Goal: Transaction & Acquisition: Purchase product/service

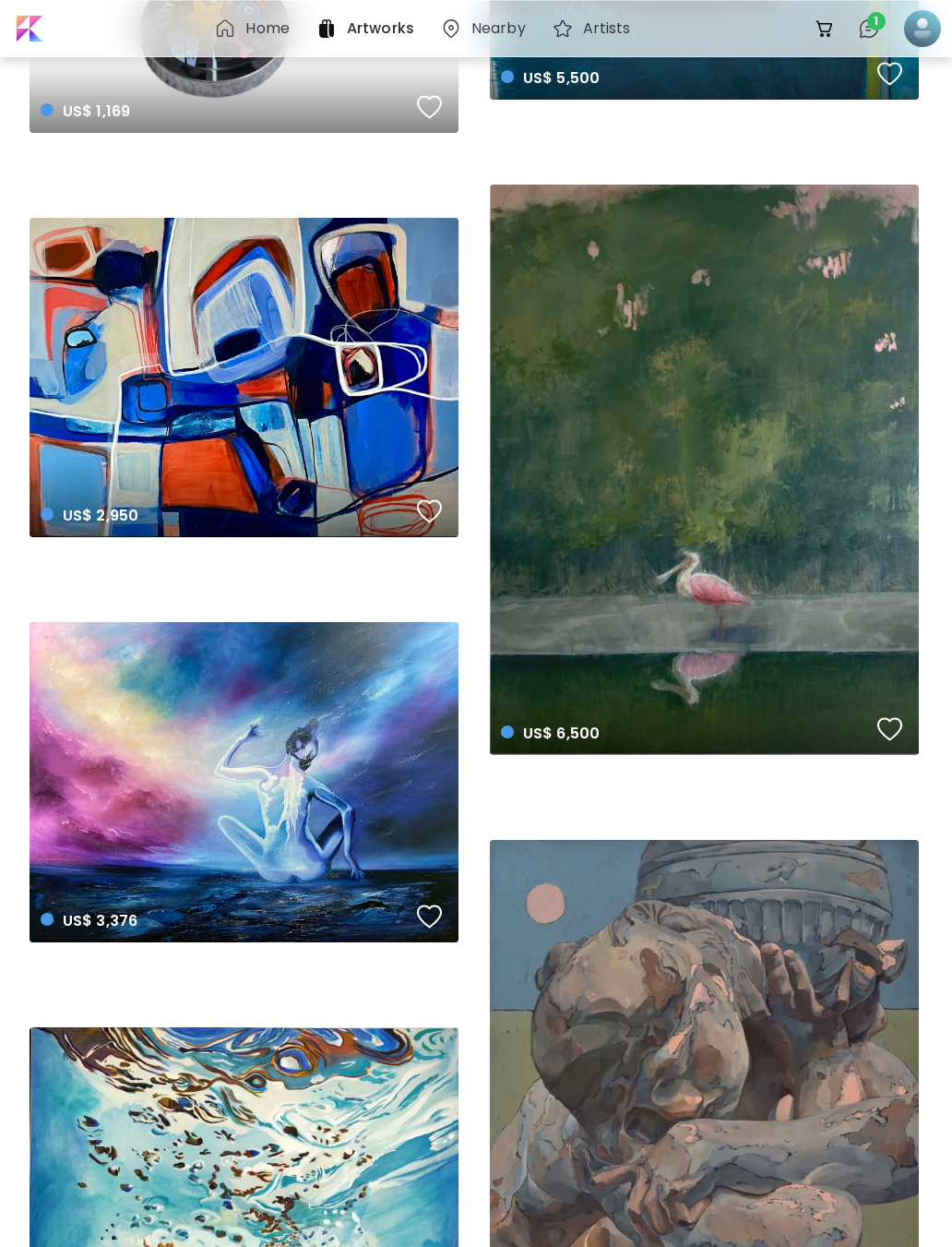
scroll to position [7177, 0]
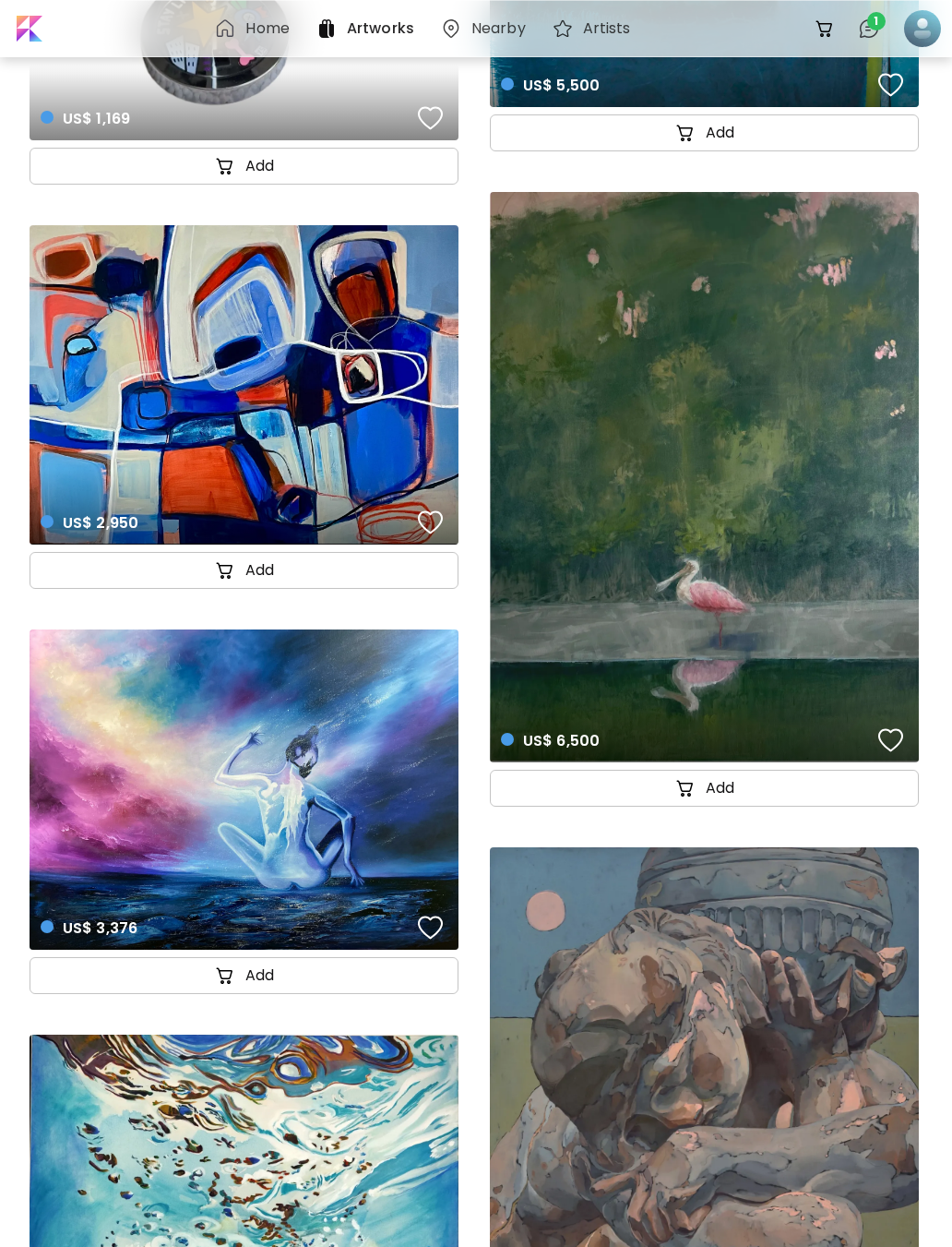
click at [885, 33] on div at bounding box center [870, 29] width 37 height 37
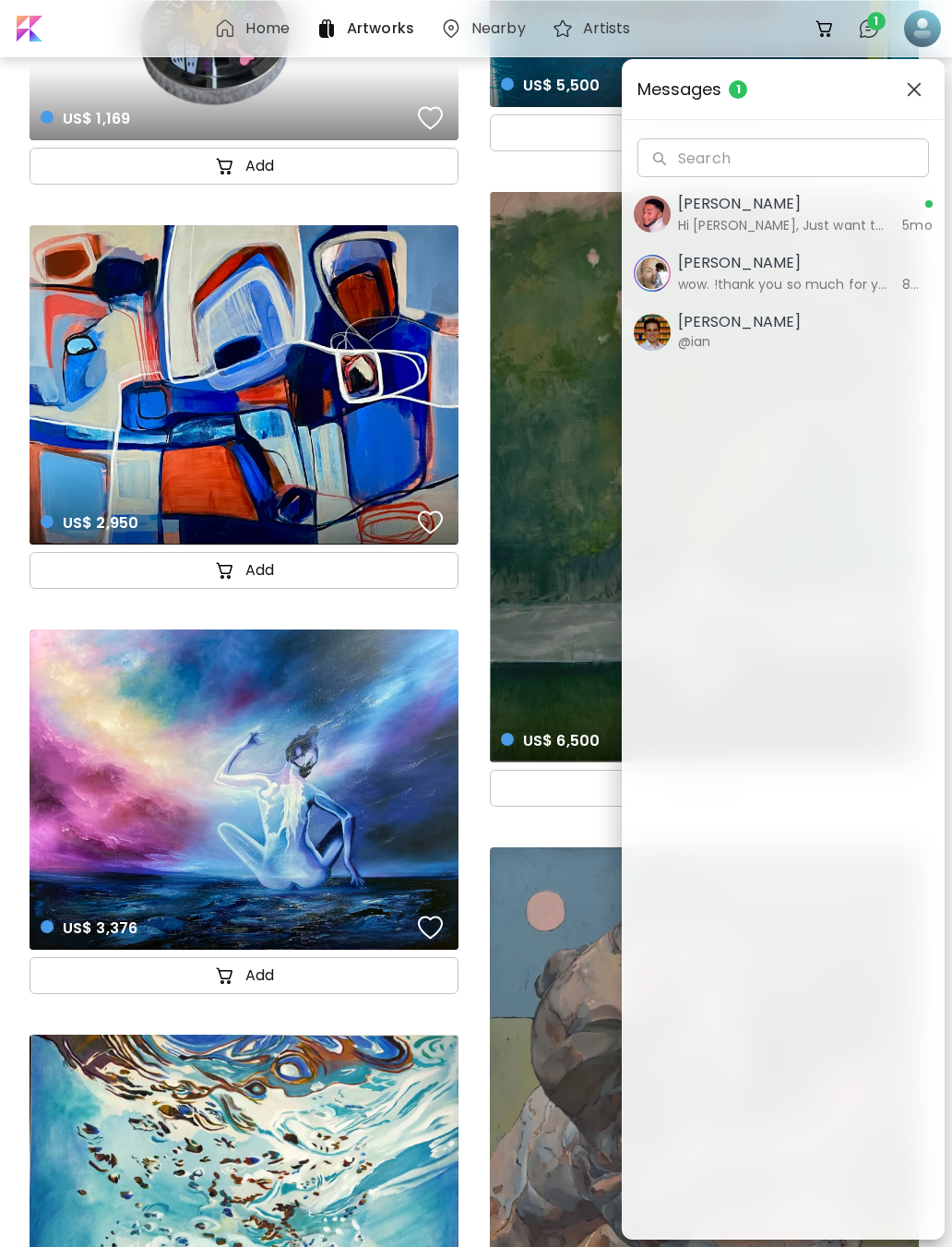
click at [911, 223] on h6 "5mo" at bounding box center [917, 225] width 31 height 21
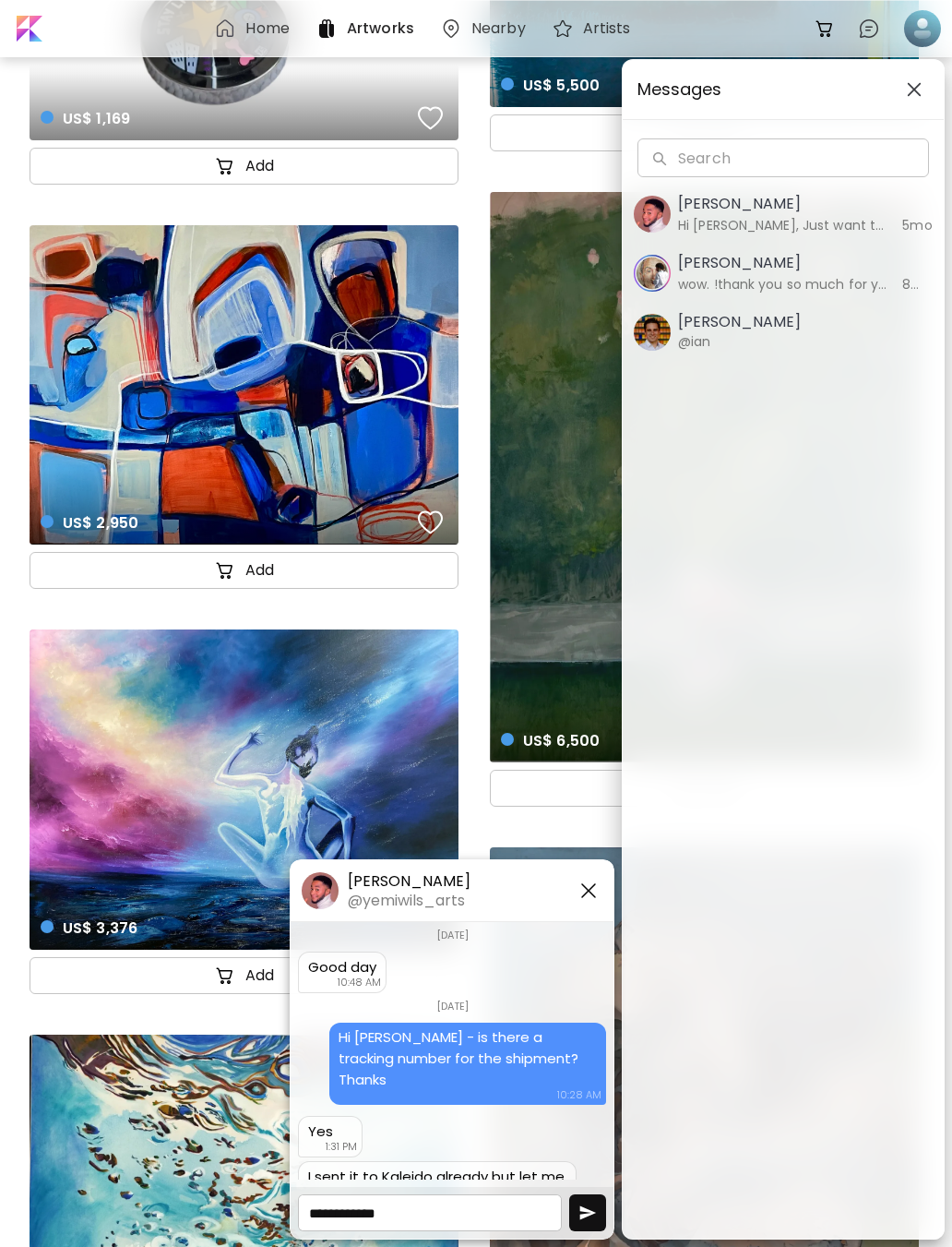
scroll to position [4279, 0]
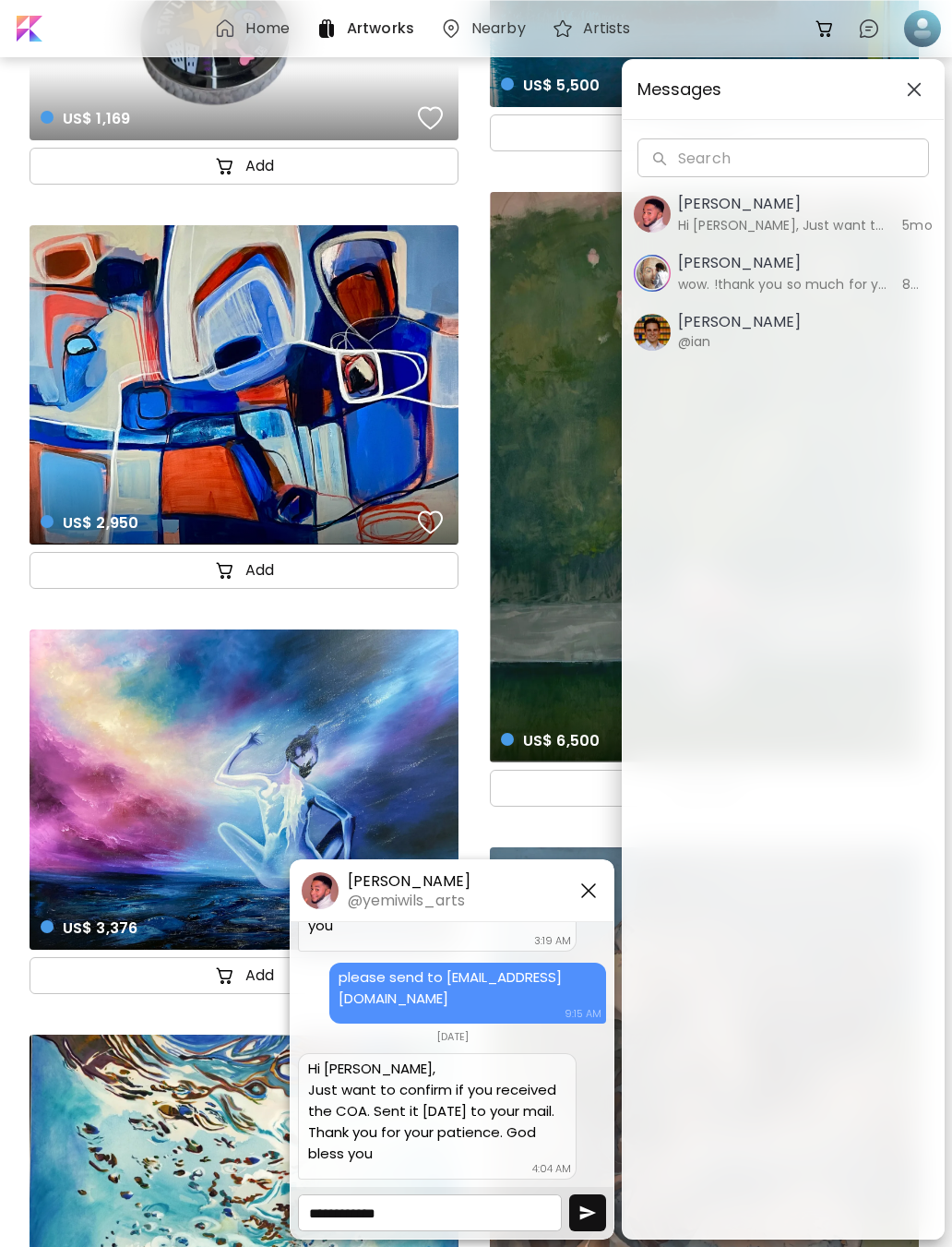
click at [599, 881] on img "button" at bounding box center [589, 890] width 22 height 22
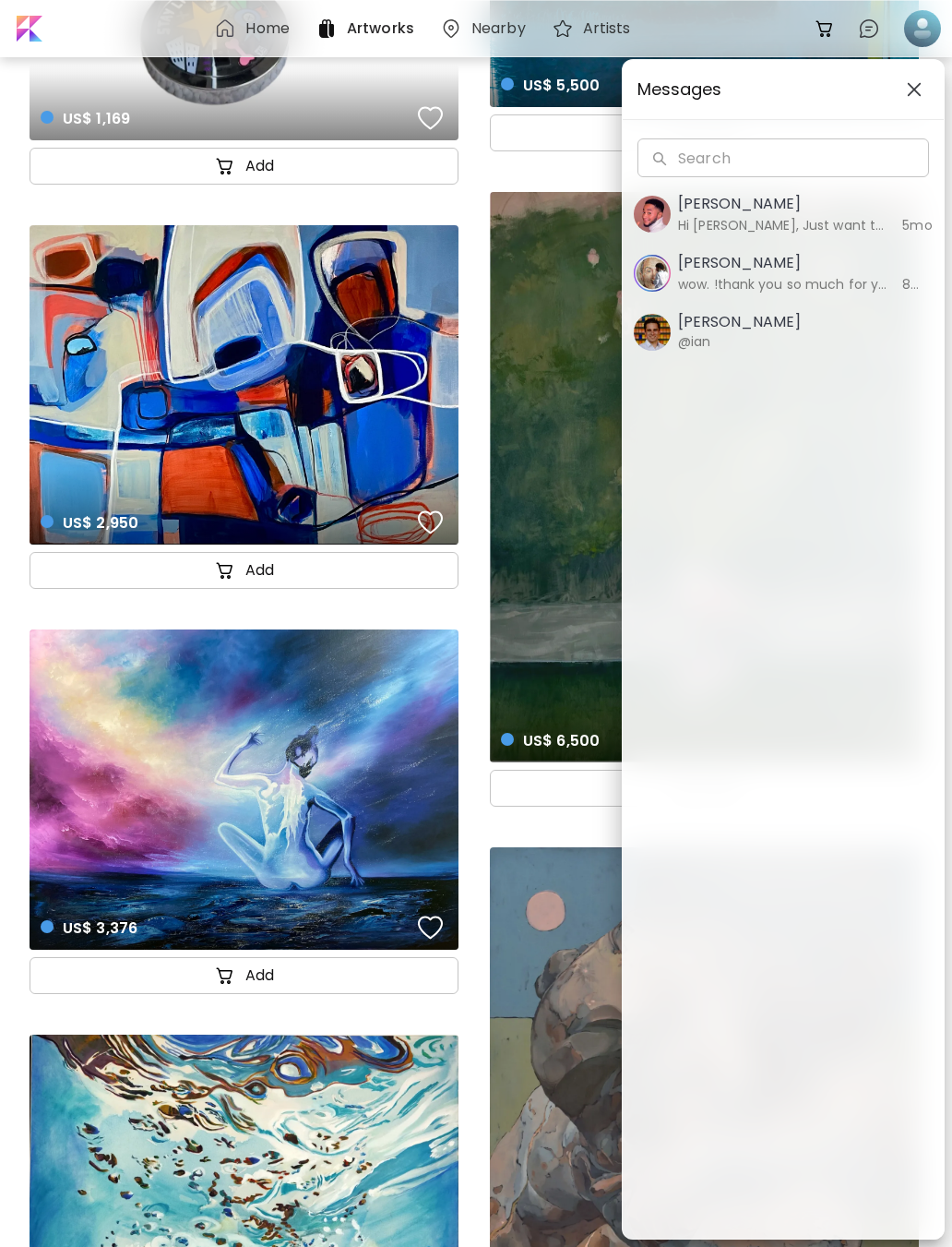
click at [563, 848] on div "Messages Search Search [PERSON_NAME] Hi [PERSON_NAME], Just want to confirm if …" at bounding box center [476, 624] width 952 height 1247
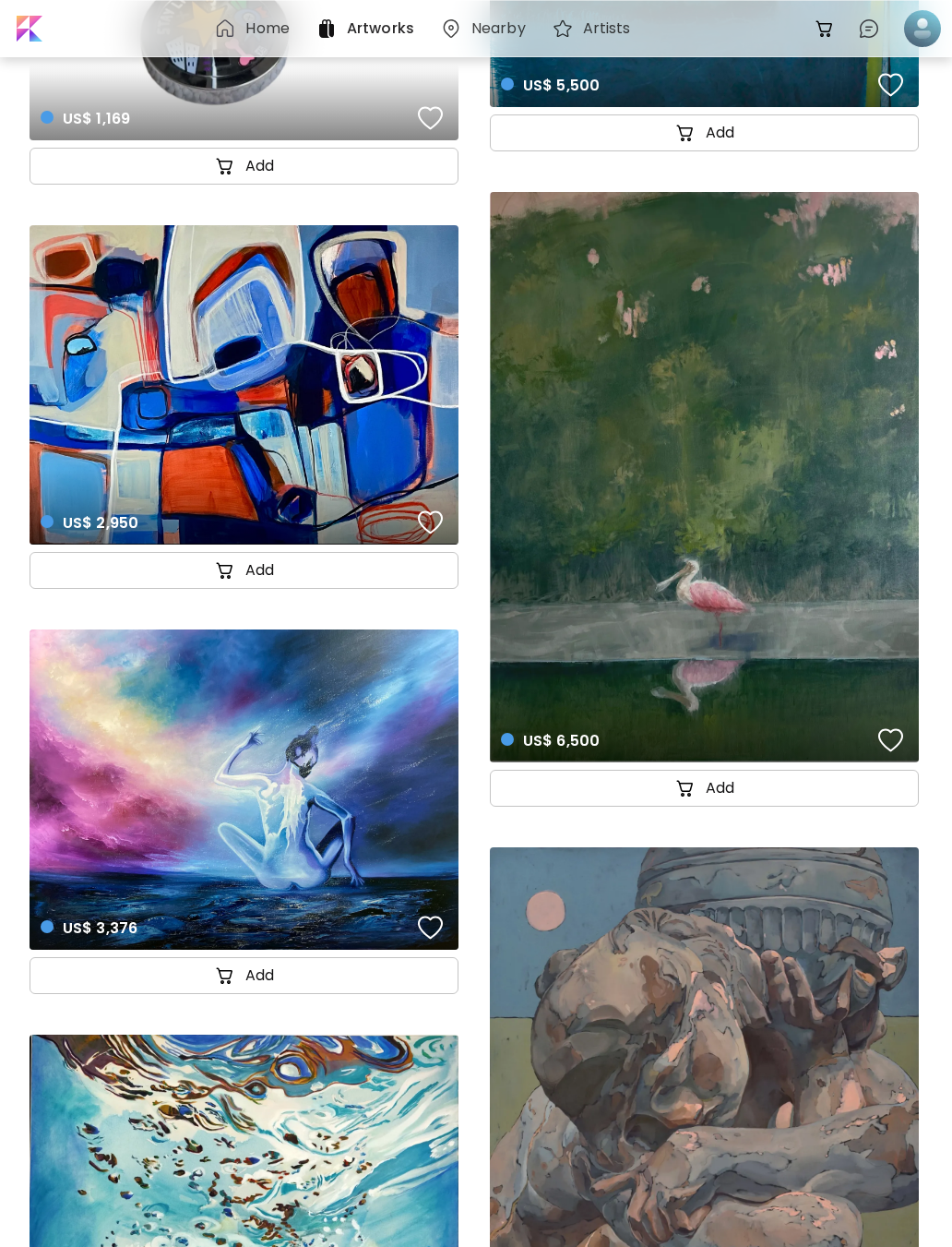
click at [920, 24] on div at bounding box center [923, 29] width 41 height 41
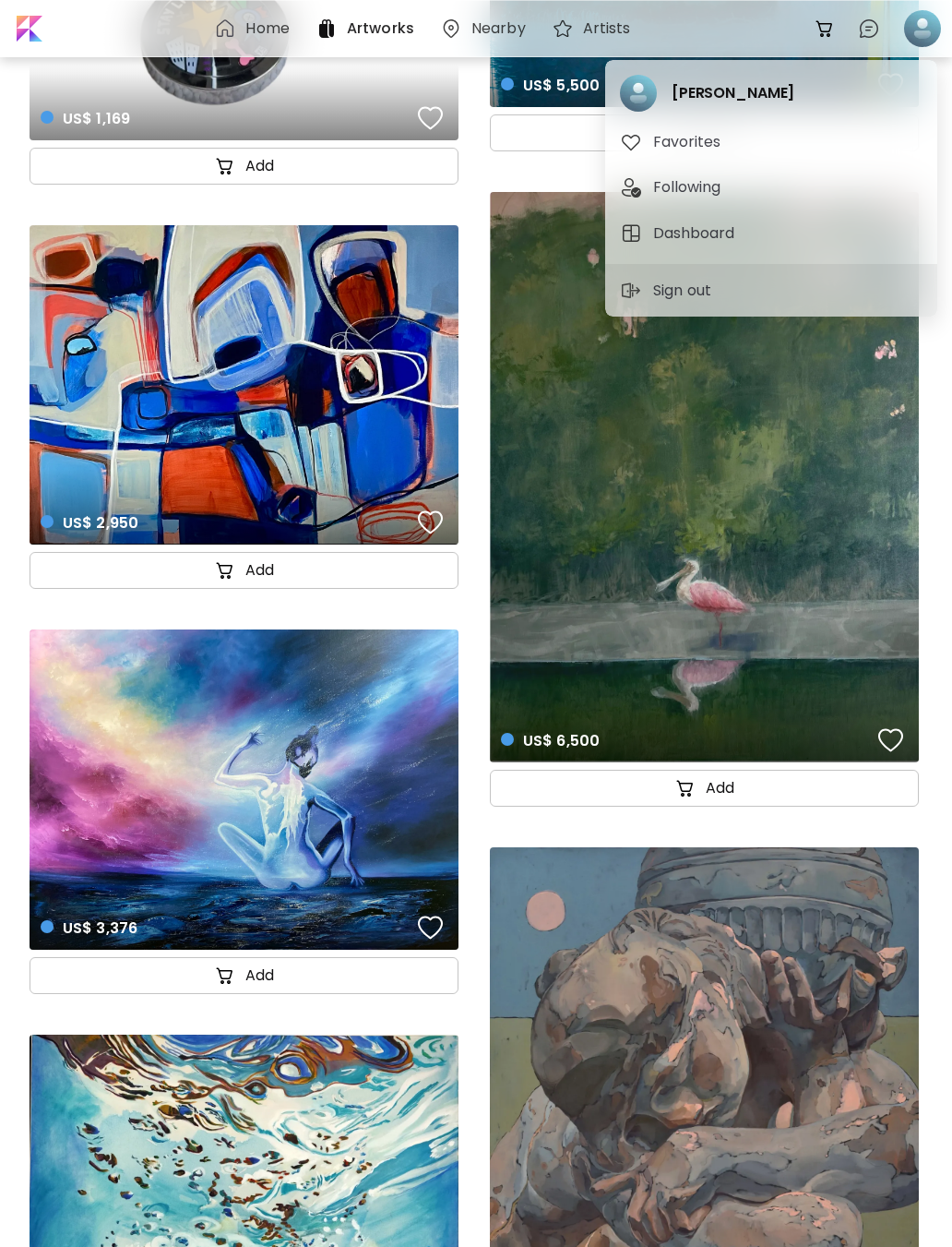
click at [847, 178] on span "Following" at bounding box center [772, 188] width 302 height 22
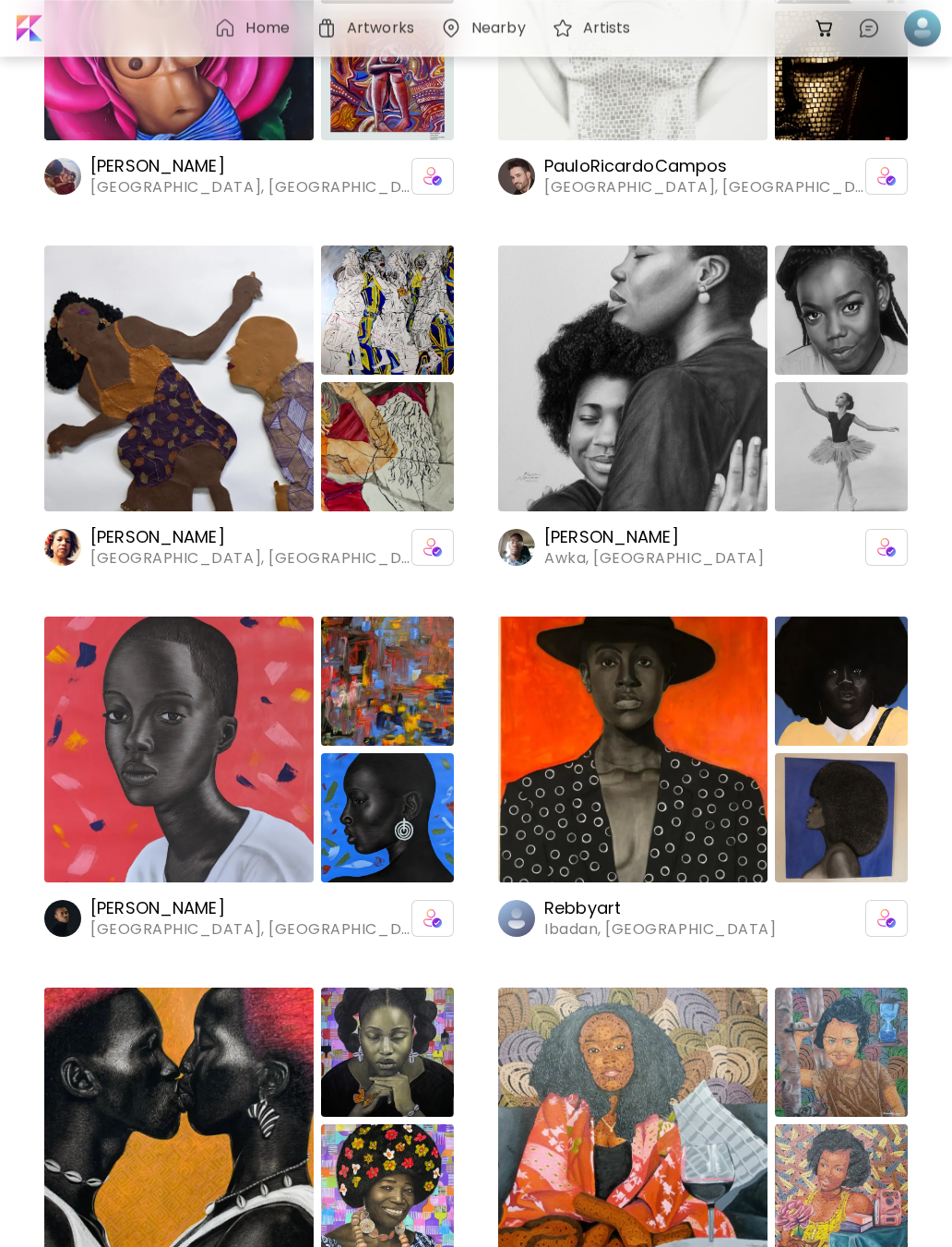
scroll to position [269, 0]
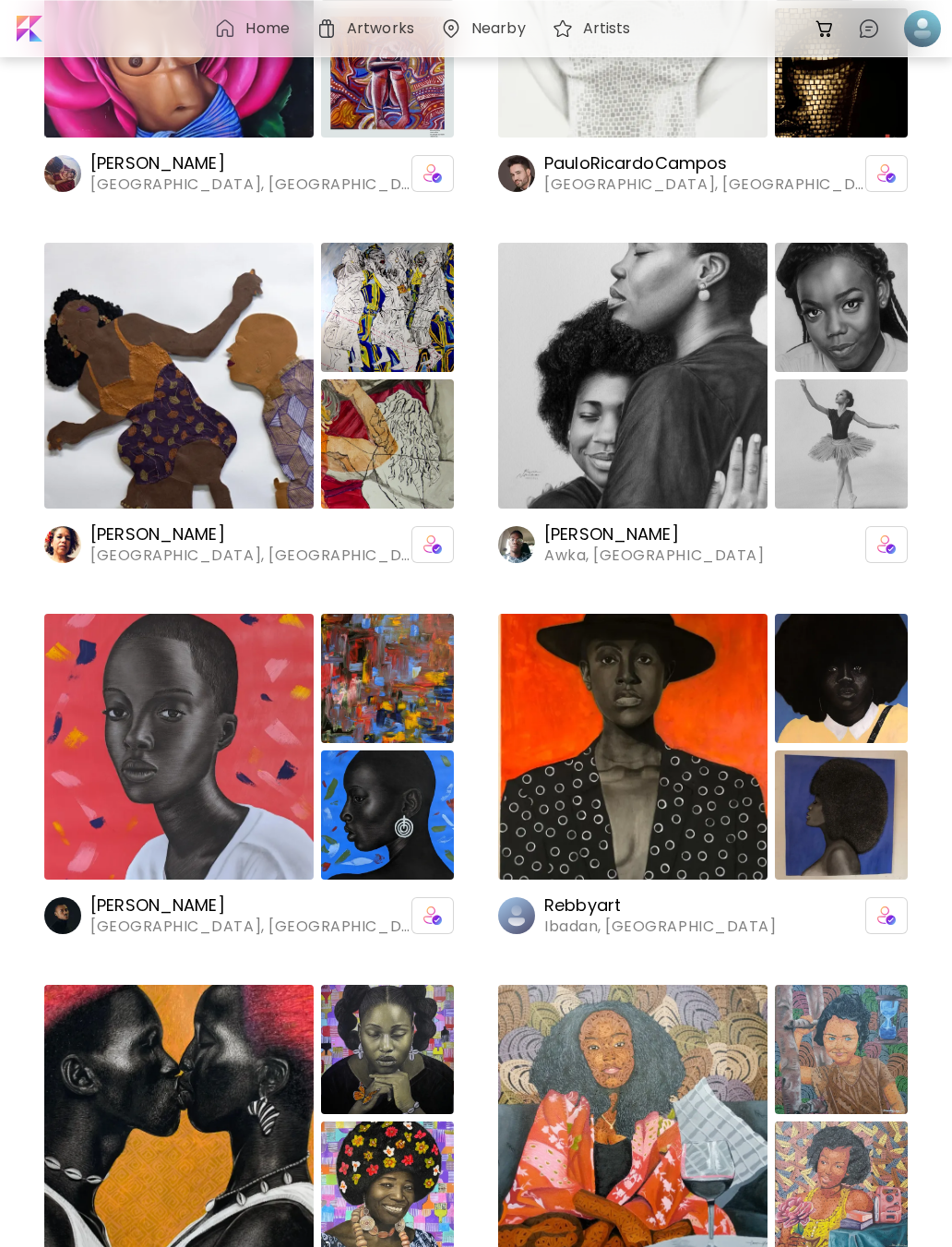
click at [55, 391] on img at bounding box center [178, 375] width 270 height 266
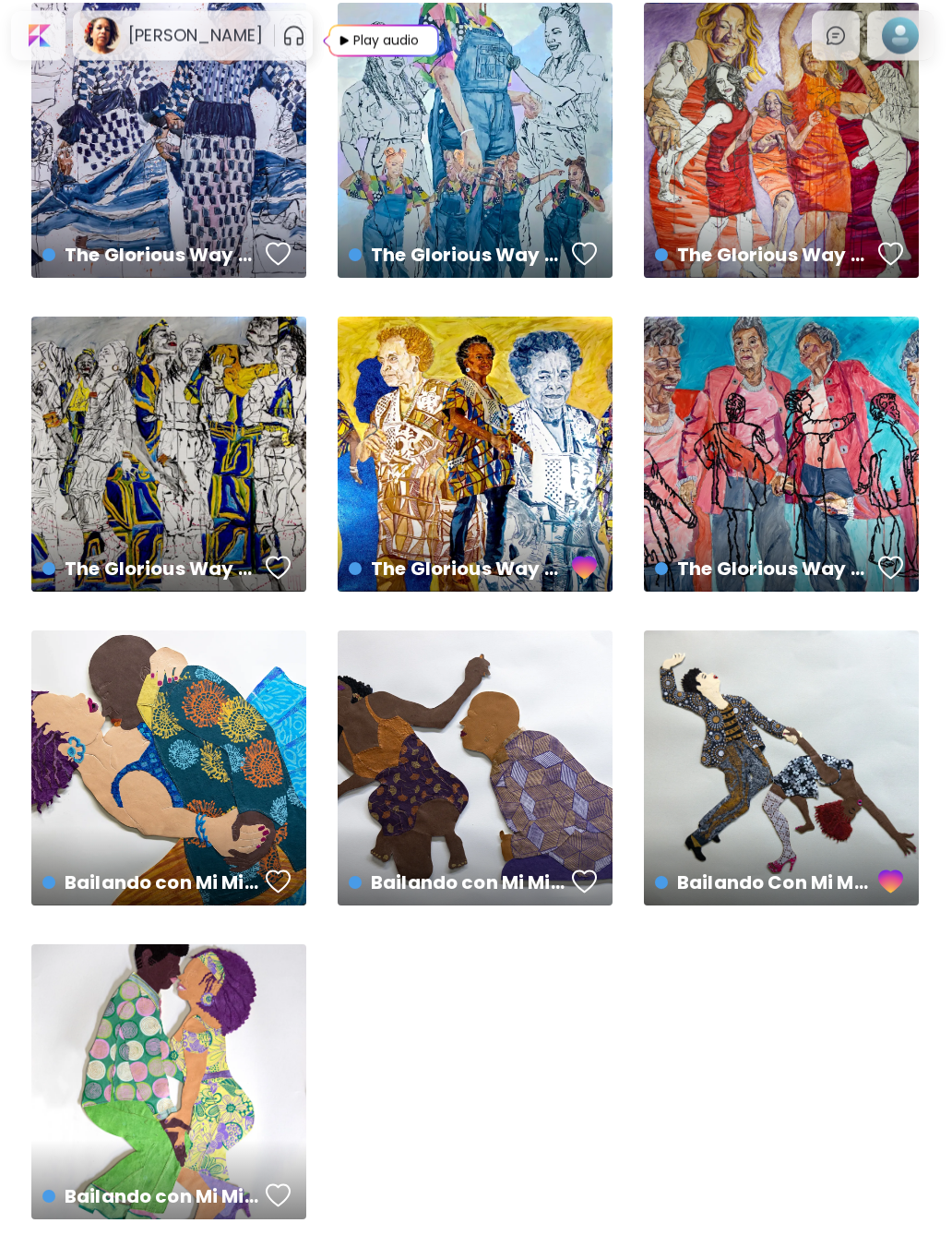
scroll to position [145, 0]
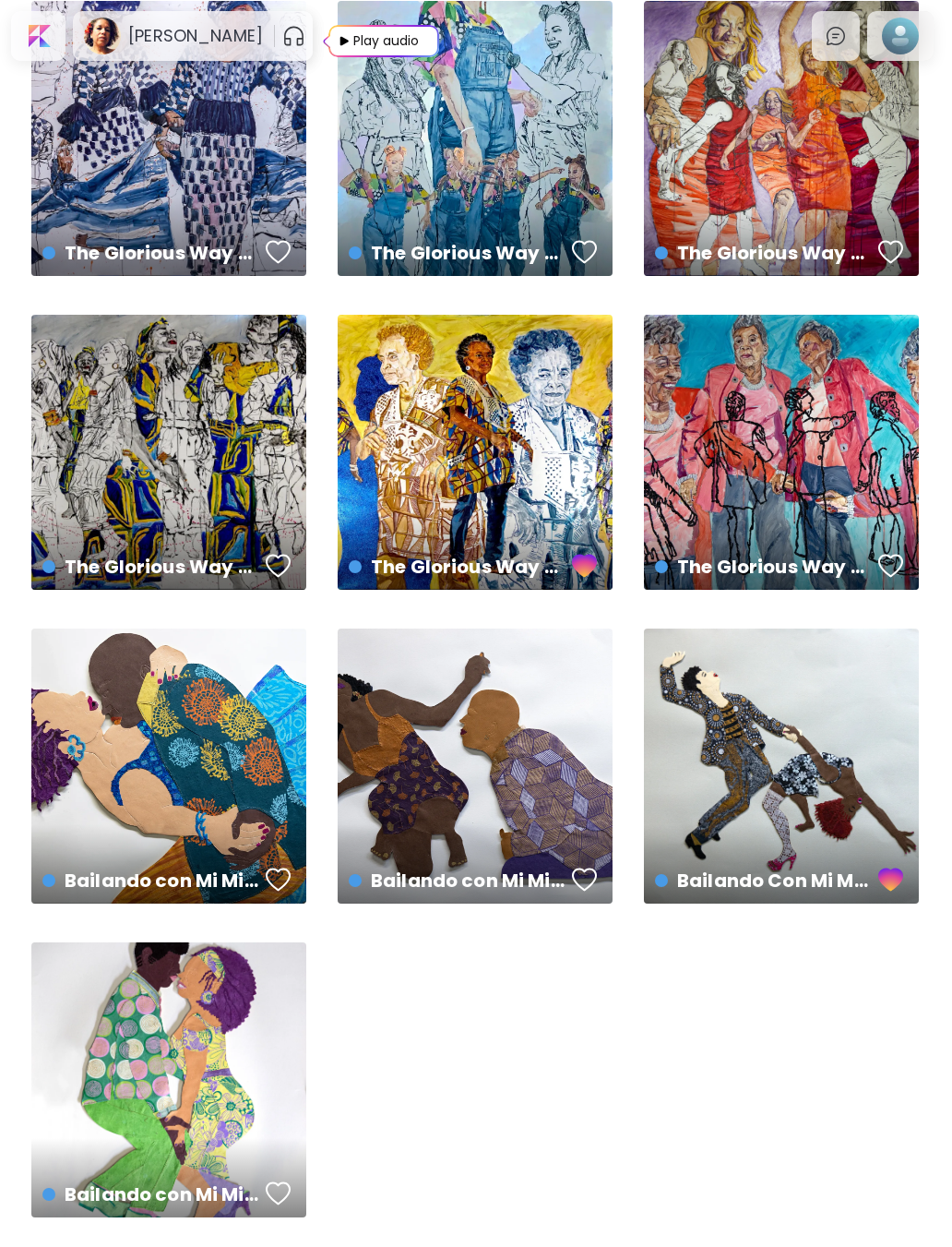
click at [409, 773] on div "Bailando con Mi Misma - La Paloma Negra Available | Unspecified" at bounding box center [475, 765] width 275 height 275
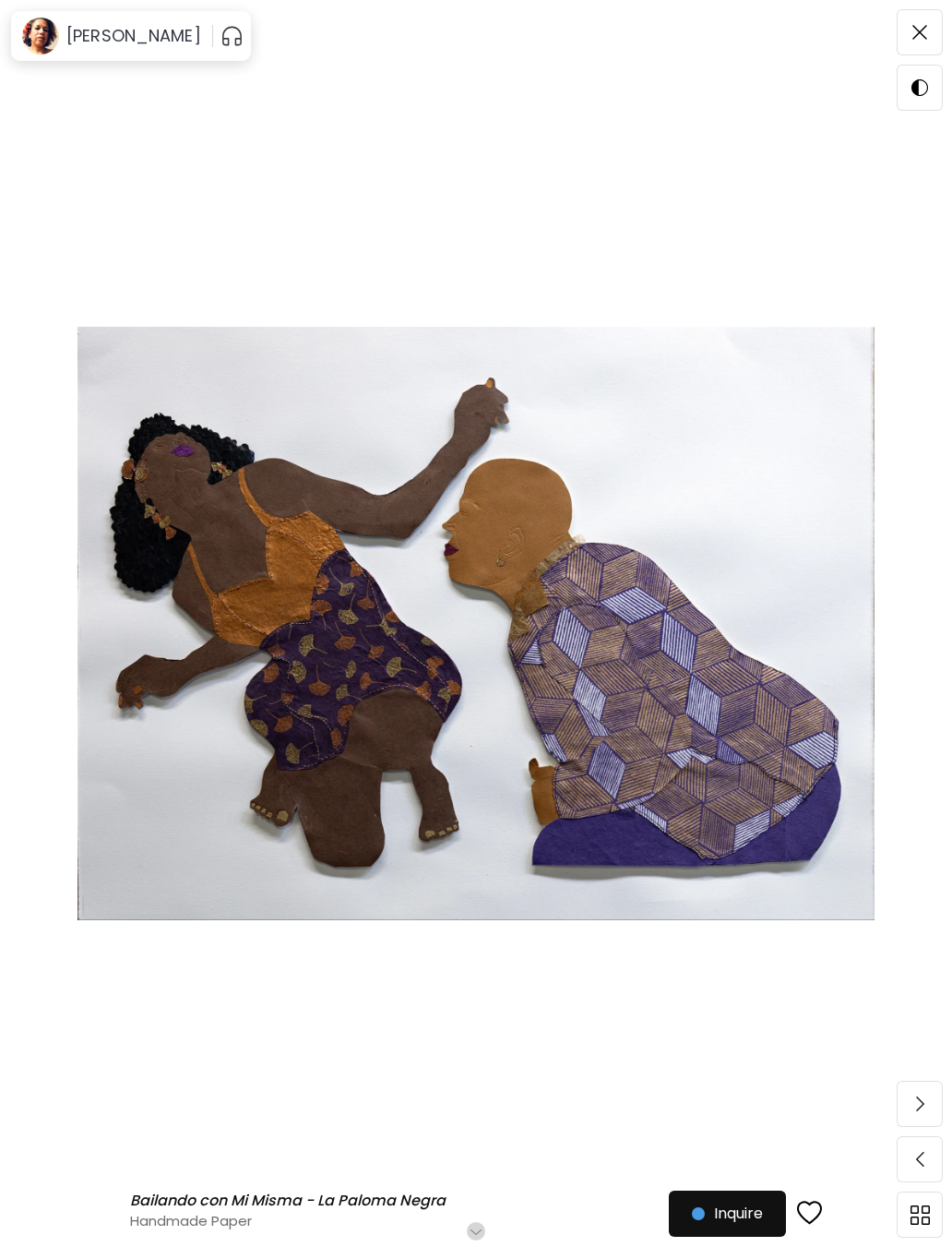
click at [116, 220] on img at bounding box center [476, 624] width 797 height 1114
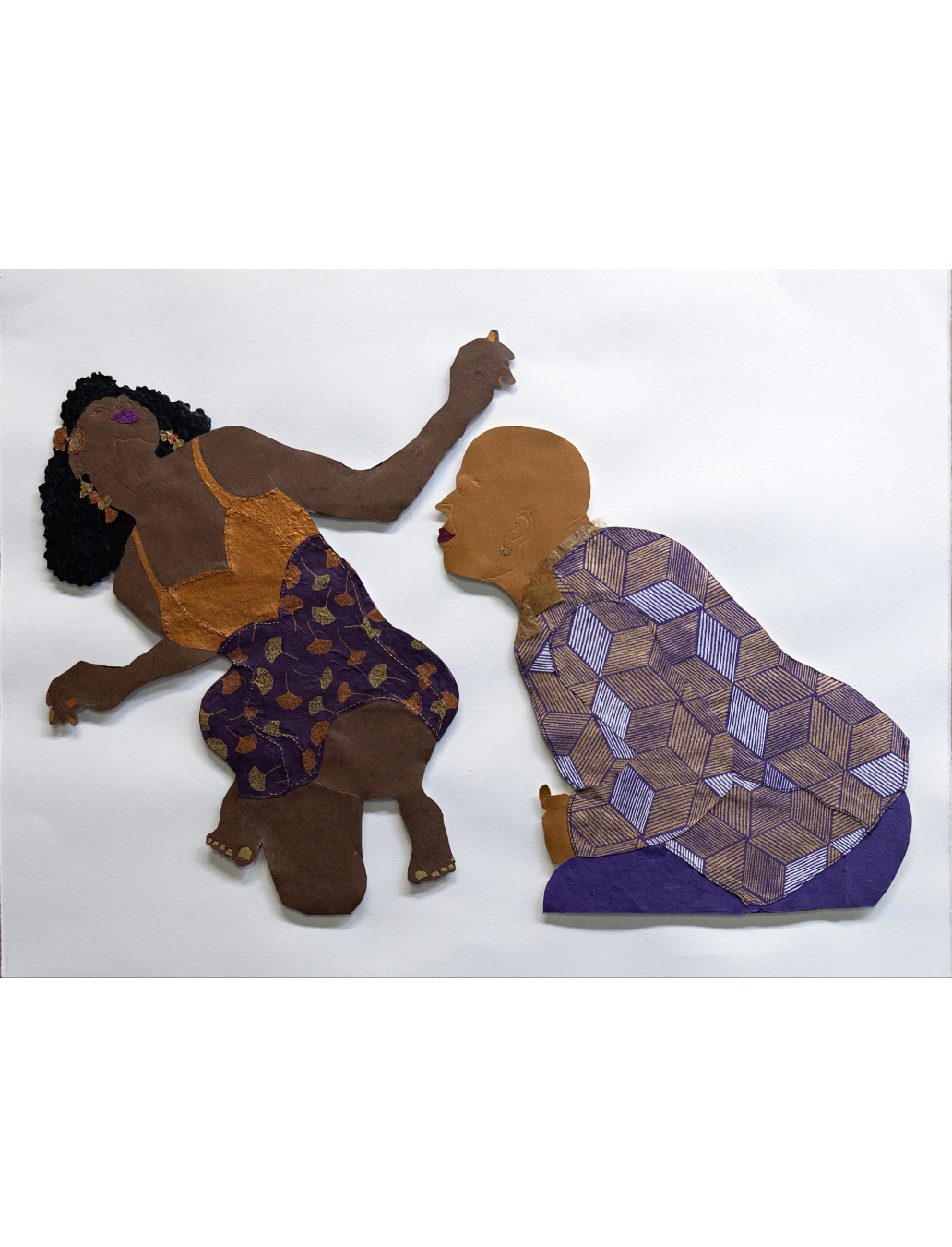
click at [884, 46] on div at bounding box center [476, 624] width 952 height 1247
click at [876, 91] on div at bounding box center [476, 624] width 952 height 1247
click at [235, 810] on img at bounding box center [476, 623] width 952 height 708
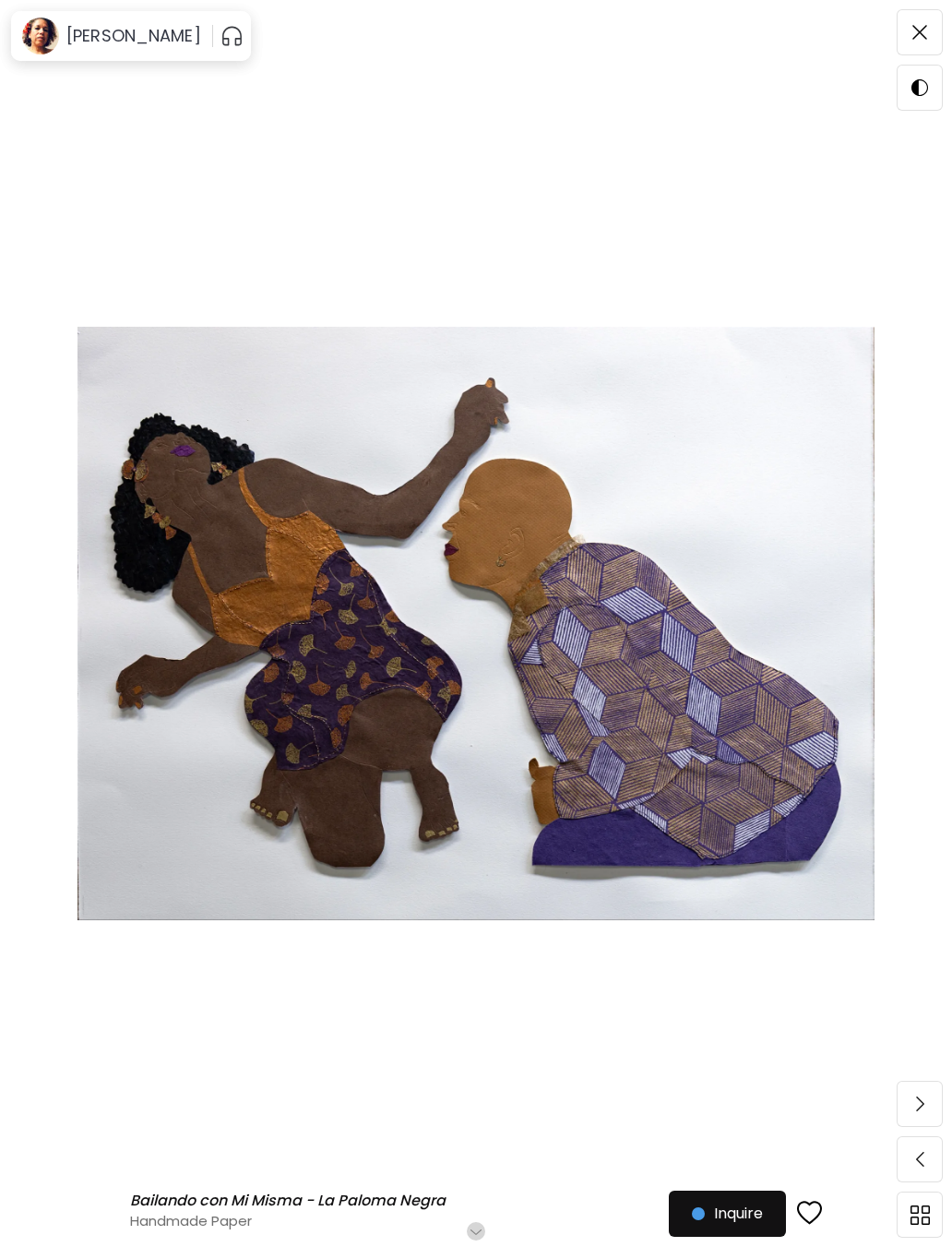
click at [939, 36] on span at bounding box center [920, 33] width 39 height 39
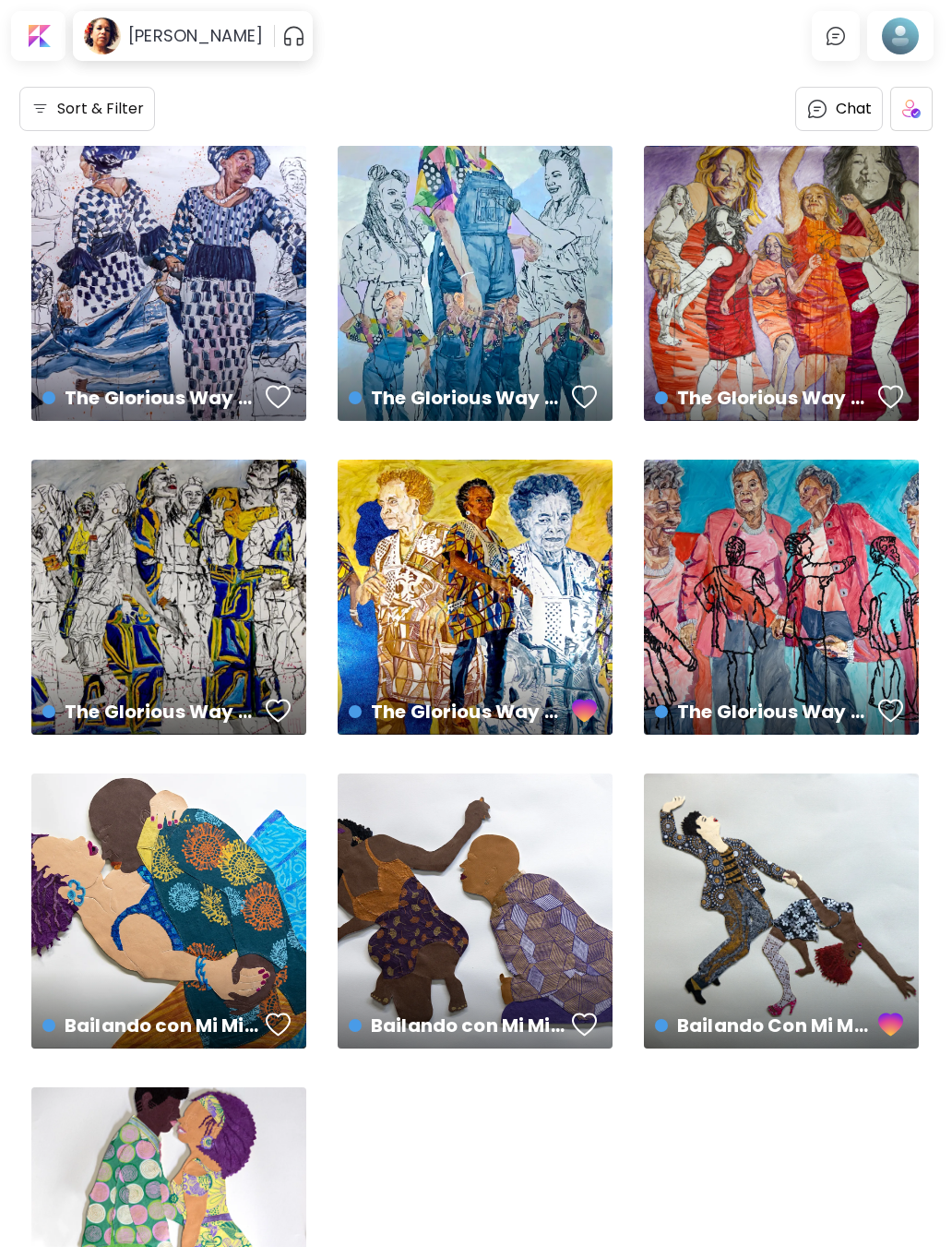
click at [41, 34] on div at bounding box center [38, 35] width 47 height 42
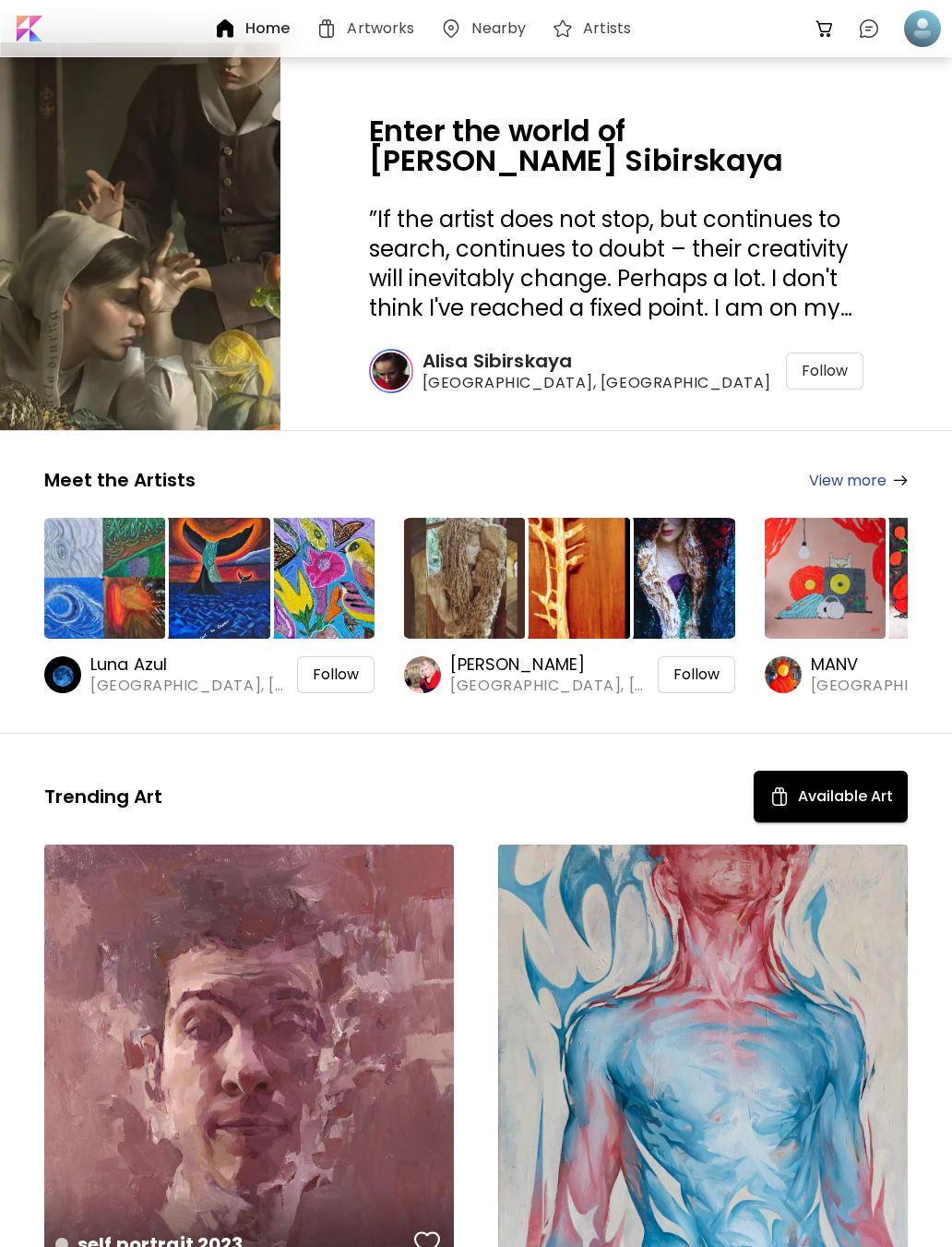
click at [236, 23] on img at bounding box center [225, 29] width 22 height 22
click at [257, 30] on h6 "Home" at bounding box center [267, 29] width 44 height 15
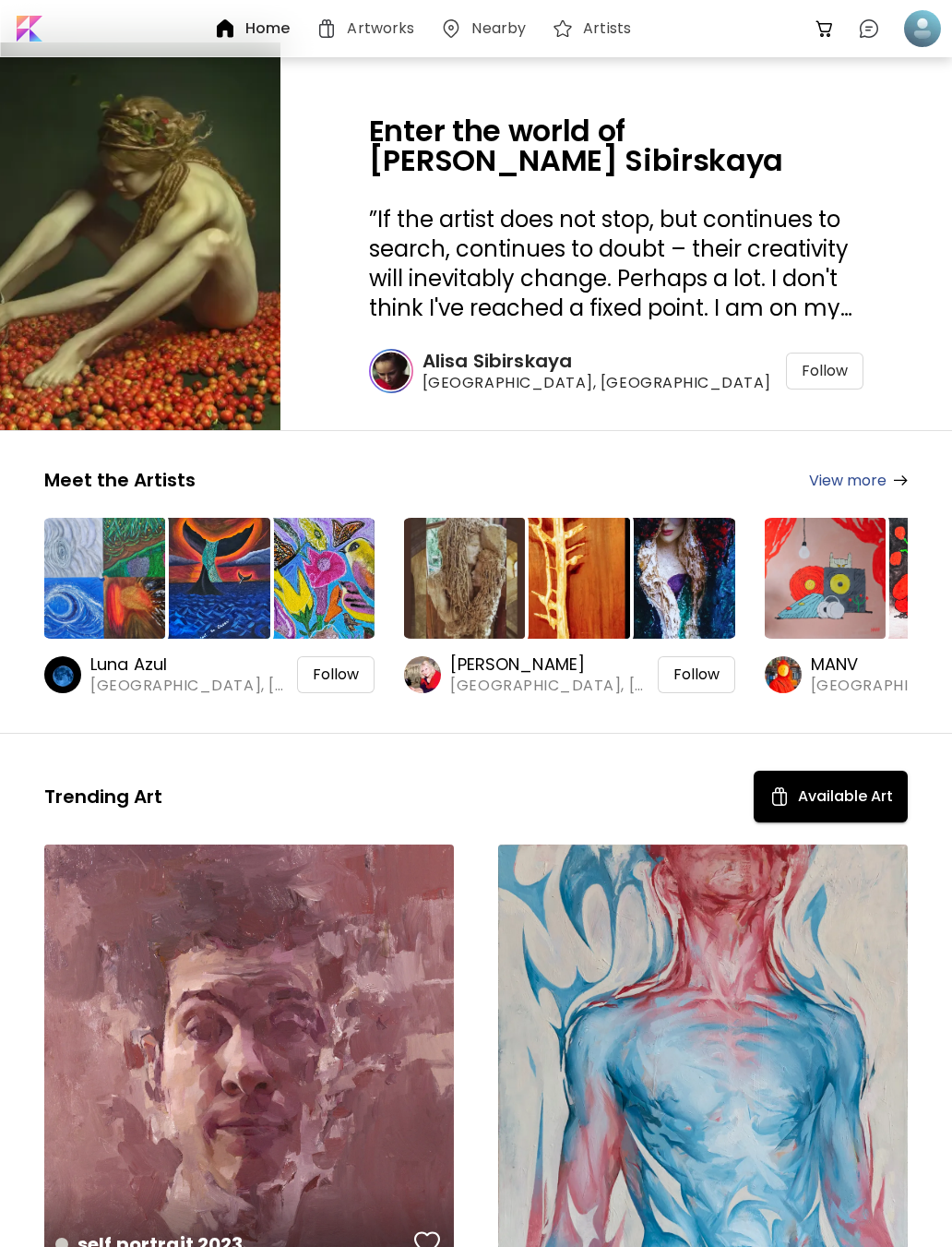
click at [935, 34] on div at bounding box center [923, 29] width 41 height 41
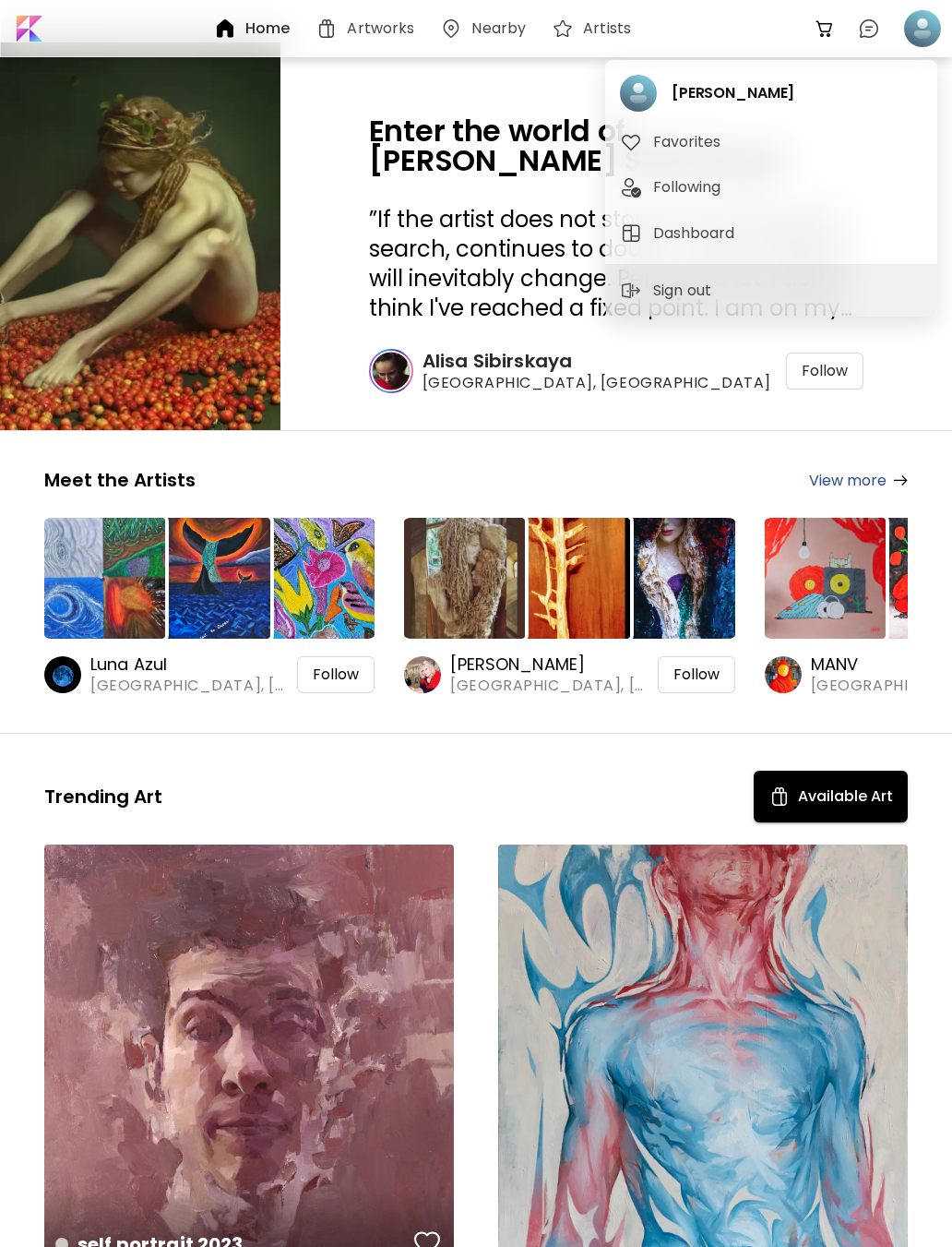
click at [806, 244] on span "Dashboard" at bounding box center [772, 233] width 302 height 22
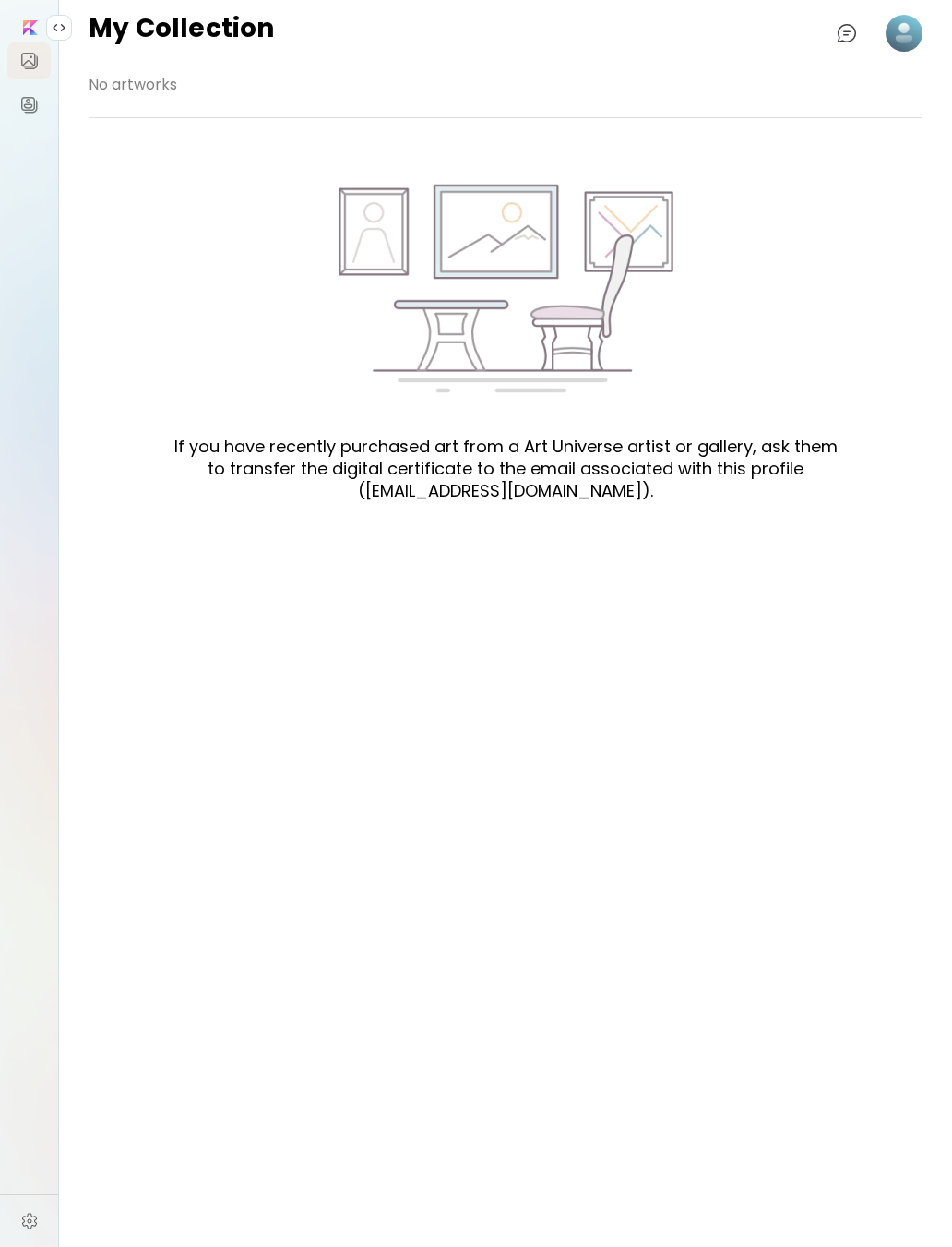
click at [916, 49] on image at bounding box center [904, 34] width 37 height 37
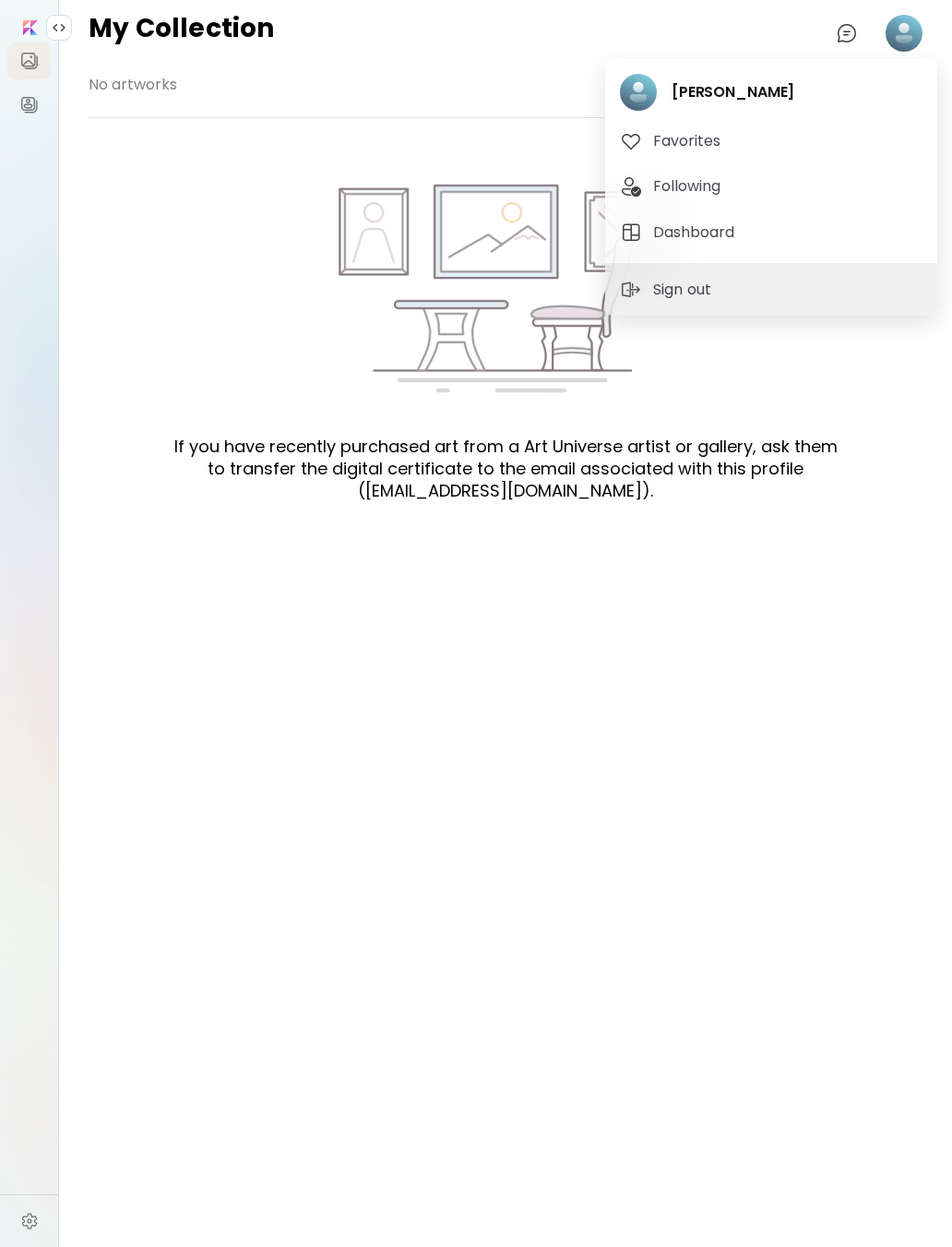
click at [843, 140] on span "Favorites" at bounding box center [772, 141] width 302 height 22
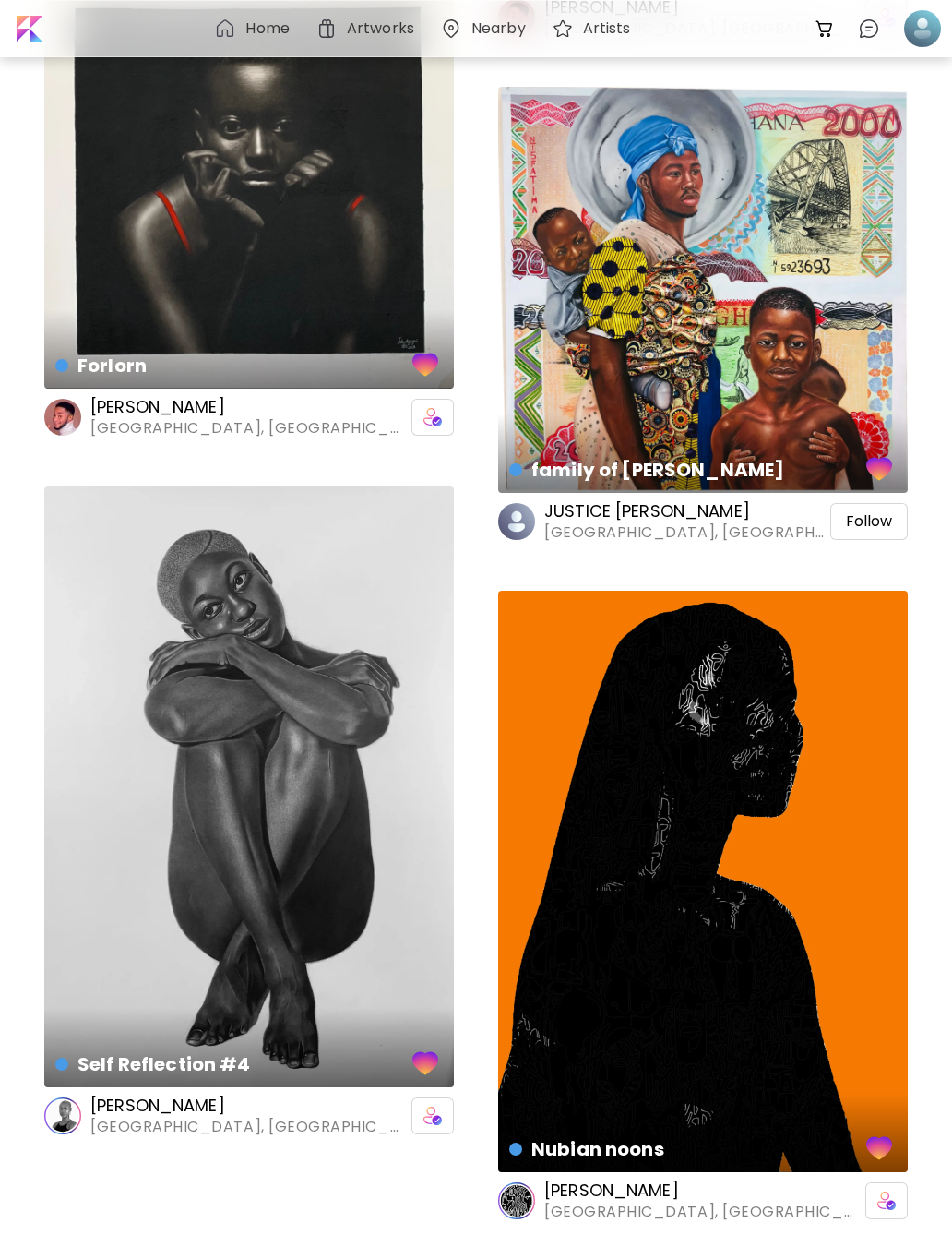
scroll to position [2991, 0]
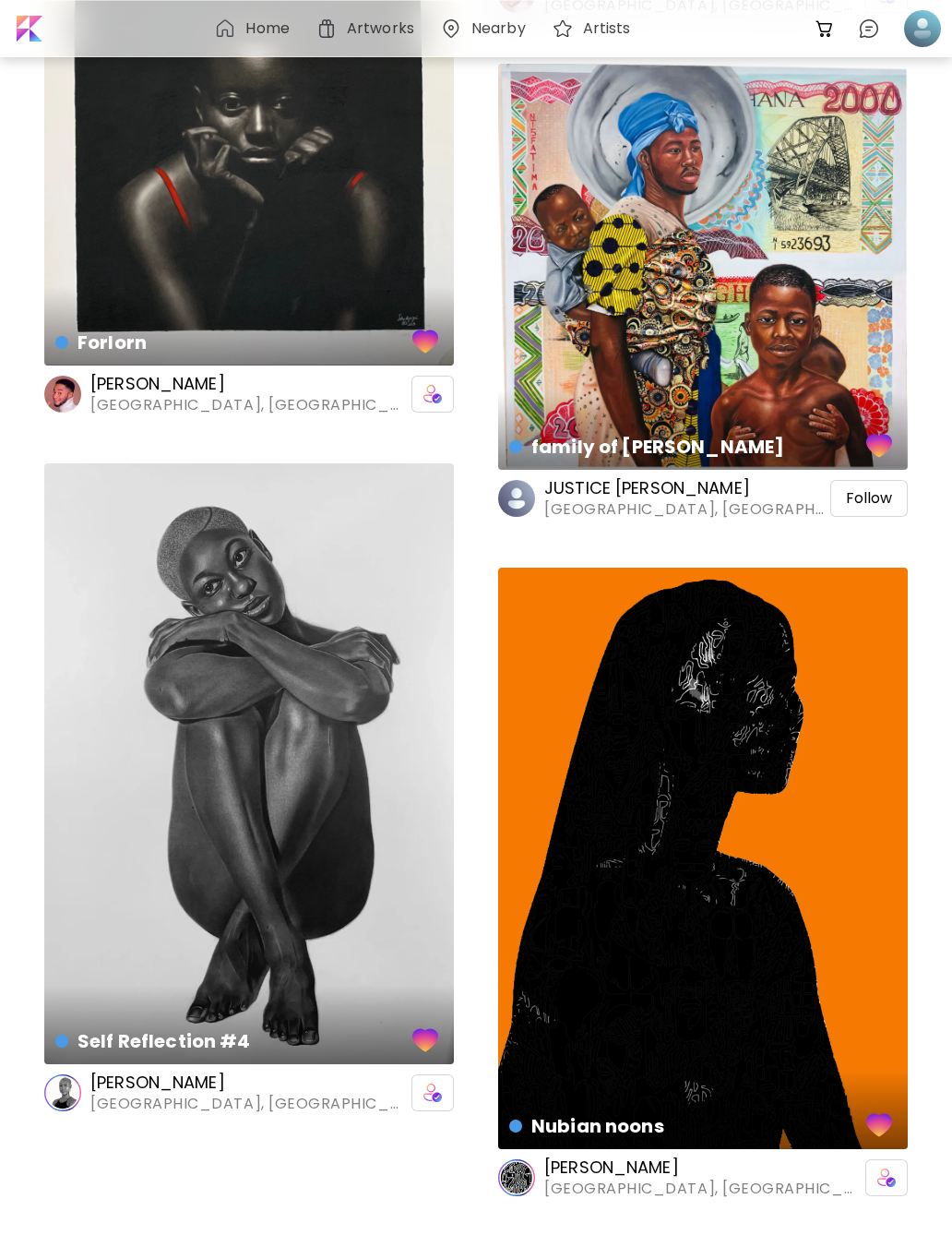
click at [140, 764] on div "Self Reflection #4 Drawing | 106.7 x 157.5 cm" at bounding box center [248, 764] width 410 height 601
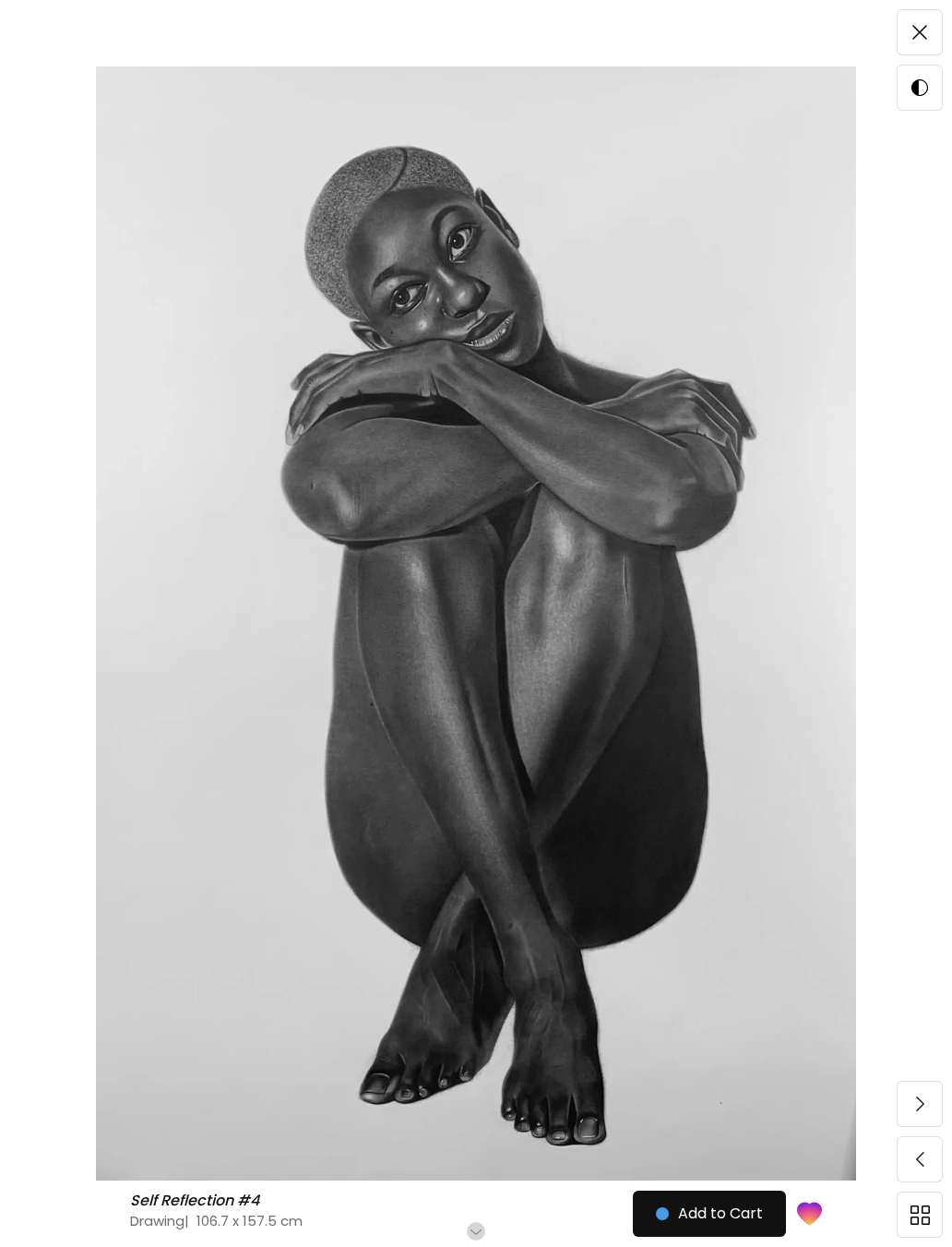
click at [930, 52] on div at bounding box center [919, 32] width 44 height 44
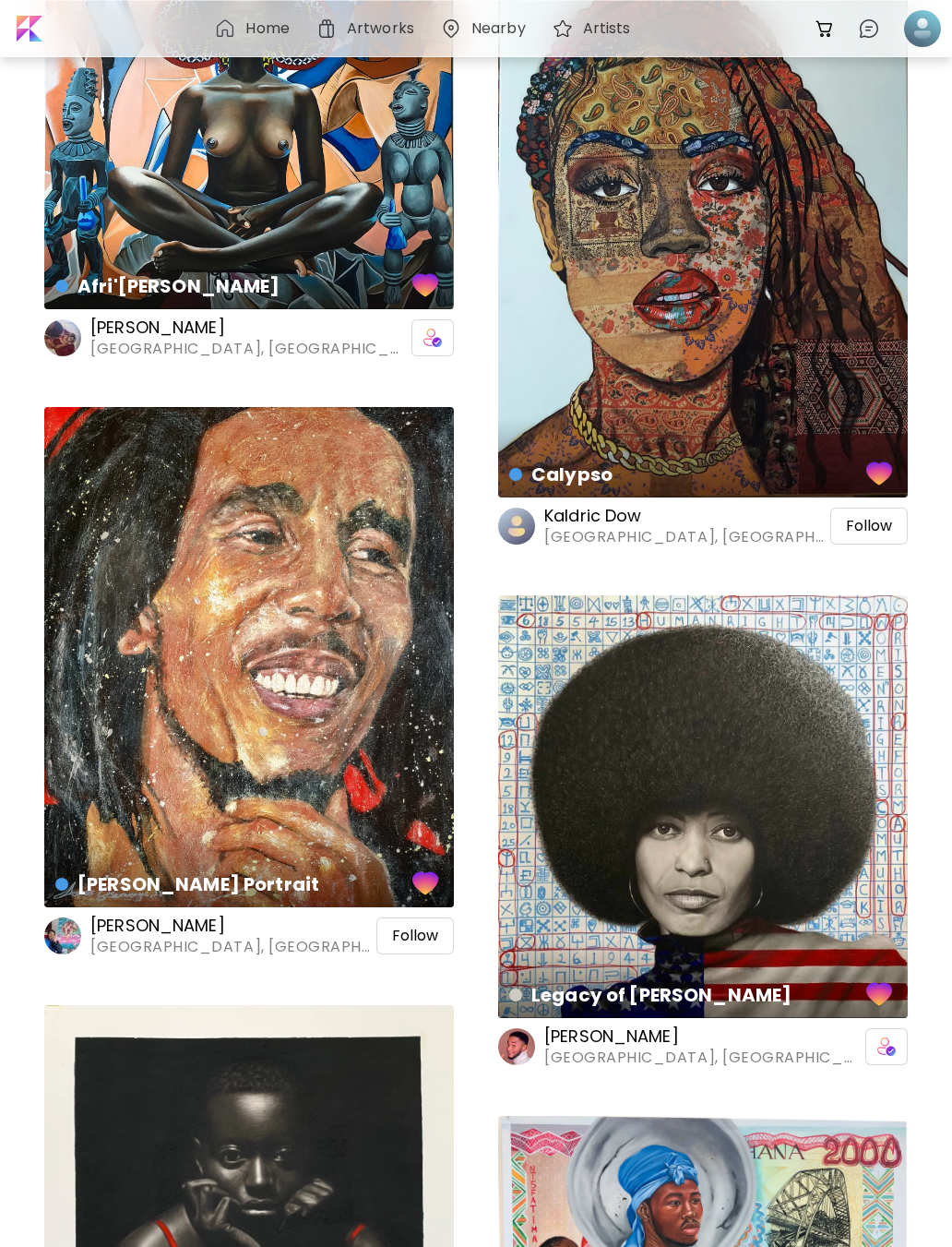
scroll to position [1933, 0]
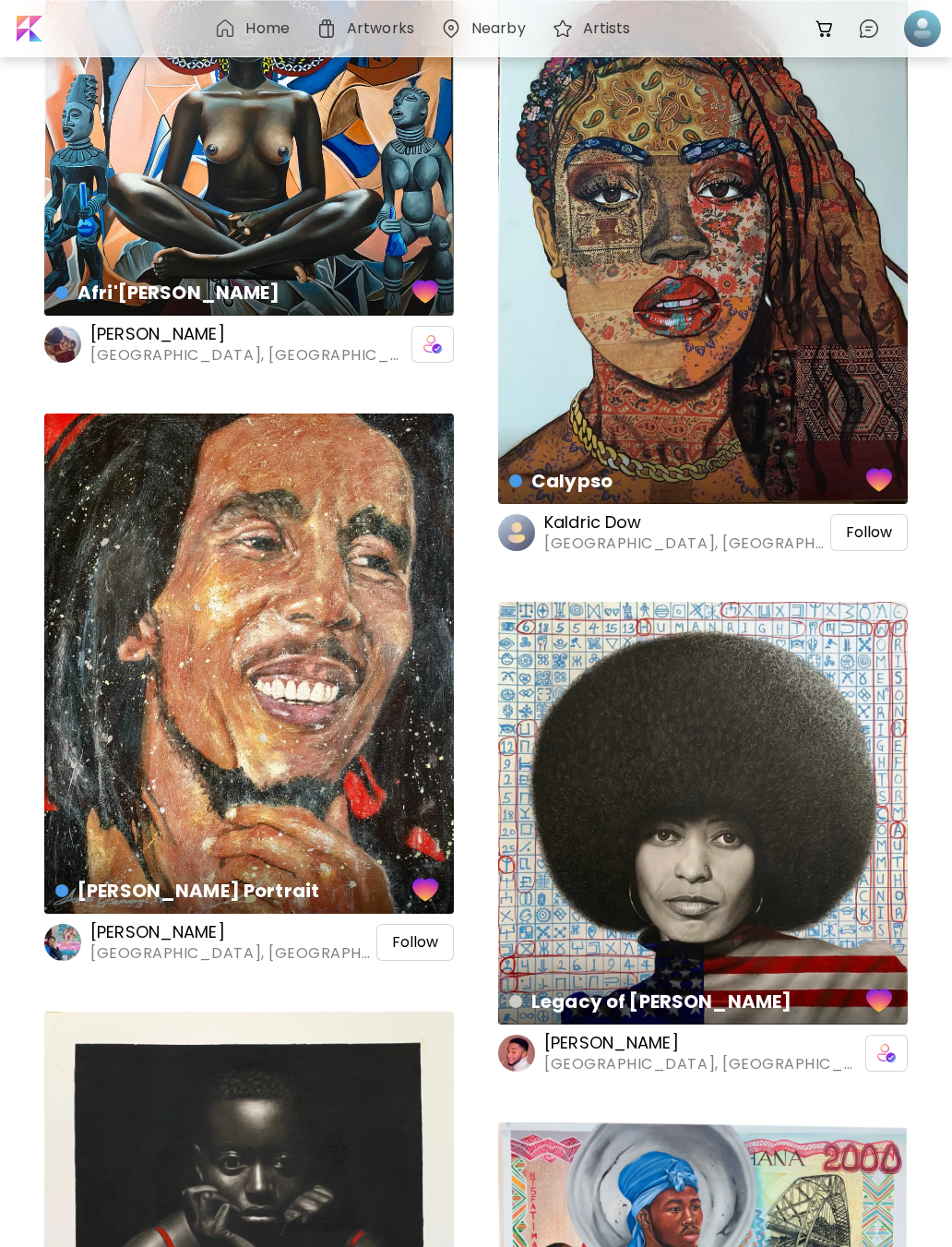
click at [123, 769] on div "[PERSON_NAME] Portrait Painting | 50.8 x 61 cm" at bounding box center [248, 664] width 410 height 500
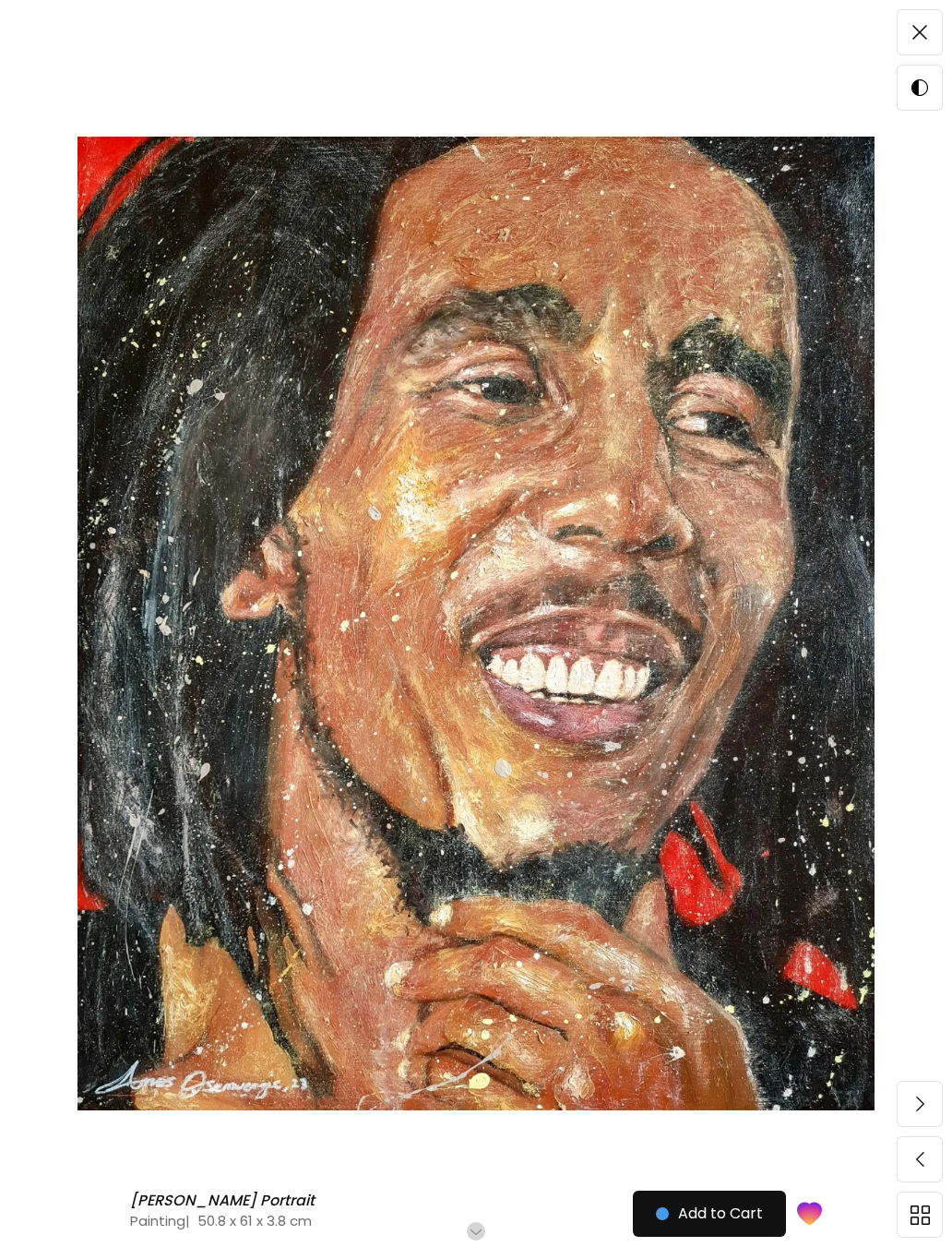
click at [929, 49] on span at bounding box center [920, 33] width 39 height 39
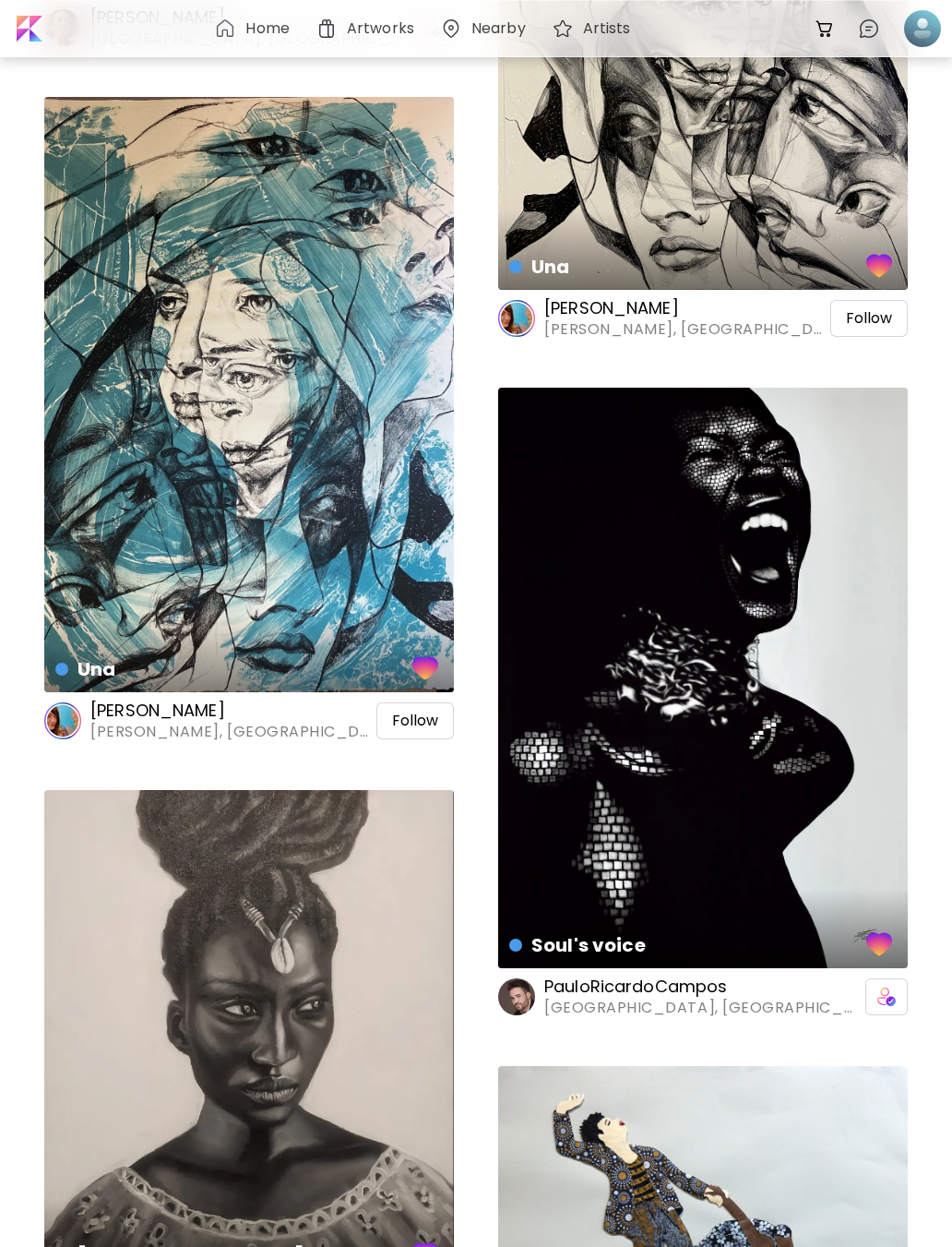
click at [125, 581] on div "Una Printmaking | 50 x 65 cm" at bounding box center [248, 395] width 410 height 595
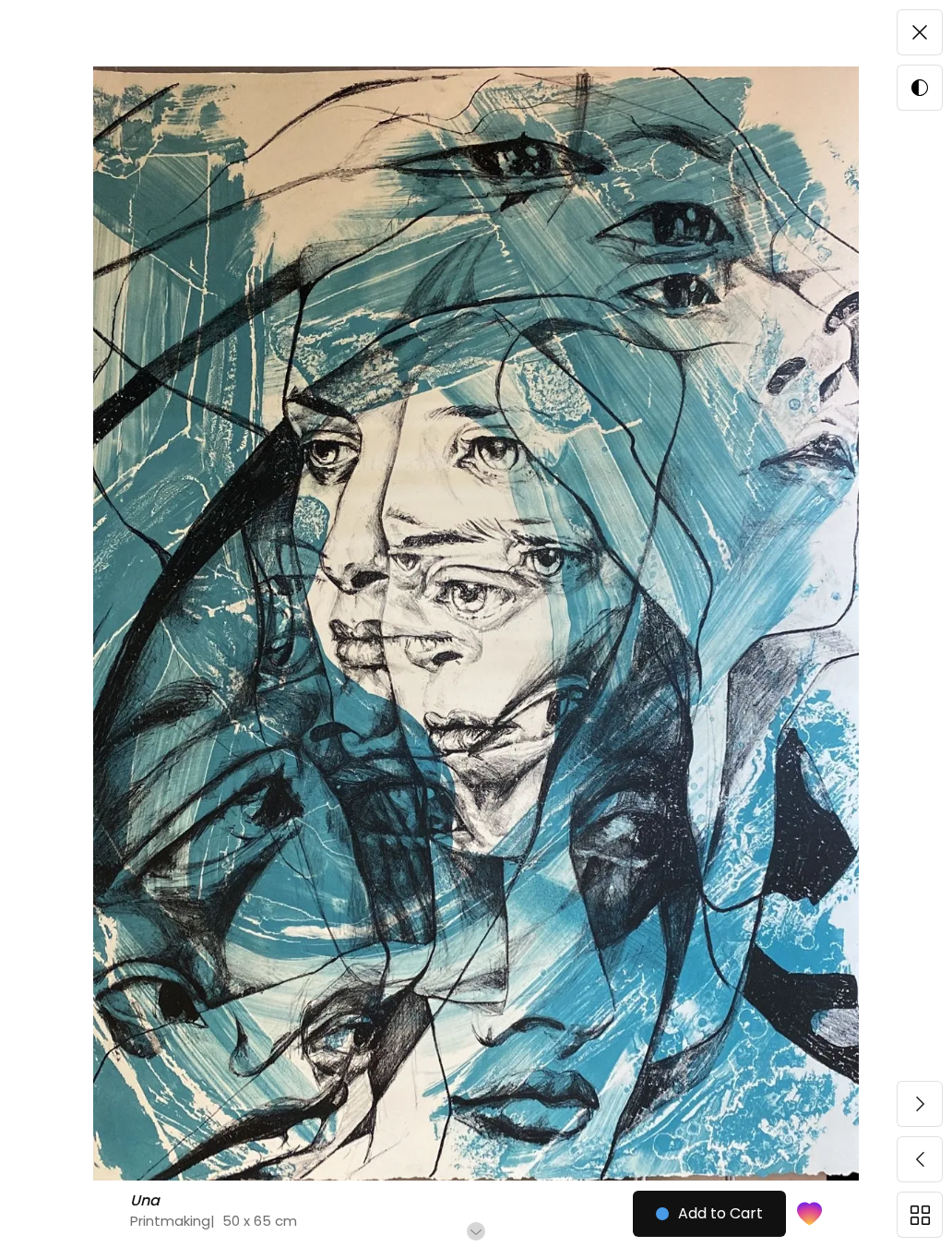
click at [48, 511] on div "Una Una Printmaking | 50 x 65 cm Scroll for more Add to Cart" at bounding box center [476, 624] width 952 height 1247
click at [933, 18] on span at bounding box center [920, 33] width 39 height 39
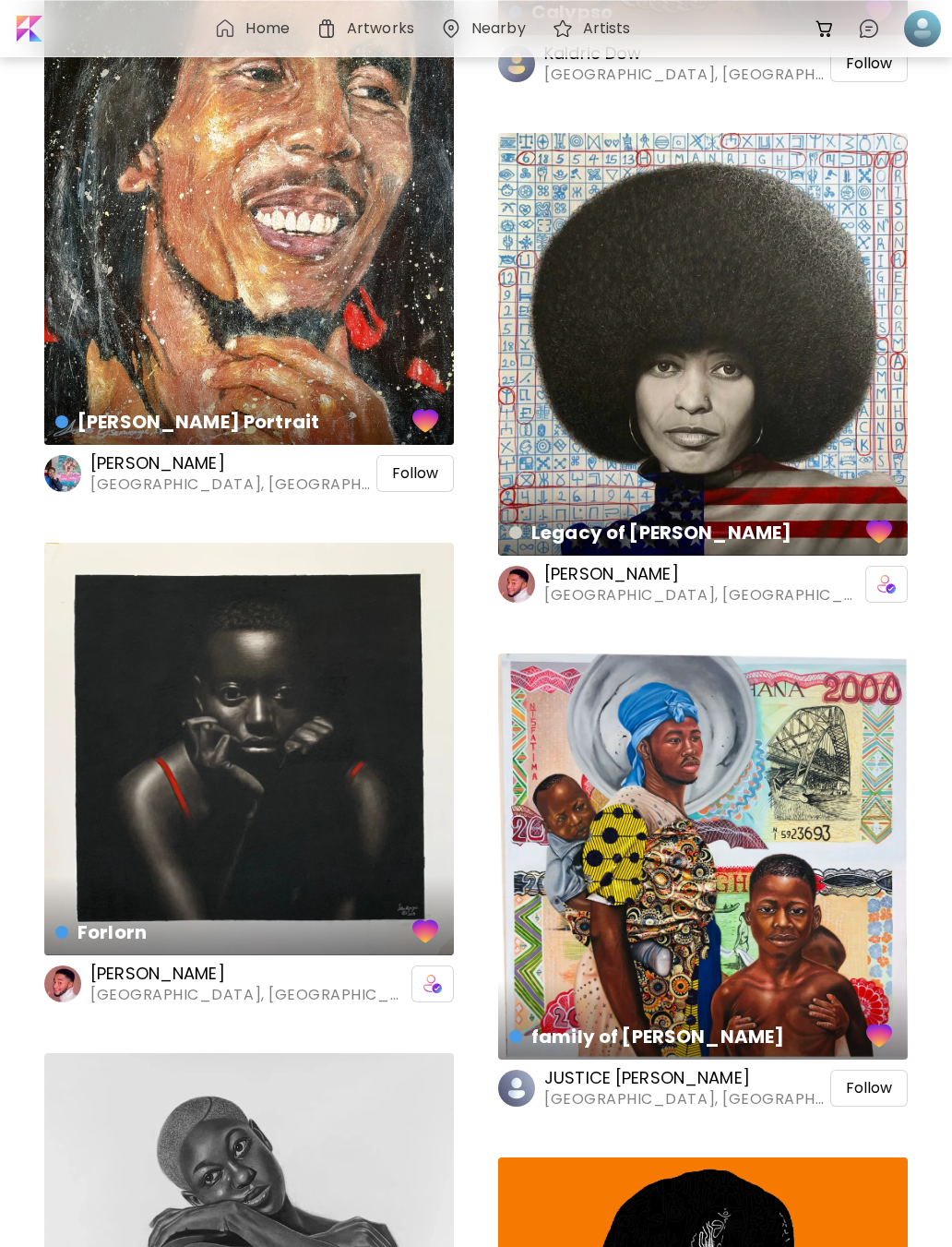
click at [887, 489] on div "Legacy of [PERSON_NAME] Mixed Media | 61 x 63.5 cm" at bounding box center [703, 515] width 417 height 87
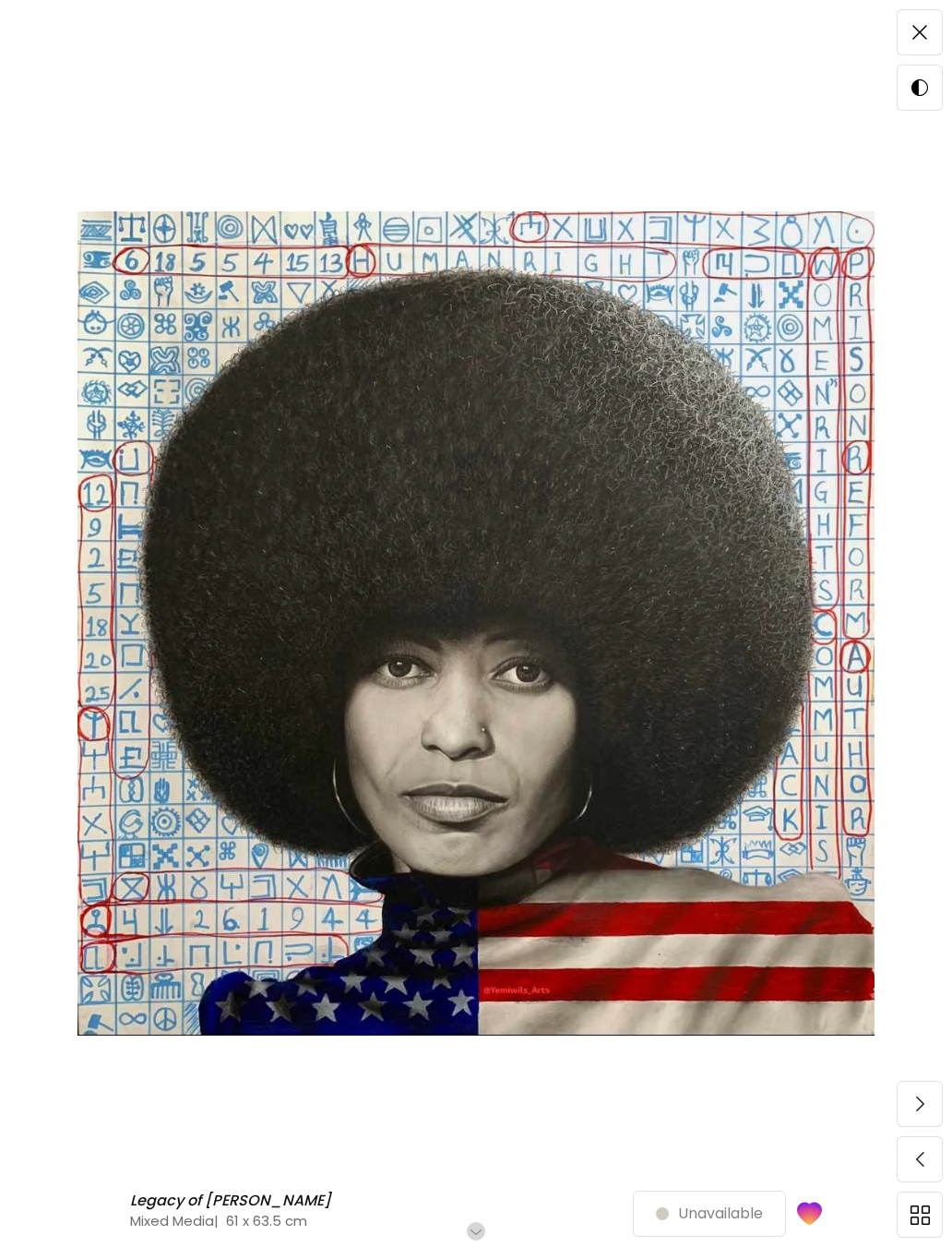
click at [943, 24] on div "Close" at bounding box center [919, 32] width 46 height 46
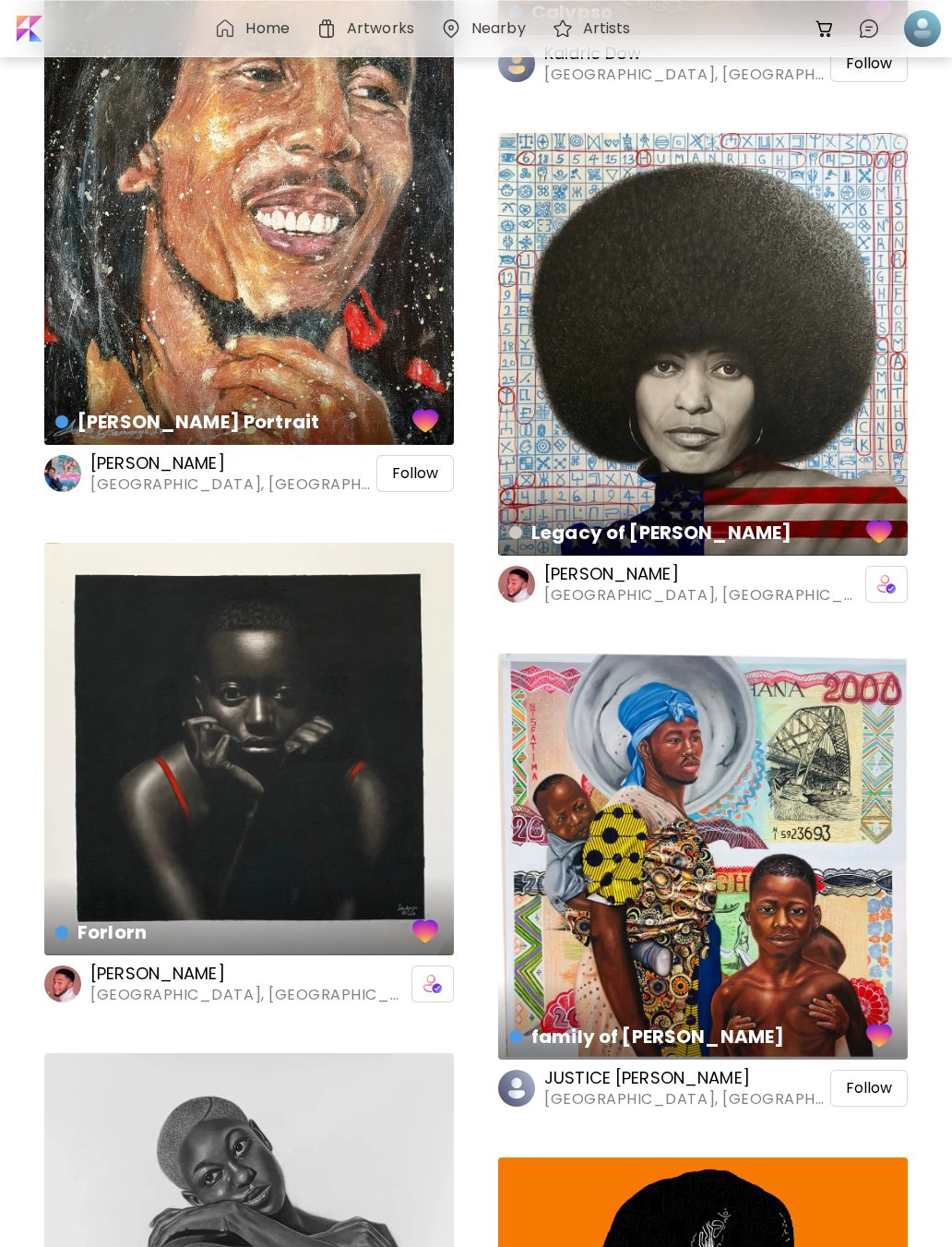
click at [665, 577] on div "[PERSON_NAME], [GEOGRAPHIC_DATA]" at bounding box center [703, 583] width 410 height 42
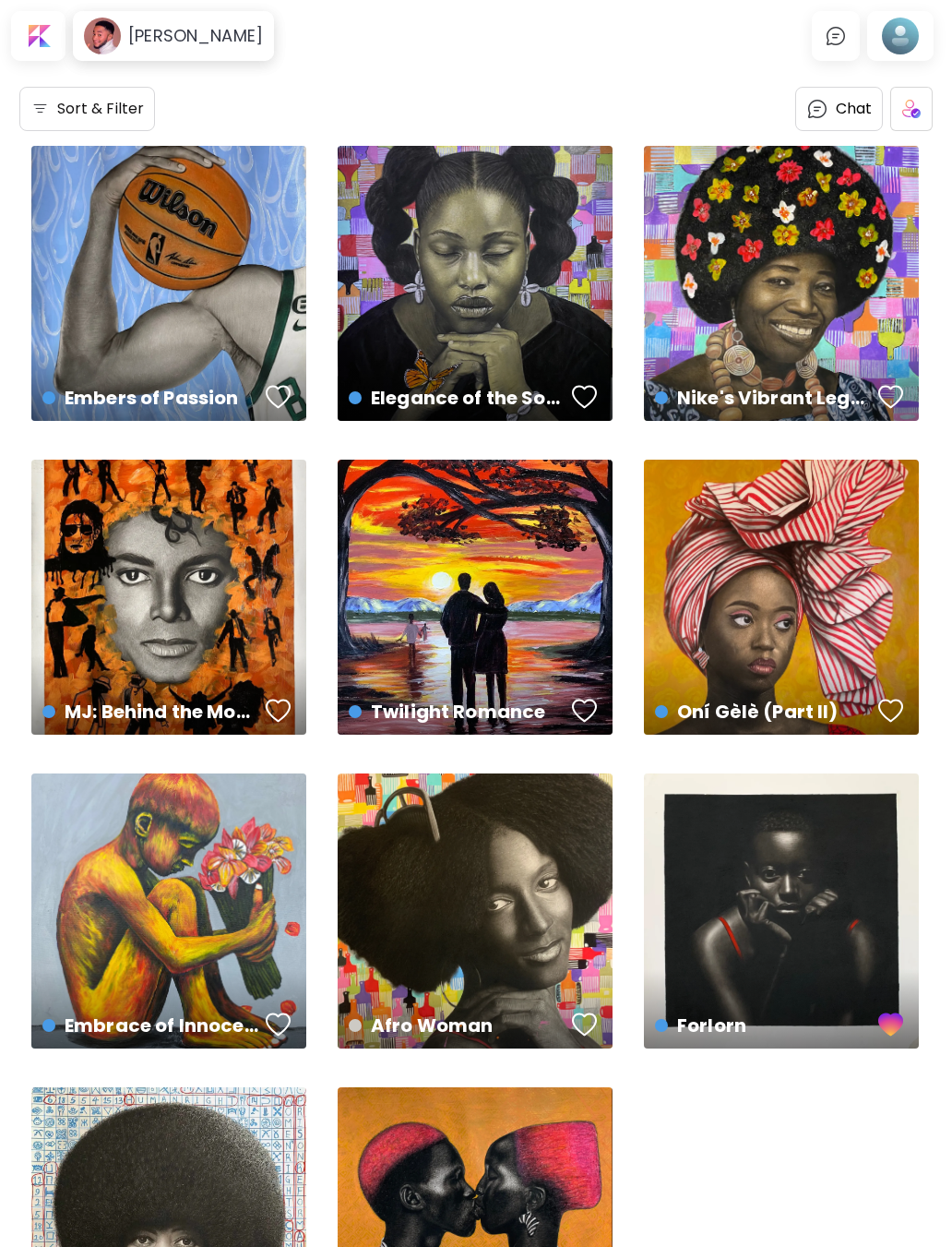
click at [97, 356] on div "Embers of Passion US$ 200 | 50.8 x 55.9 cm" at bounding box center [169, 381] width 283 height 87
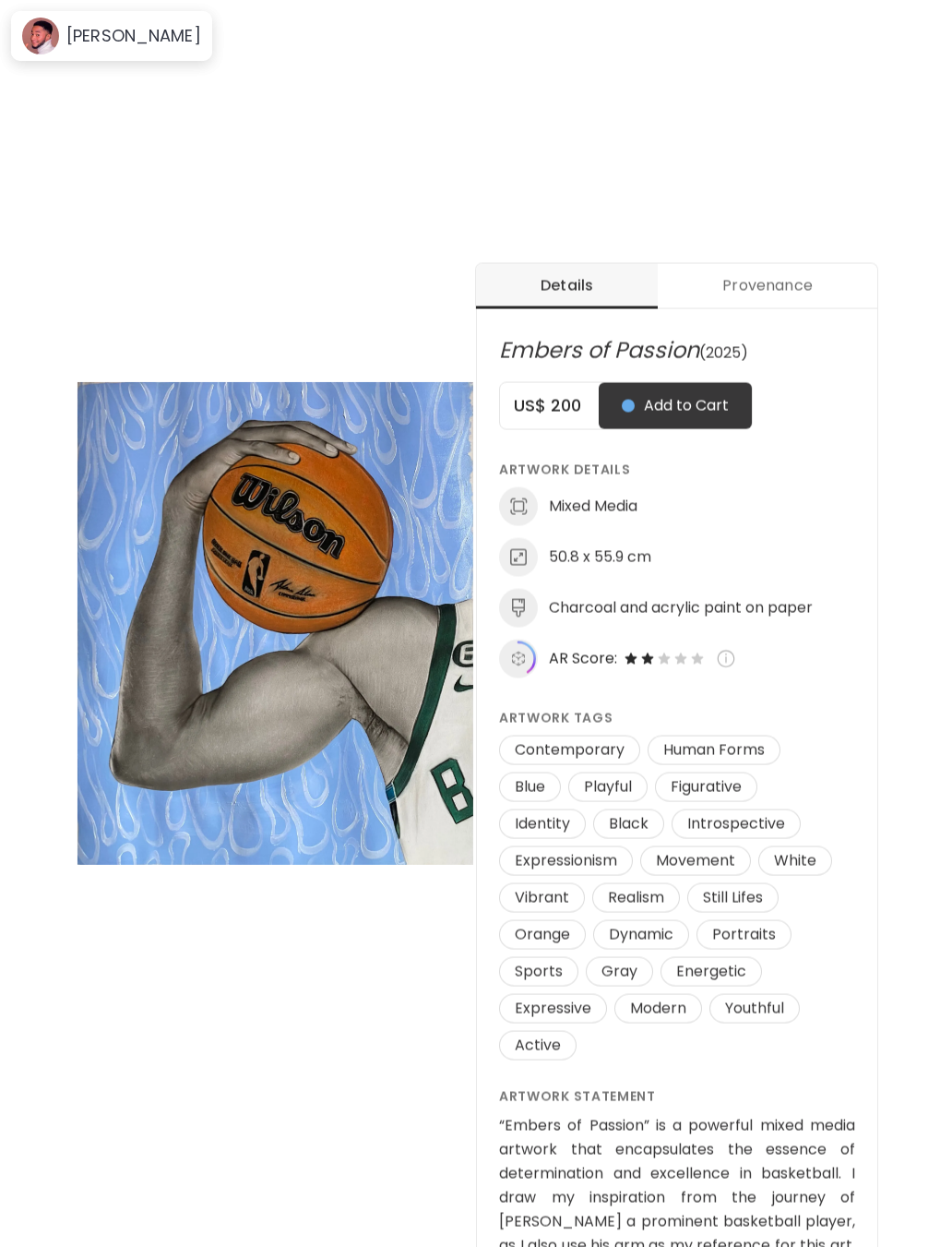
click at [830, 303] on button "Provenance" at bounding box center [767, 287] width 219 height 45
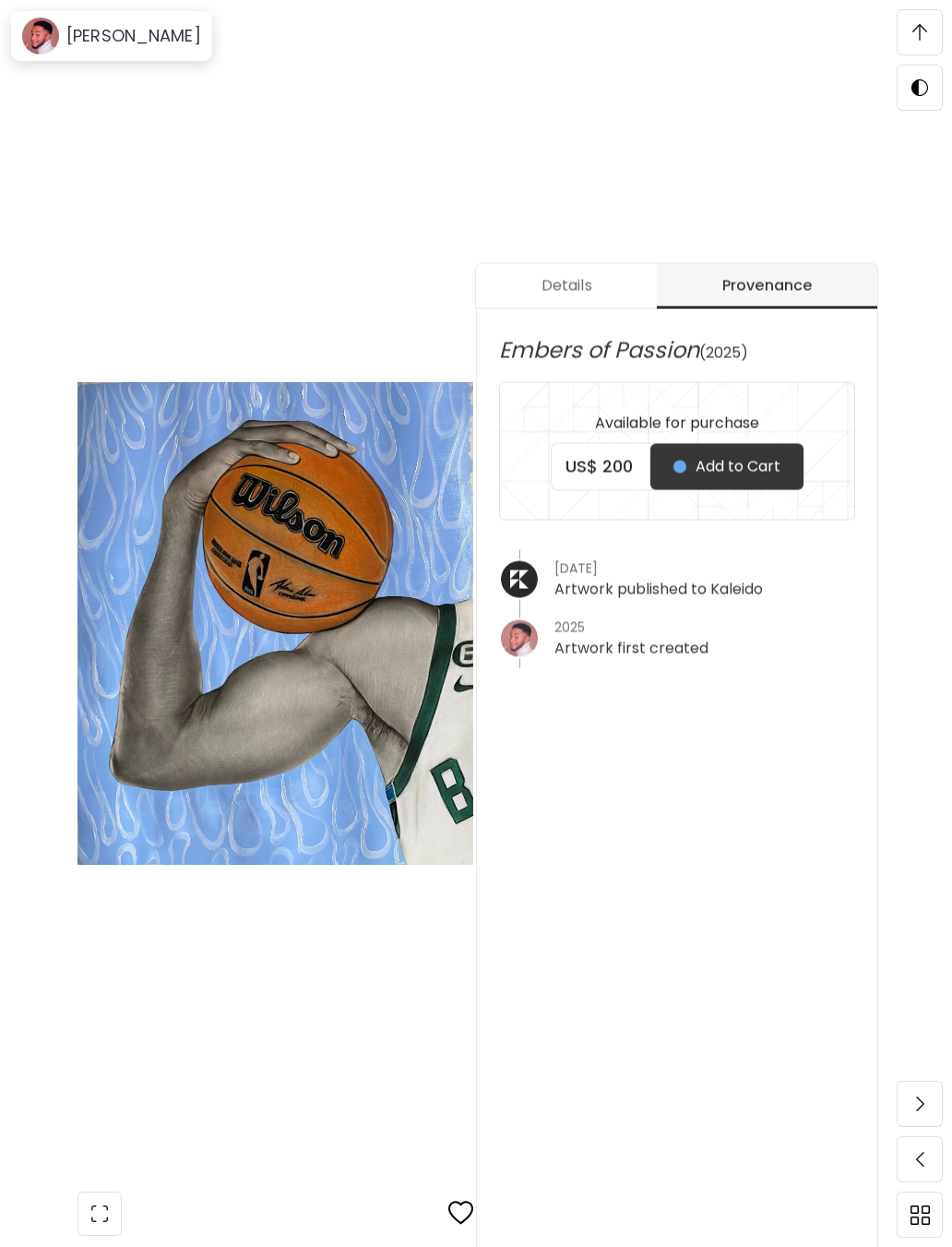
click at [599, 288] on span "Details" at bounding box center [567, 287] width 159 height 22
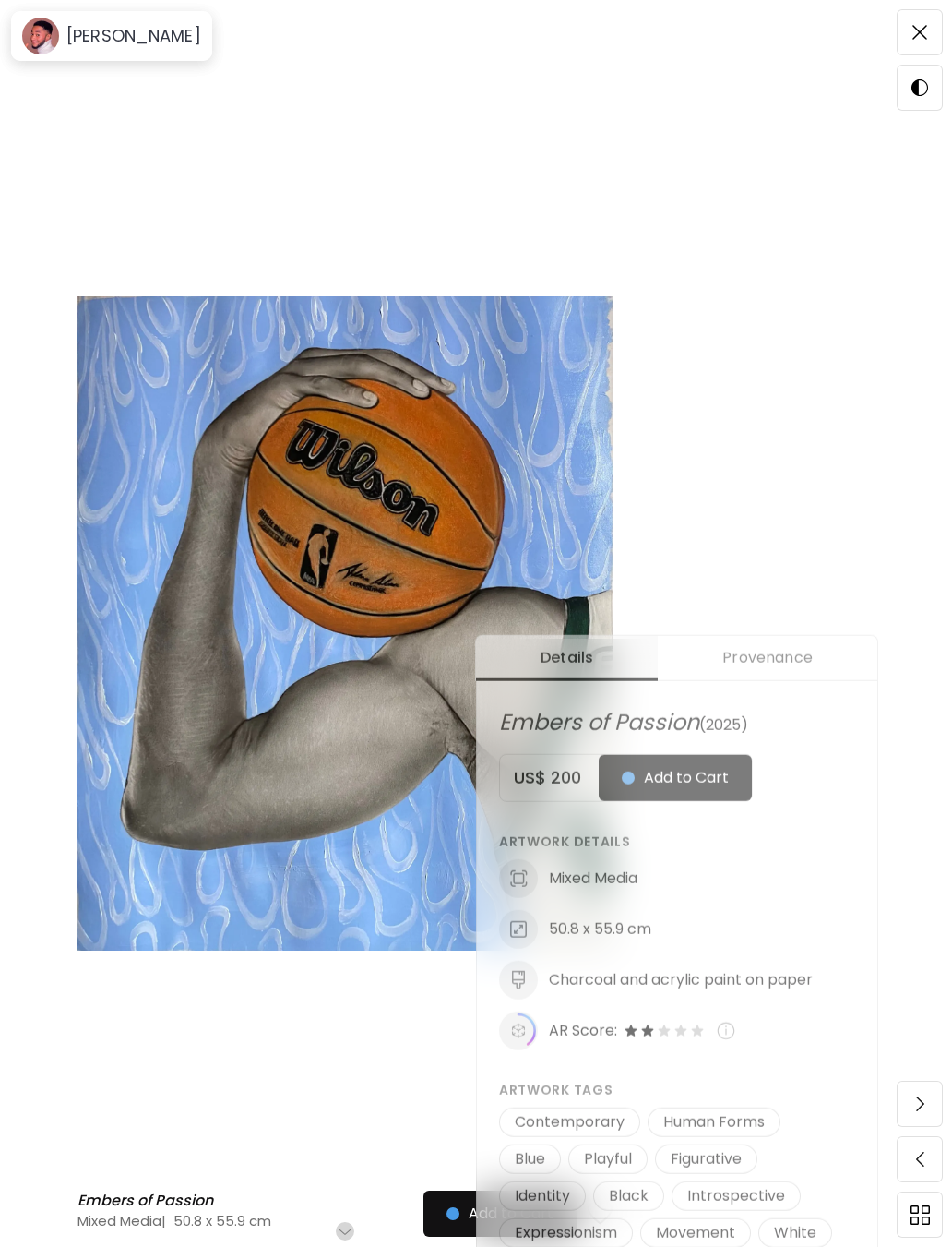
click at [655, 785] on span "Add to Cart" at bounding box center [675, 778] width 107 height 22
click at [901, 25] on span at bounding box center [920, 33] width 39 height 39
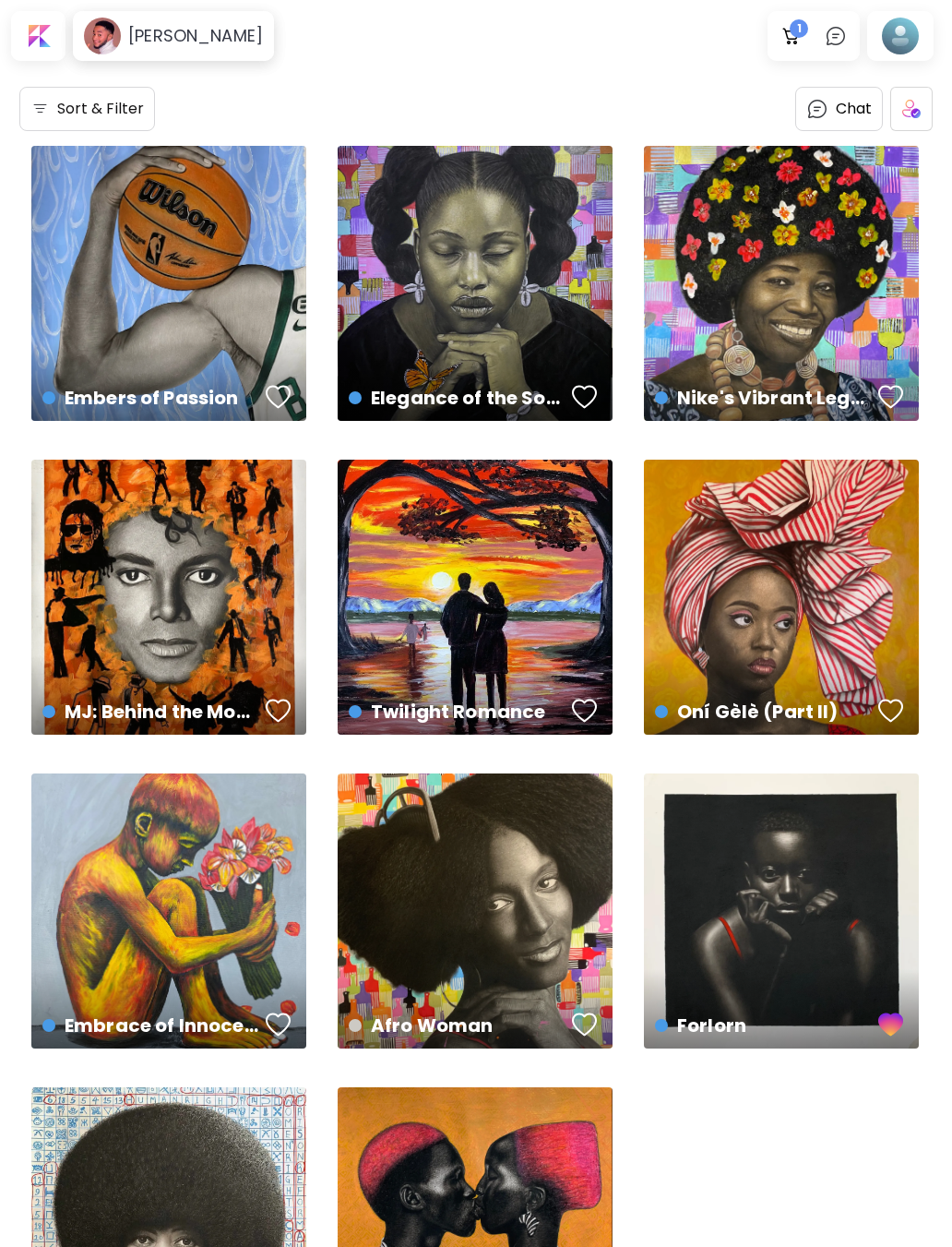
click at [422, 343] on div "Elegance of the Soul: Rooted in Heritage US$ 250 | 55.9 x 61 cm" at bounding box center [475, 381] width 283 height 87
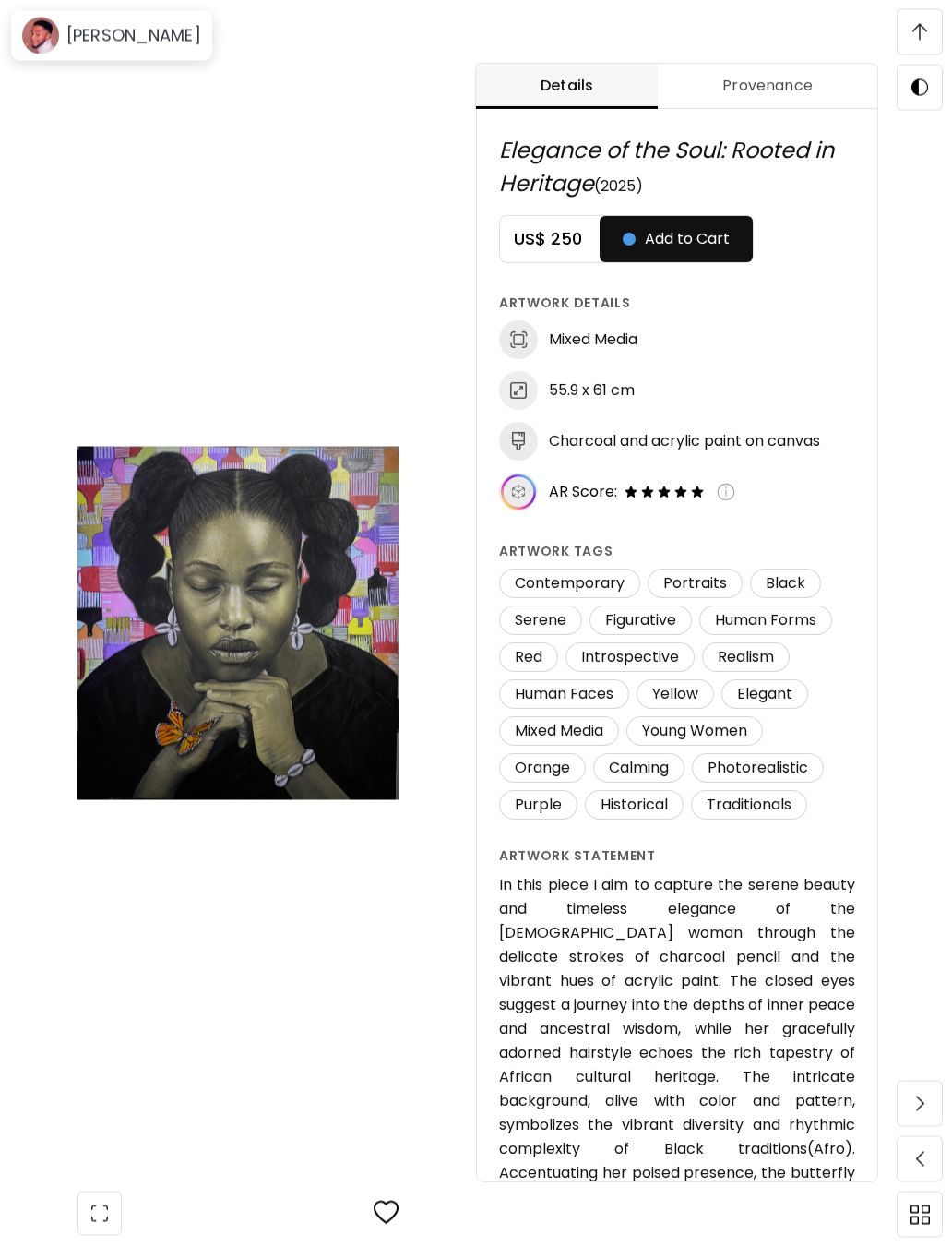
scroll to position [981, 0]
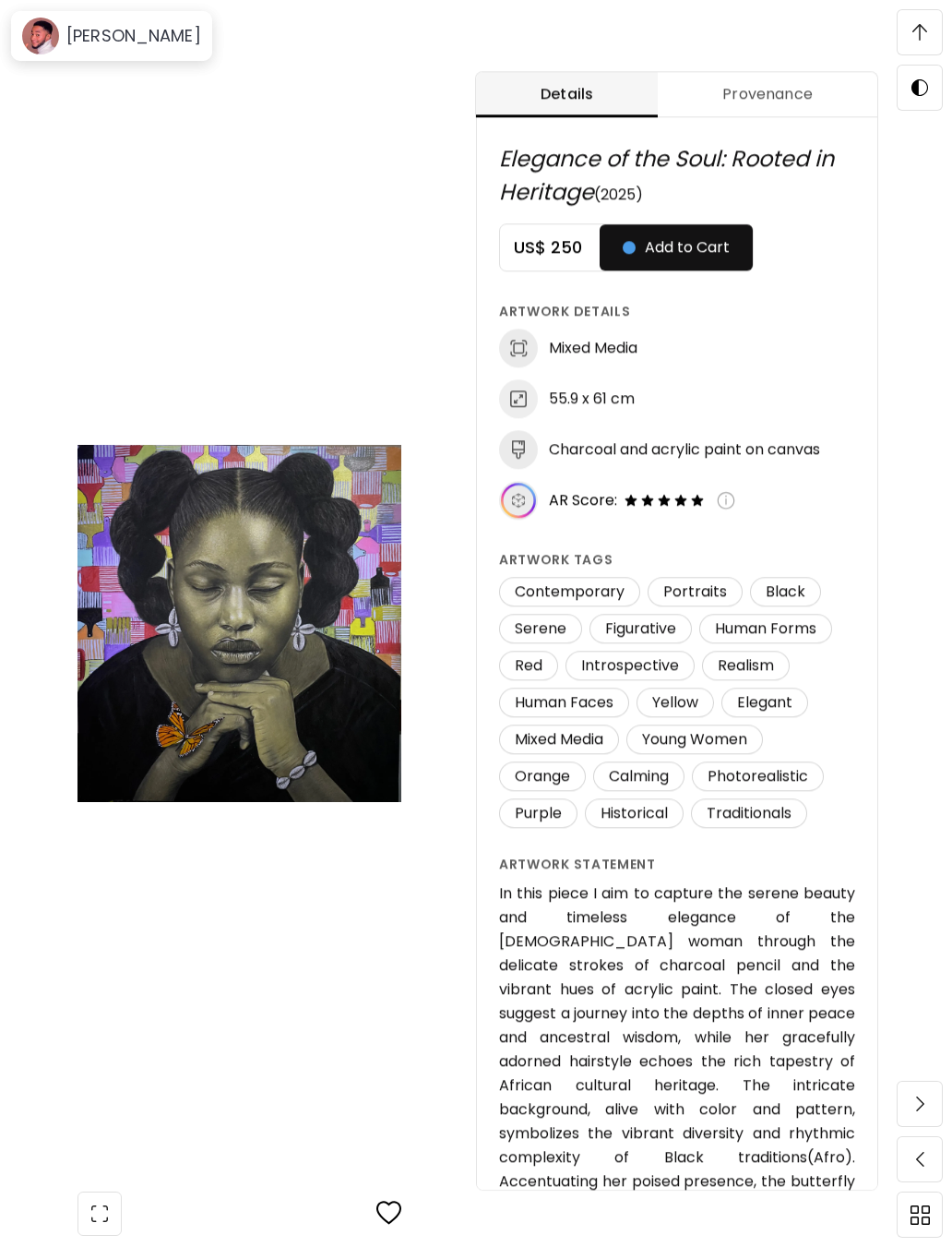
click at [740, 252] on button "Add to Cart" at bounding box center [677, 246] width 153 height 46
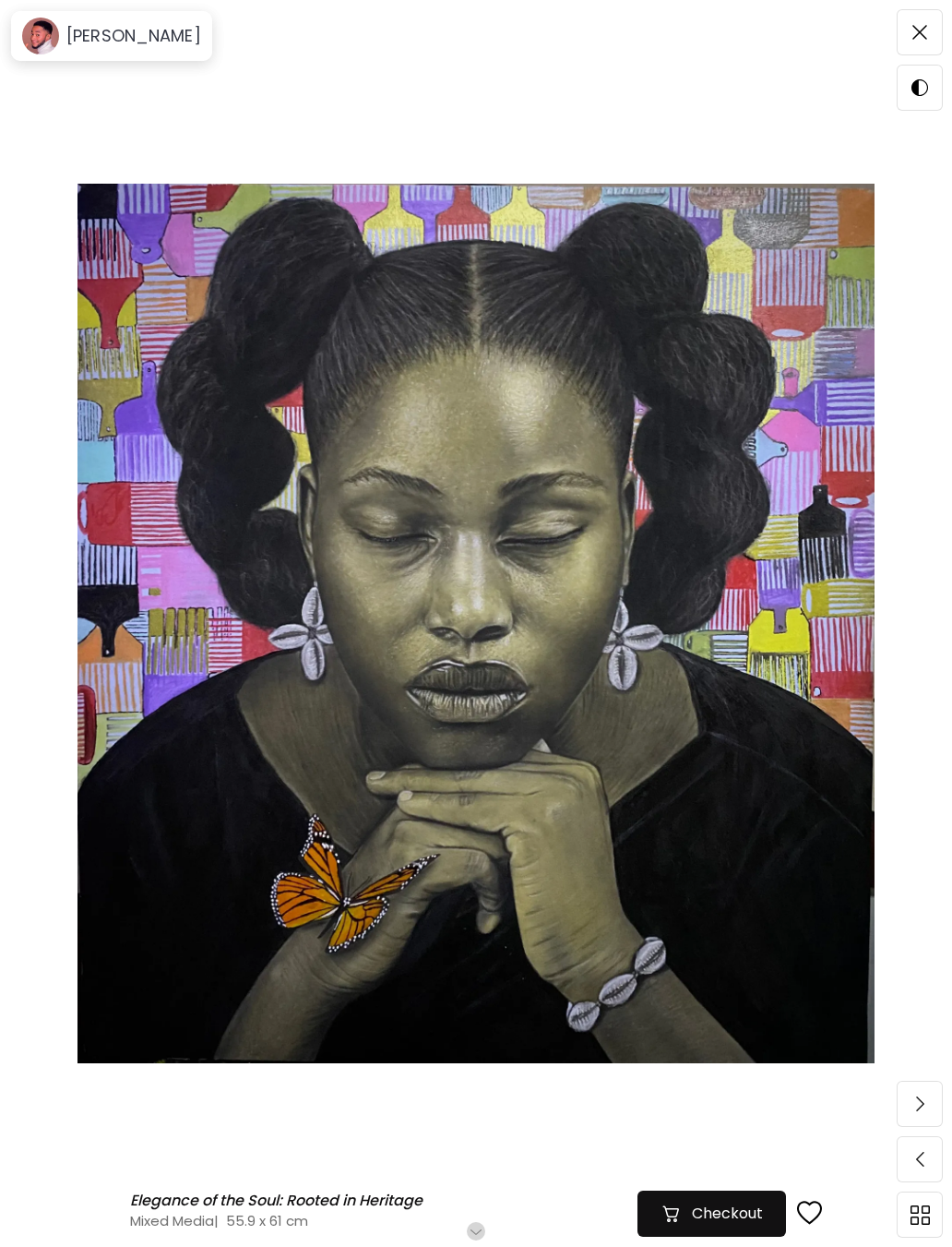
click at [925, 34] on img at bounding box center [920, 33] width 15 height 15
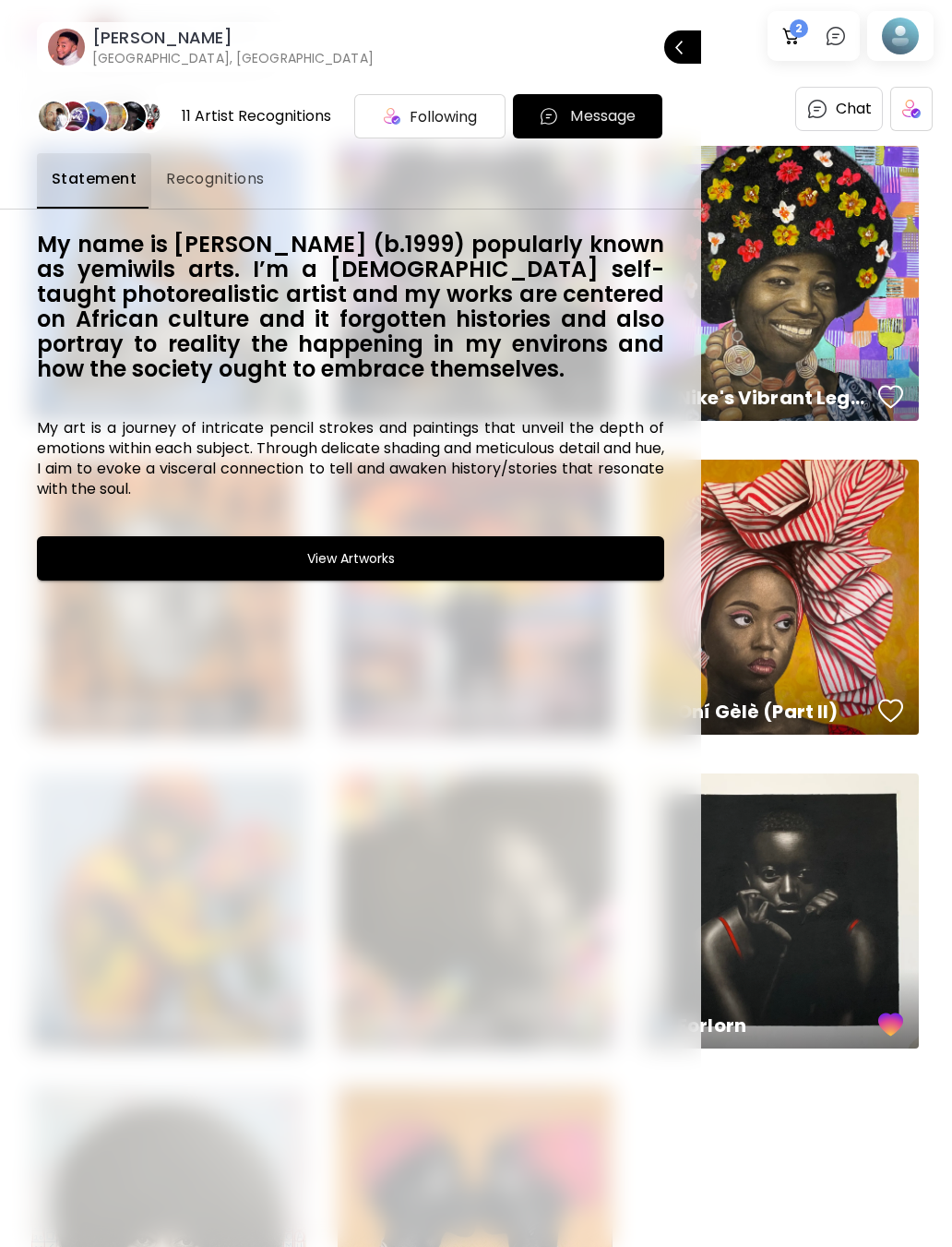
click at [684, 39] on span "Close" at bounding box center [683, 48] width 15 height 39
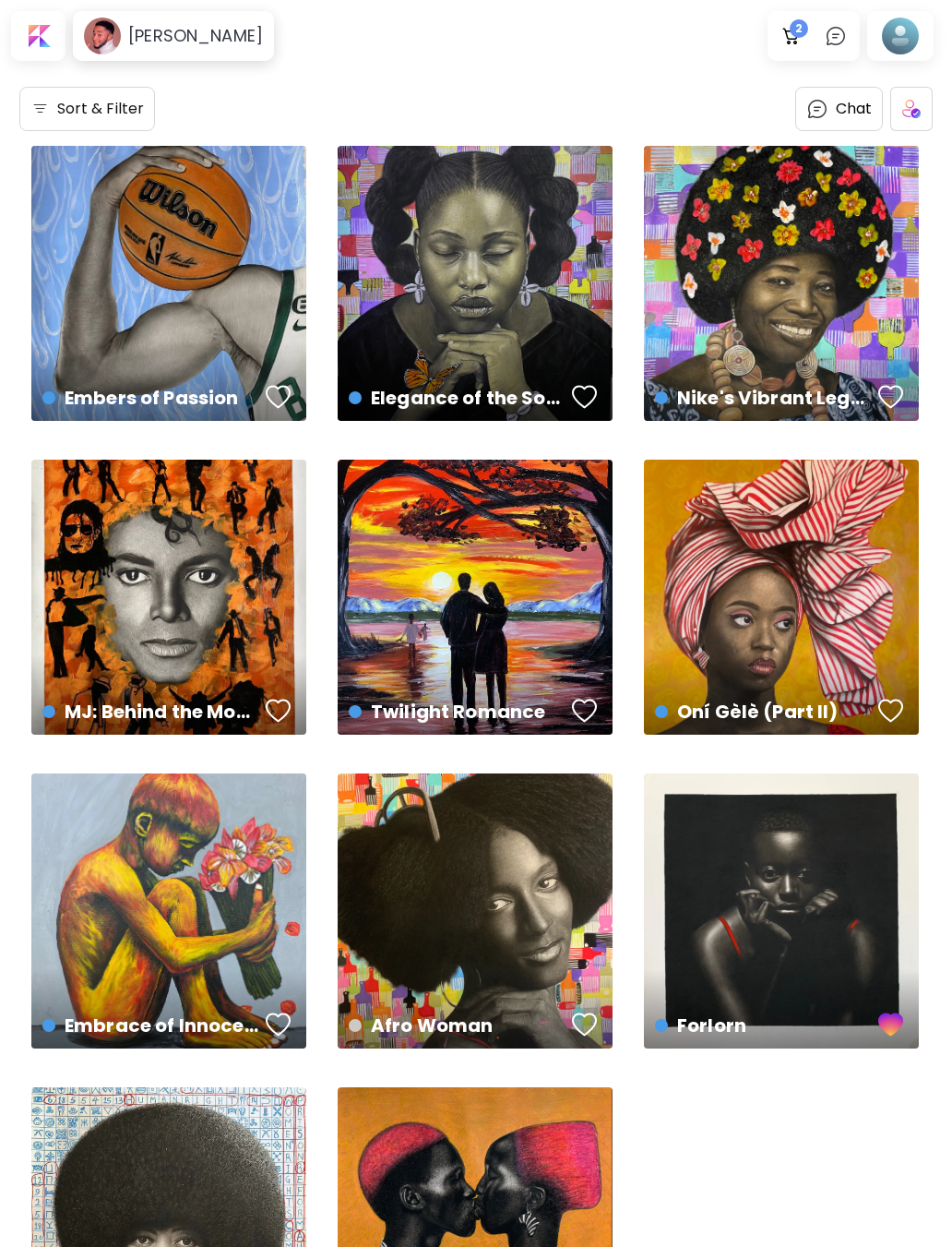
click at [917, 43] on div at bounding box center [900, 35] width 59 height 42
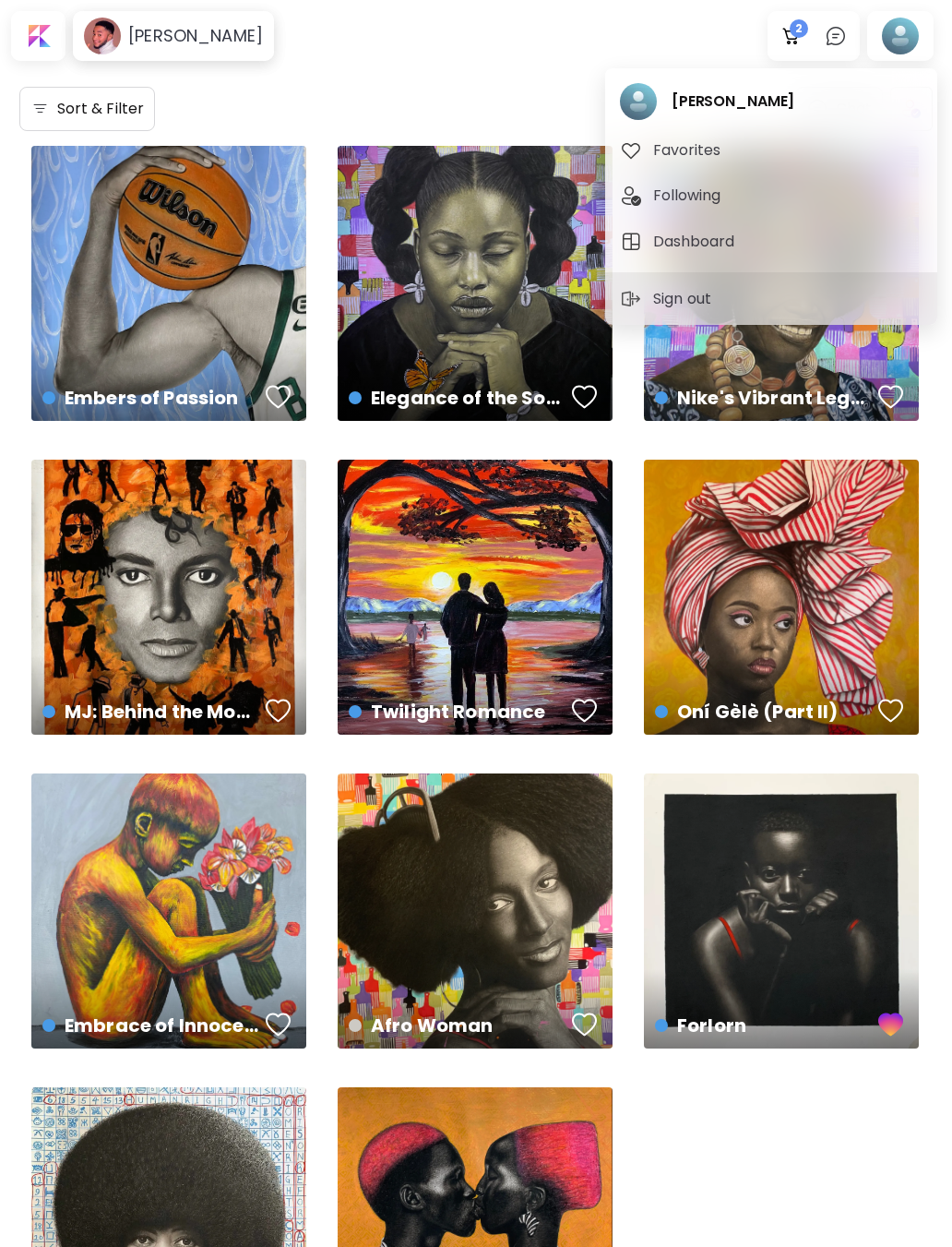
click at [838, 152] on span "Favorites" at bounding box center [772, 150] width 302 height 22
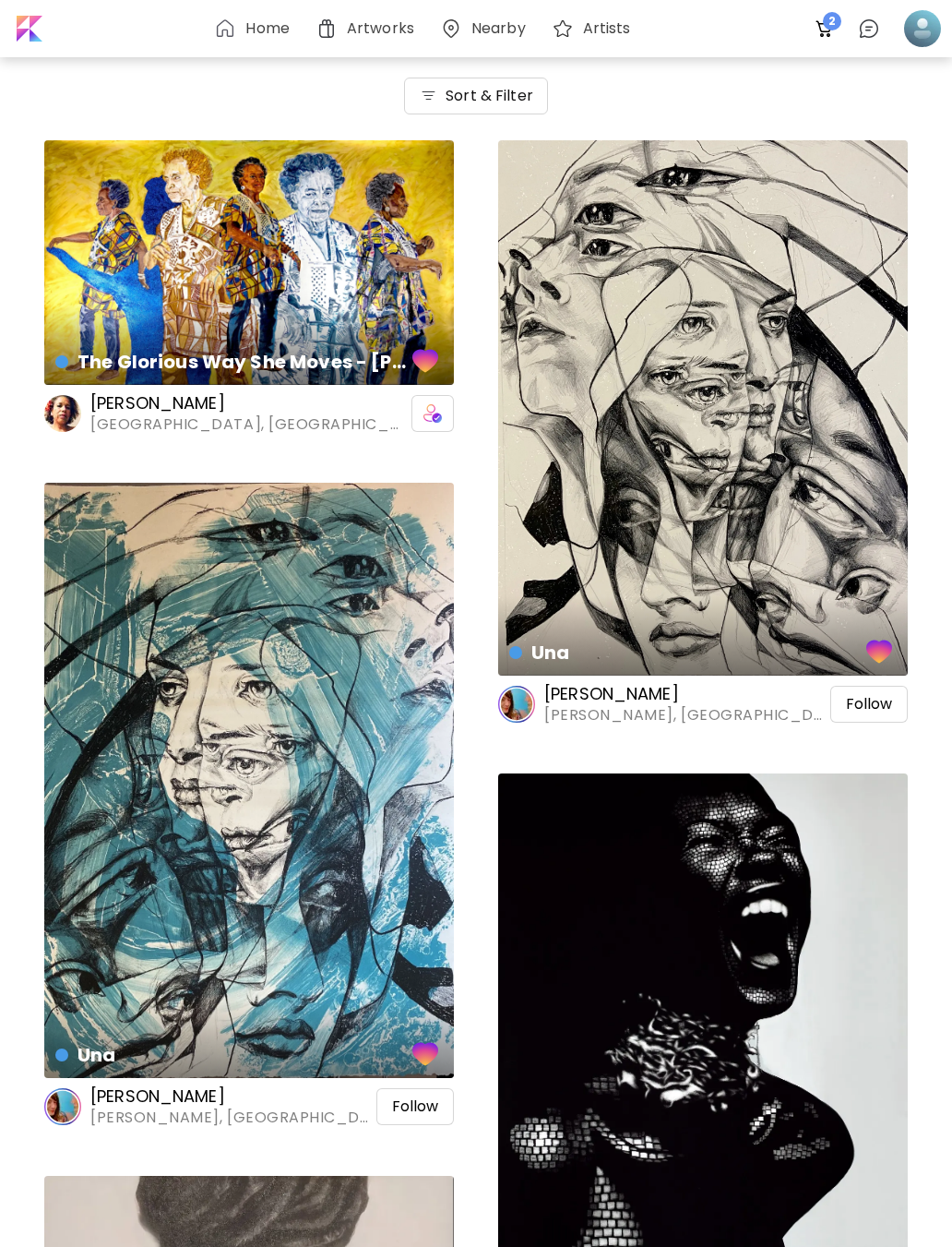
click at [918, 31] on div at bounding box center [923, 29] width 41 height 41
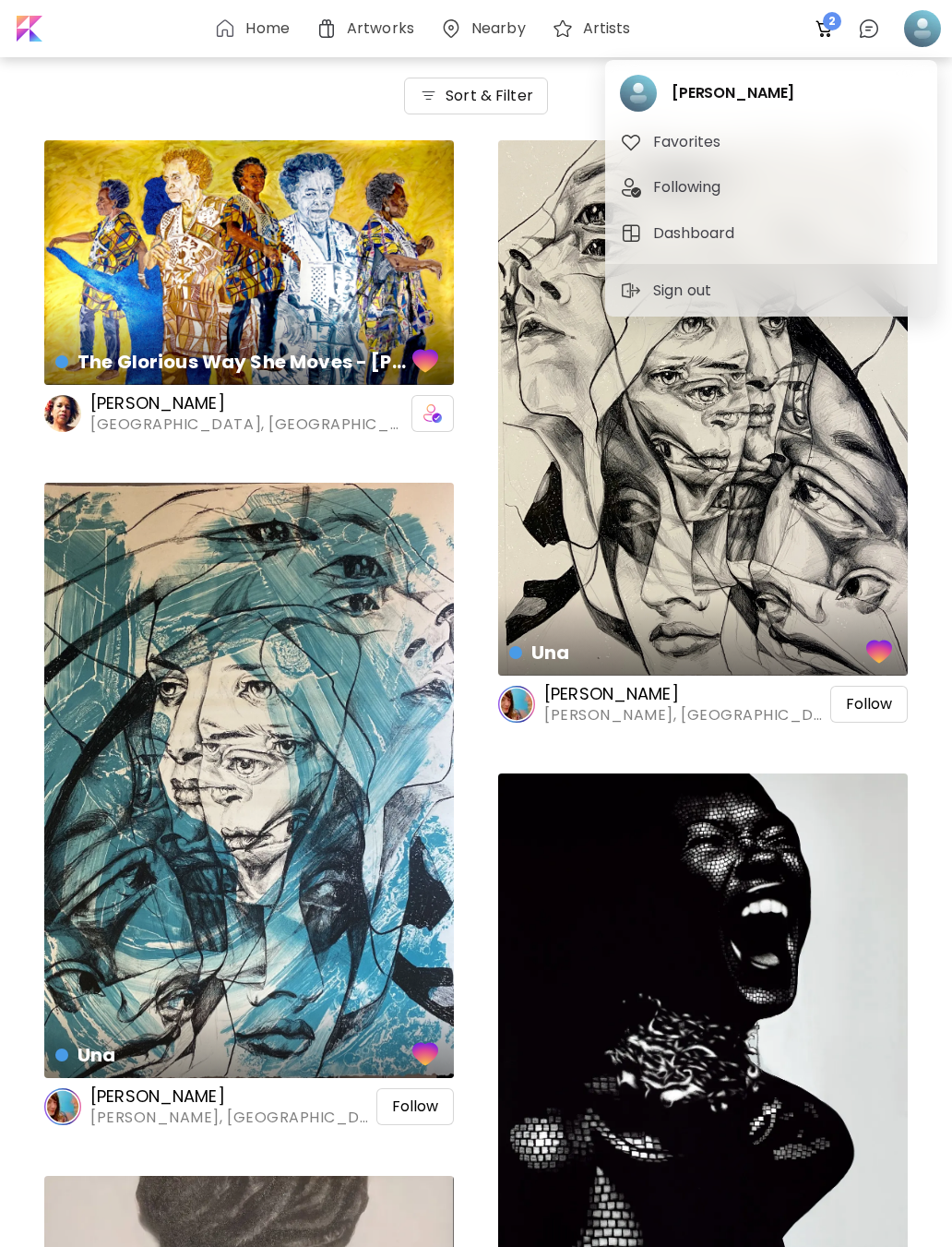
click at [28, 26] on div at bounding box center [476, 624] width 952 height 1247
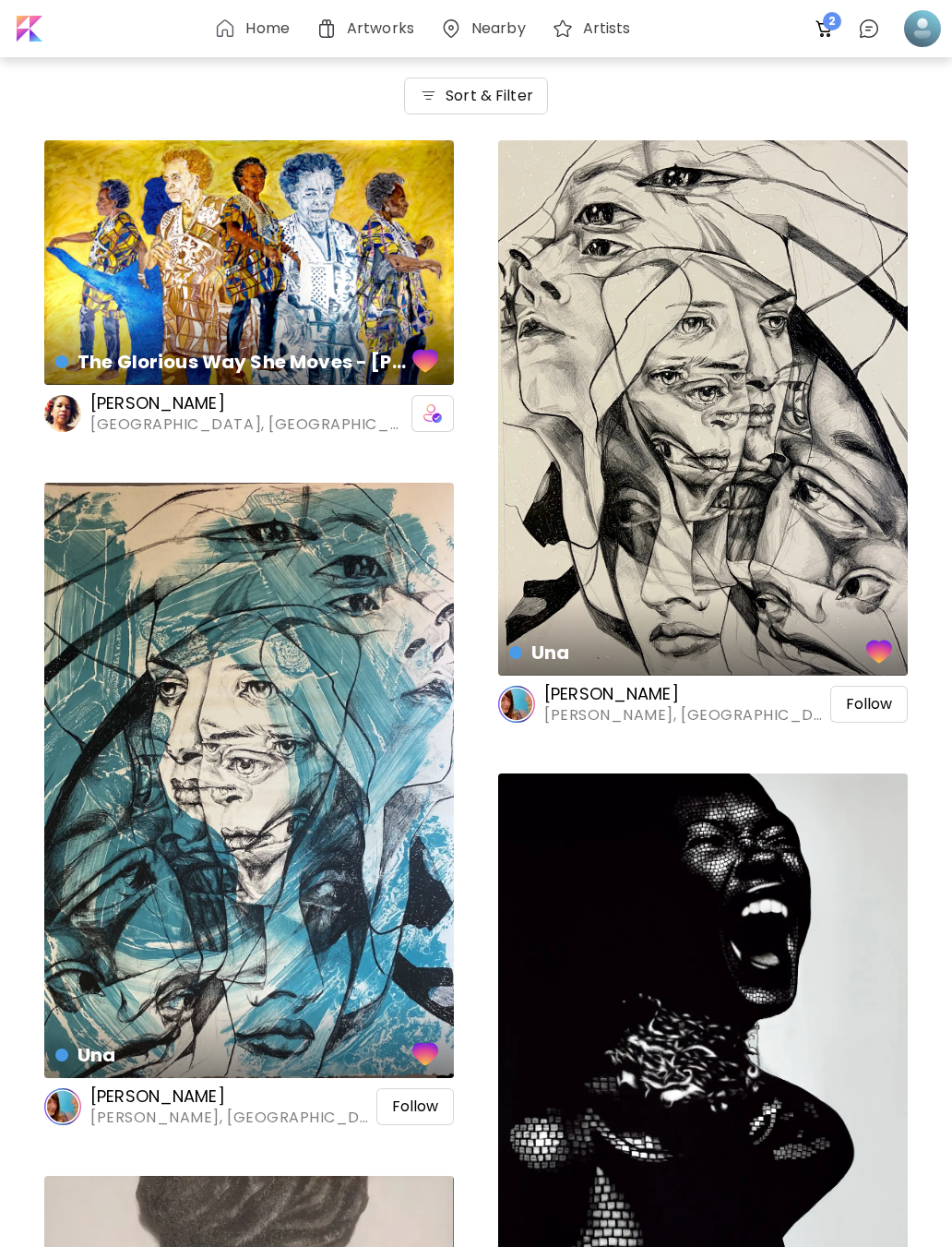
click at [35, 18] on div at bounding box center [28, 29] width 37 height 37
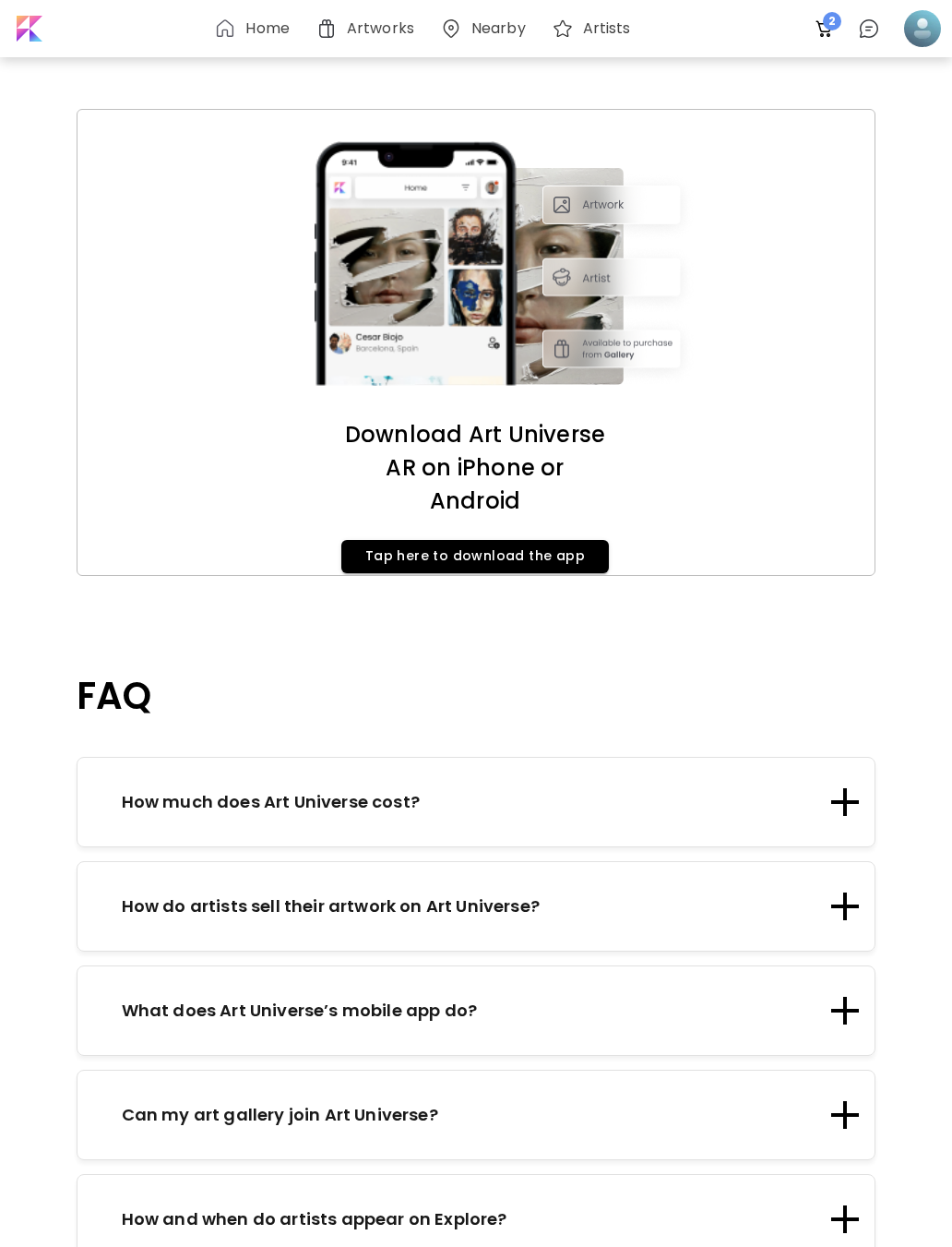
click at [931, 35] on div at bounding box center [923, 29] width 41 height 41
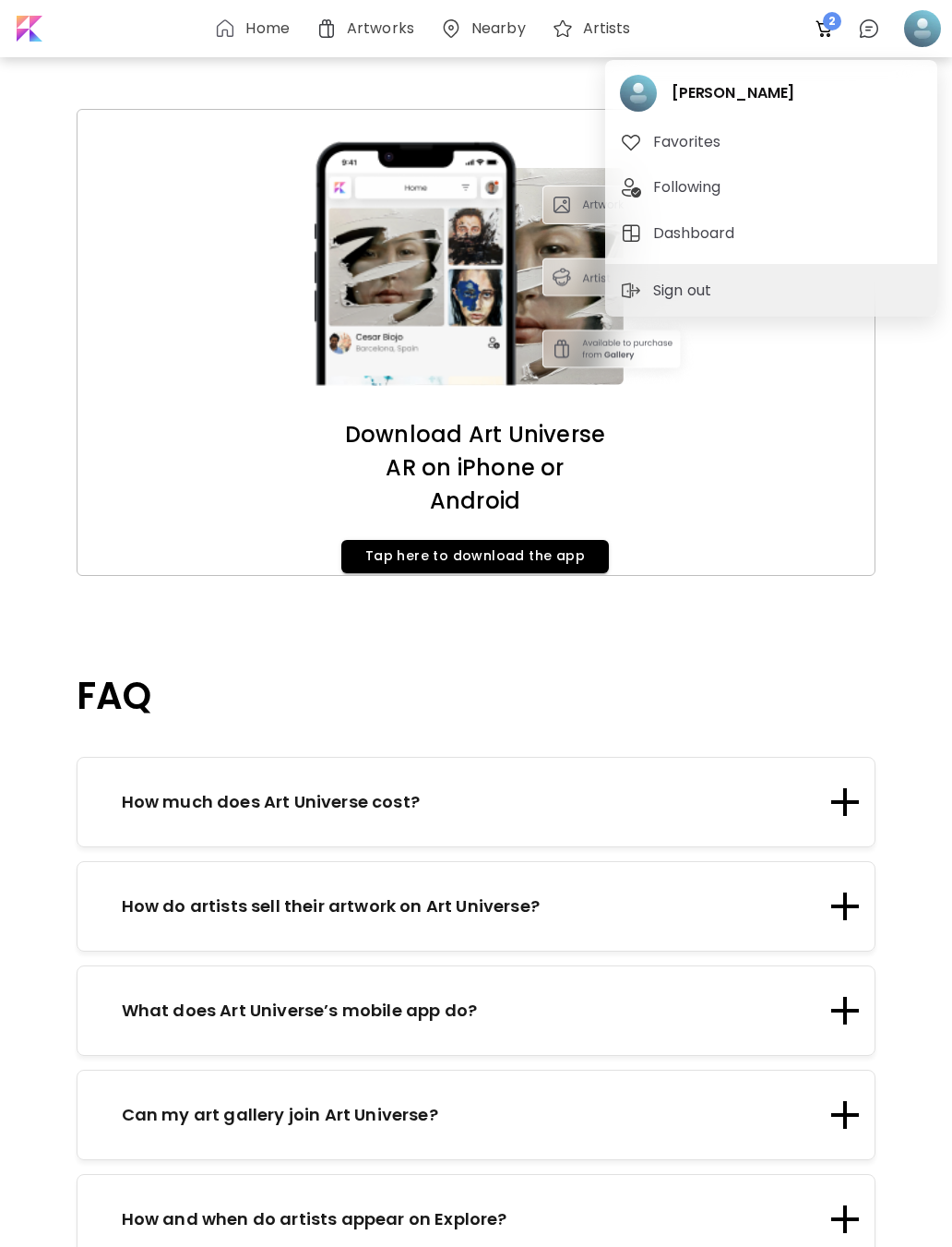
click at [825, 197] on span "Following" at bounding box center [772, 188] width 302 height 22
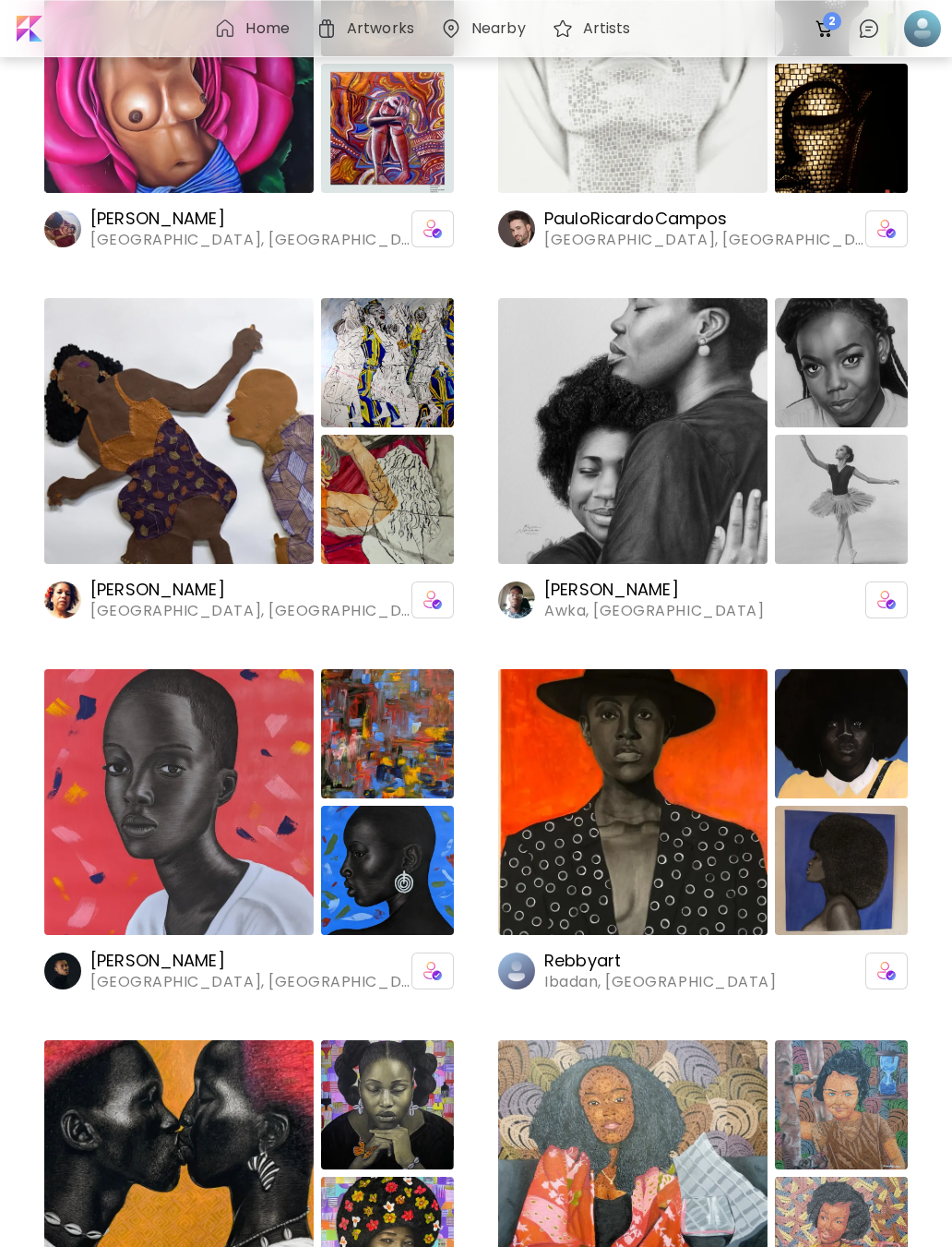
click at [708, 464] on img at bounding box center [633, 430] width 270 height 266
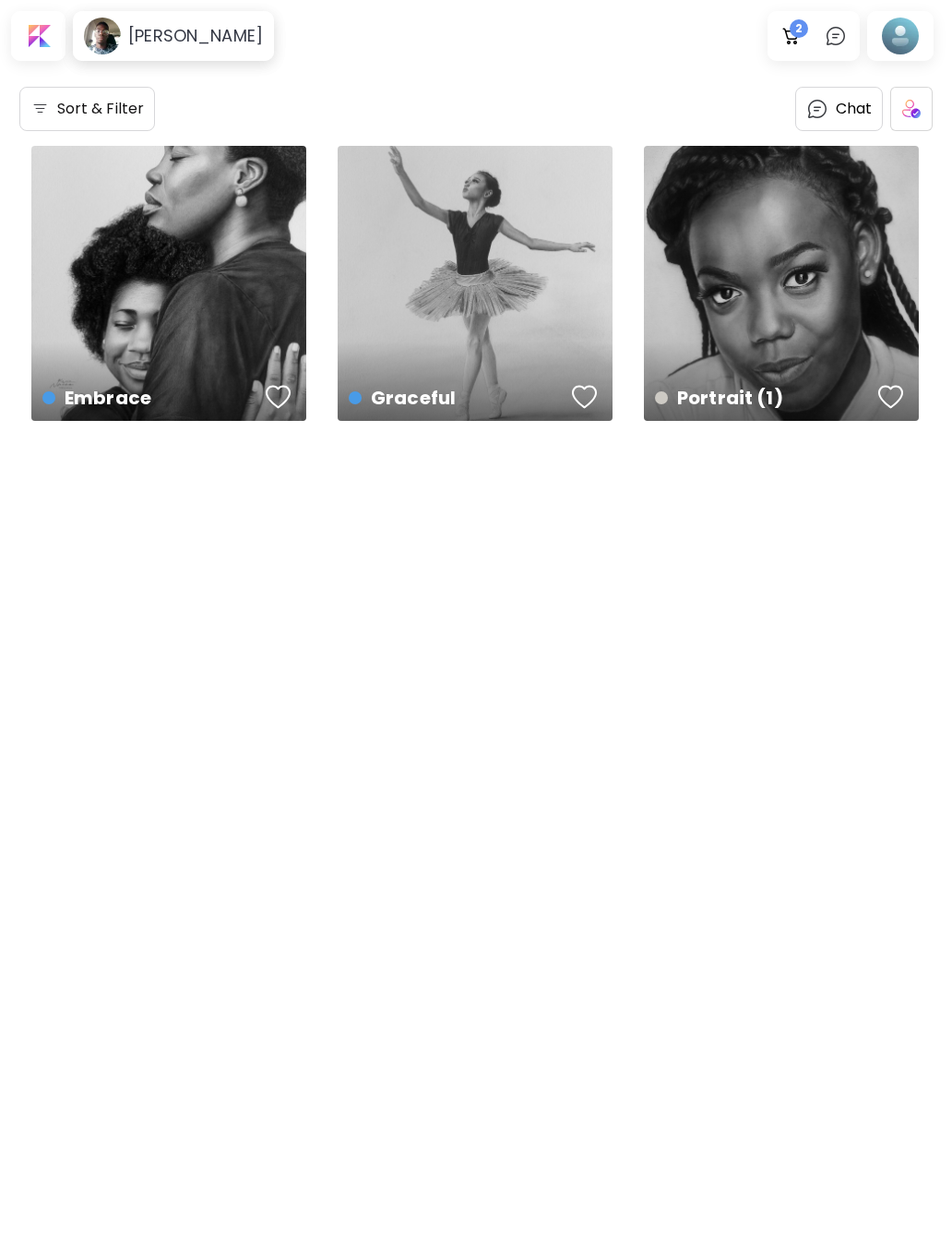
click at [915, 34] on div at bounding box center [900, 35] width 59 height 42
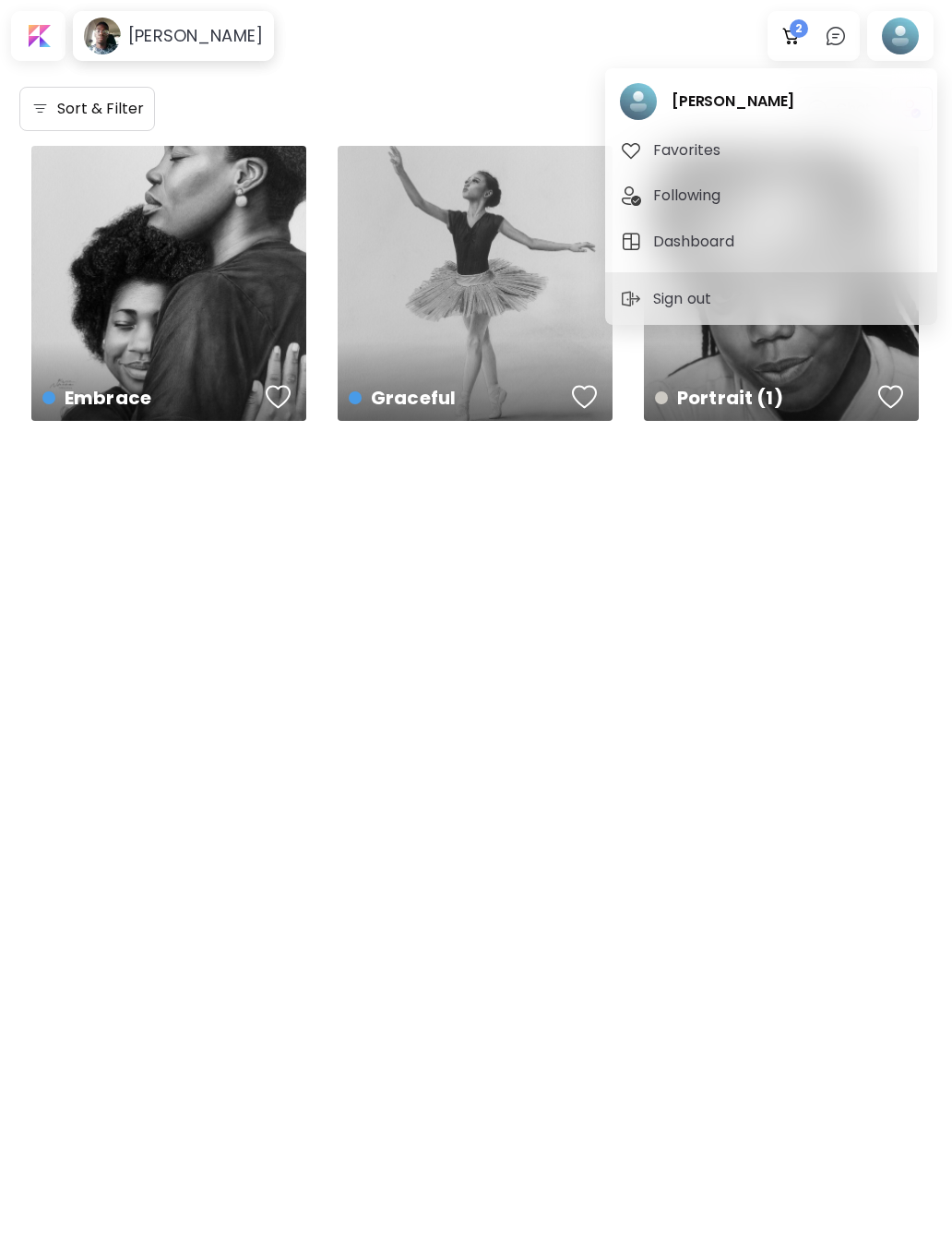
click at [839, 203] on span "Following" at bounding box center [772, 196] width 302 height 22
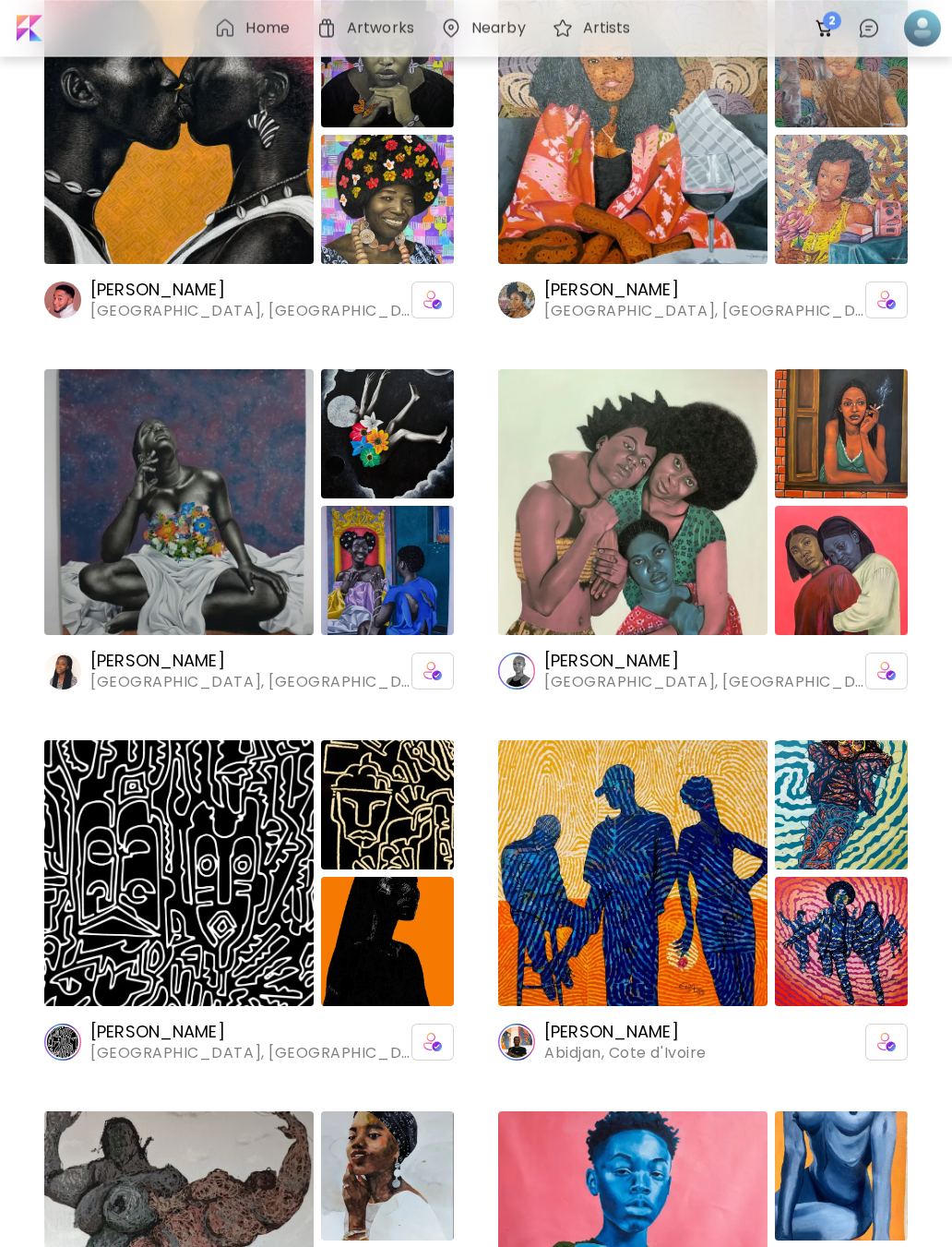
scroll to position [1255, 0]
click at [149, 543] on img at bounding box center [178, 502] width 270 height 266
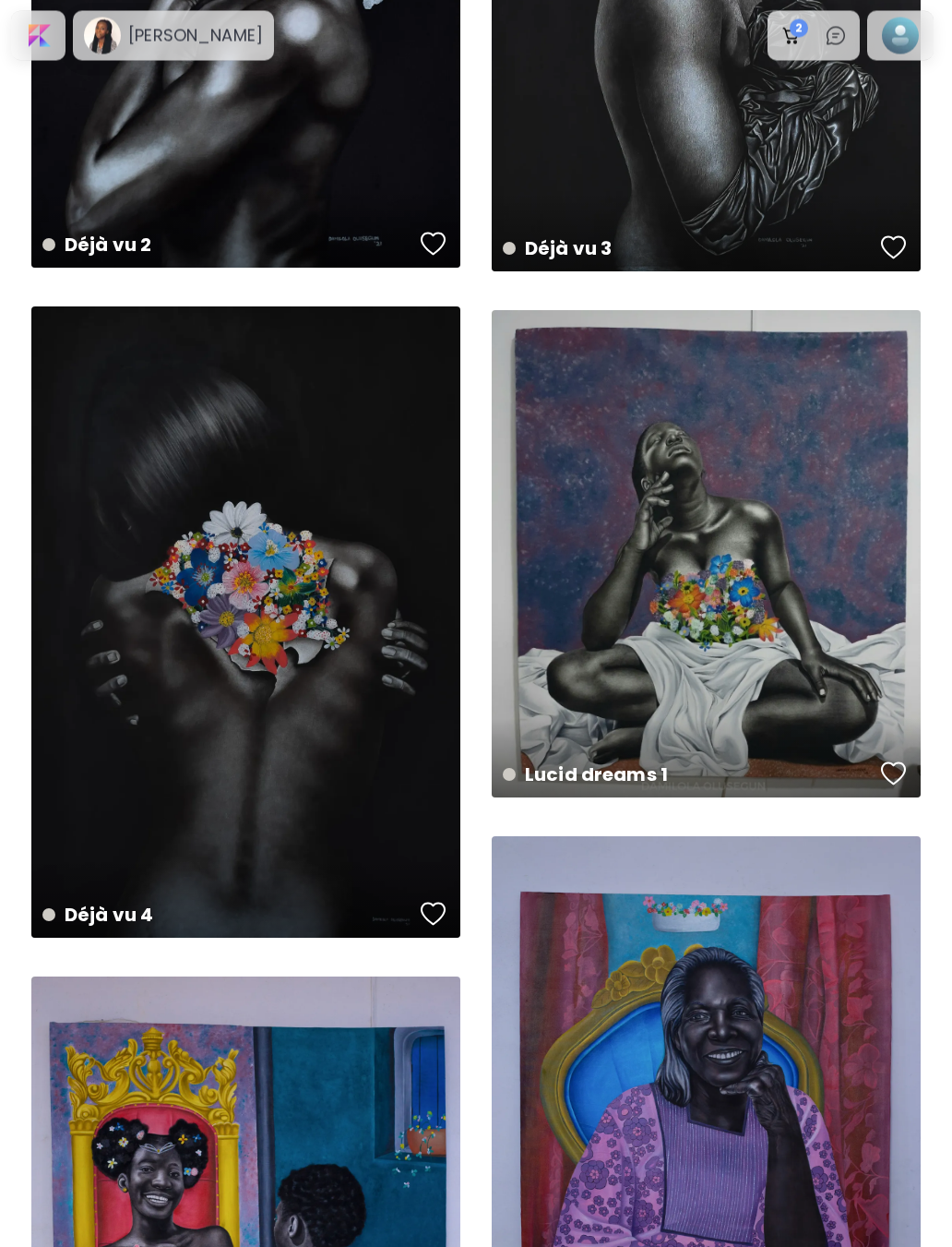
scroll to position [443, 0]
click at [143, 531] on div "Déjà vu 4 Available | 127 x 177.8 cm" at bounding box center [246, 622] width 429 height 631
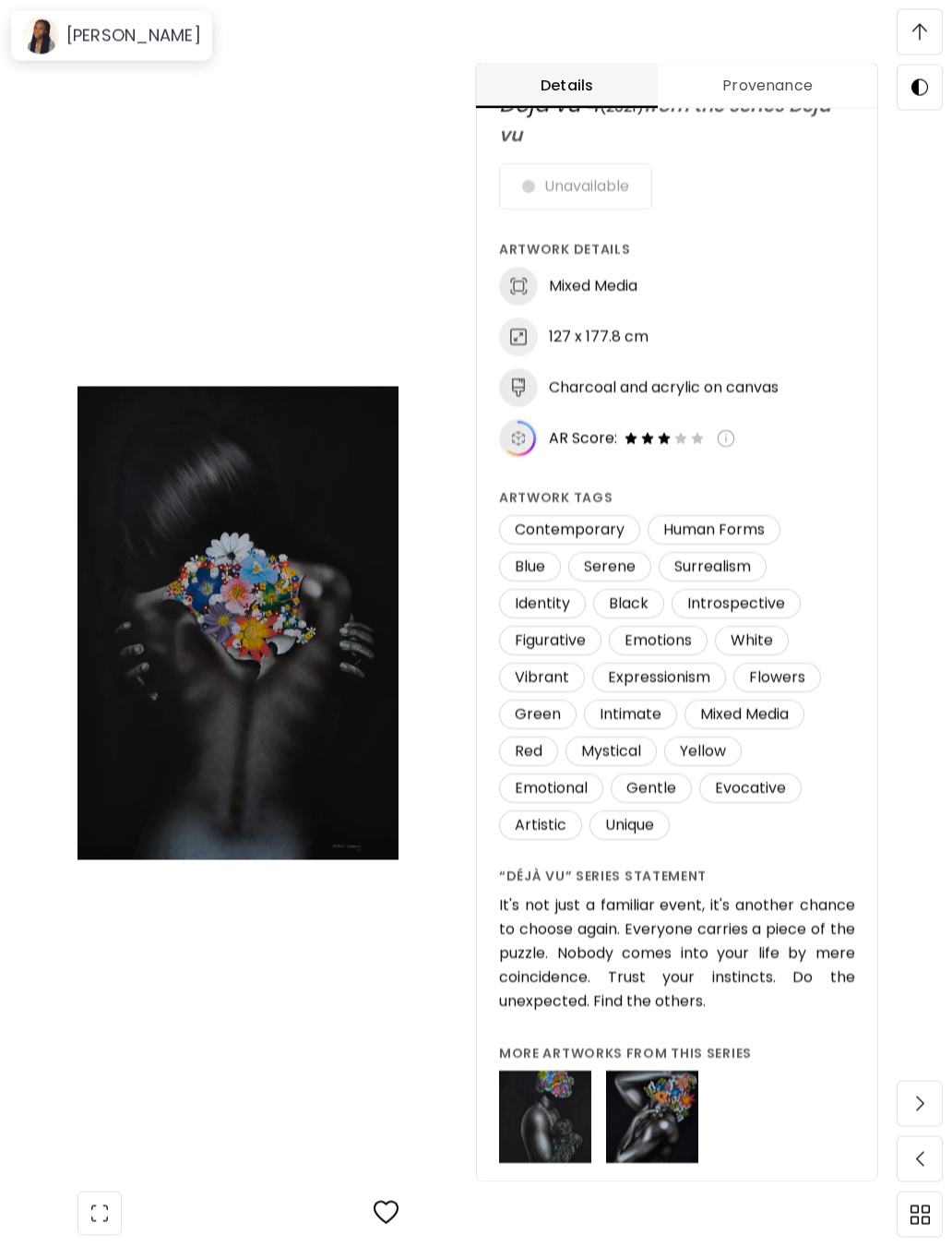
scroll to position [1791, 0]
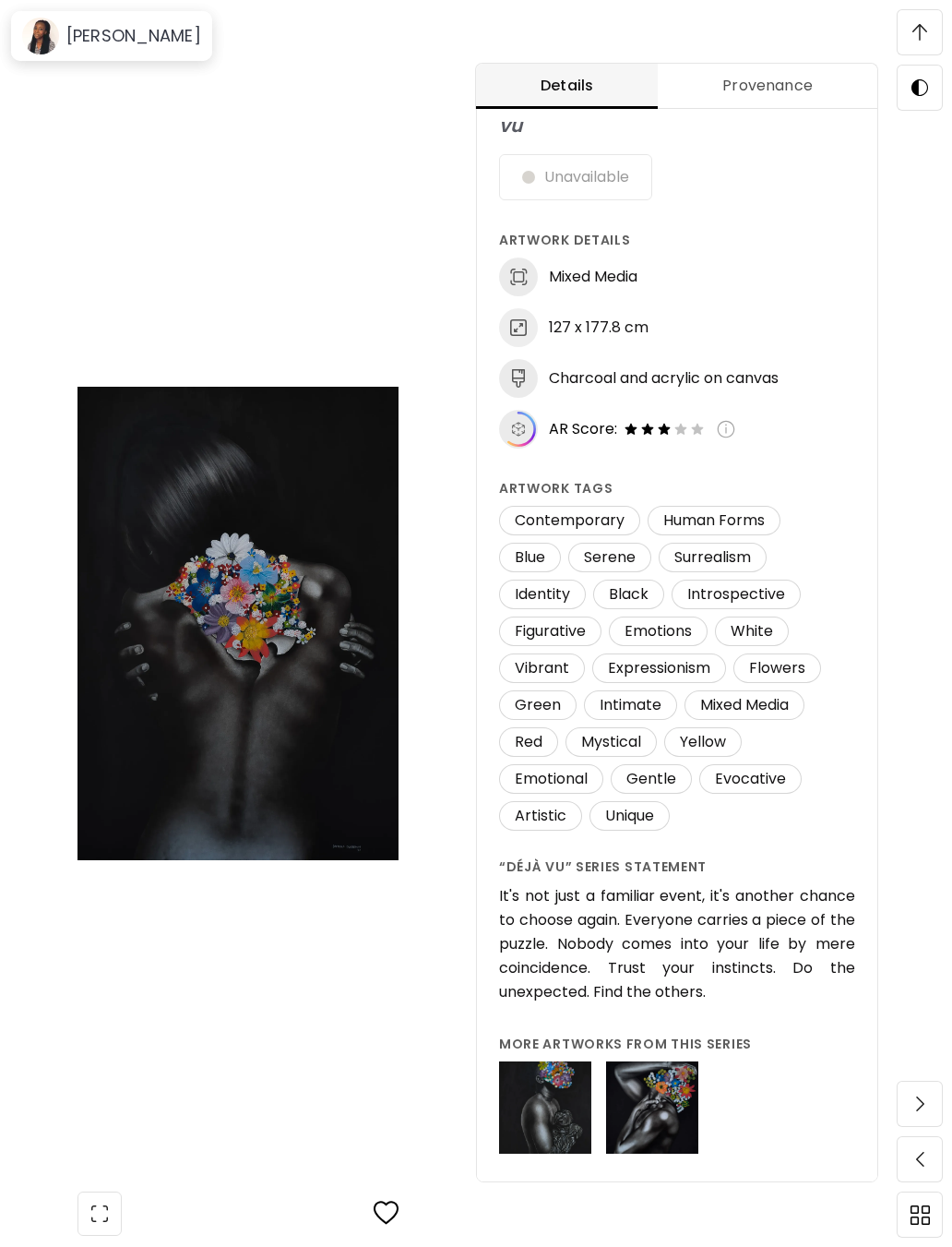
click at [922, 36] on img at bounding box center [920, 33] width 15 height 17
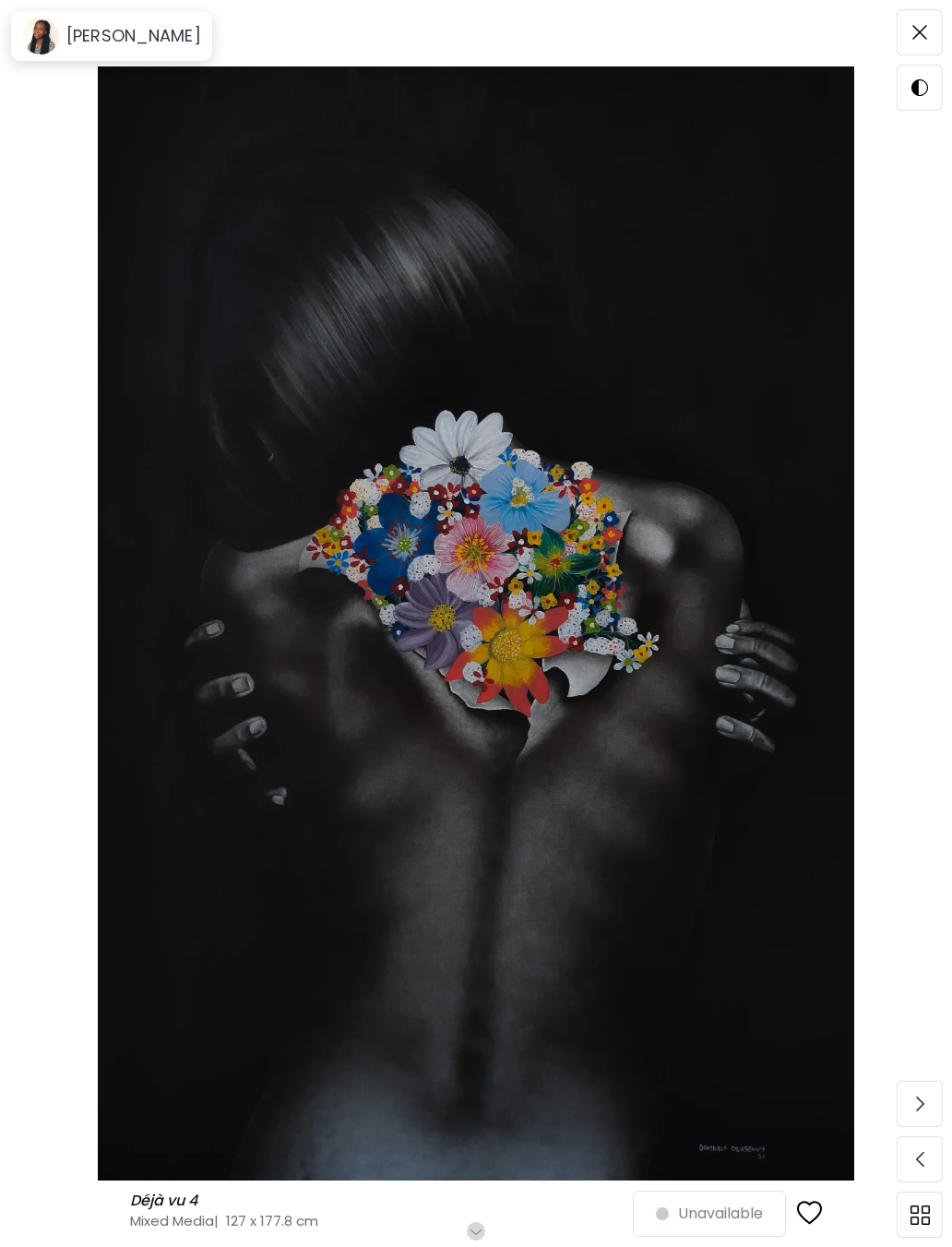
click at [918, 30] on img at bounding box center [920, 33] width 15 height 15
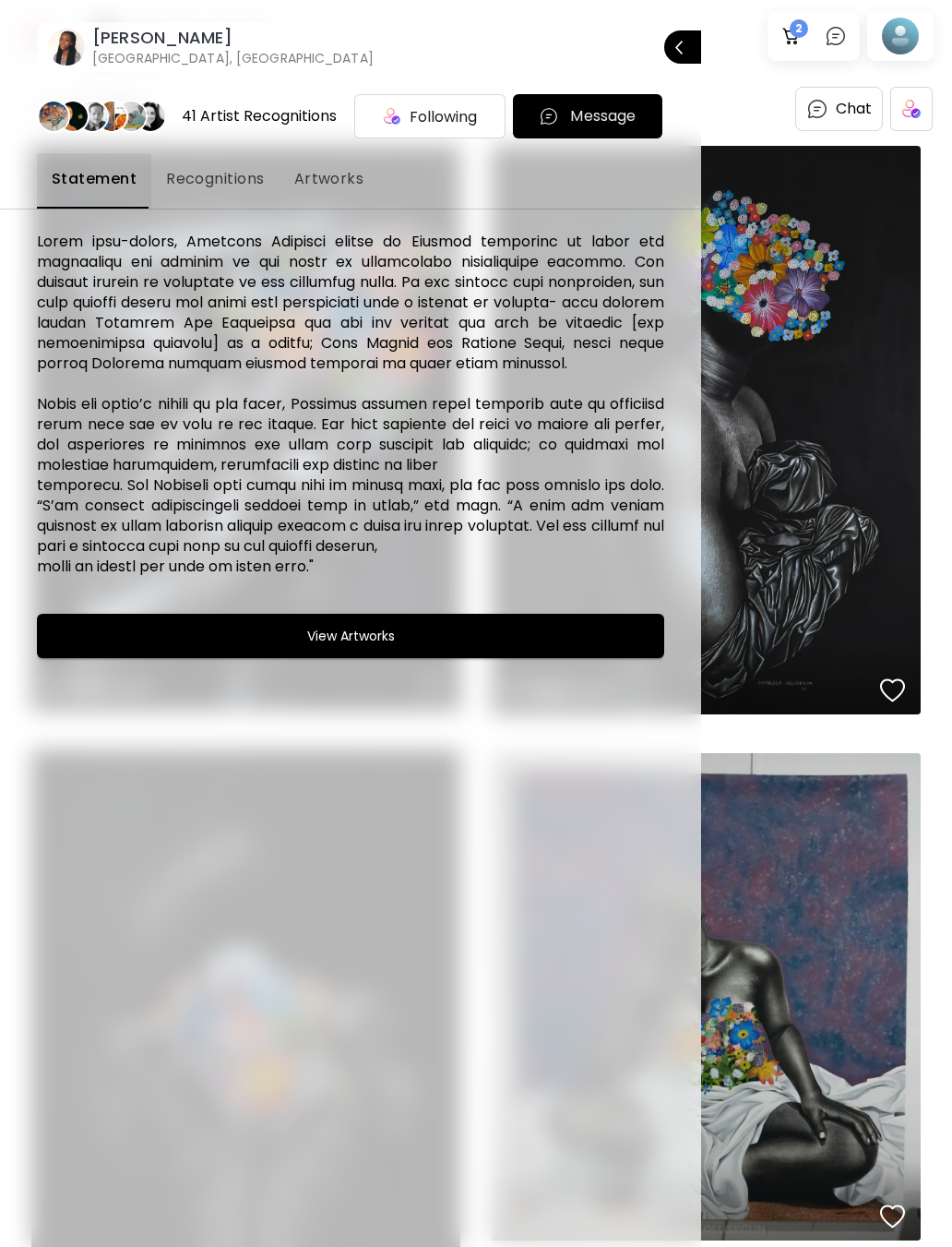
click at [903, 35] on div at bounding box center [476, 624] width 952 height 1247
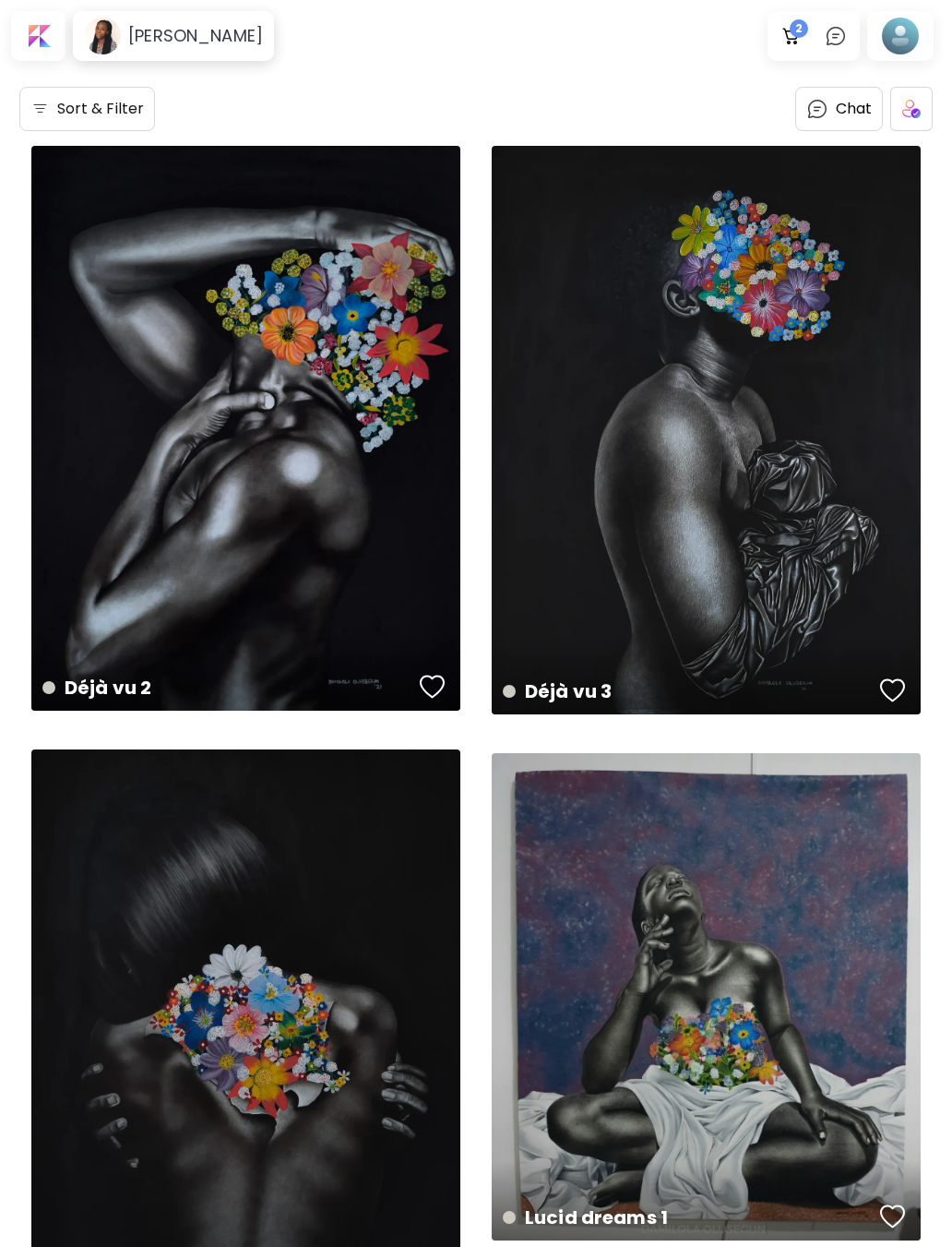
click at [910, 44] on div at bounding box center [900, 35] width 59 height 42
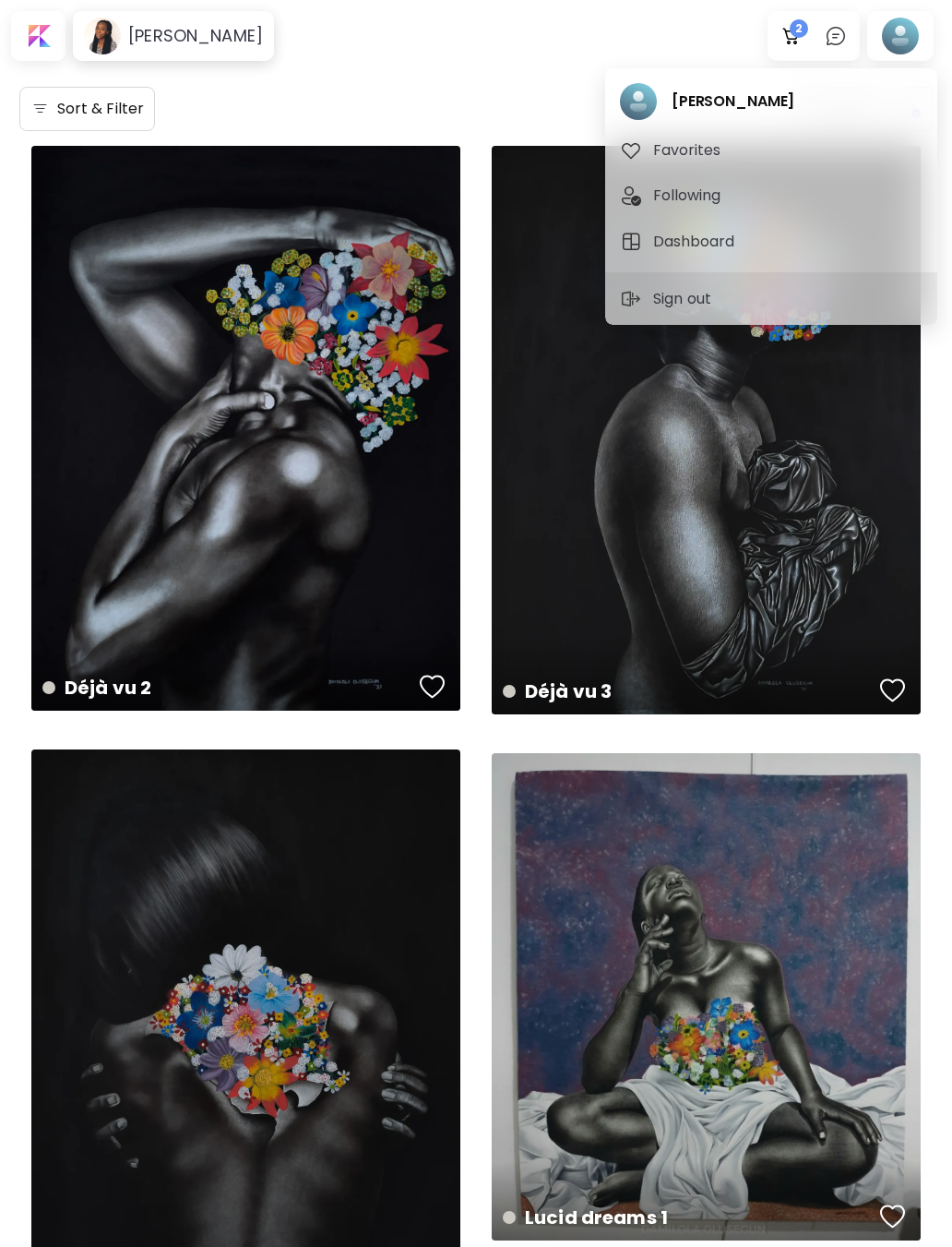
click at [816, 201] on span "Following" at bounding box center [772, 196] width 302 height 22
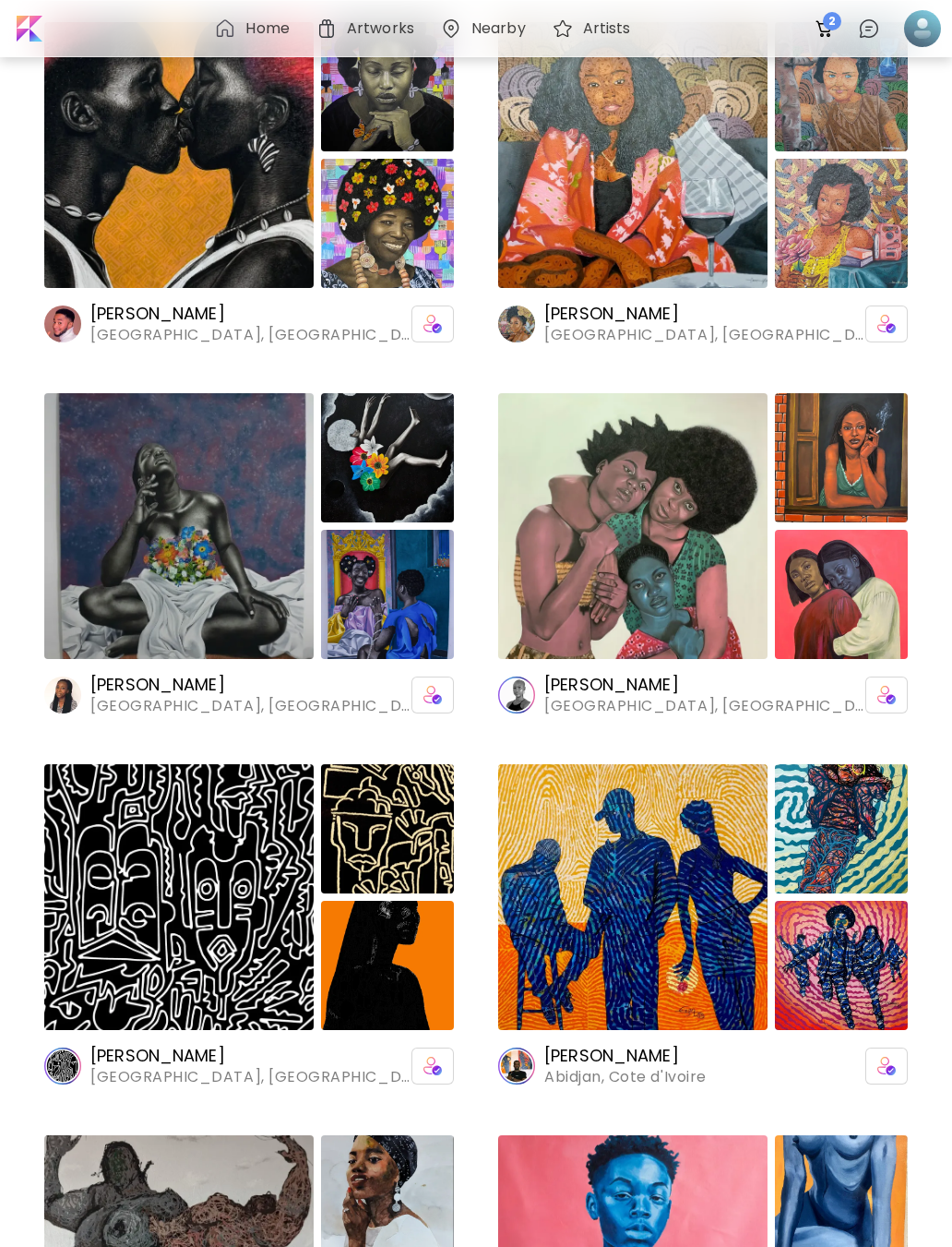
click at [907, 627] on img at bounding box center [842, 595] width 133 height 129
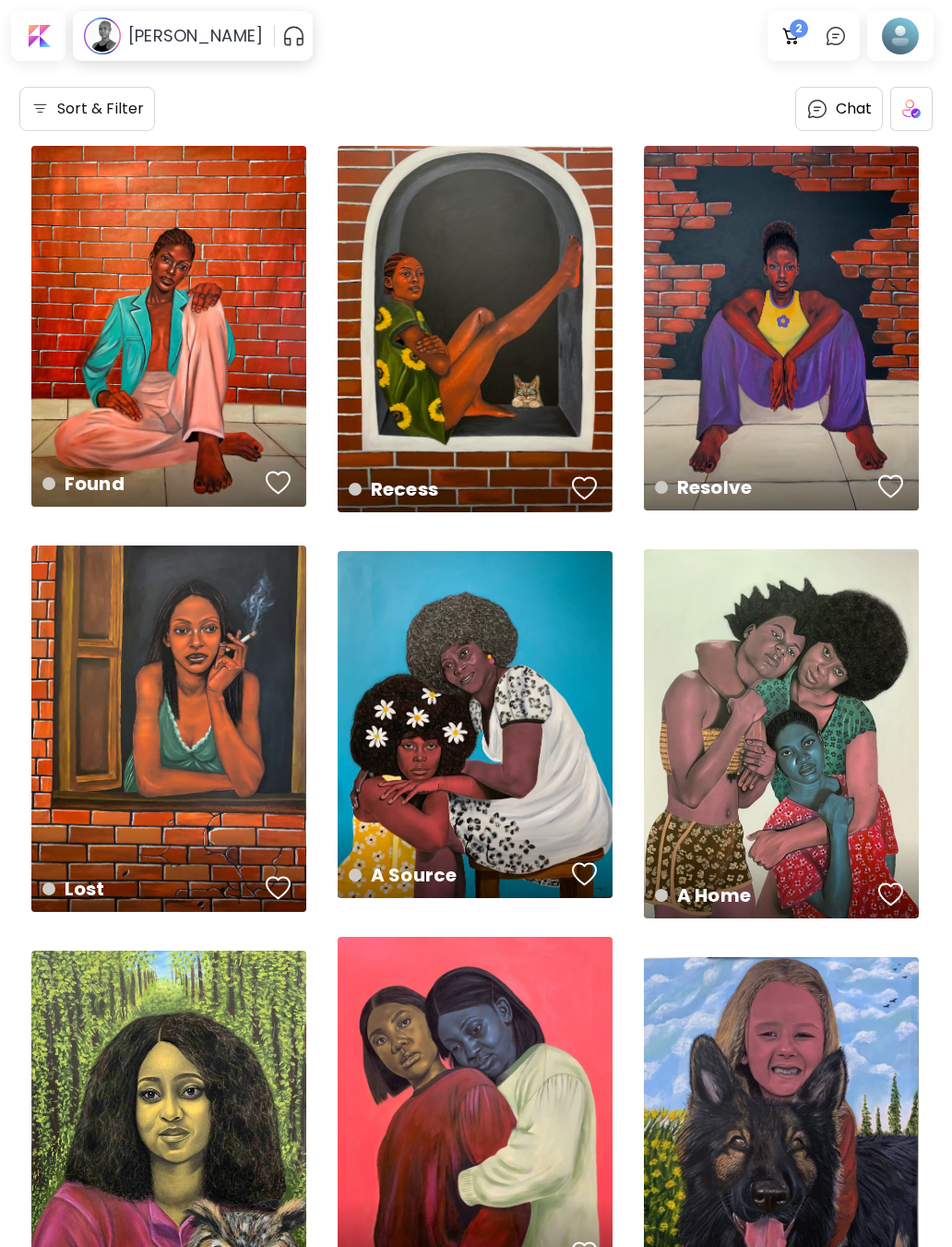
click at [128, 408] on div "Found US$ 4,051 | 96.5 x 127 cm" at bounding box center [169, 326] width 275 height 361
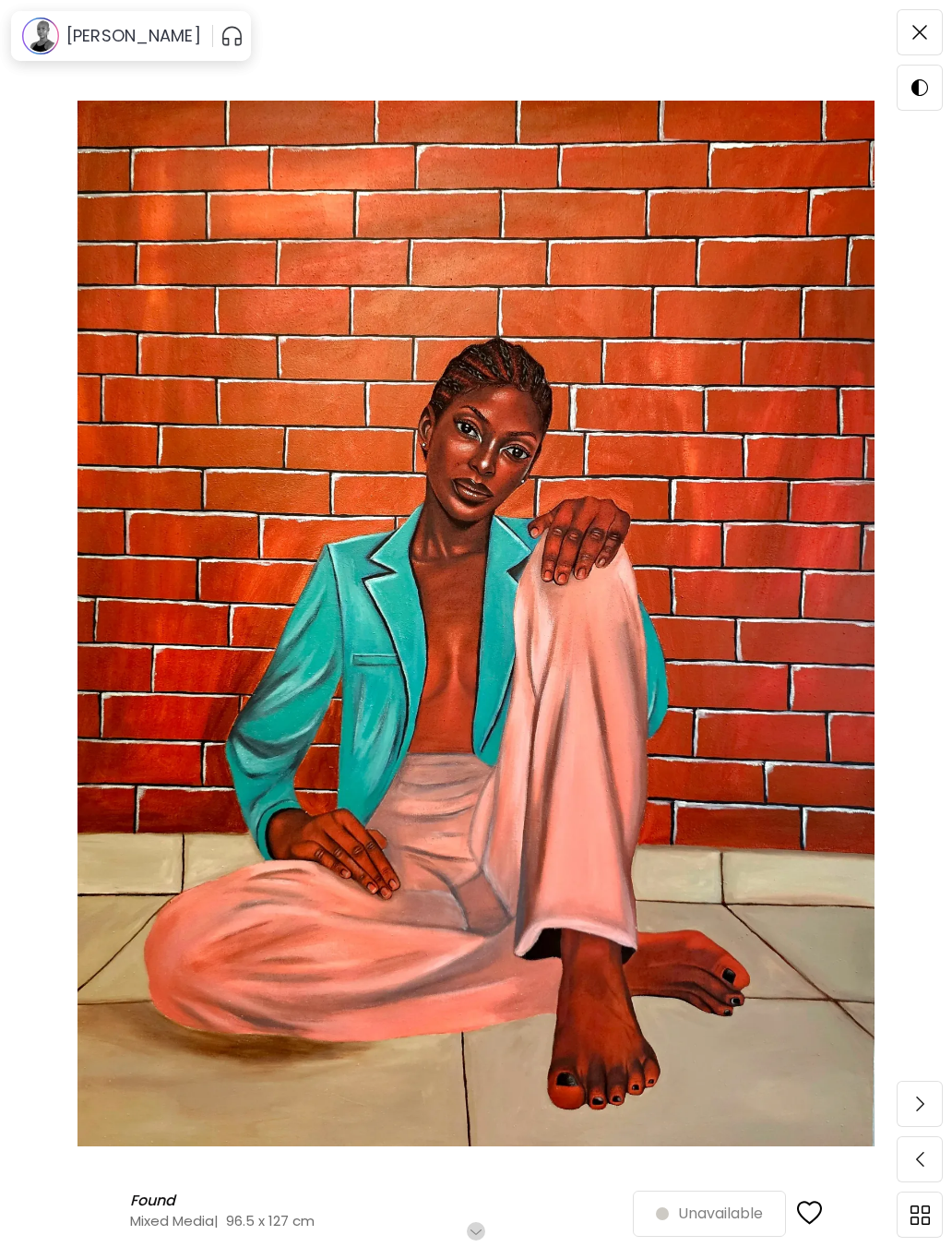
click at [926, 26] on img at bounding box center [920, 33] width 15 height 15
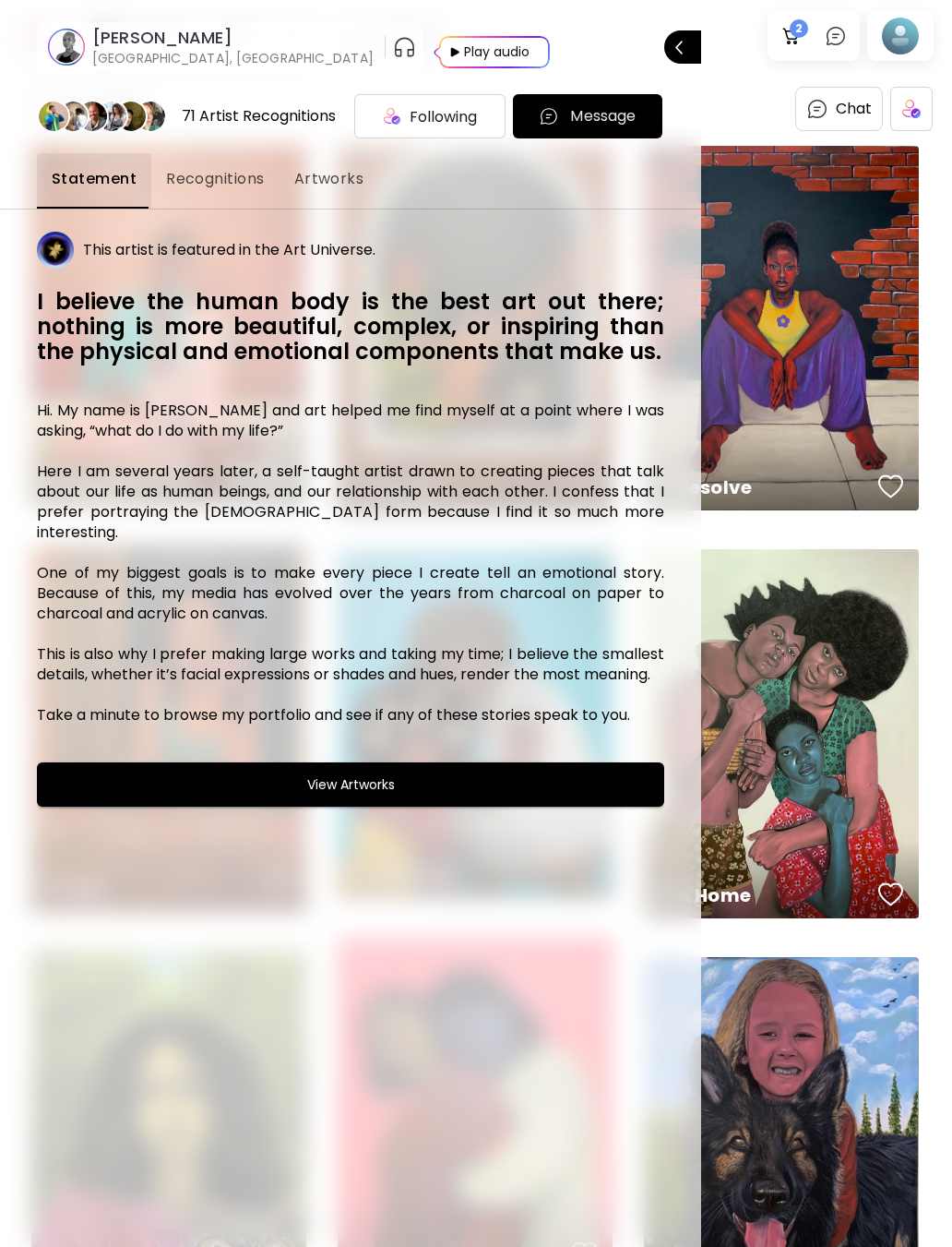
click at [182, 32] on h6 "[PERSON_NAME]" at bounding box center [233, 38] width 282 height 22
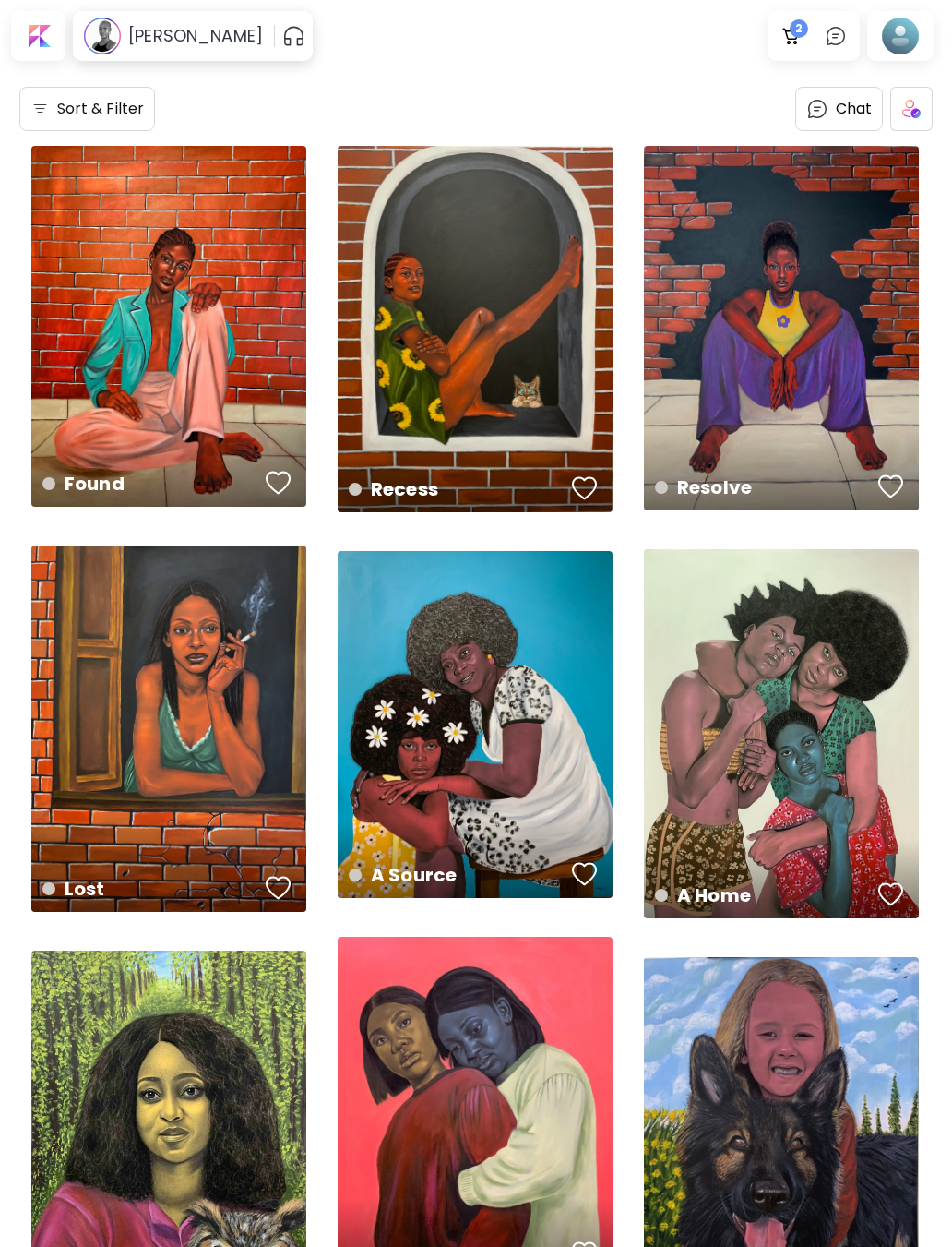
click at [83, 402] on div "Found US$ 4,051 | 96.5 x 127 cm" at bounding box center [169, 326] width 275 height 361
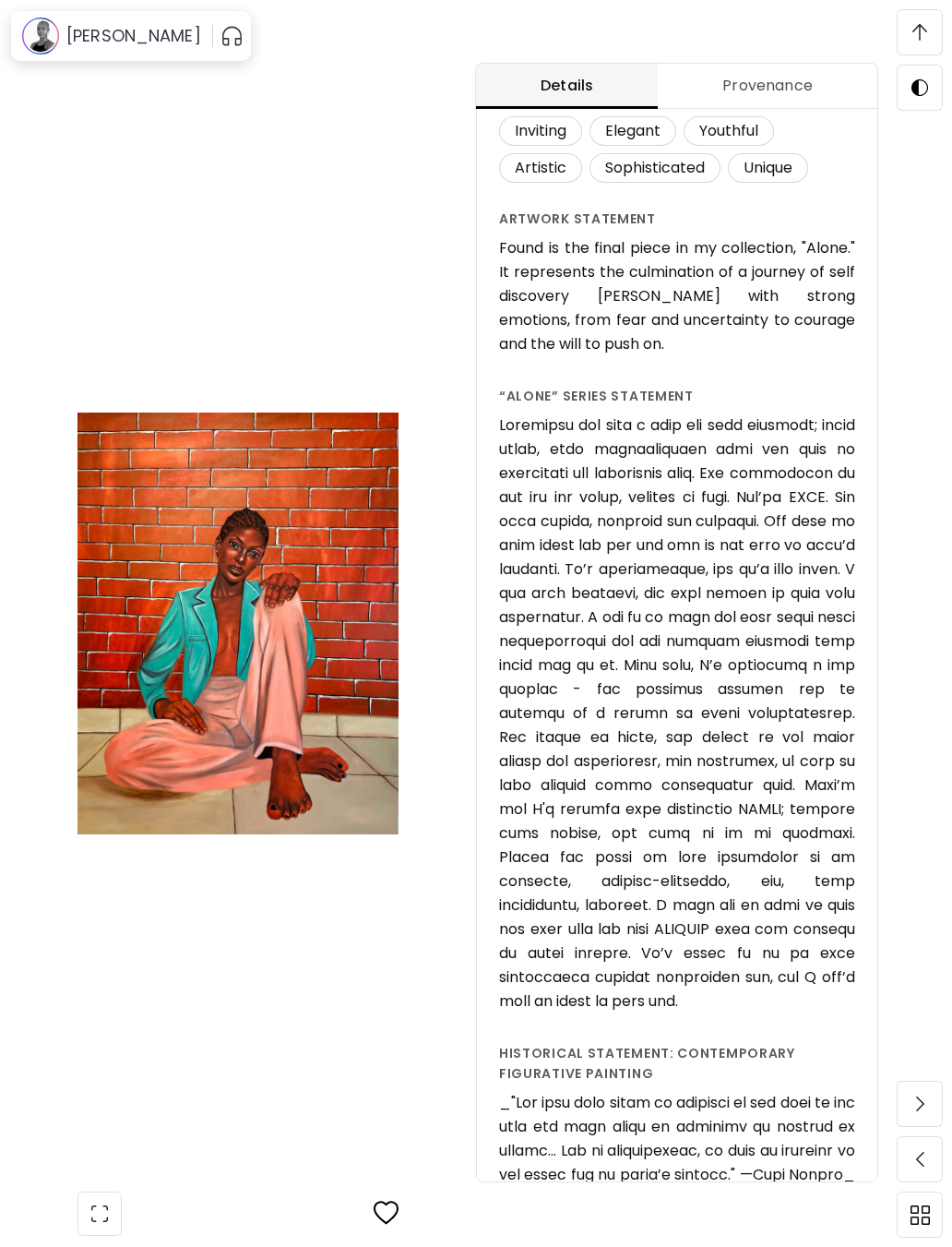
click at [927, 32] on img at bounding box center [920, 33] width 15 height 17
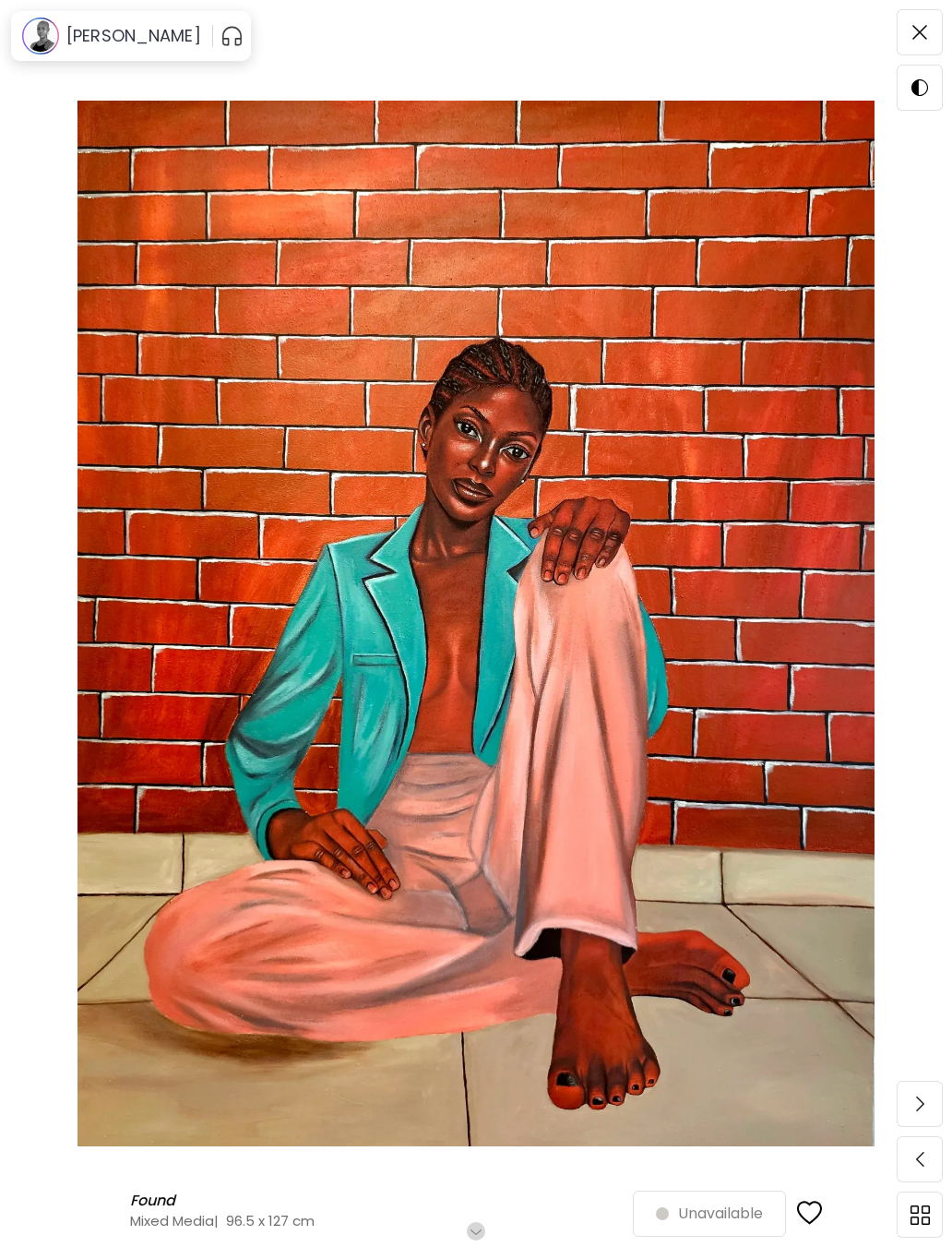
click at [922, 28] on img at bounding box center [920, 33] width 15 height 15
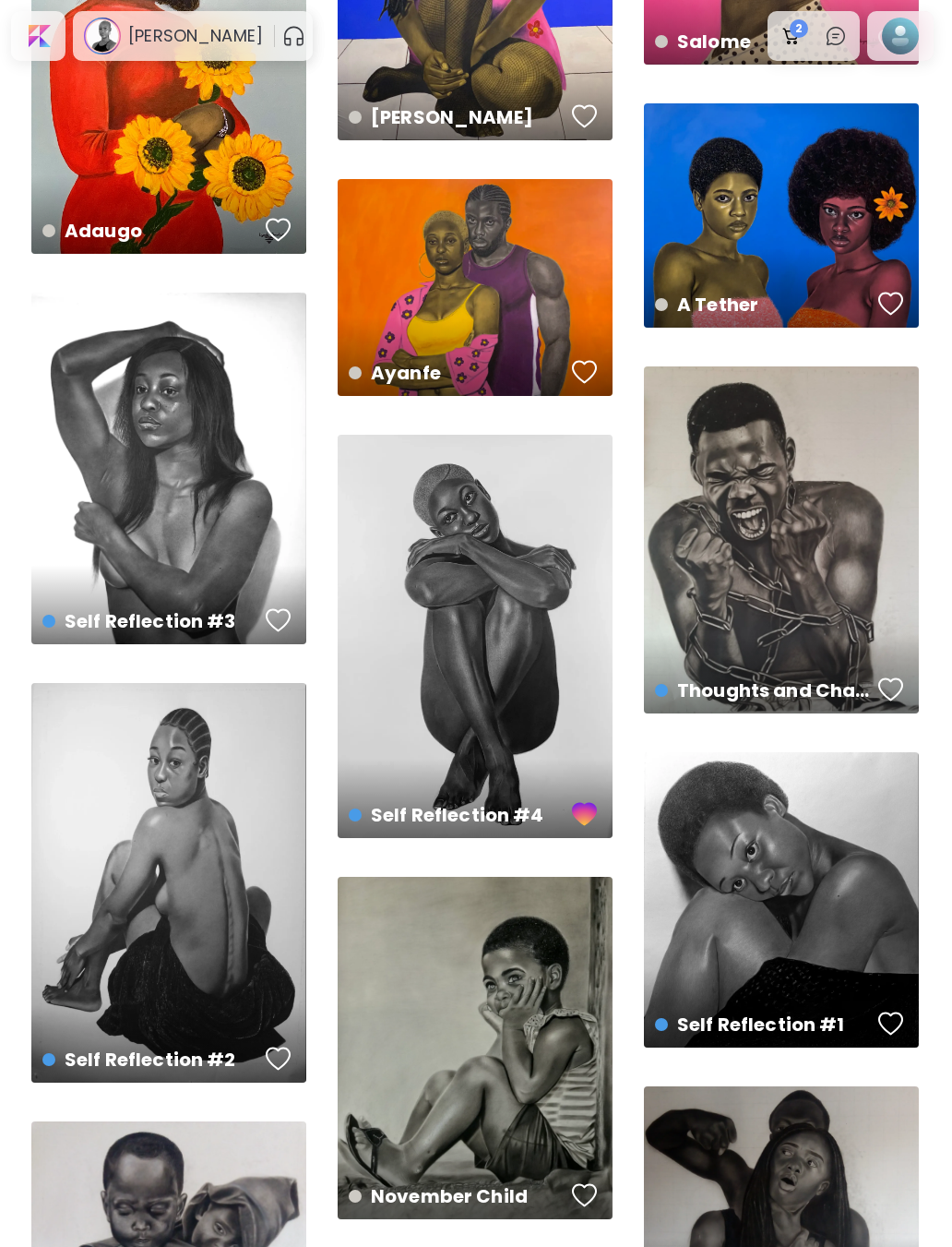
click at [916, 58] on div at bounding box center [901, 35] width 66 height 49
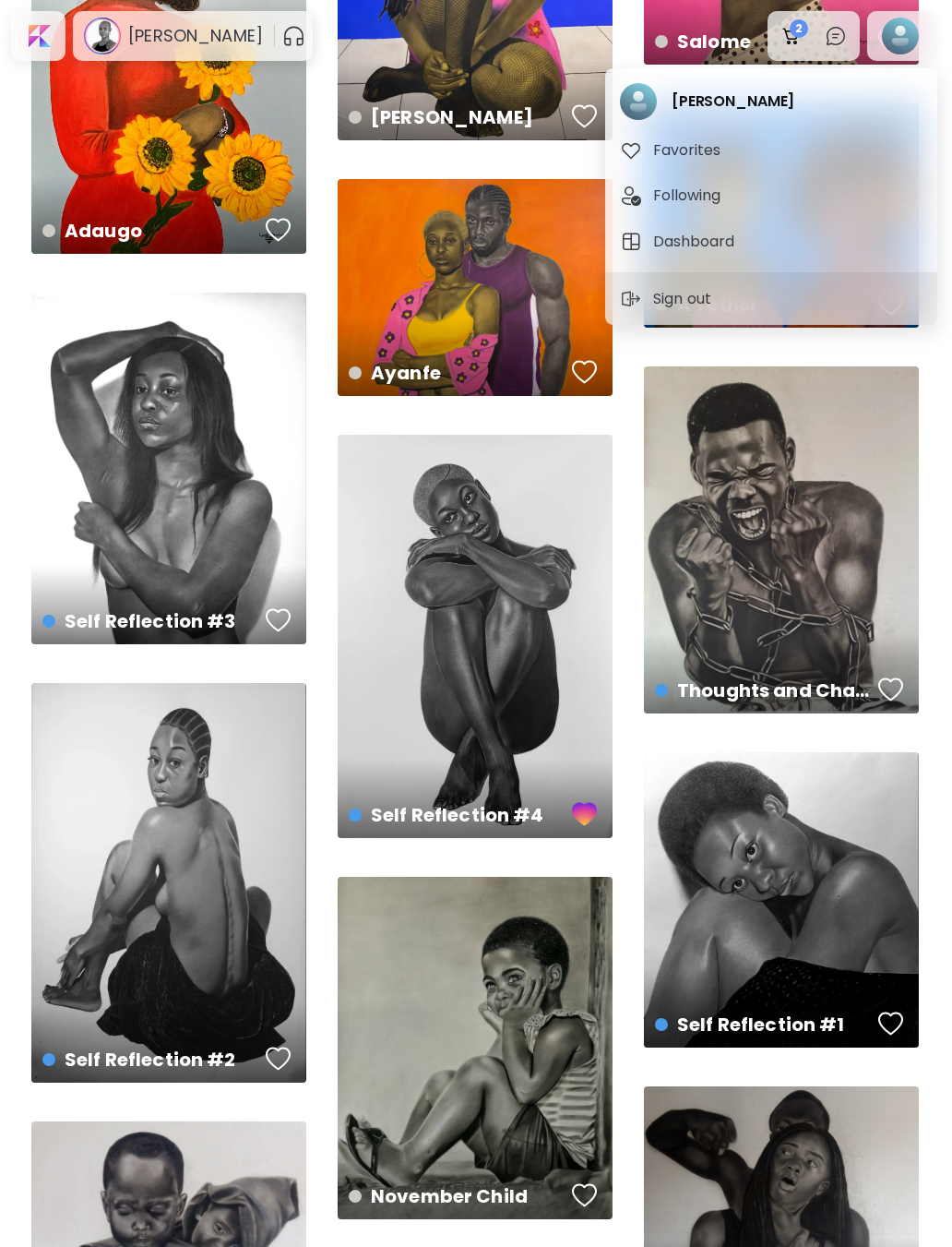
click at [829, 210] on button "Following" at bounding box center [772, 196] width 317 height 37
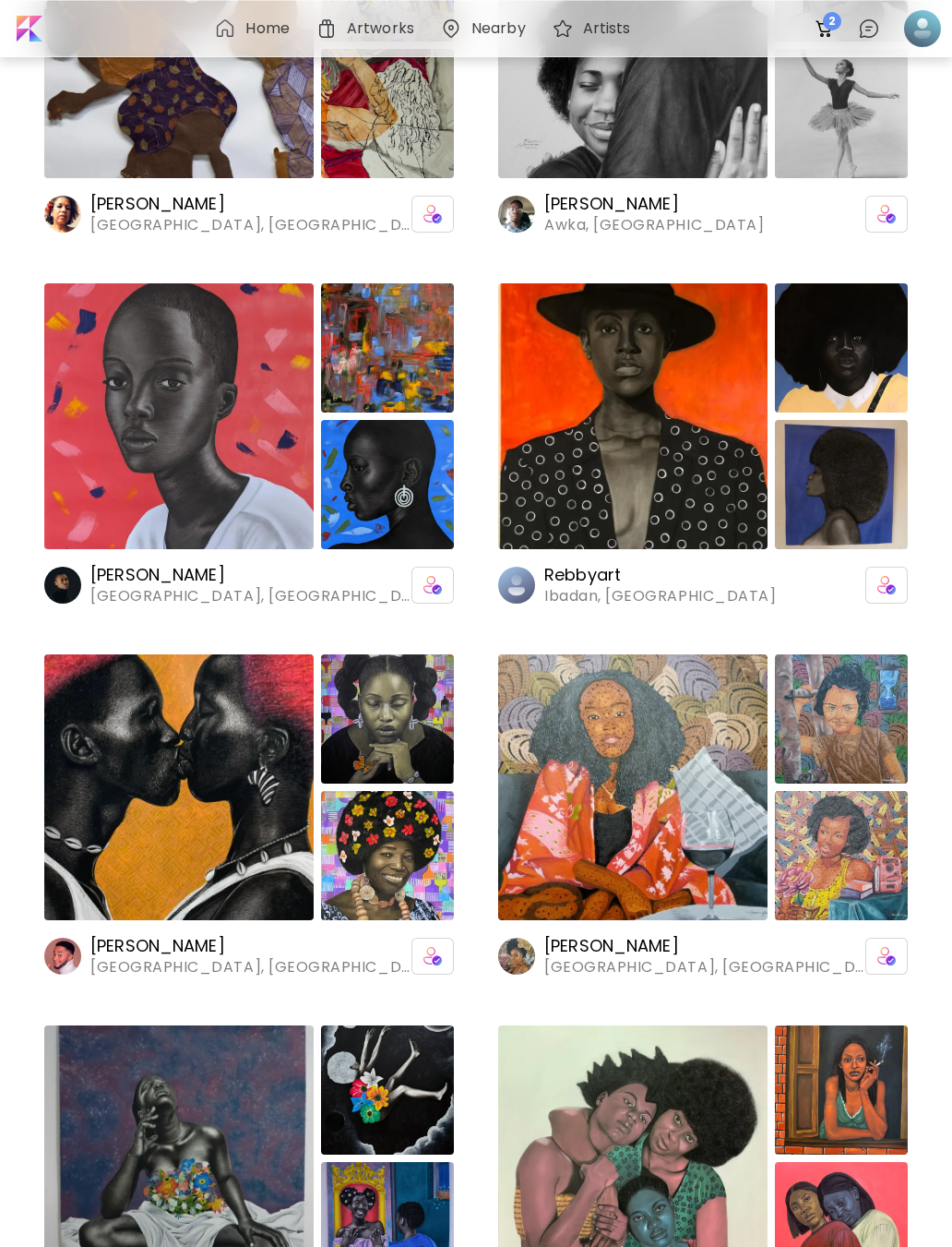
click at [876, 480] on img at bounding box center [842, 484] width 133 height 129
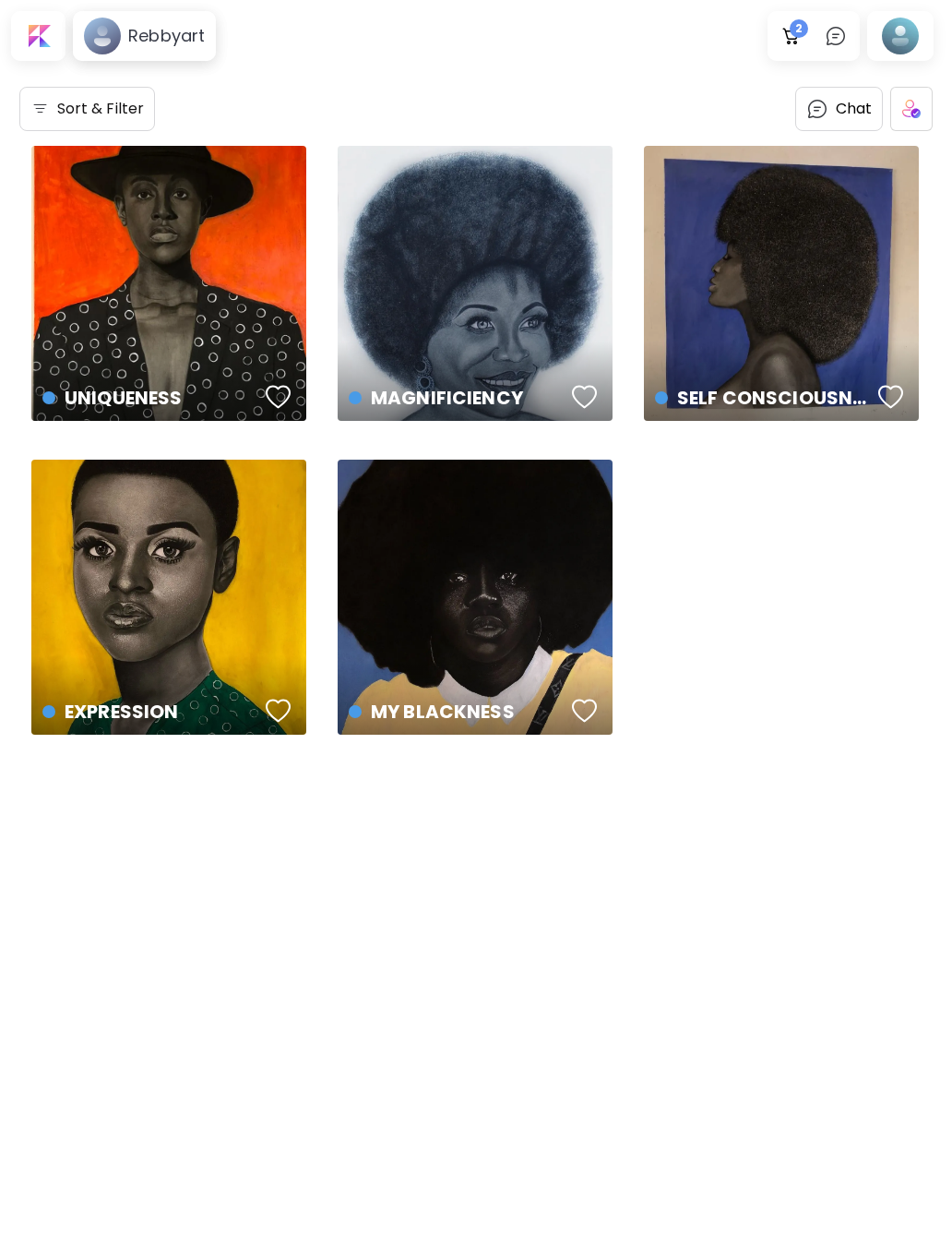
click at [903, 41] on div at bounding box center [900, 35] width 59 height 42
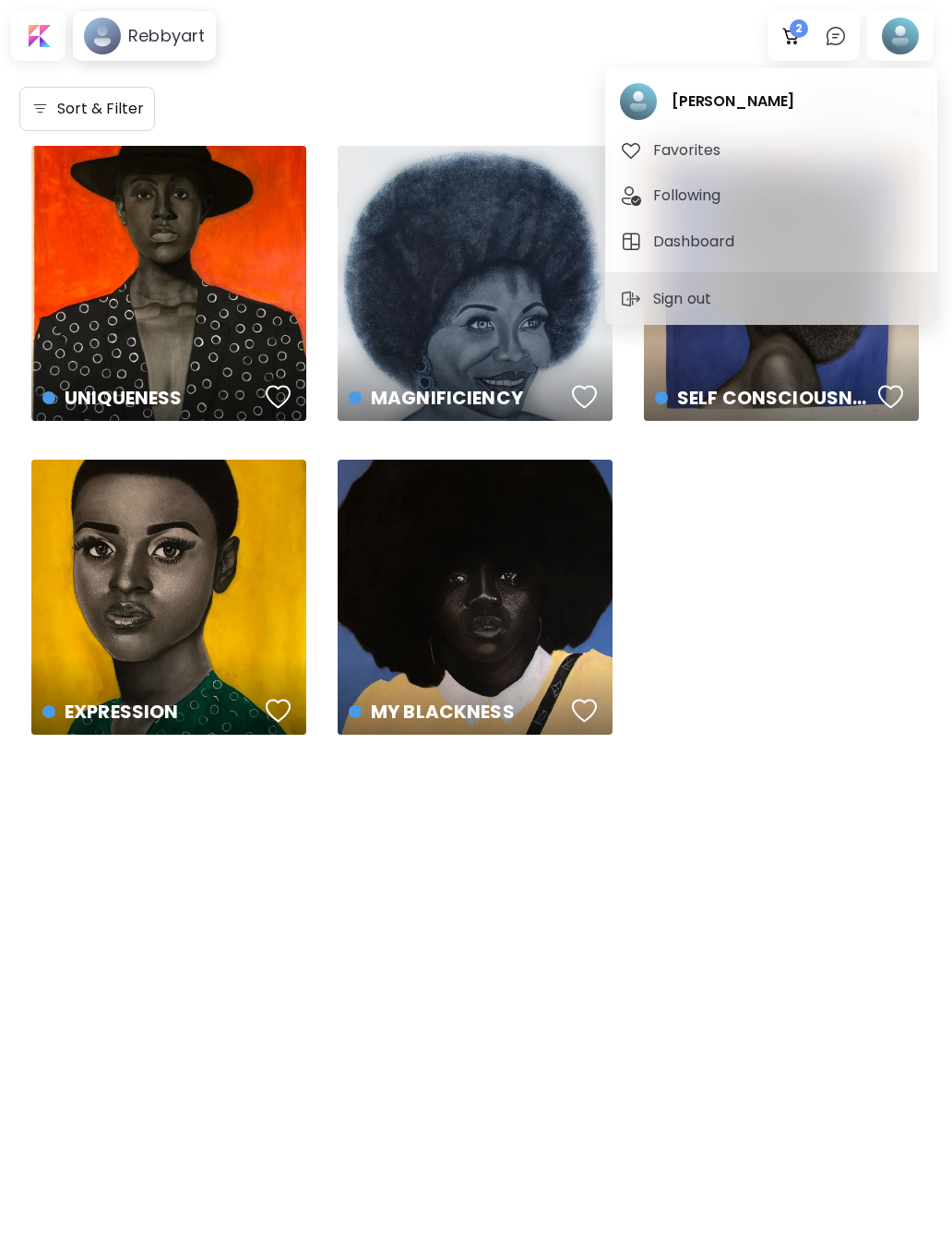
click at [829, 206] on span "Following" at bounding box center [772, 196] width 302 height 22
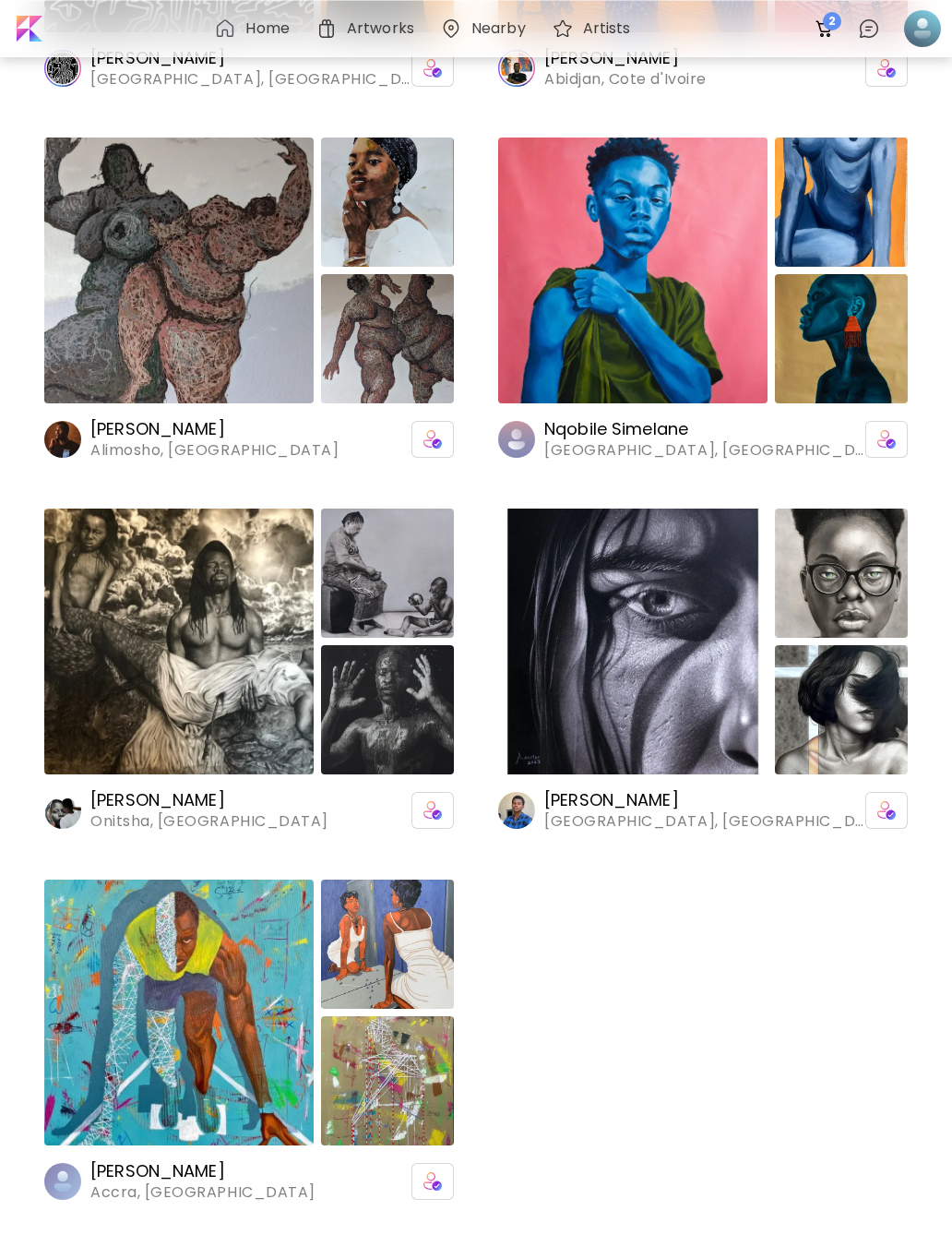
click at [140, 1033] on img at bounding box center [178, 1012] width 270 height 266
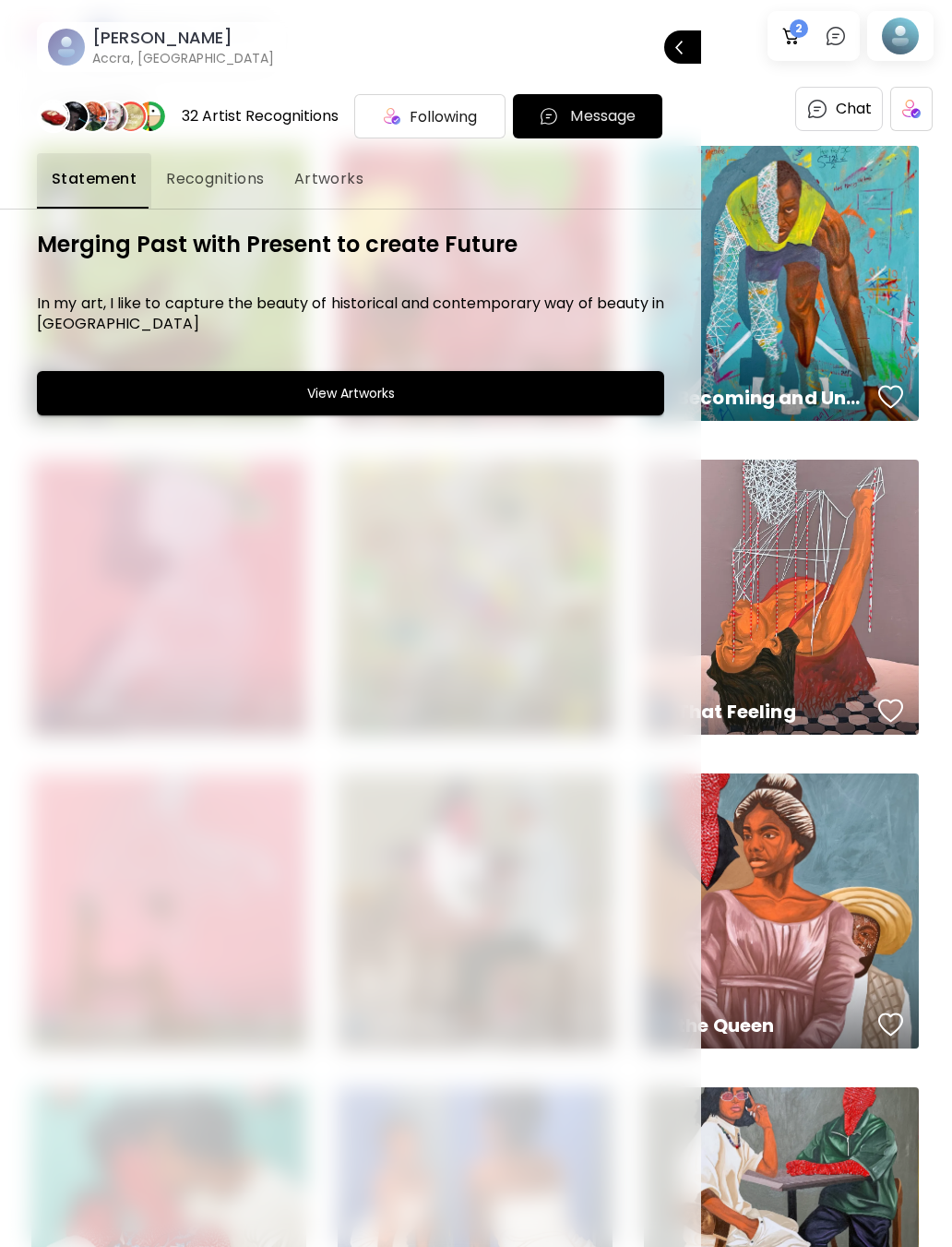
click at [918, 52] on div at bounding box center [476, 624] width 952 height 1247
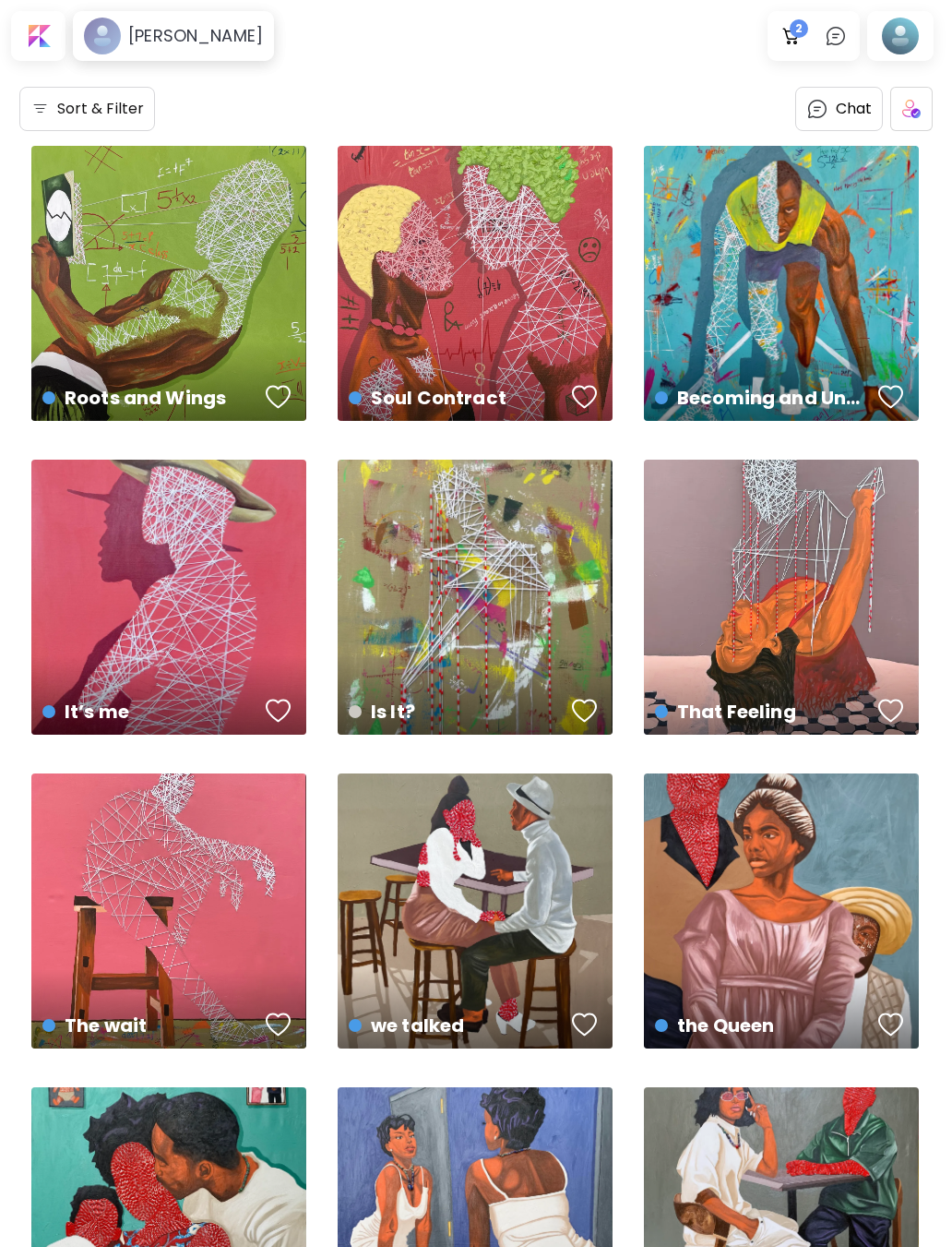
click at [883, 28] on div at bounding box center [900, 35] width 59 height 42
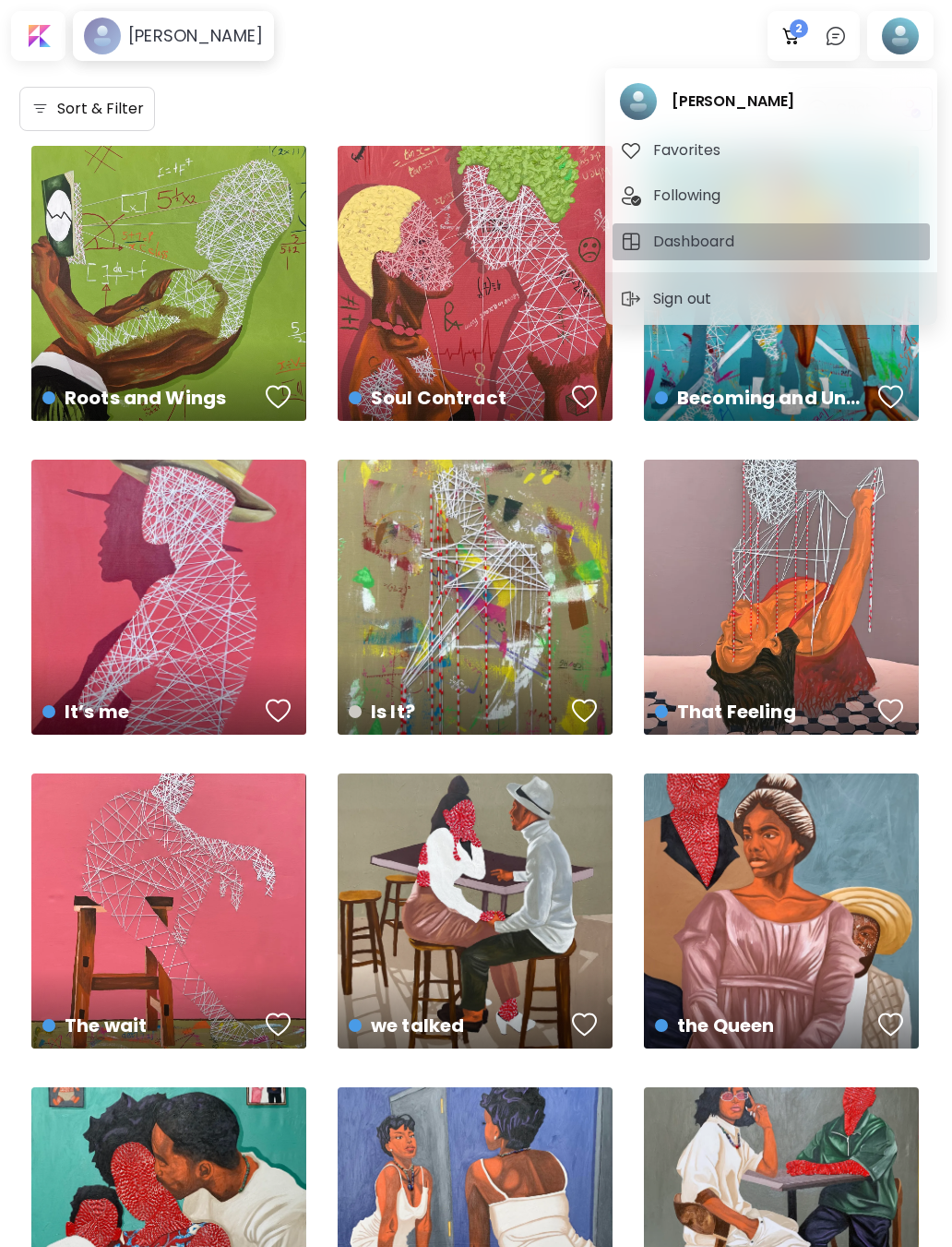
click at [629, 237] on img "button" at bounding box center [632, 242] width 22 height 22
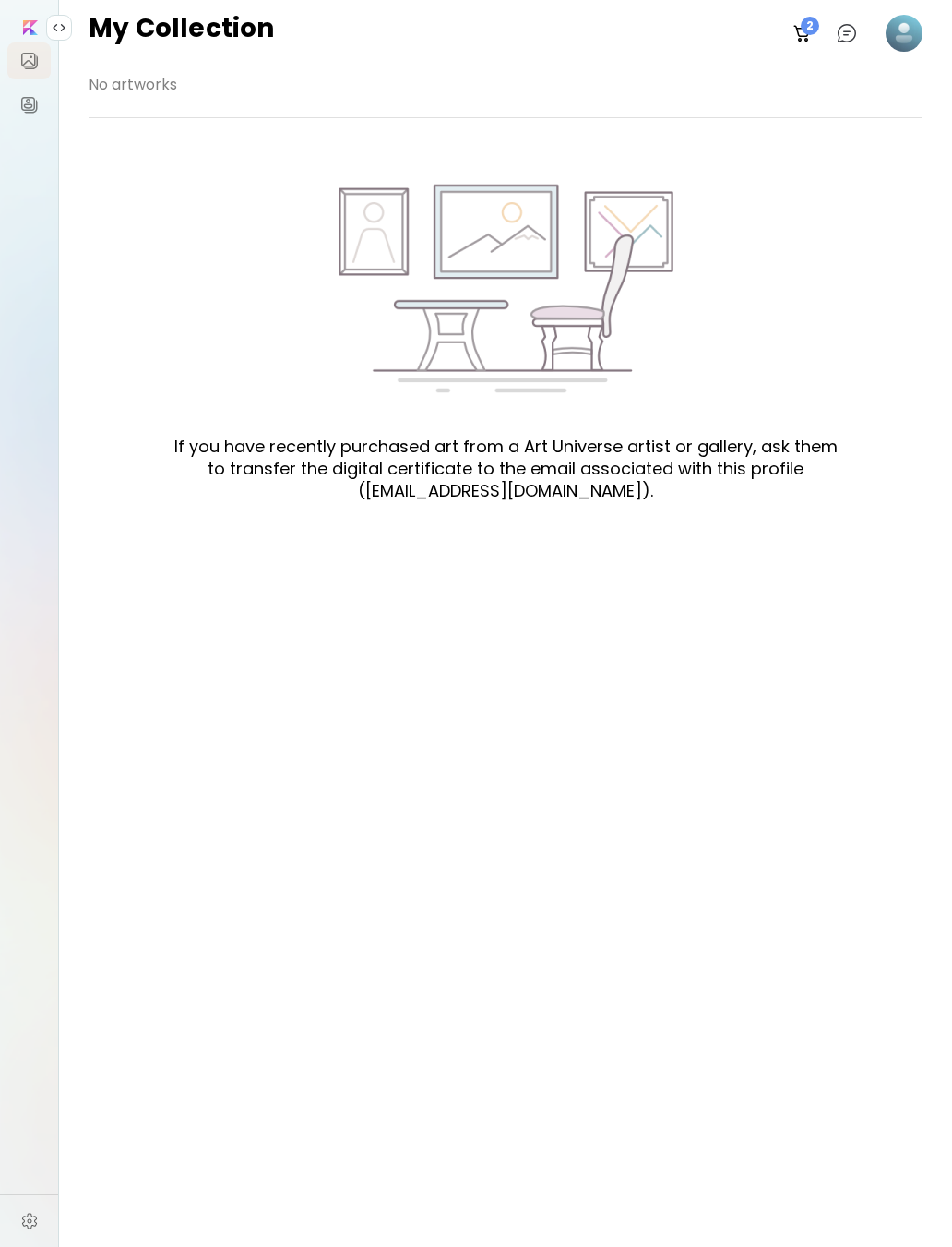
click at [25, 99] on img at bounding box center [30, 105] width 22 height 22
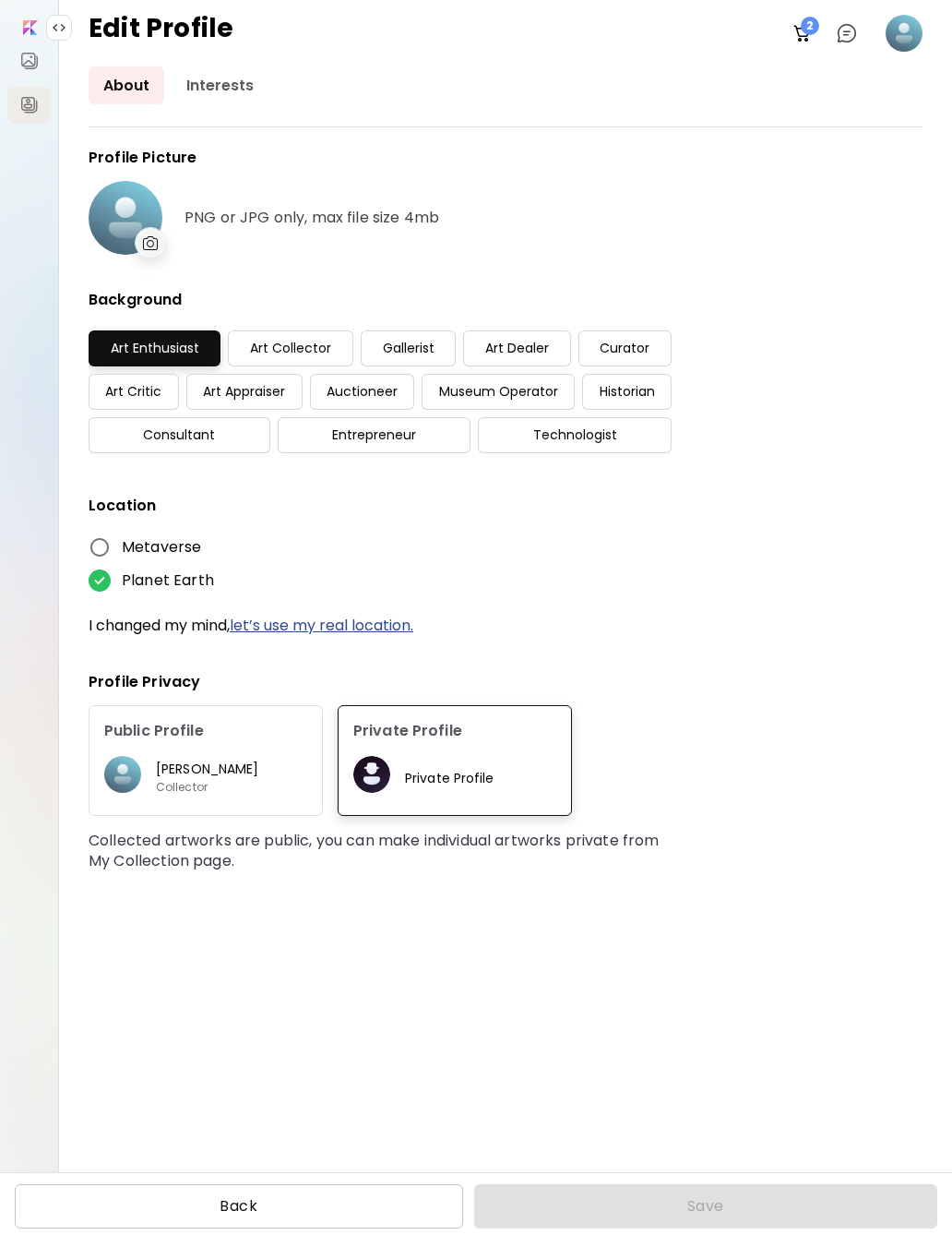
click at [375, 1215] on button "Back" at bounding box center [239, 1206] width 449 height 44
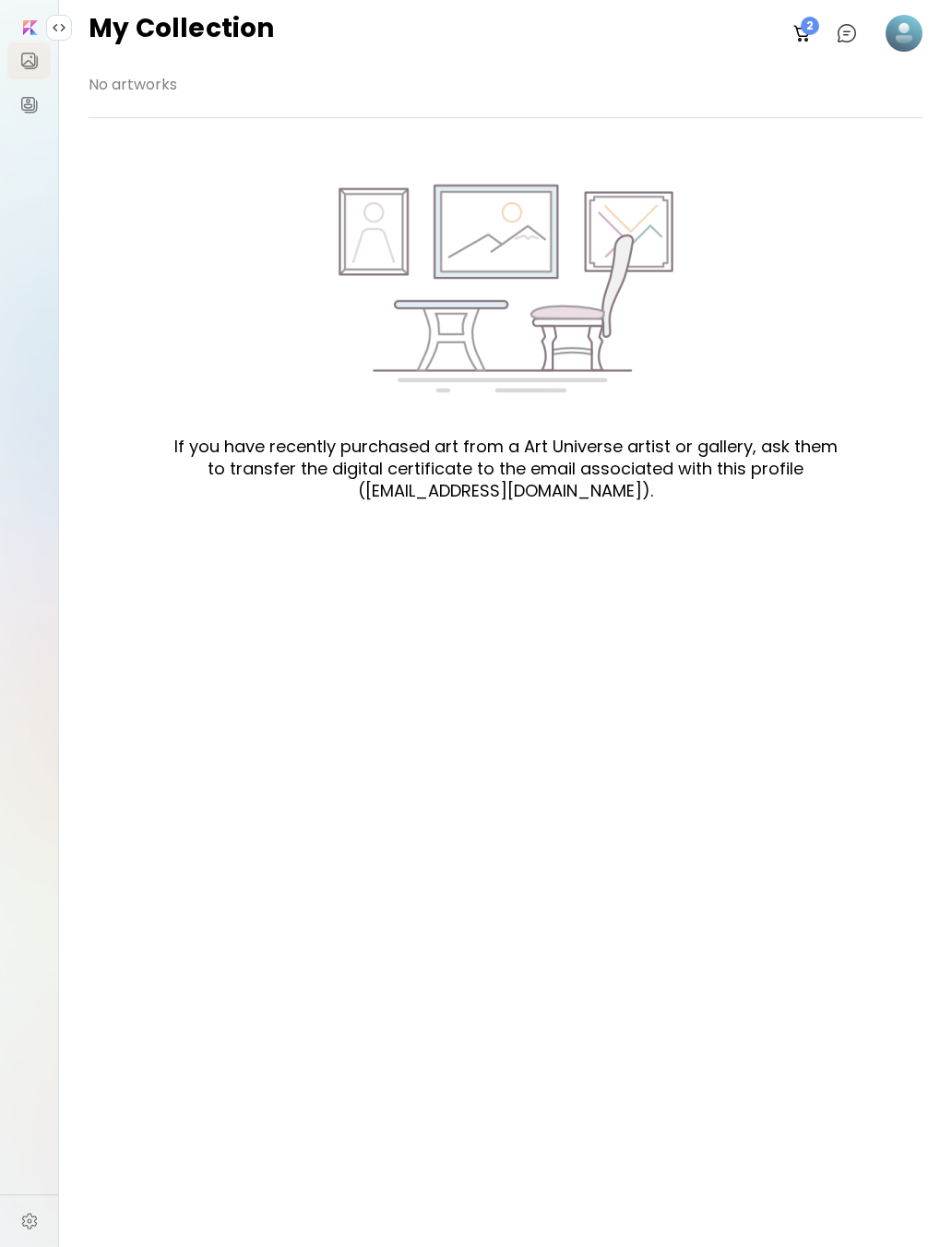
click at [19, 118] on link at bounding box center [29, 105] width 43 height 37
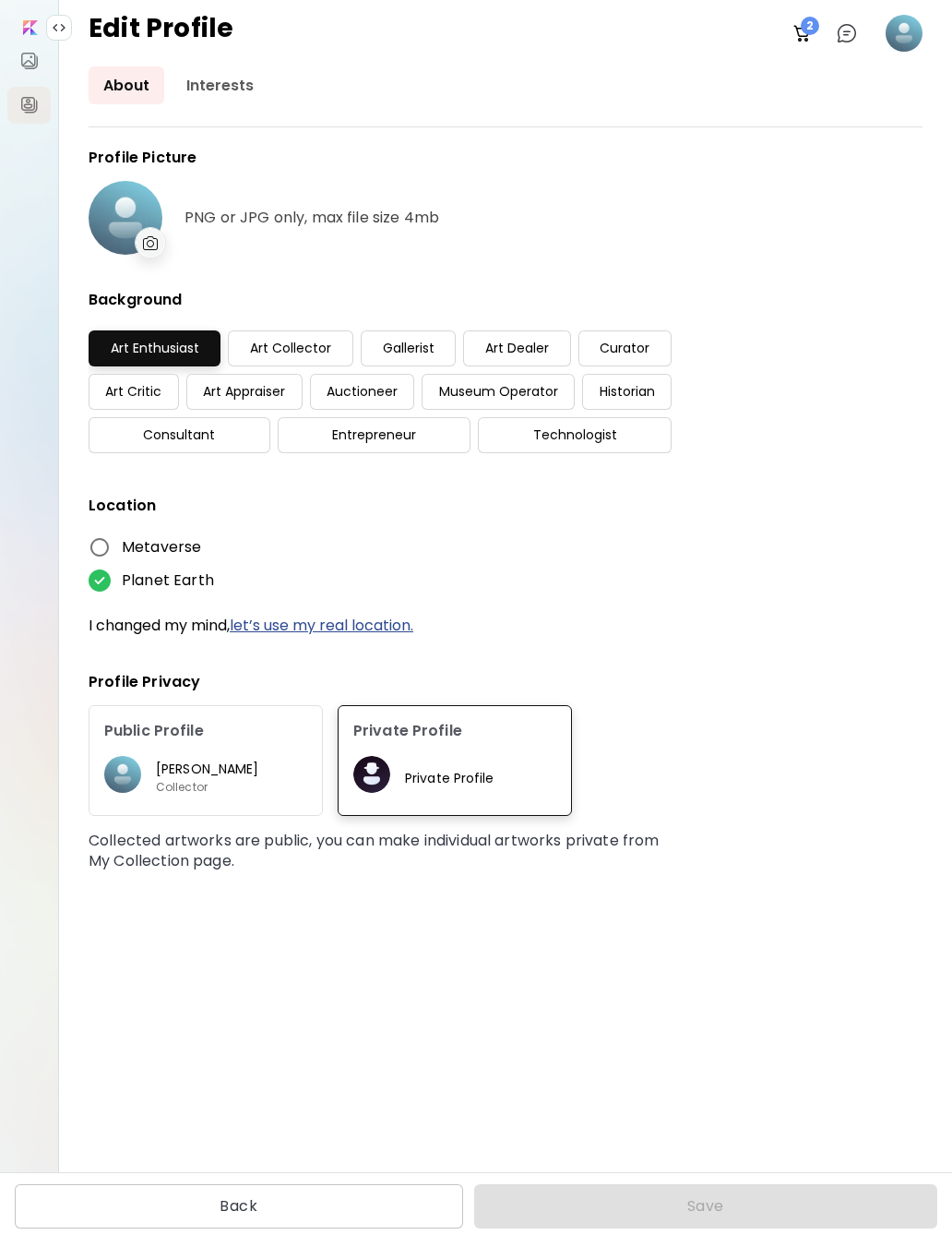
click at [904, 50] on image at bounding box center [904, 34] width 37 height 37
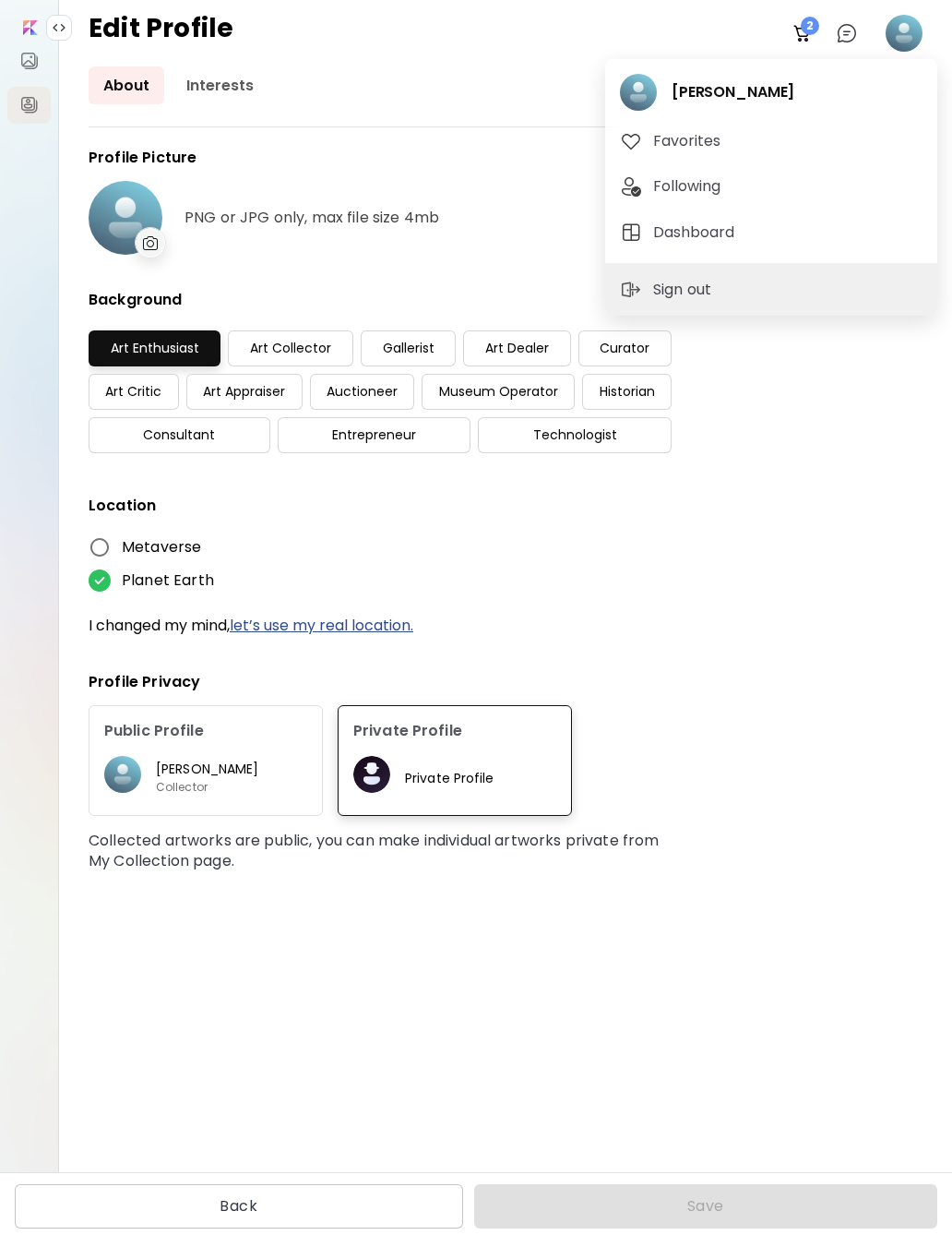
click at [835, 245] on button "Dashboard" at bounding box center [772, 232] width 317 height 37
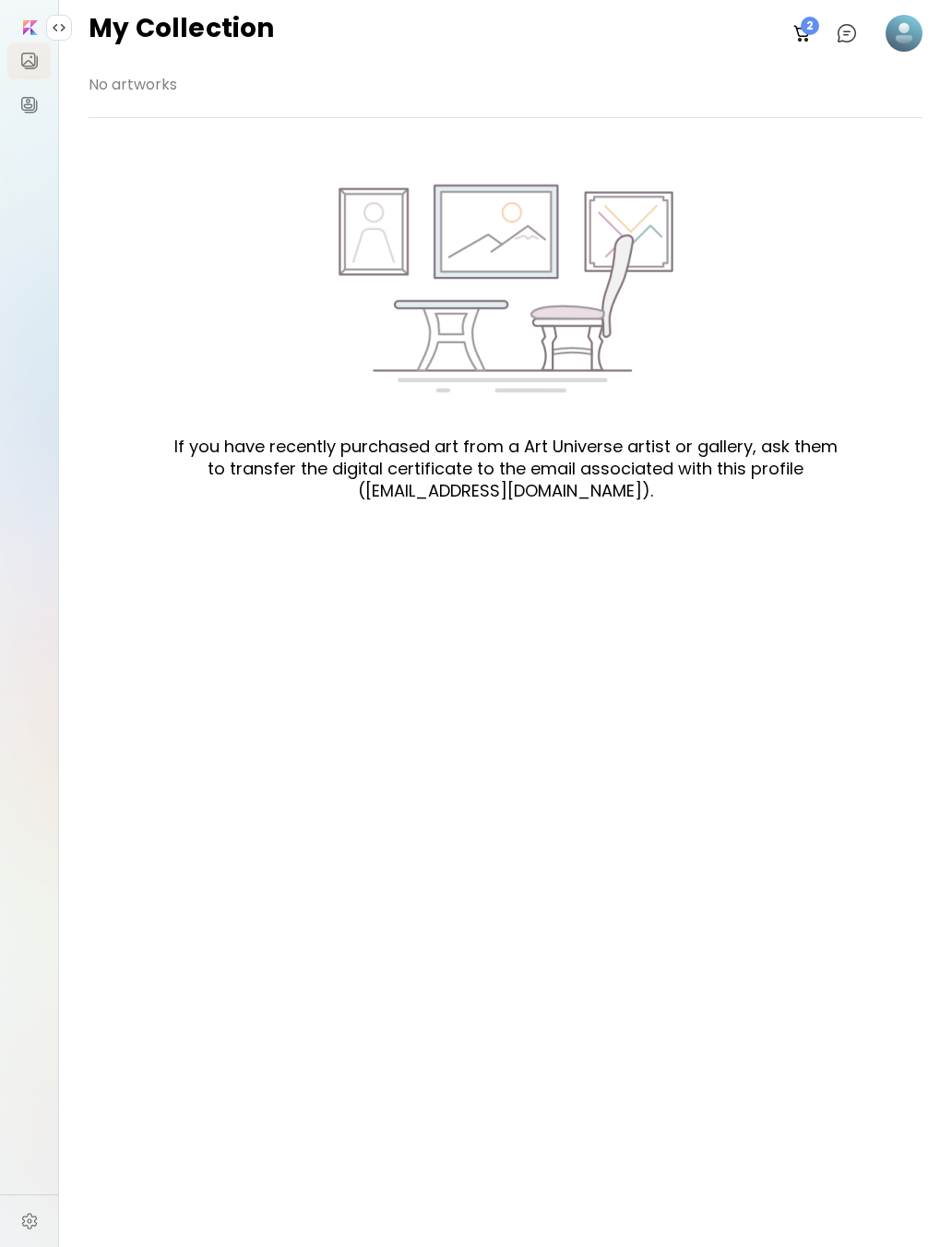
click at [898, 38] on image at bounding box center [904, 34] width 37 height 37
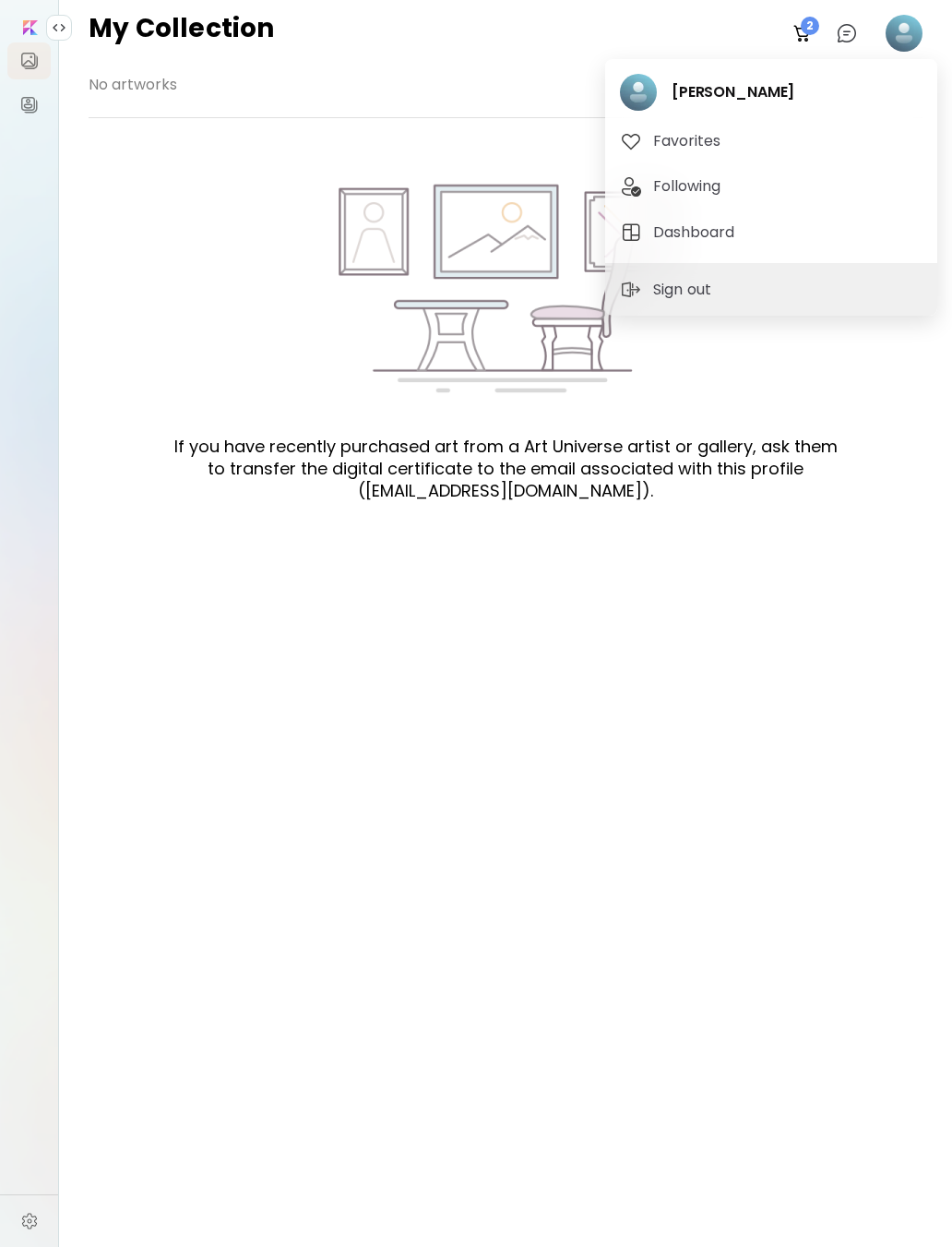
click at [829, 95] on div "[PERSON_NAME] Favorites Following Dashboard" at bounding box center [772, 161] width 332 height 204
click at [773, 151] on span "Favorites" at bounding box center [772, 141] width 302 height 22
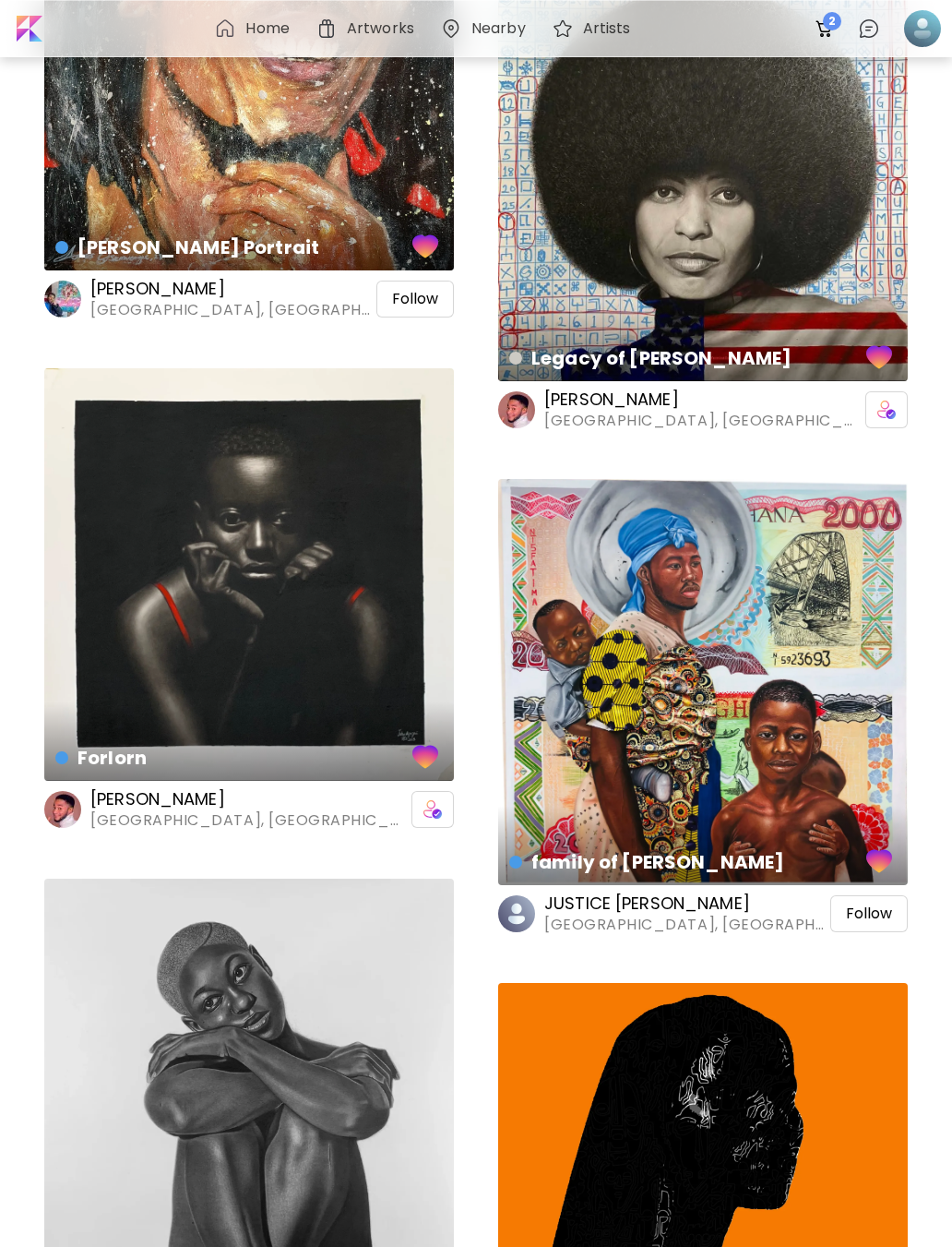
scroll to position [2575, 0]
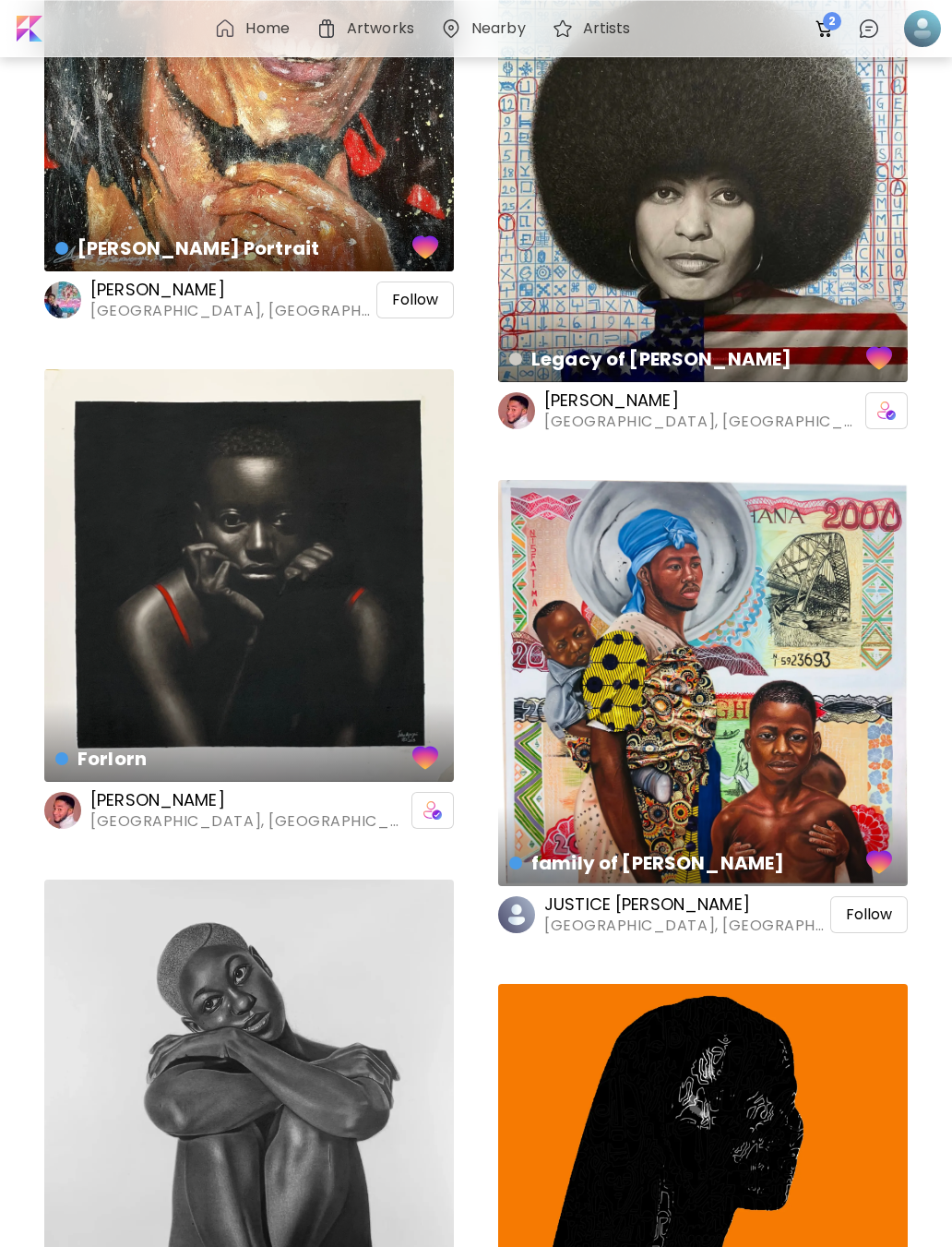
click at [259, 297] on div "[PERSON_NAME][GEOGRAPHIC_DATA], [GEOGRAPHIC_DATA] Follow" at bounding box center [248, 300] width 410 height 42
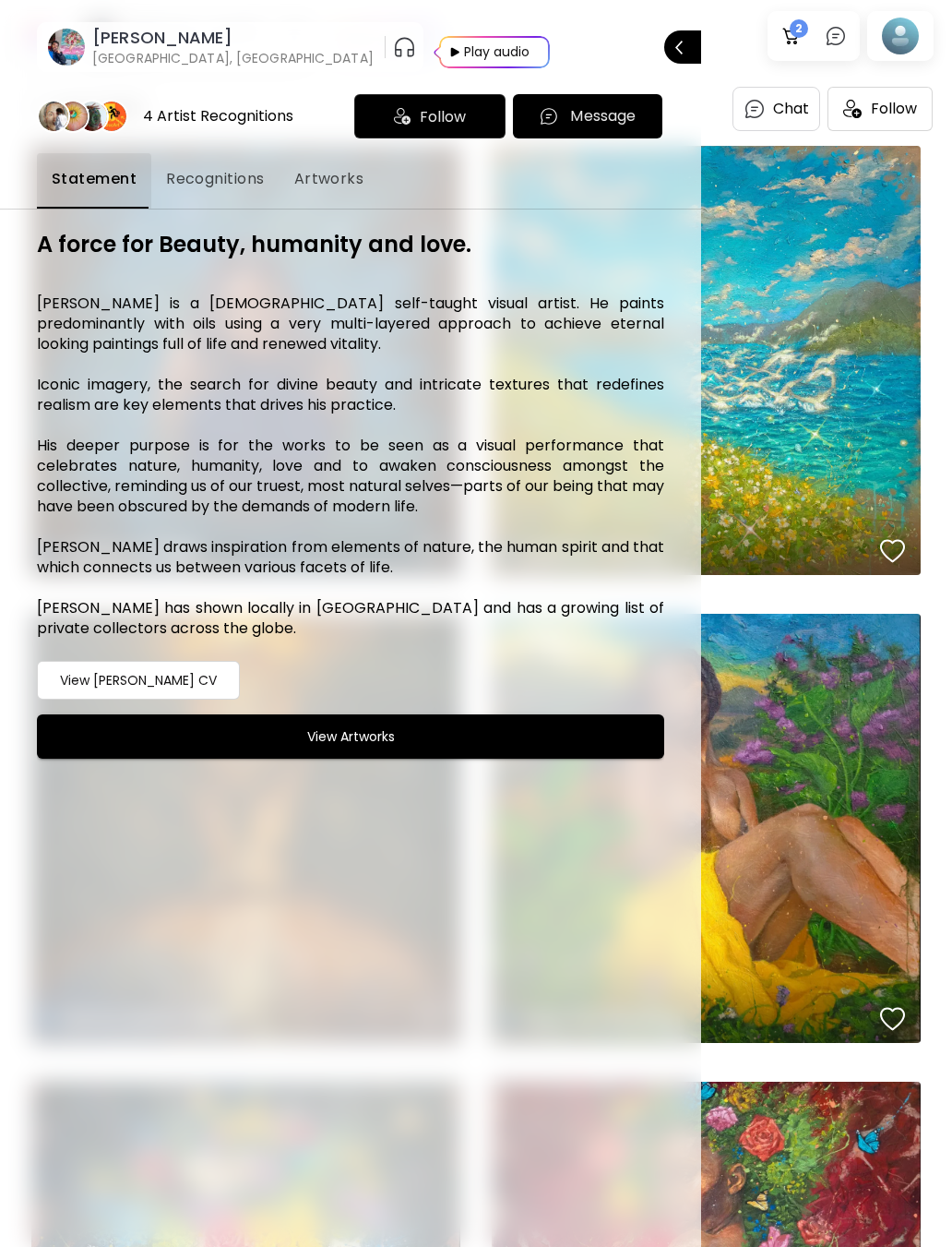
click at [867, 878] on div at bounding box center [476, 624] width 952 height 1247
click at [873, 884] on div at bounding box center [476, 624] width 952 height 1247
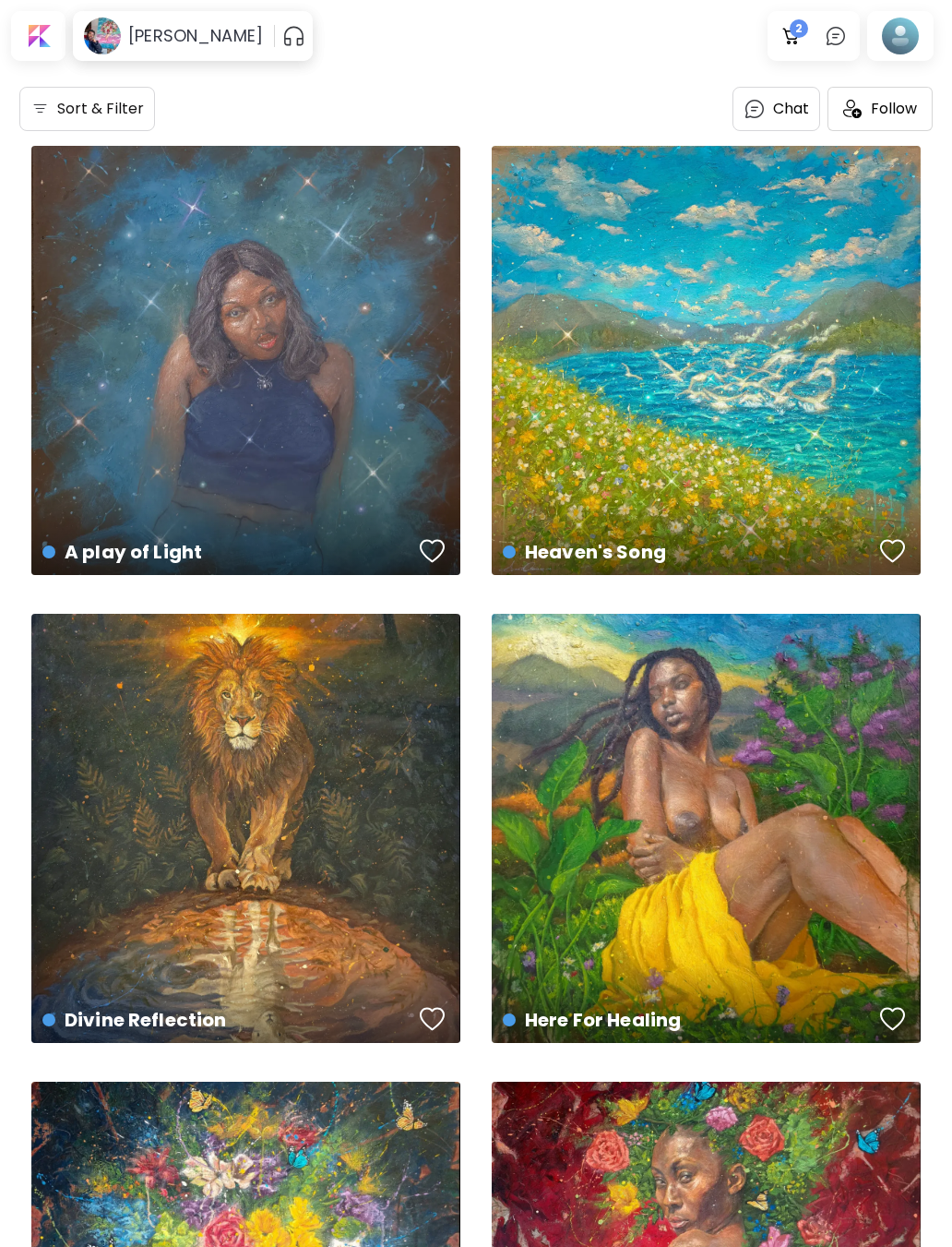
click at [886, 878] on div "Here For Healing US$ 2,500 | 91.4 x 121.9 cm" at bounding box center [707, 829] width 429 height 429
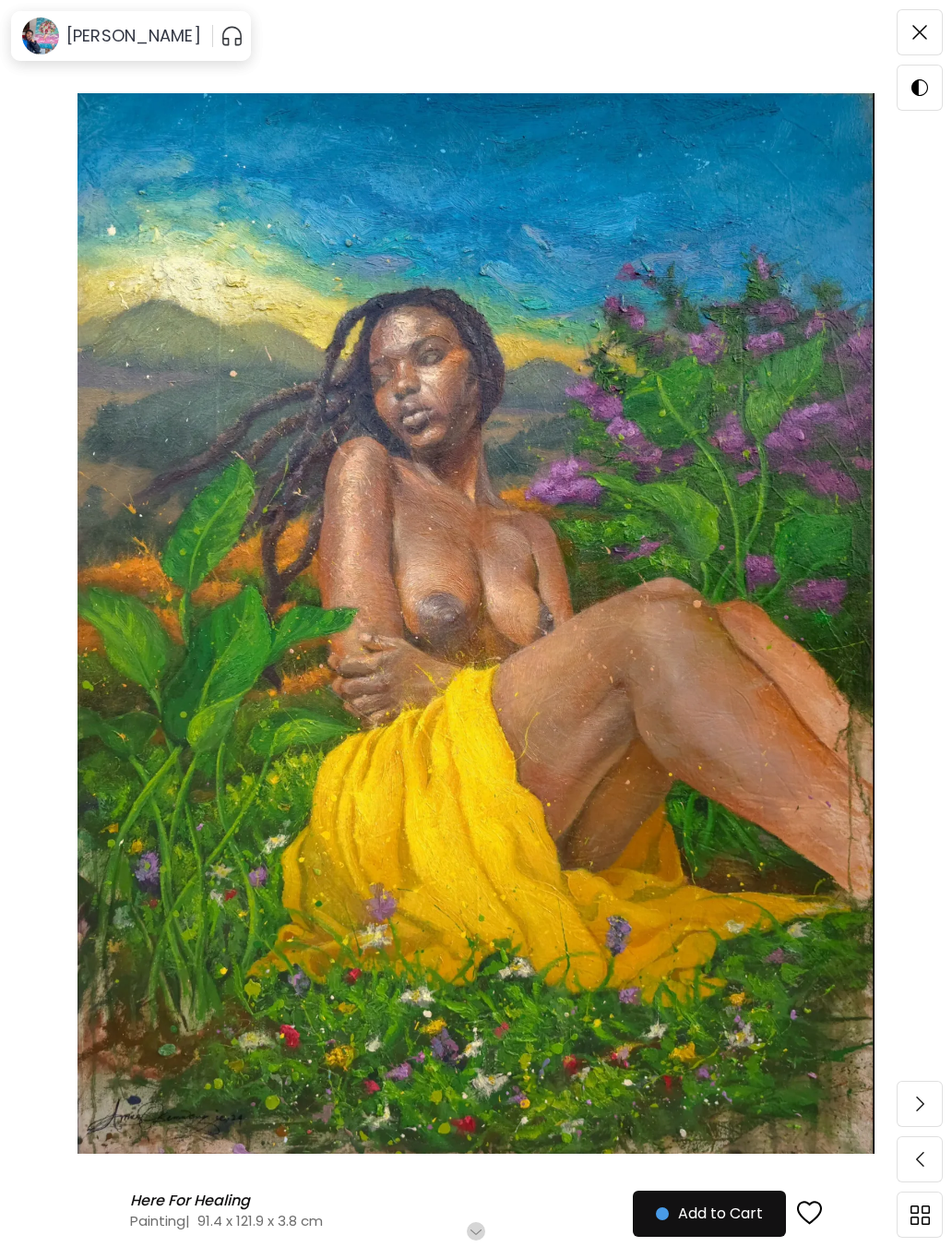
click at [913, 33] on img at bounding box center [920, 33] width 15 height 15
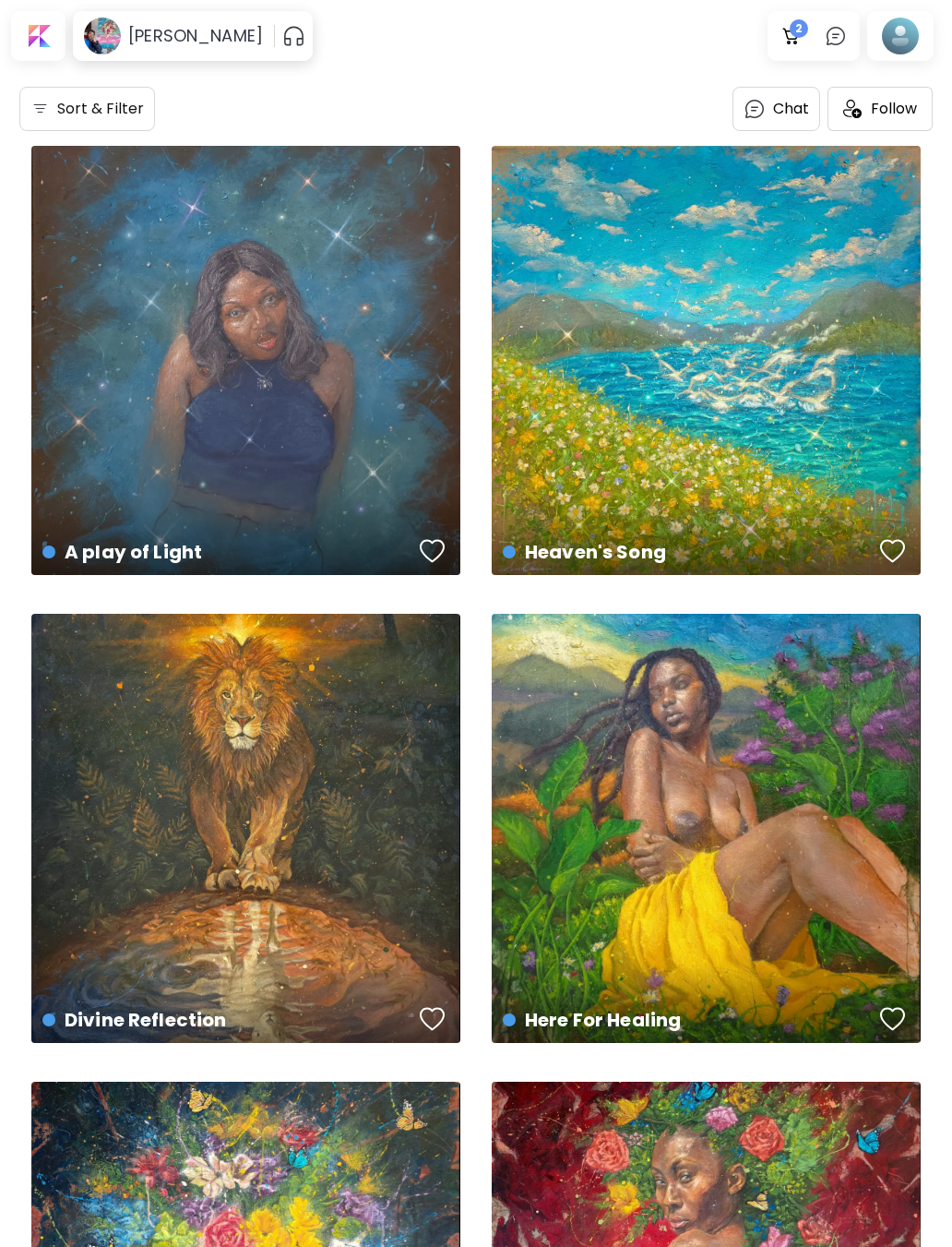
click at [45, 29] on div at bounding box center [38, 35] width 47 height 42
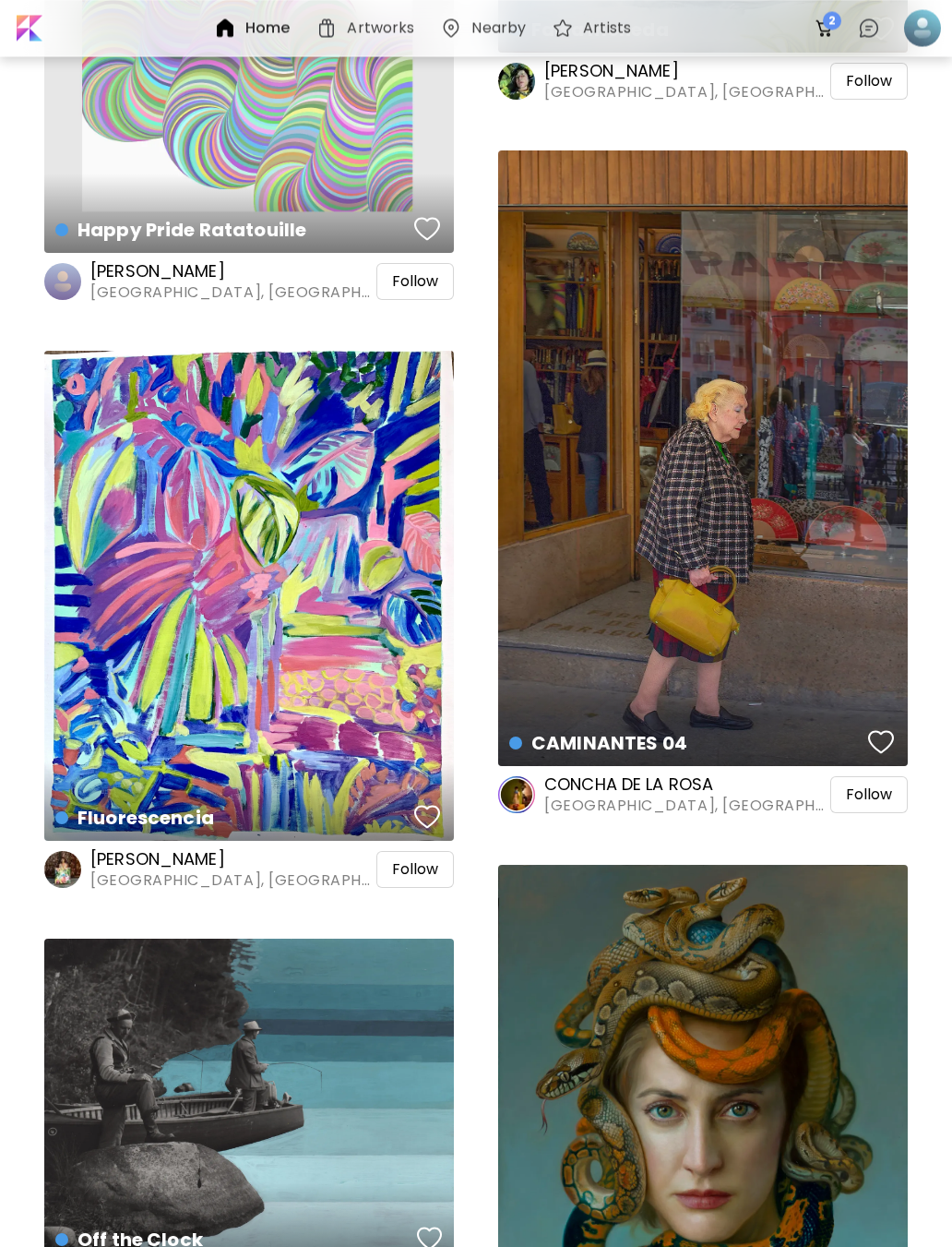
scroll to position [9491, 0]
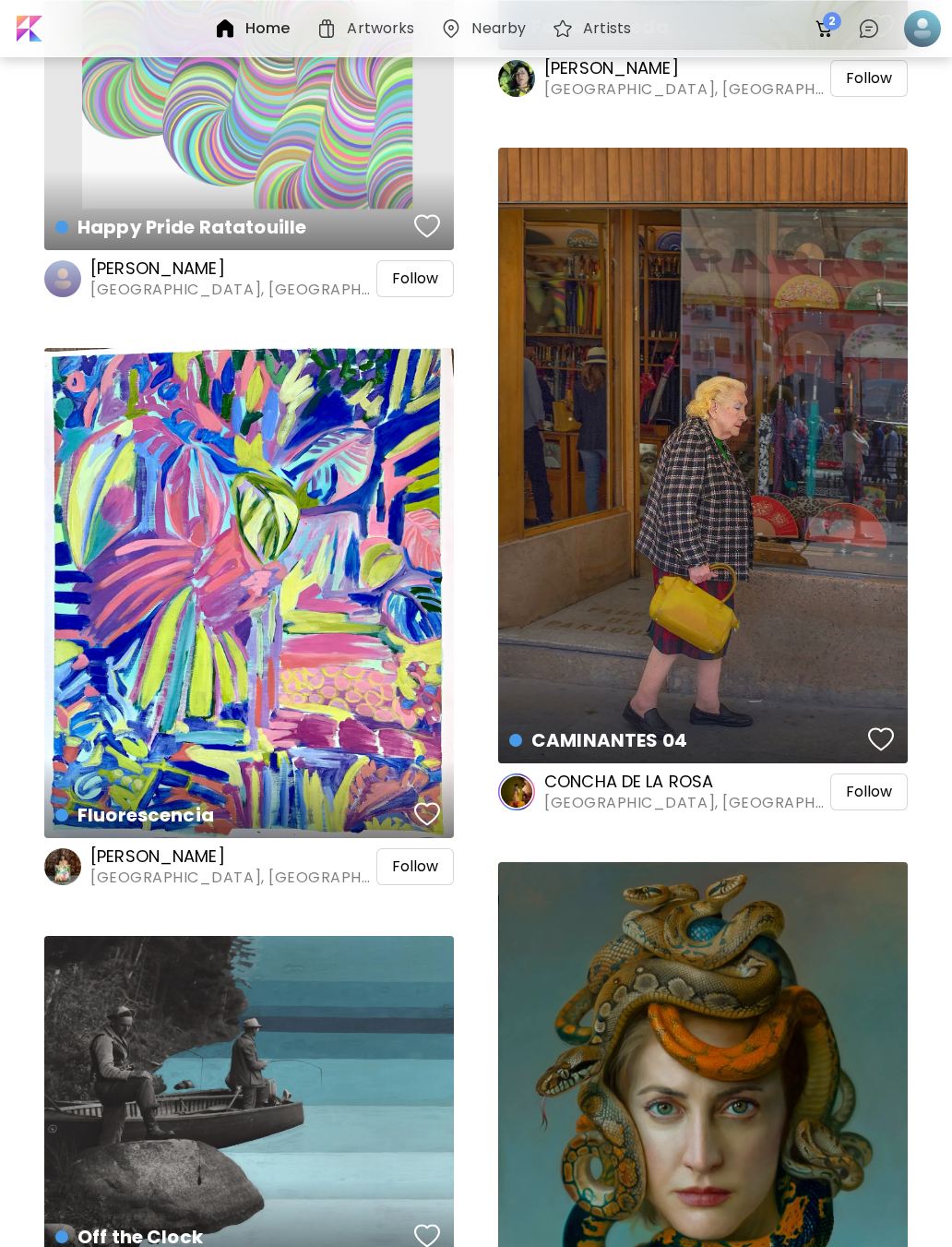
click at [820, 649] on div "CAMINANTES 04 Photography | 101.6 x 76.2 cm" at bounding box center [703, 455] width 410 height 617
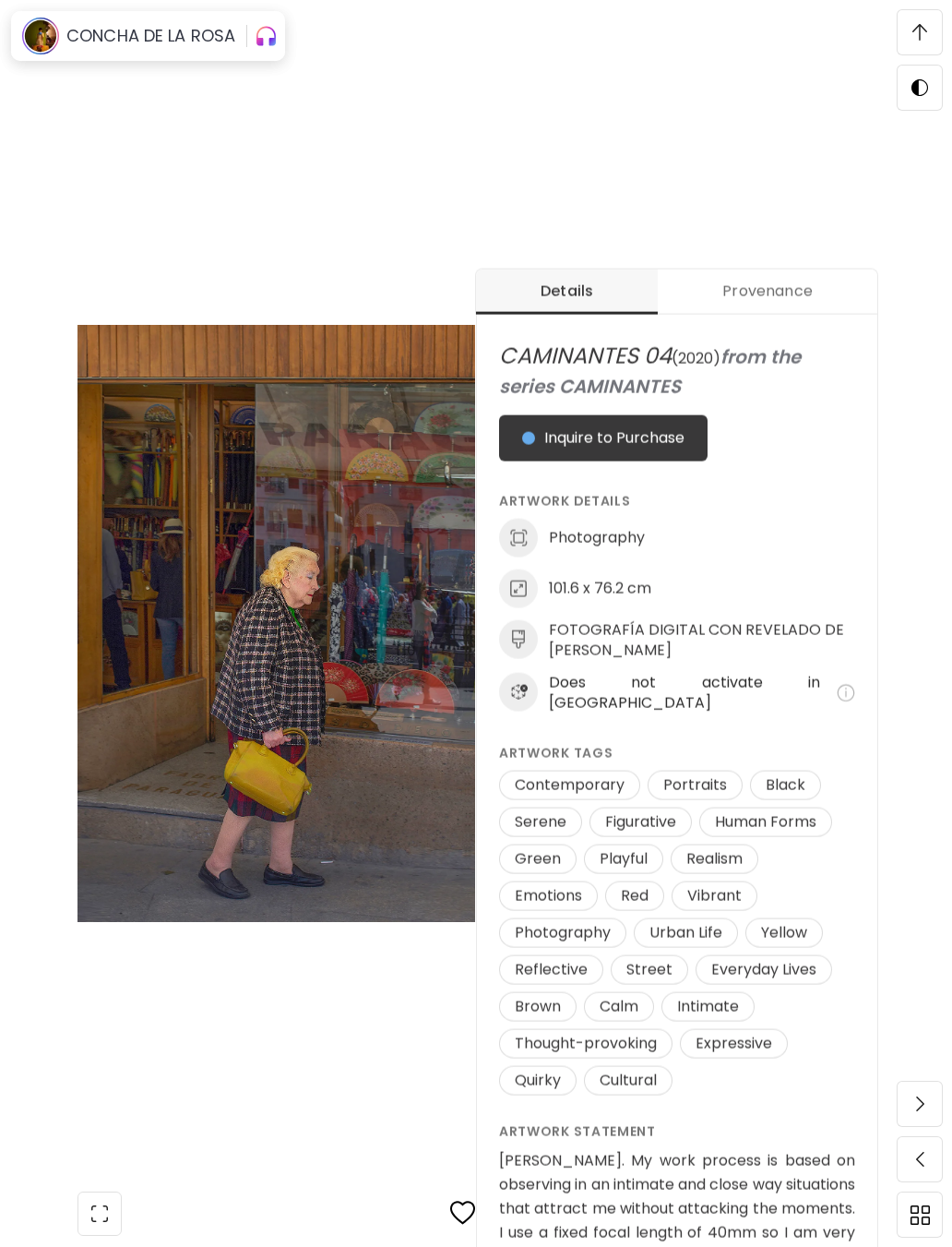
scroll to position [644, 0]
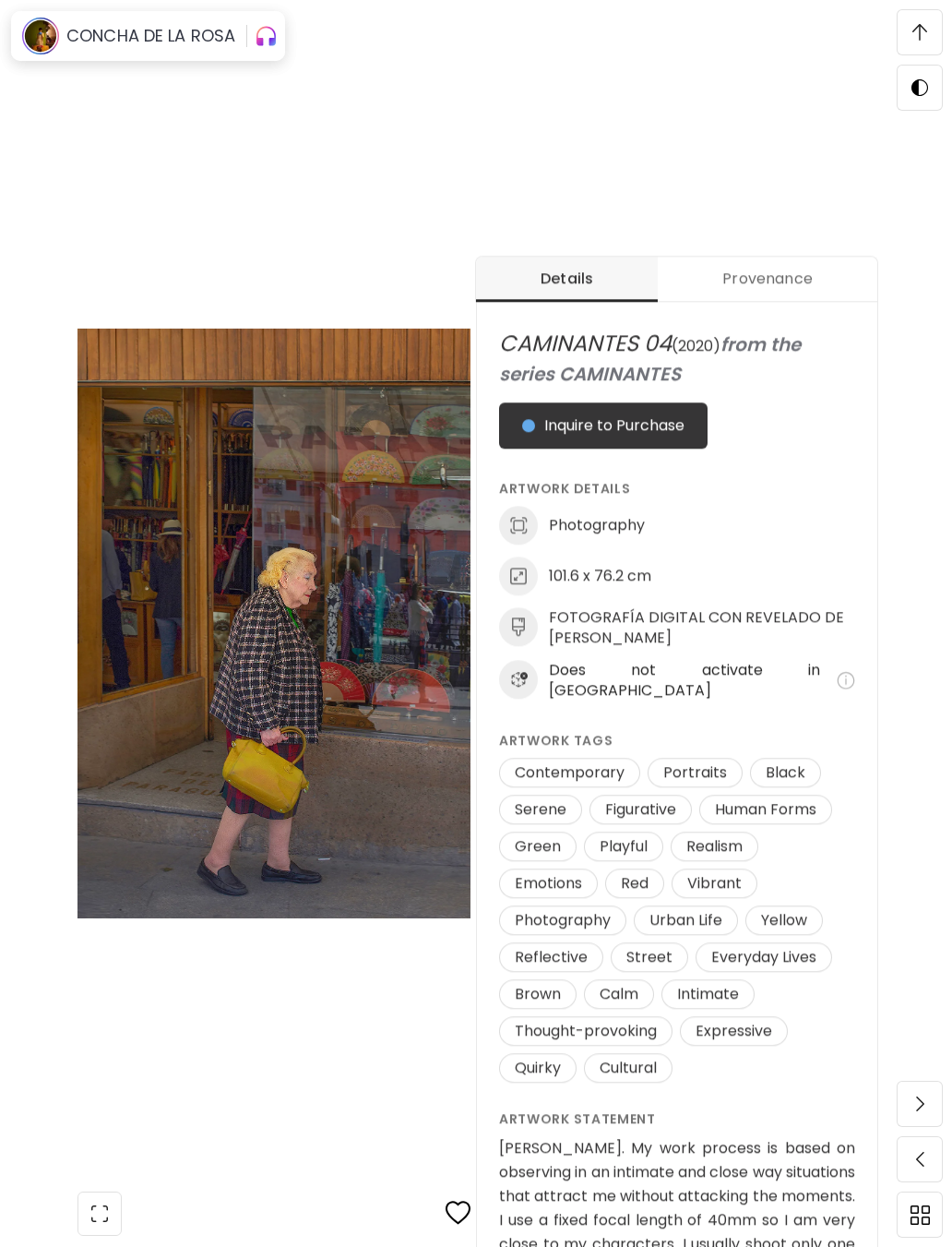
click at [904, 36] on span at bounding box center [920, 33] width 39 height 39
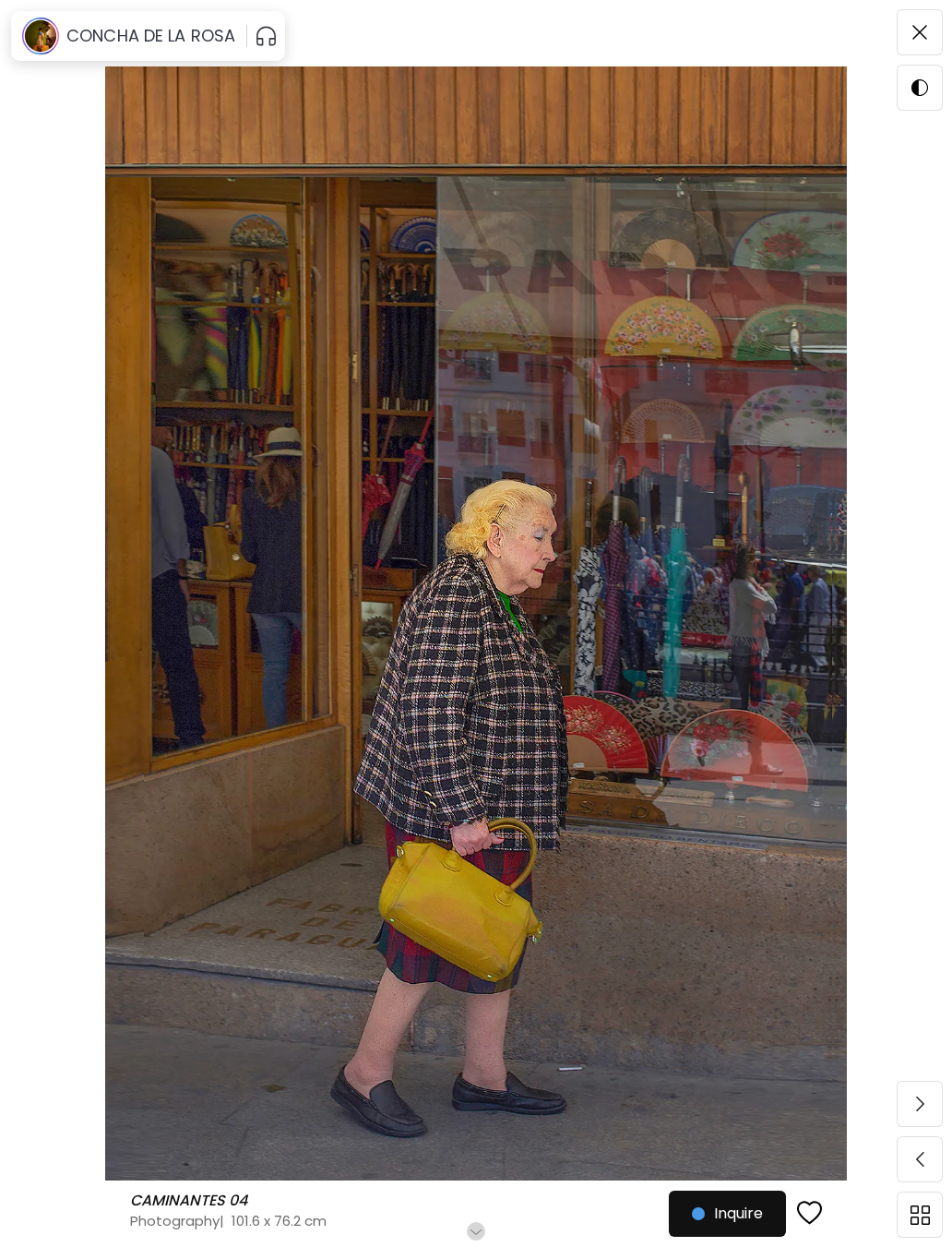
click at [925, 27] on img at bounding box center [920, 33] width 15 height 15
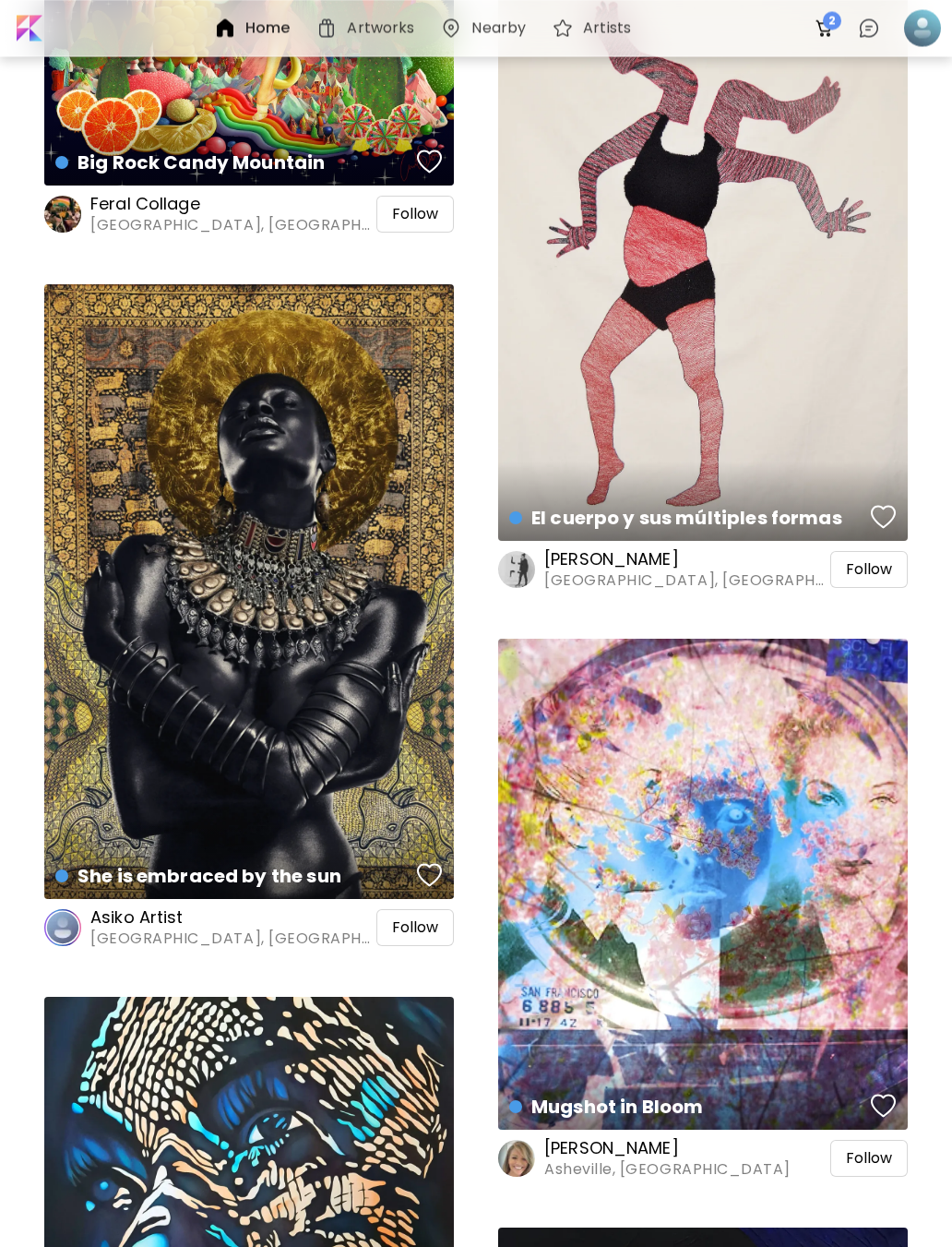
scroll to position [21909, 0]
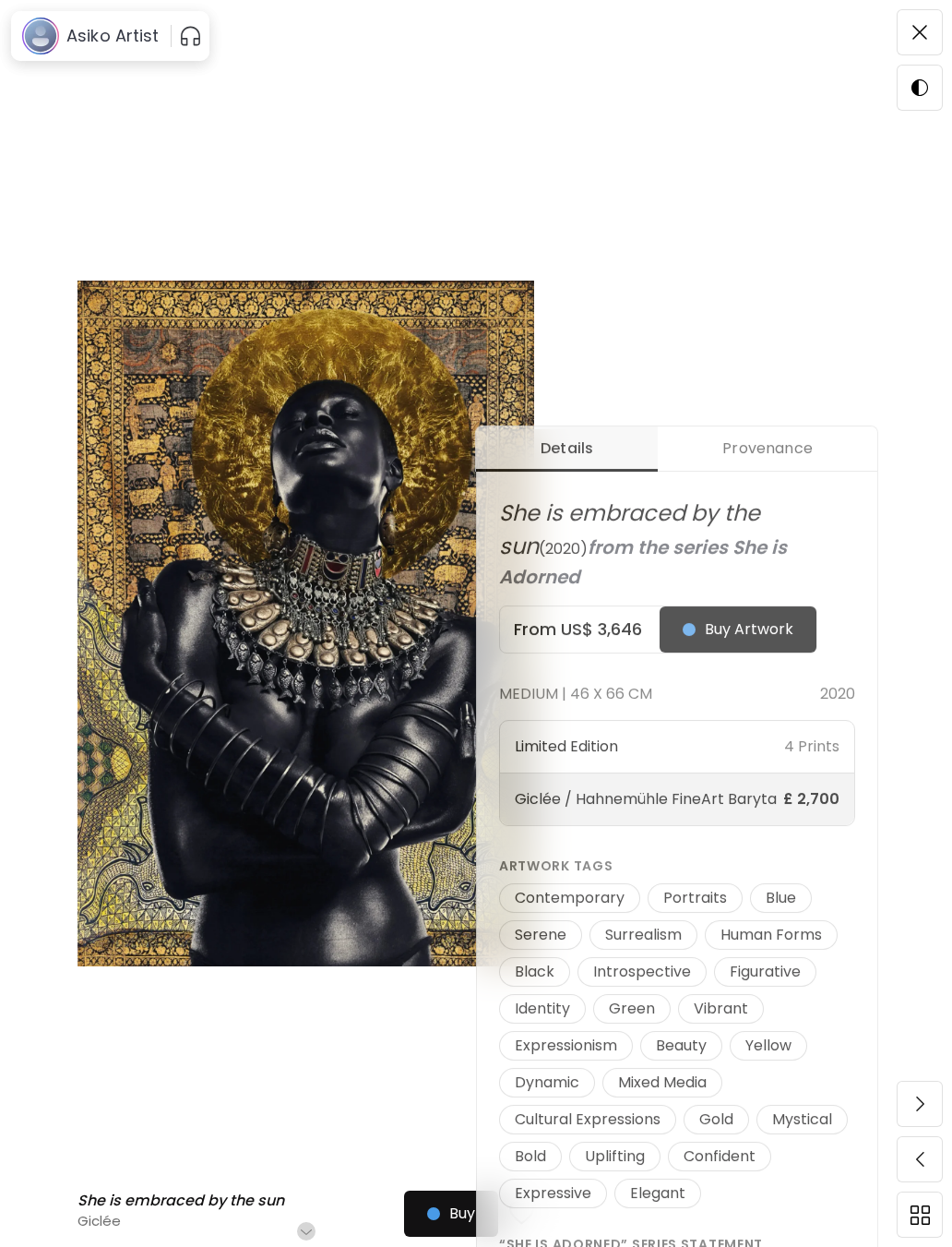
scroll to position [526, 0]
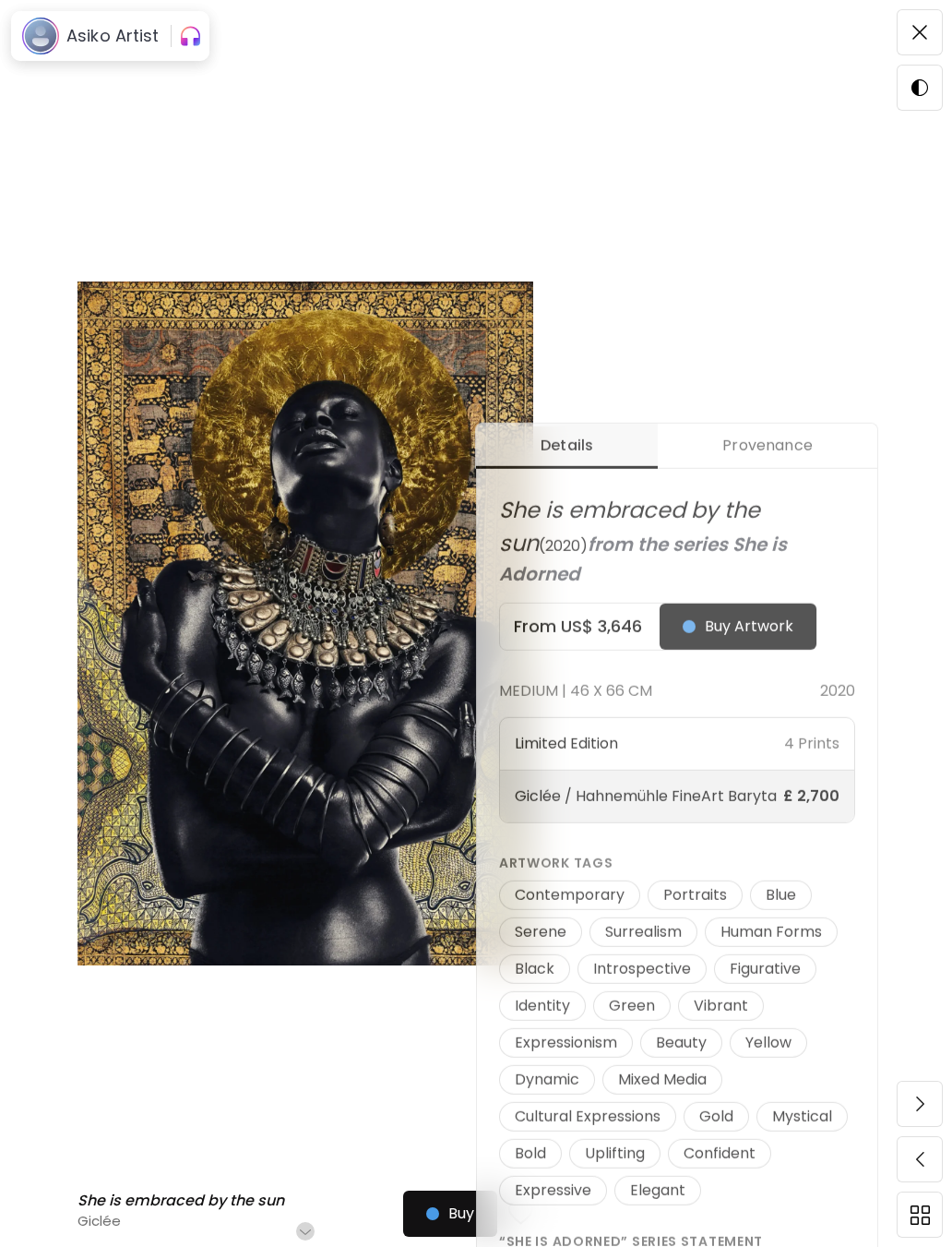
click at [889, 27] on div "She is embraced by the sun She is embraced by the sun Giclée Scroll for more Bu…" at bounding box center [476, 97] width 952 height 1247
click at [921, 36] on img at bounding box center [920, 33] width 15 height 15
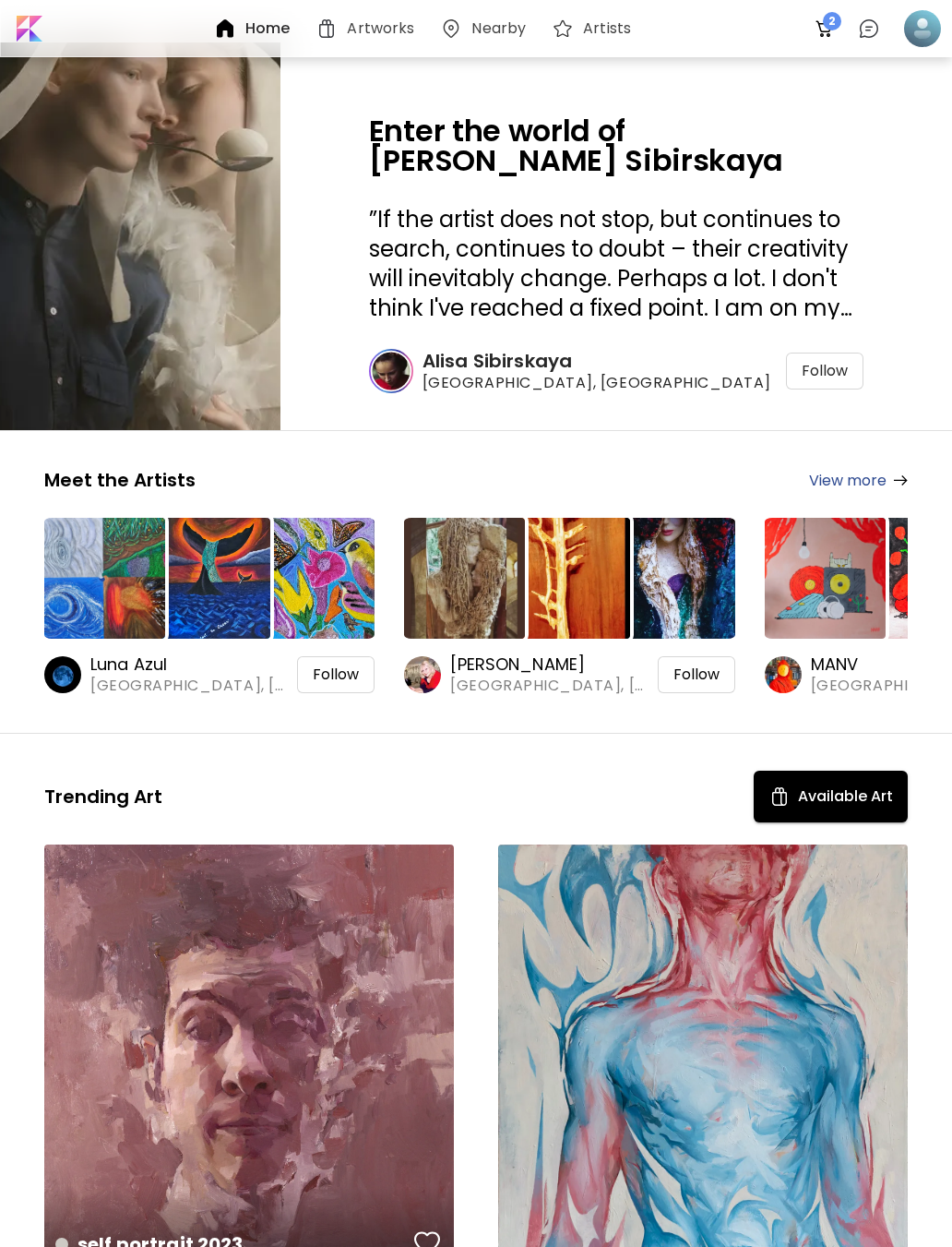
click at [923, 22] on div at bounding box center [923, 29] width 41 height 41
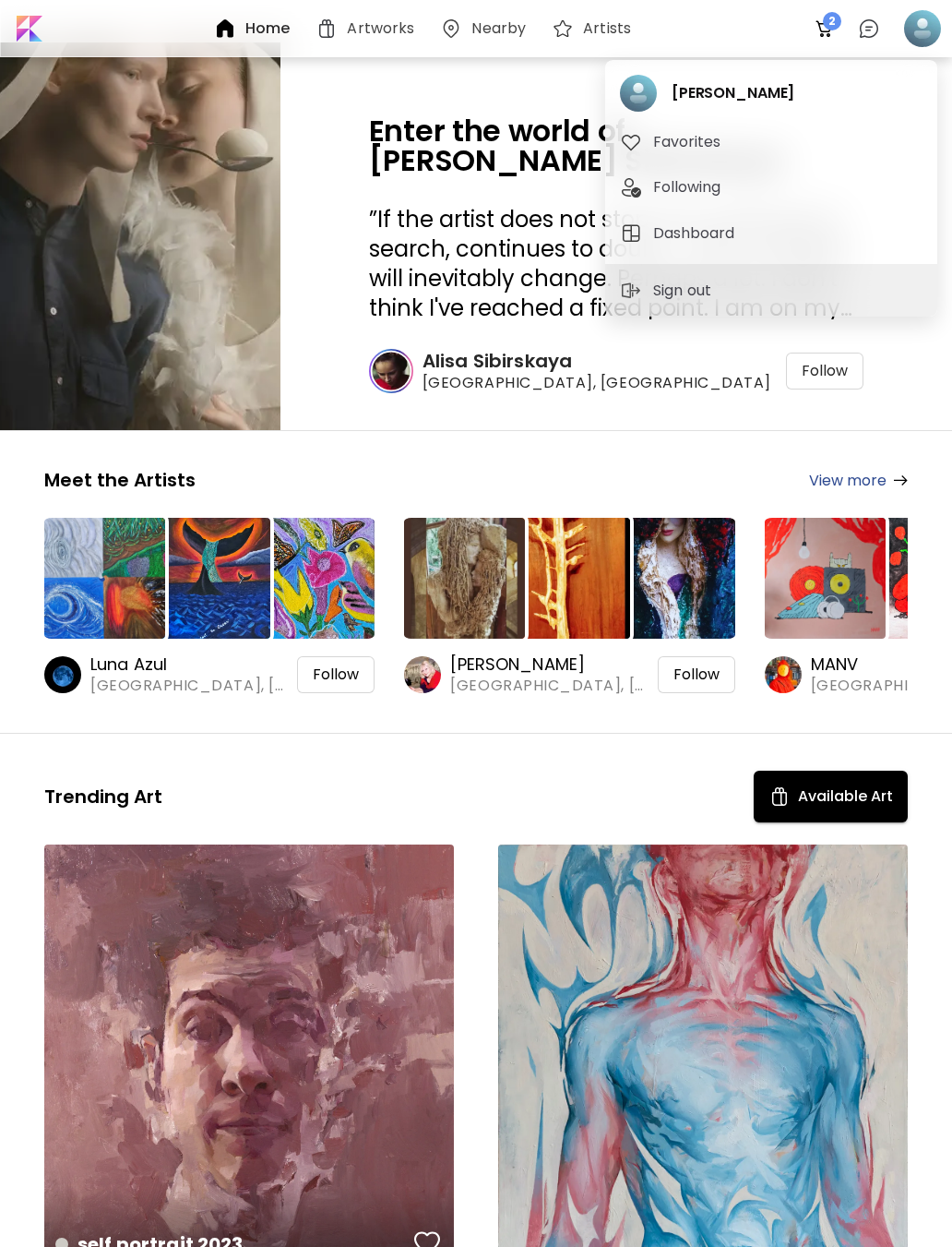
click at [286, 21] on div at bounding box center [476, 624] width 952 height 1247
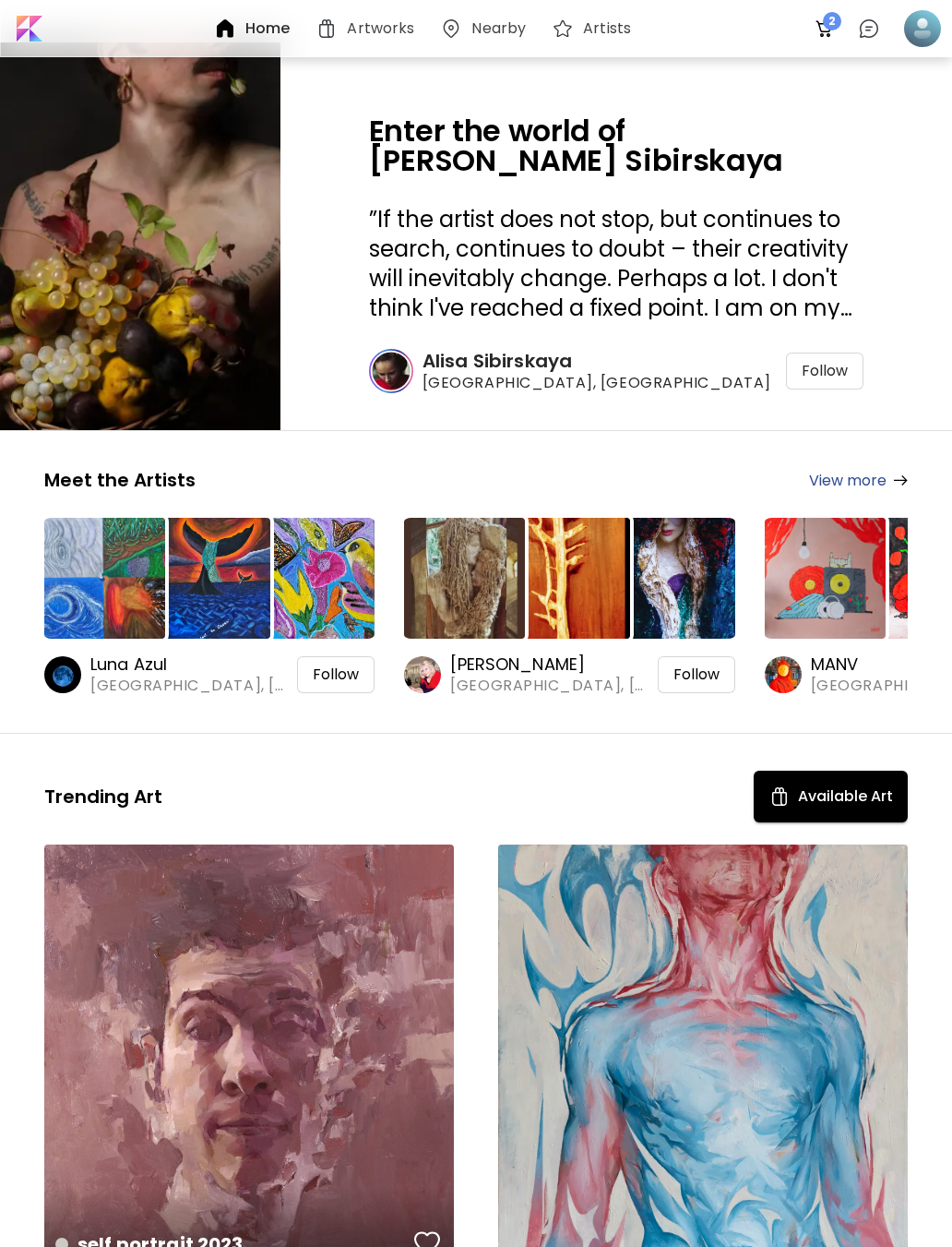
click at [885, 482] on link "View more" at bounding box center [859, 480] width 99 height 23
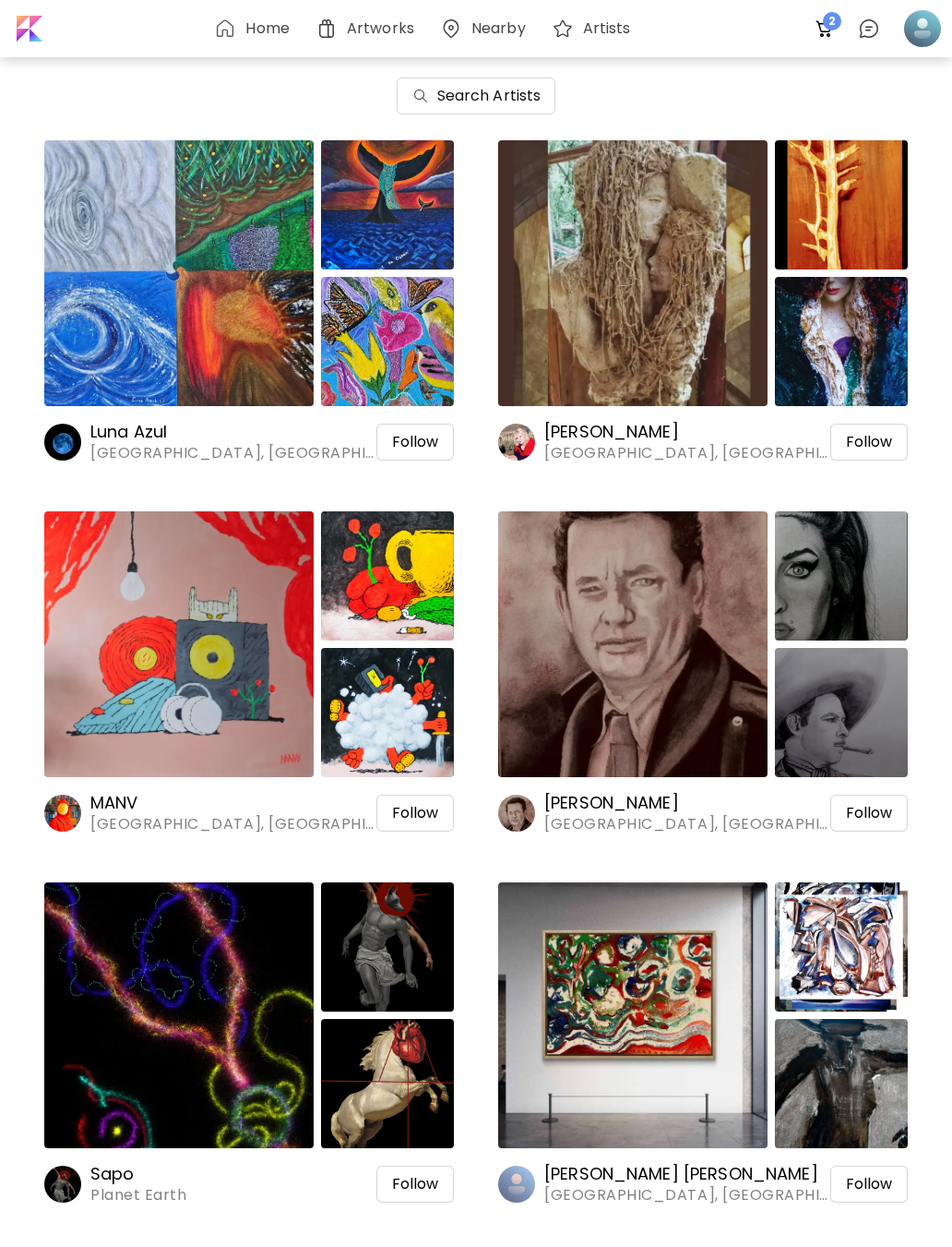
click at [366, 8] on div "Artworks" at bounding box center [368, 28] width 124 height 44
click at [390, 27] on h6 "Artworks" at bounding box center [381, 29] width 67 height 15
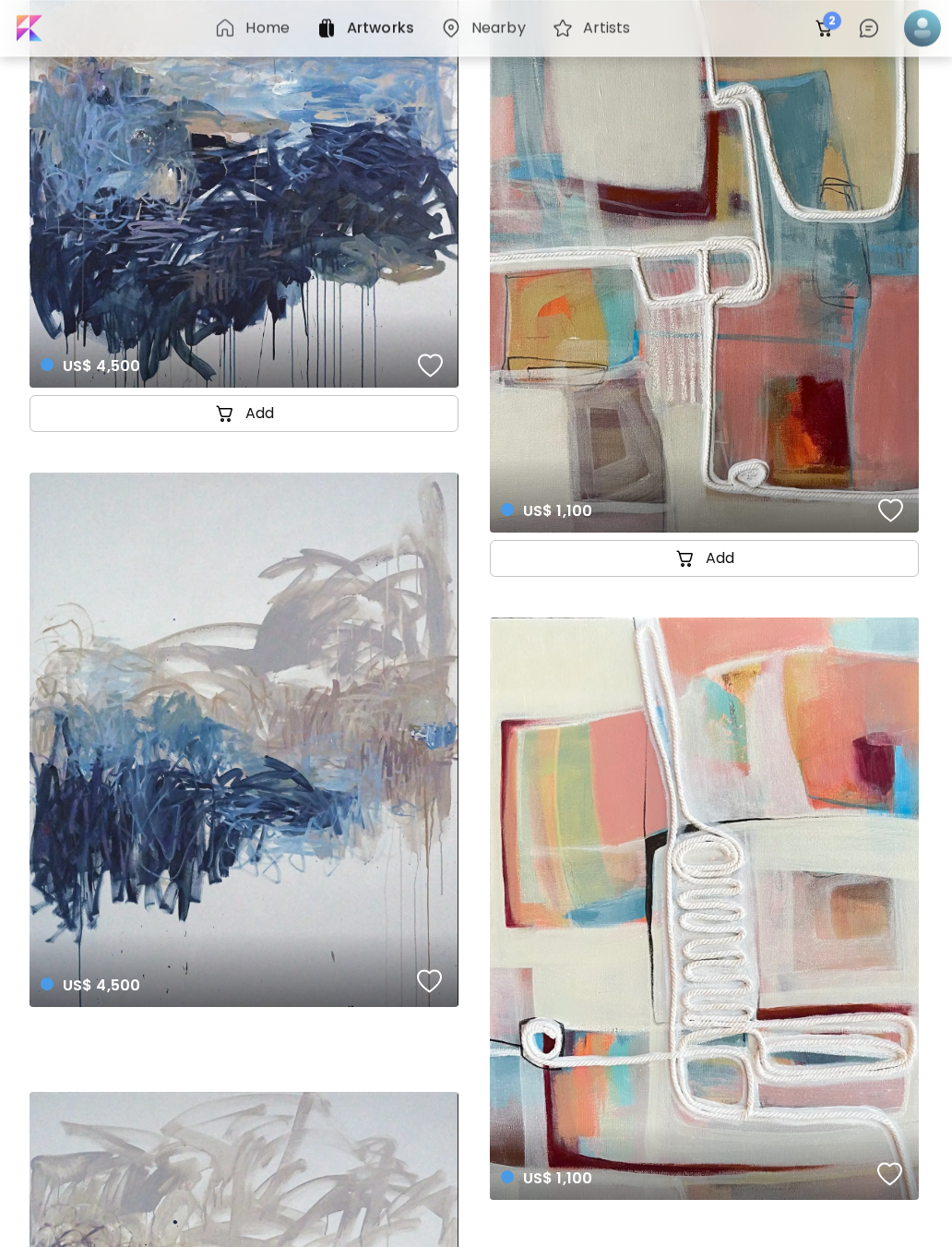
scroll to position [31563, 0]
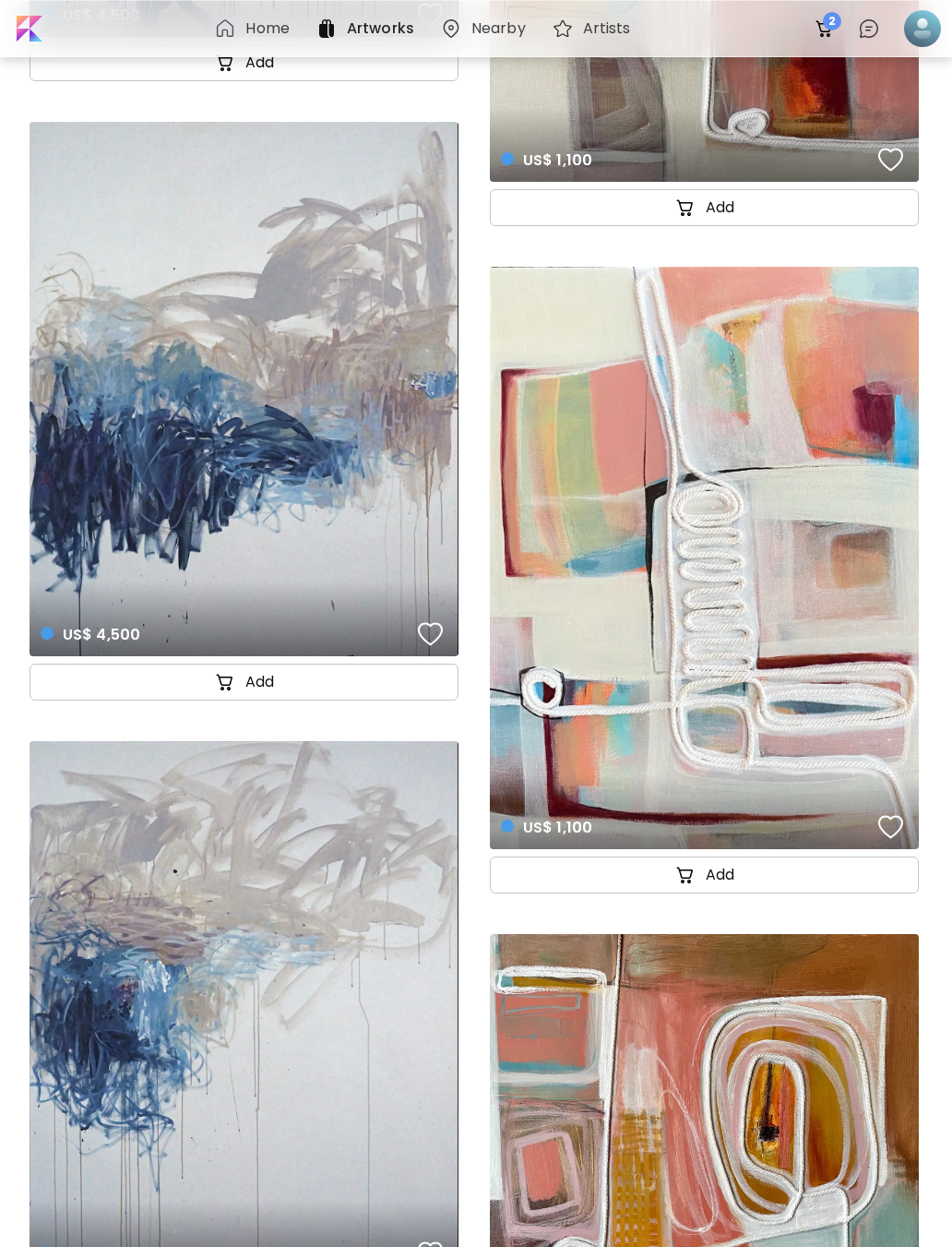
click at [600, 26] on h6 "Artists" at bounding box center [607, 29] width 48 height 15
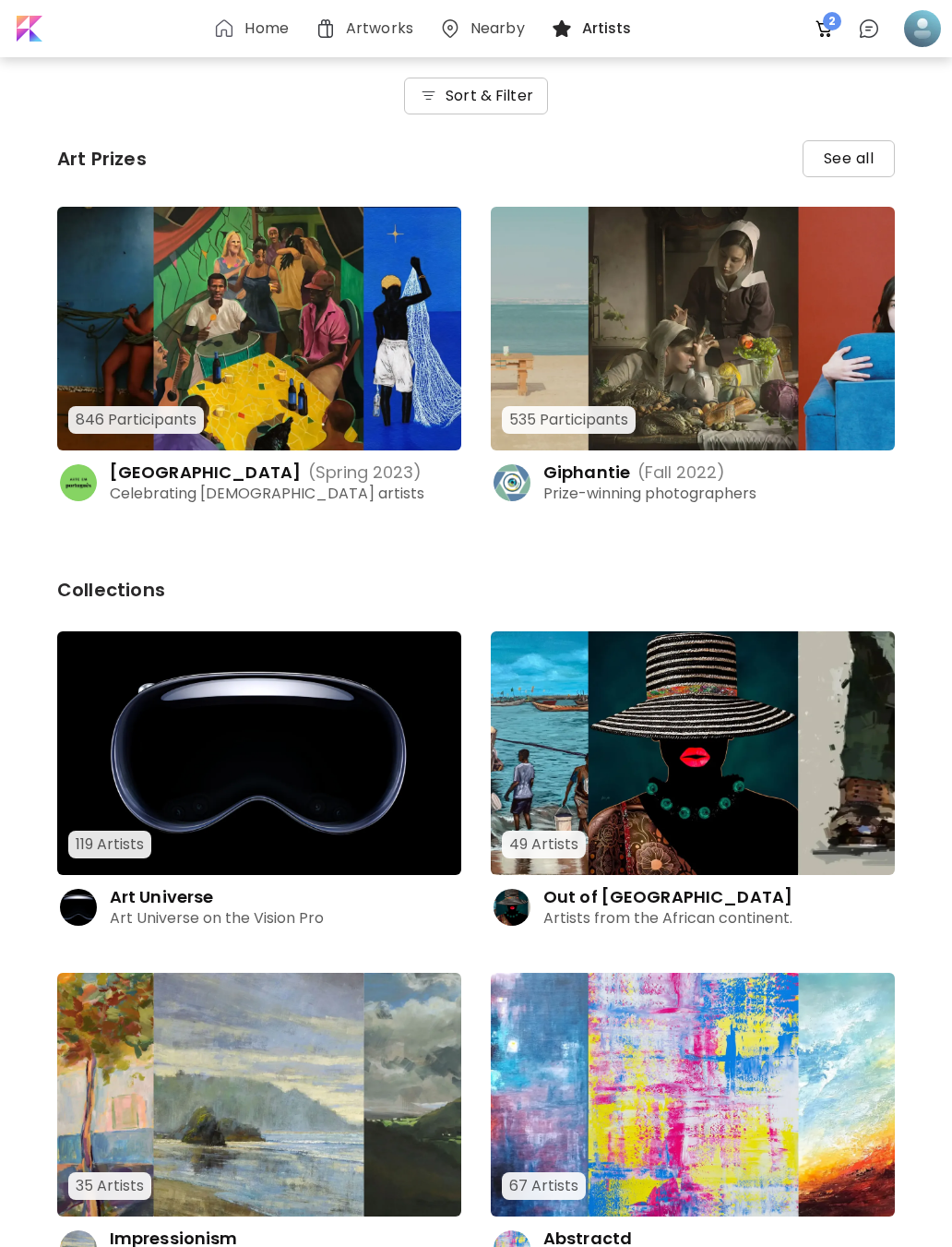
click at [509, 92] on h6 "Sort & Filter" at bounding box center [490, 96] width 88 height 22
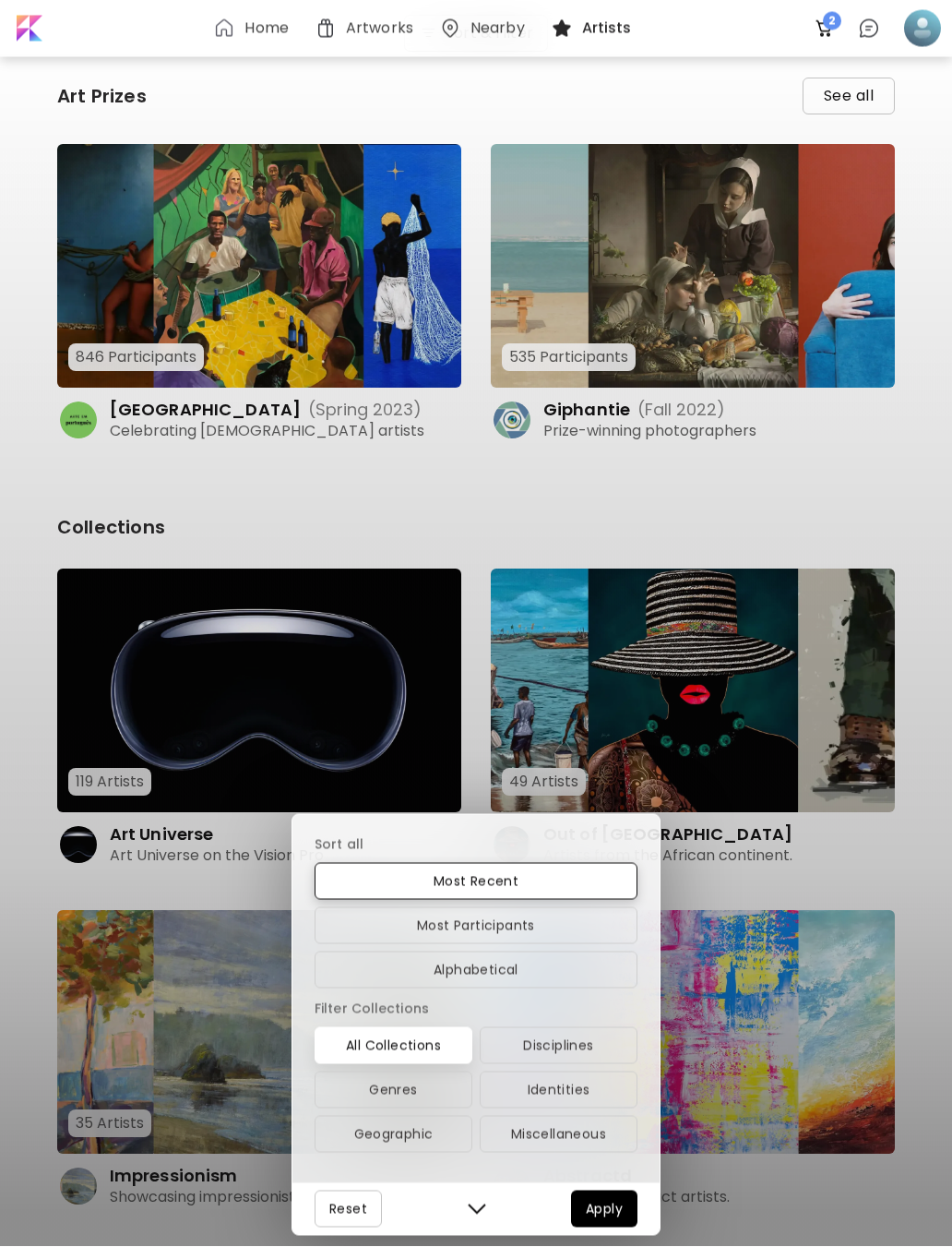
scroll to position [63, 0]
click at [425, 1153] on button "Geographic" at bounding box center [393, 1135] width 158 height 37
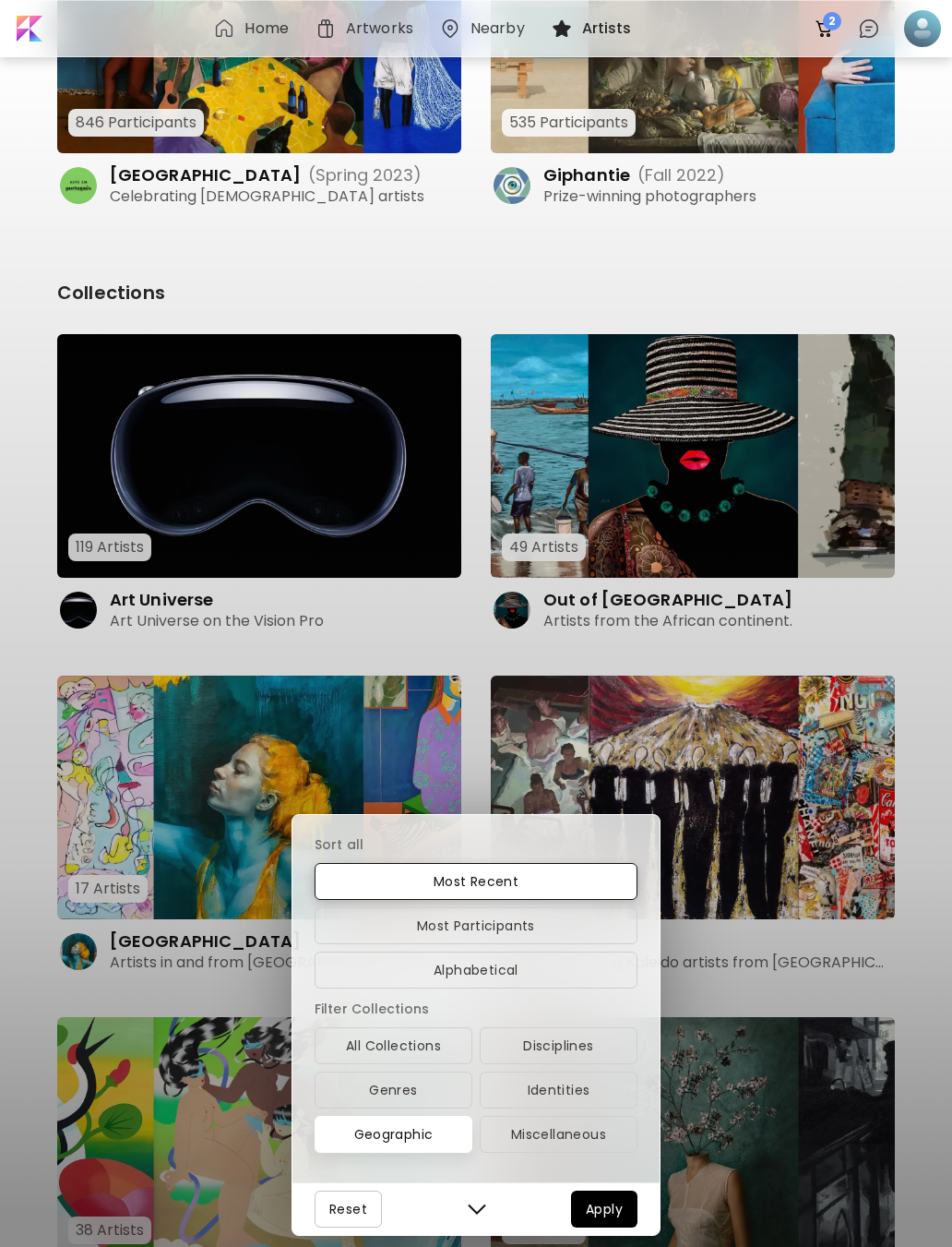
scroll to position [298, 0]
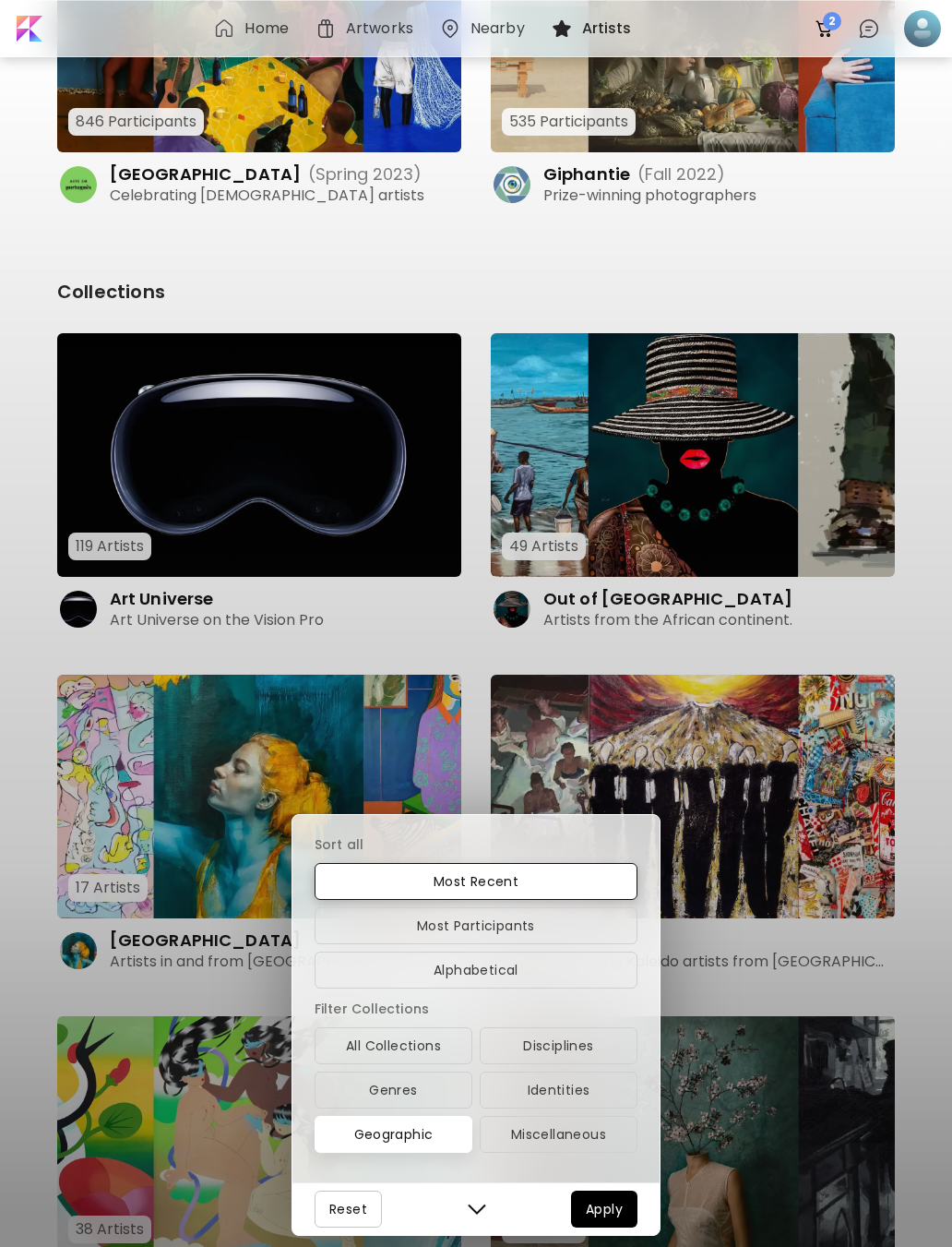
click at [619, 1220] on span "Apply" at bounding box center [605, 1210] width 37 height 22
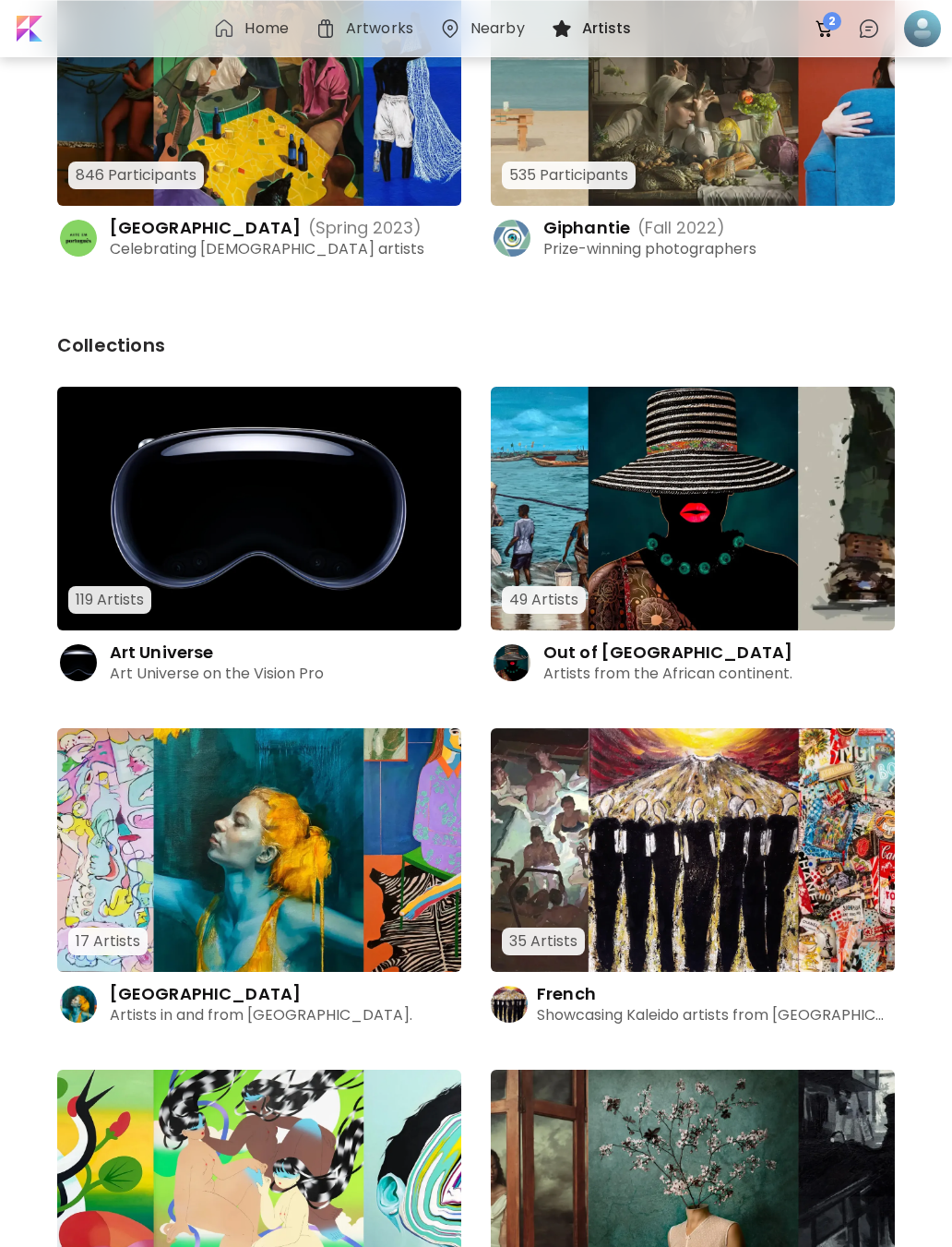
scroll to position [239, 0]
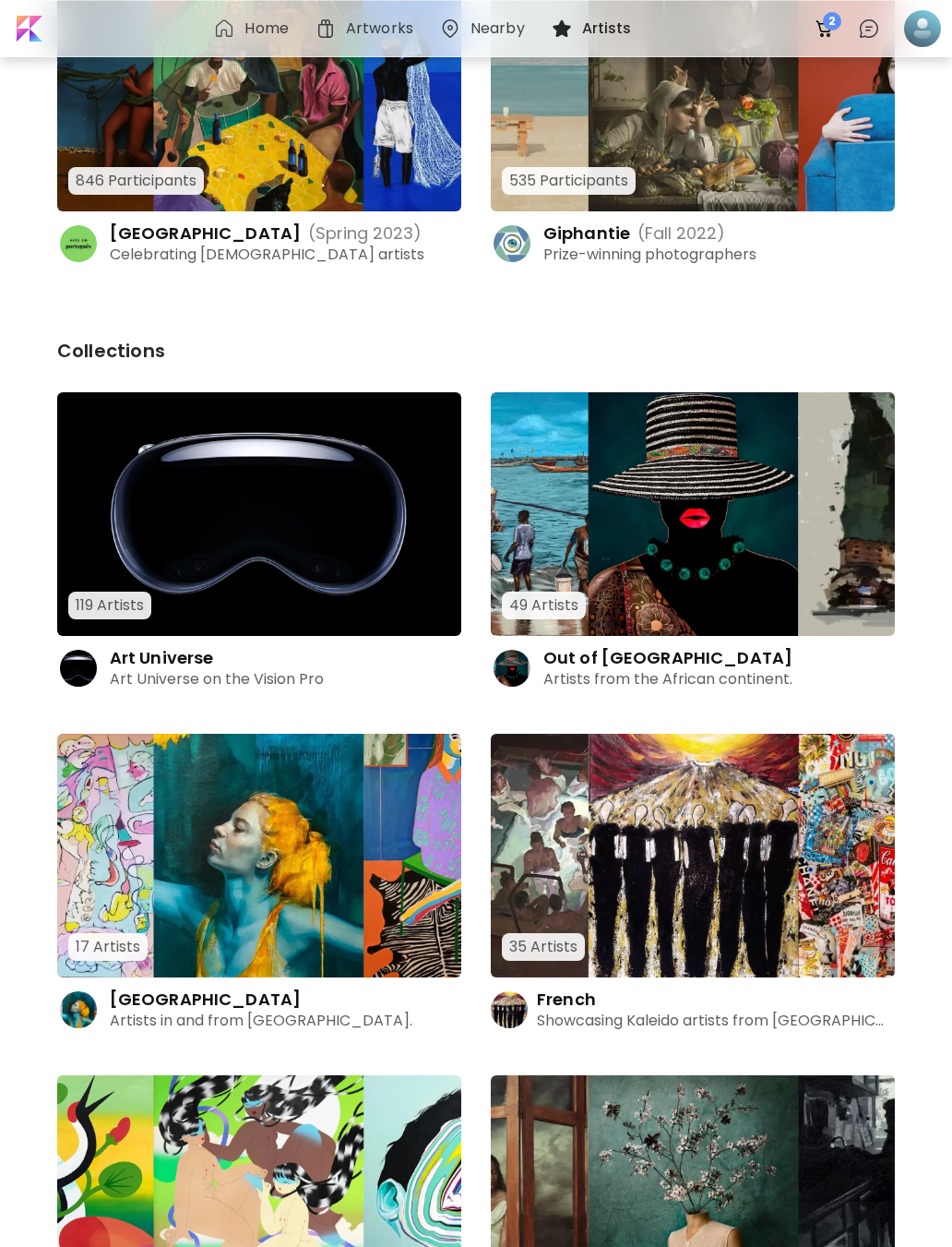
click at [828, 571] on img at bounding box center [693, 513] width 404 height 244
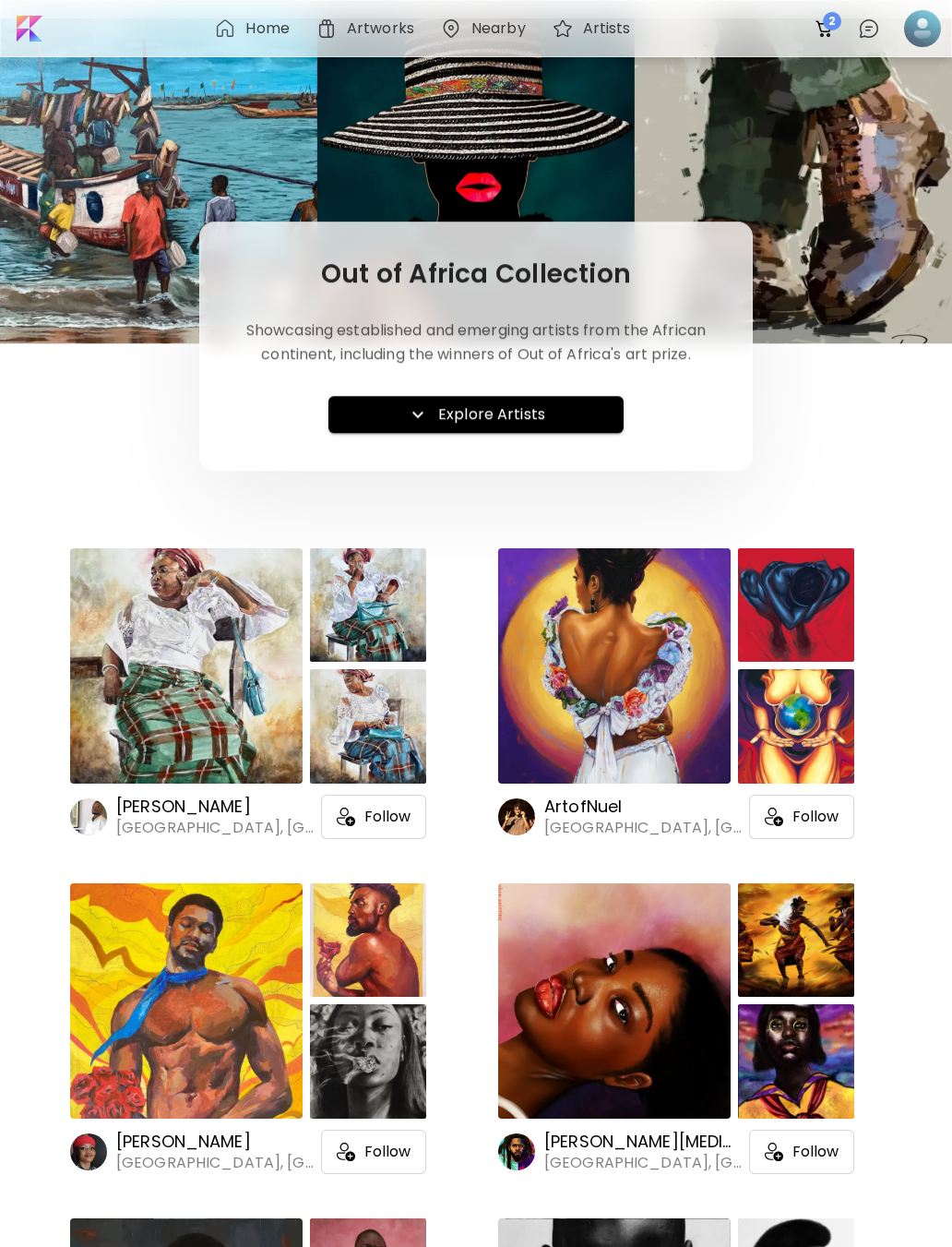
click at [574, 405] on span "Explore Artists" at bounding box center [476, 414] width 266 height 22
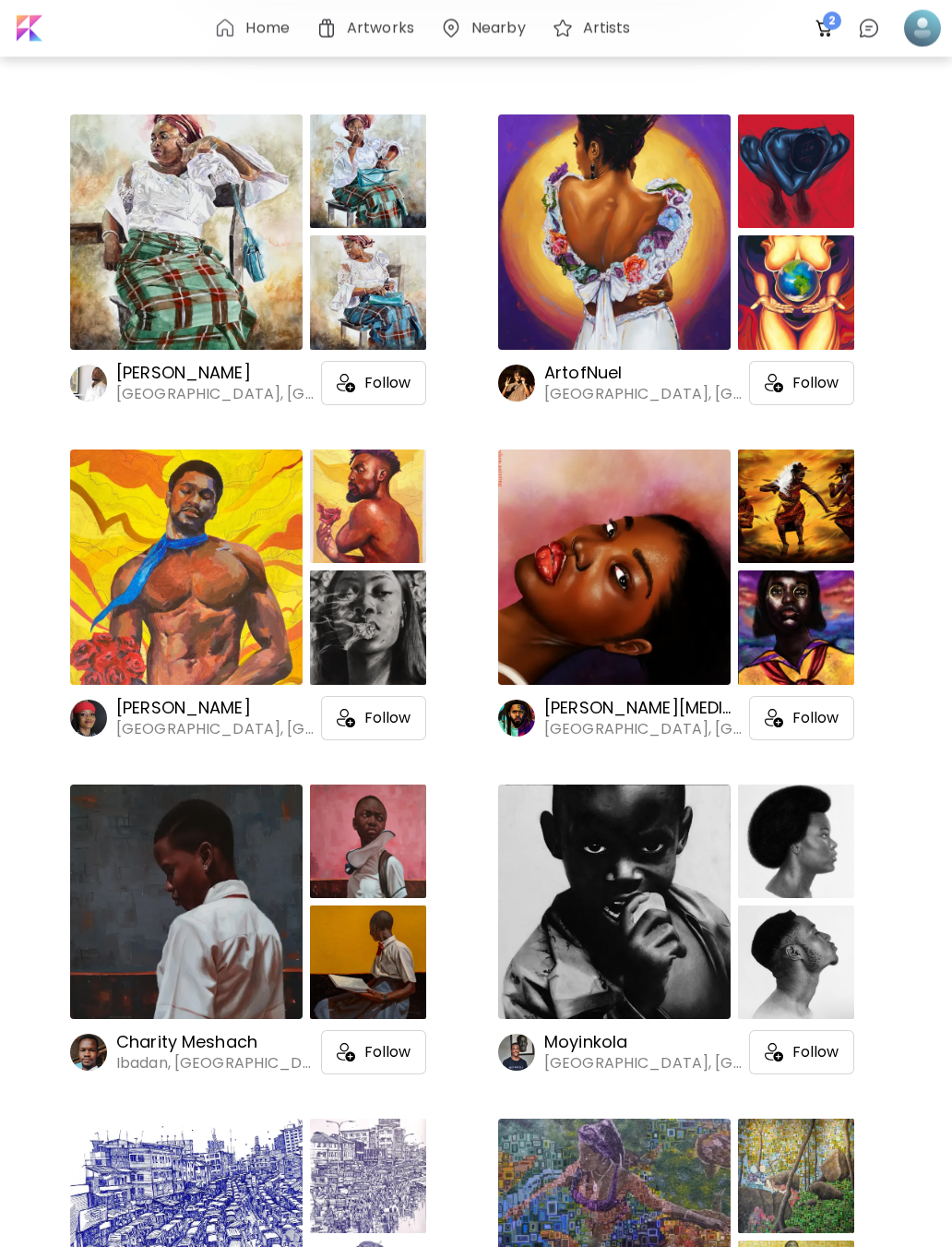
scroll to position [434, 0]
click at [735, 634] on div at bounding box center [677, 567] width 357 height 235
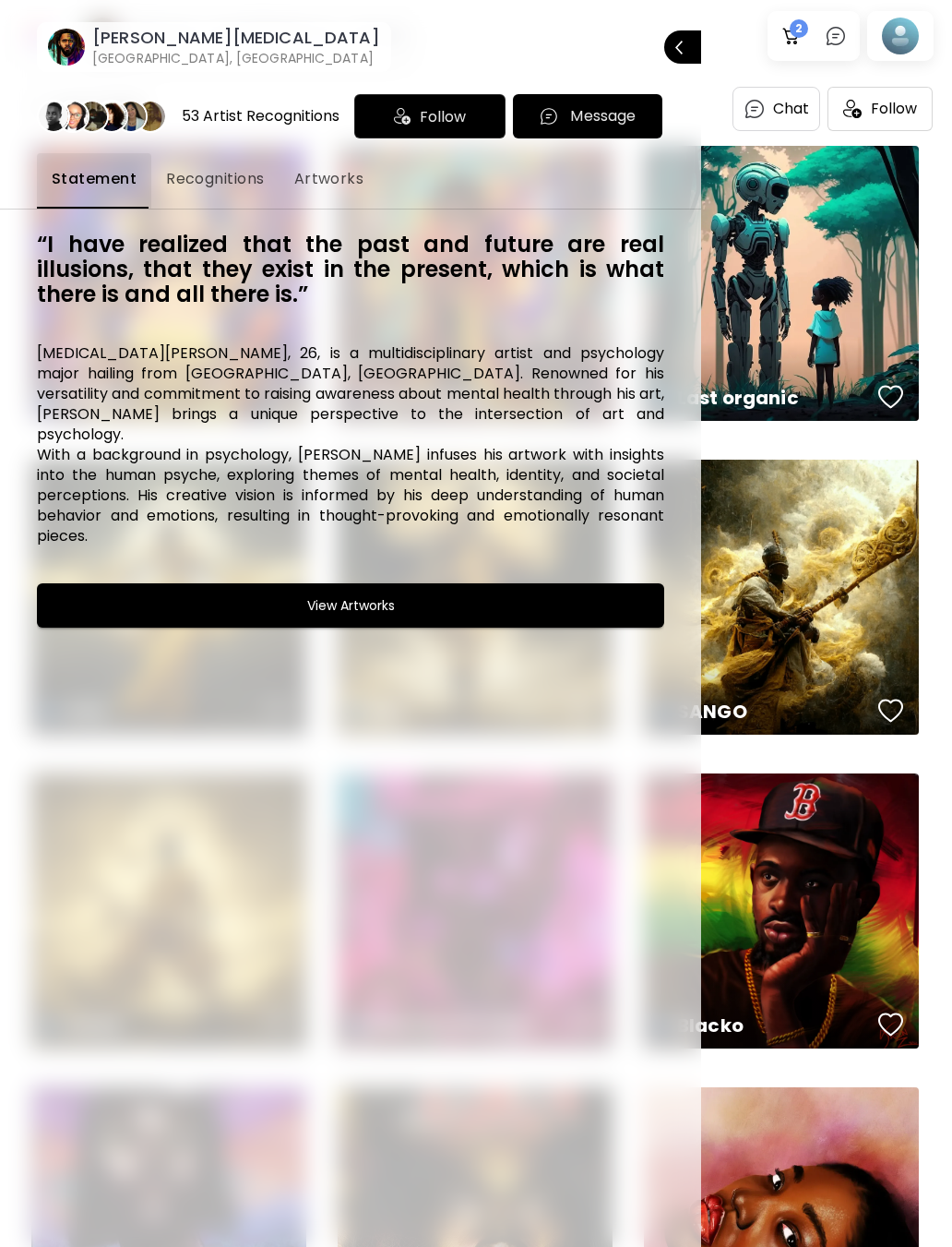
click at [65, 54] on image at bounding box center [66, 48] width 37 height 37
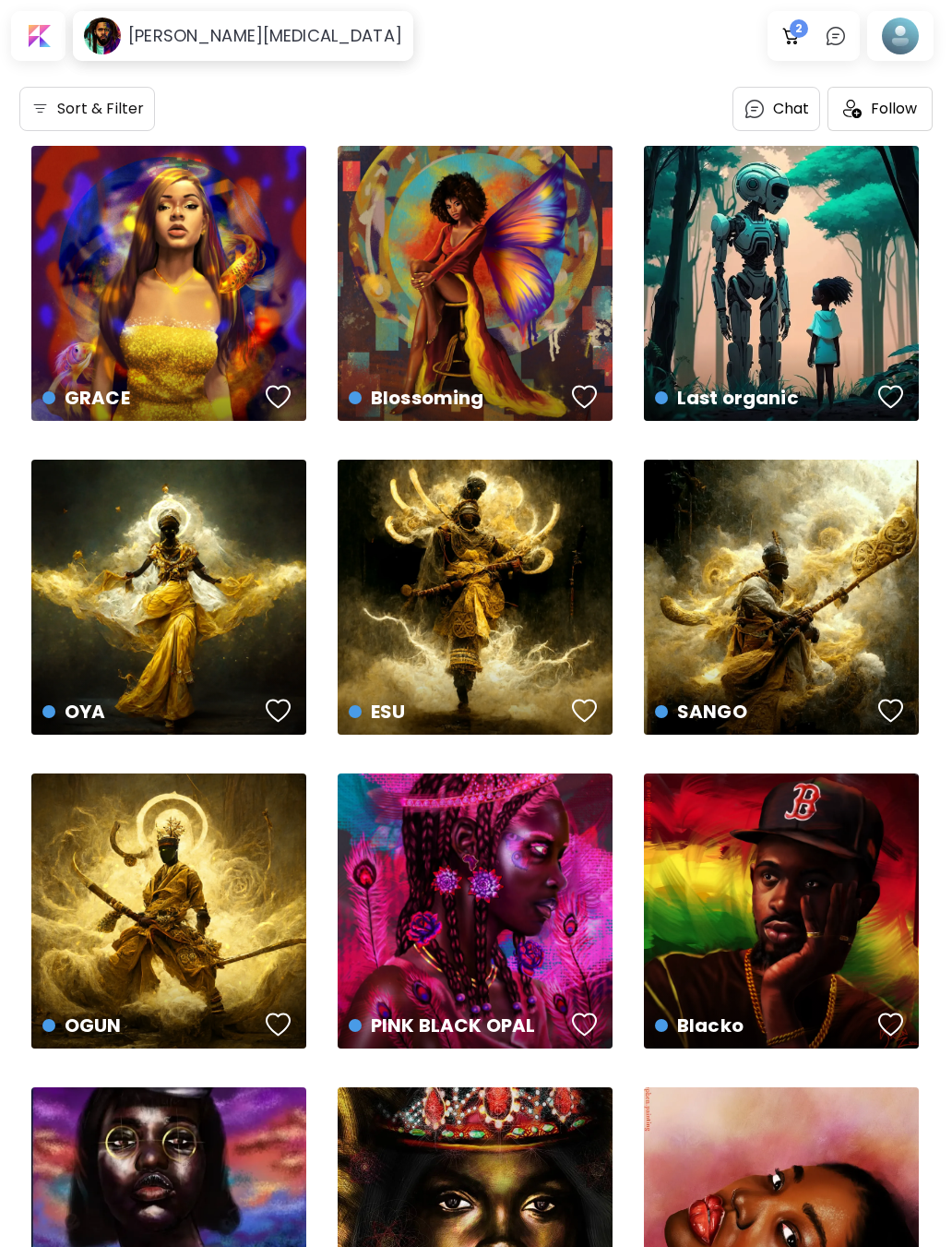
click at [33, 38] on div at bounding box center [38, 35] width 47 height 42
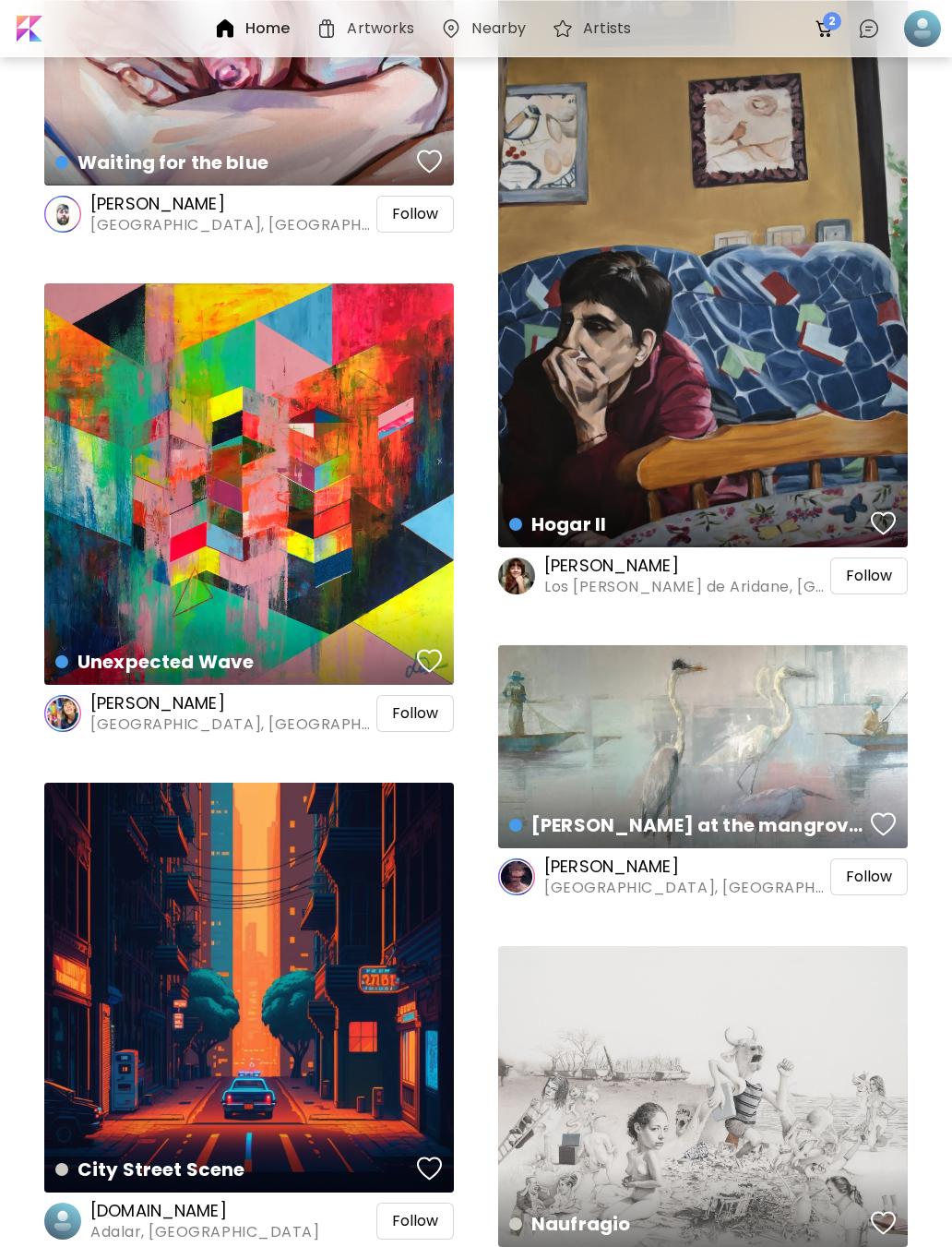
scroll to position [27133, 0]
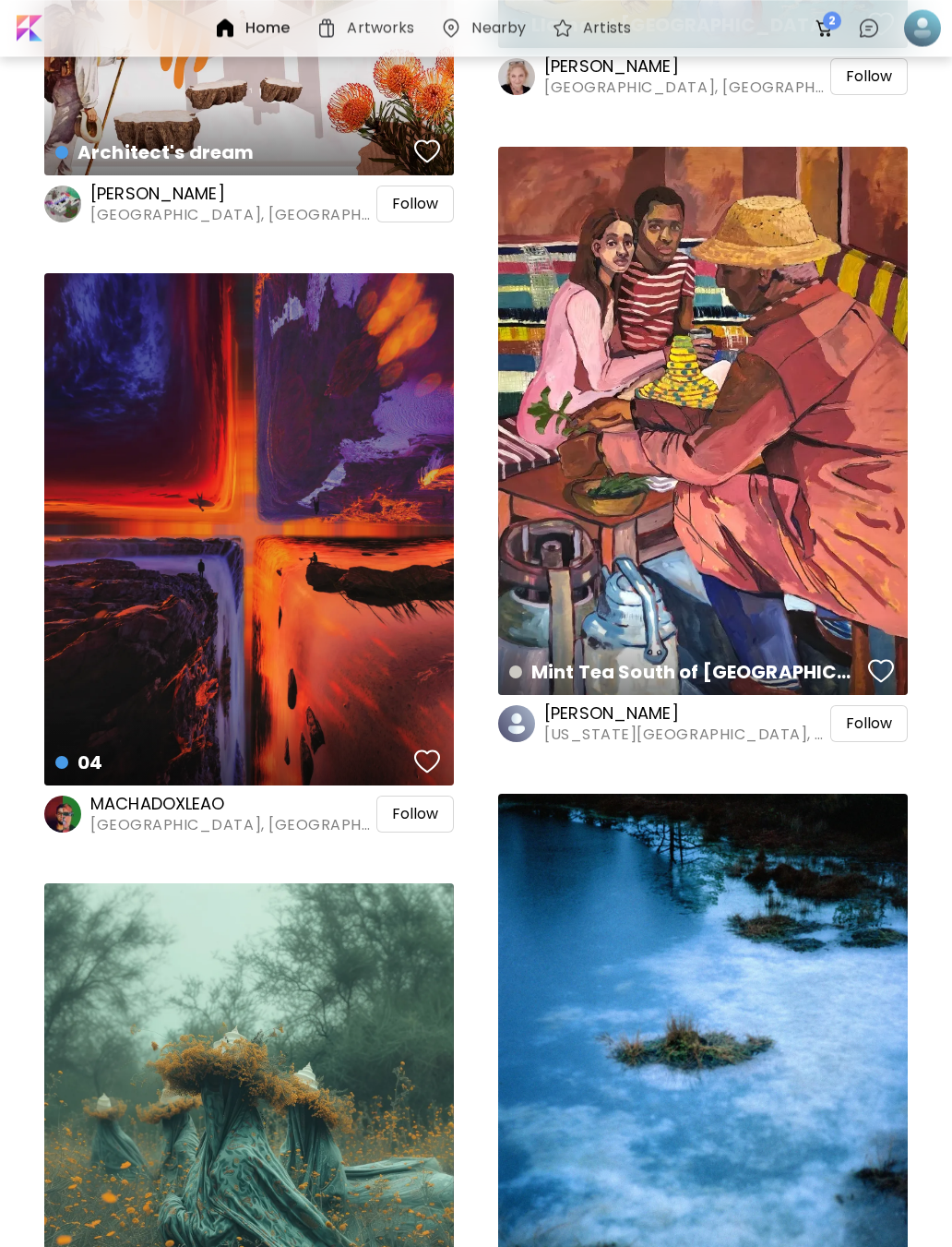
scroll to position [36308, 0]
click at [829, 581] on div "Mint Tea South of Marrakech Painting | 76.2 x 101.6 cm" at bounding box center [703, 421] width 410 height 549
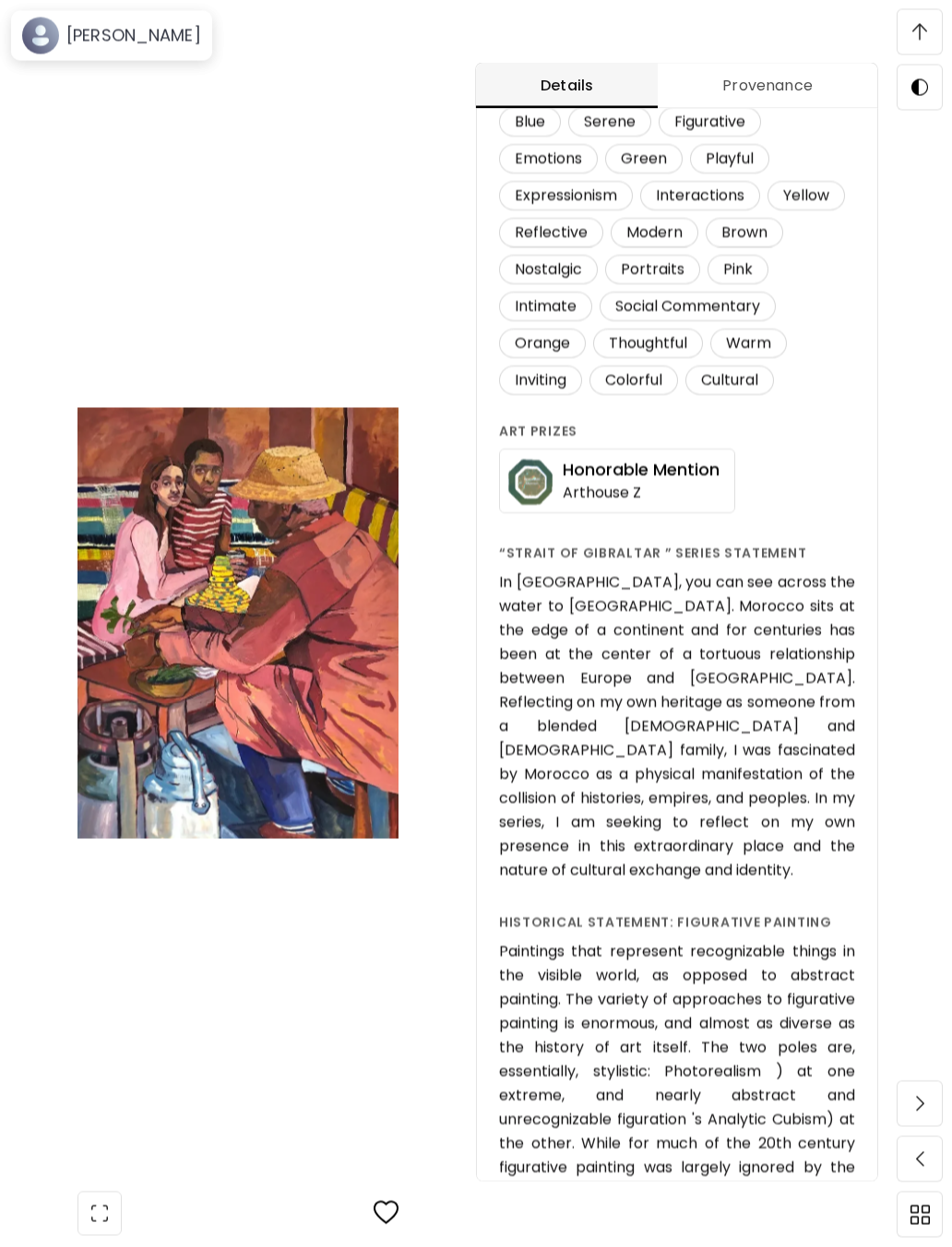
scroll to position [1418, 0]
click at [43, 45] on image at bounding box center [41, 36] width 37 height 37
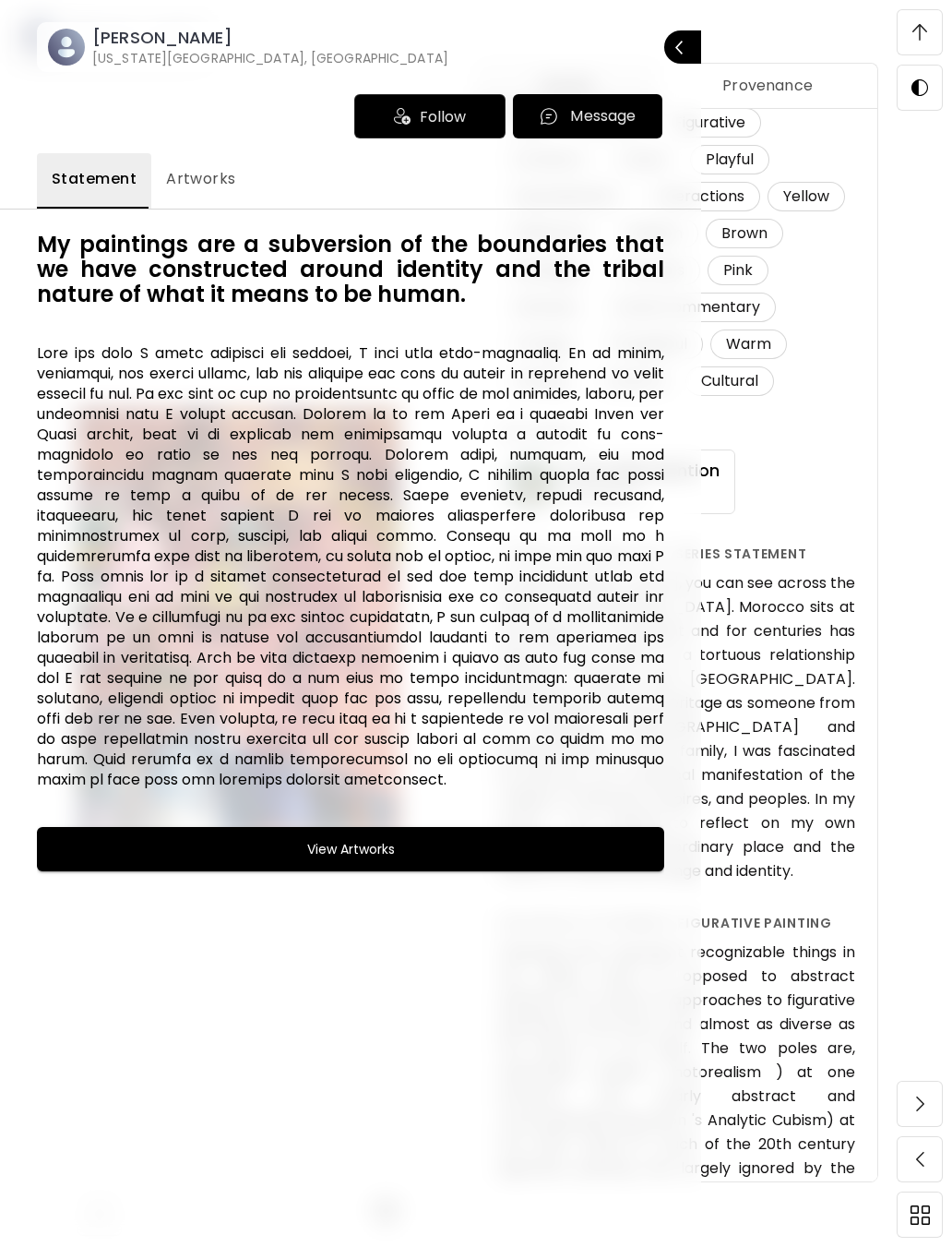
click at [922, 107] on div at bounding box center [476, 624] width 952 height 1247
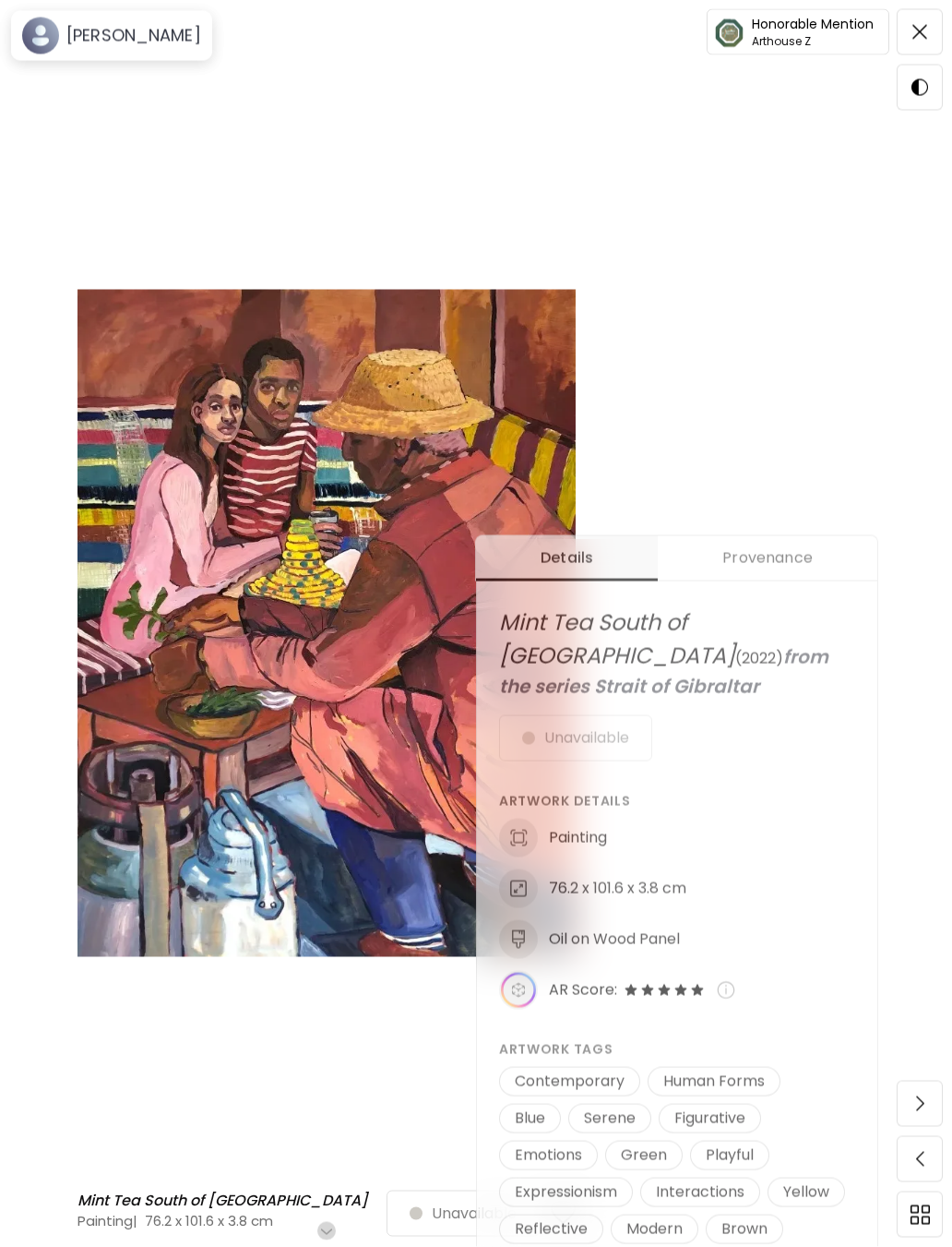
scroll to position [79, 0]
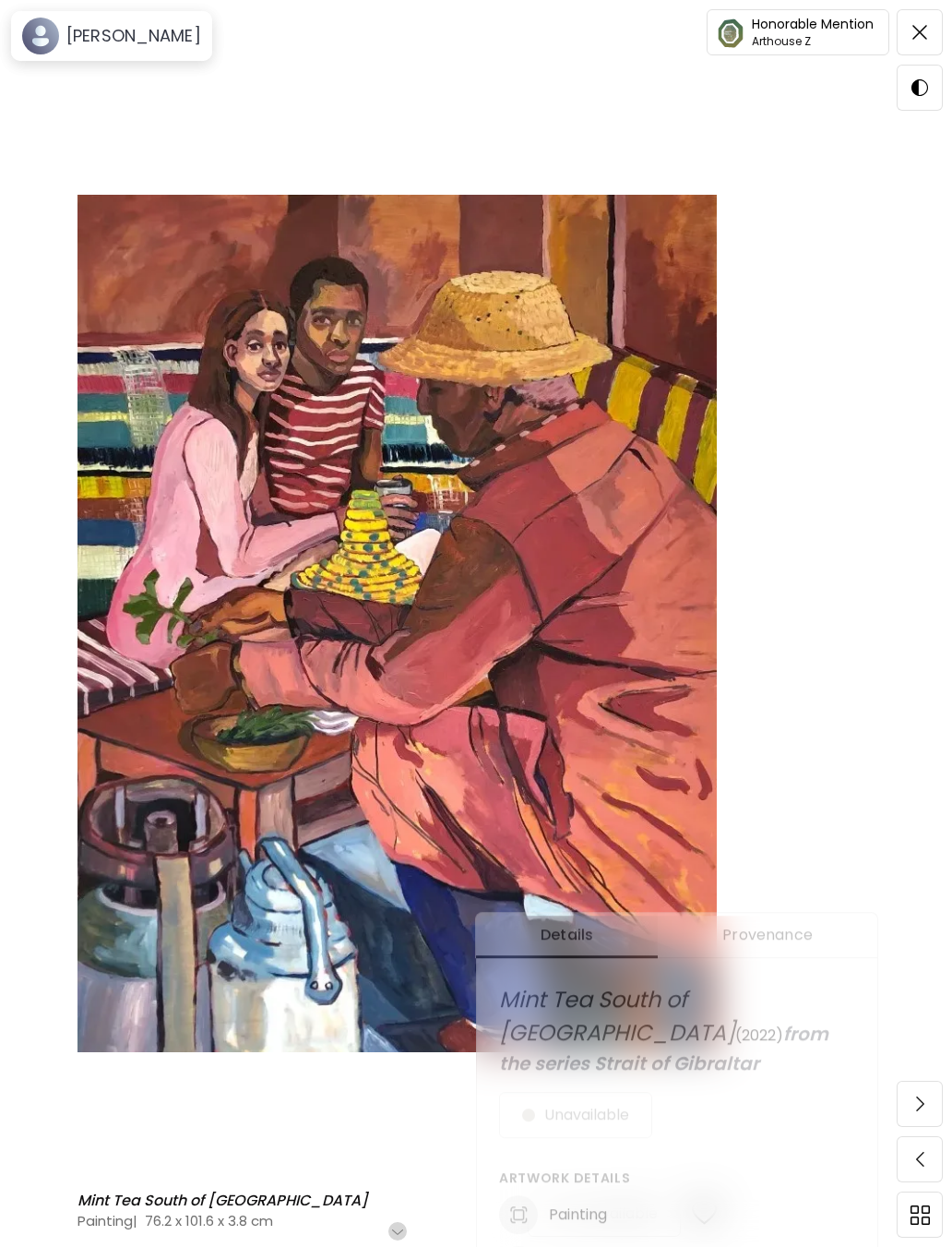
click at [909, 27] on span at bounding box center [920, 33] width 39 height 39
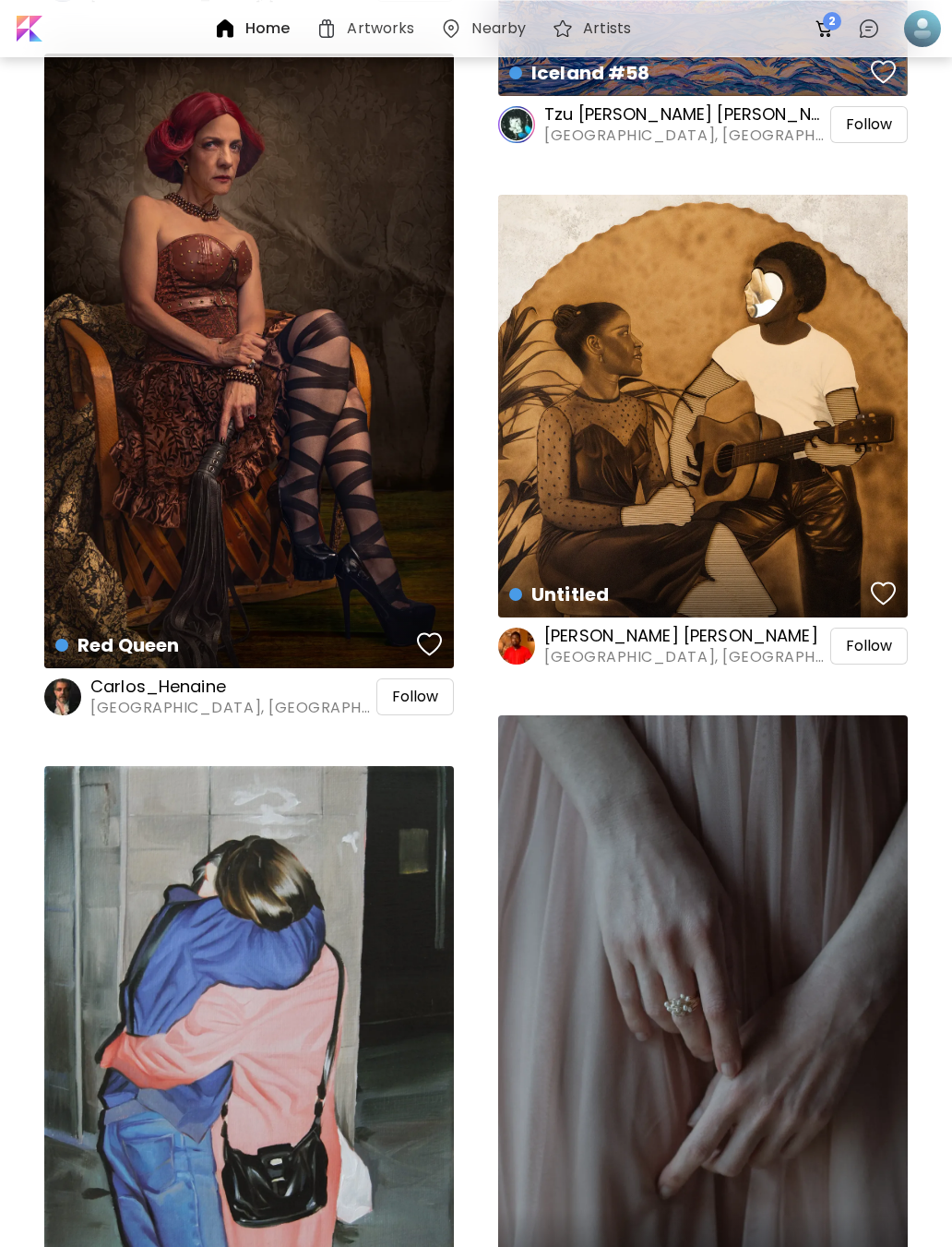
scroll to position [68313, 0]
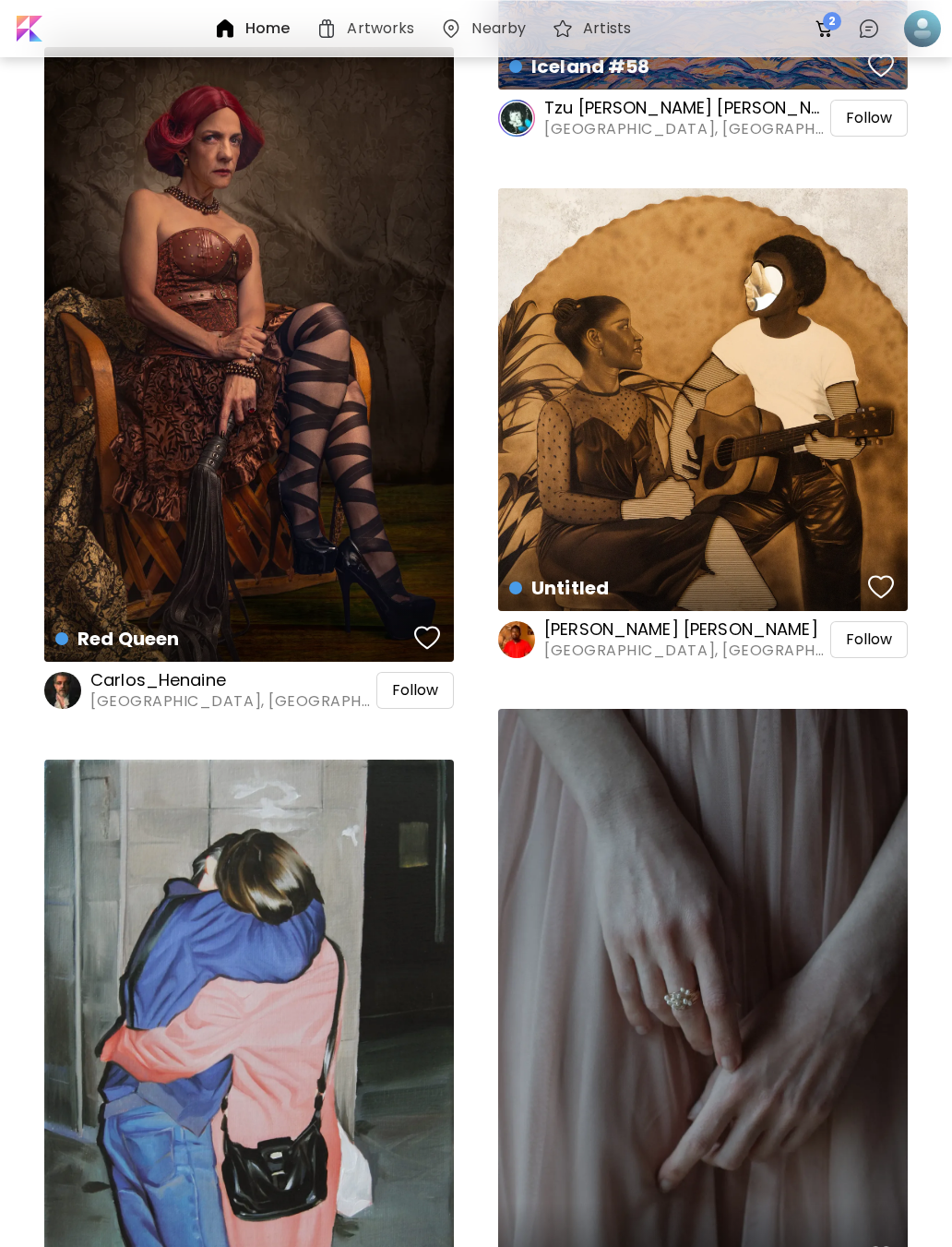
click at [832, 488] on div "Untitled Mixed Media | 121.9 x 121.9 cm" at bounding box center [703, 399] width 410 height 423
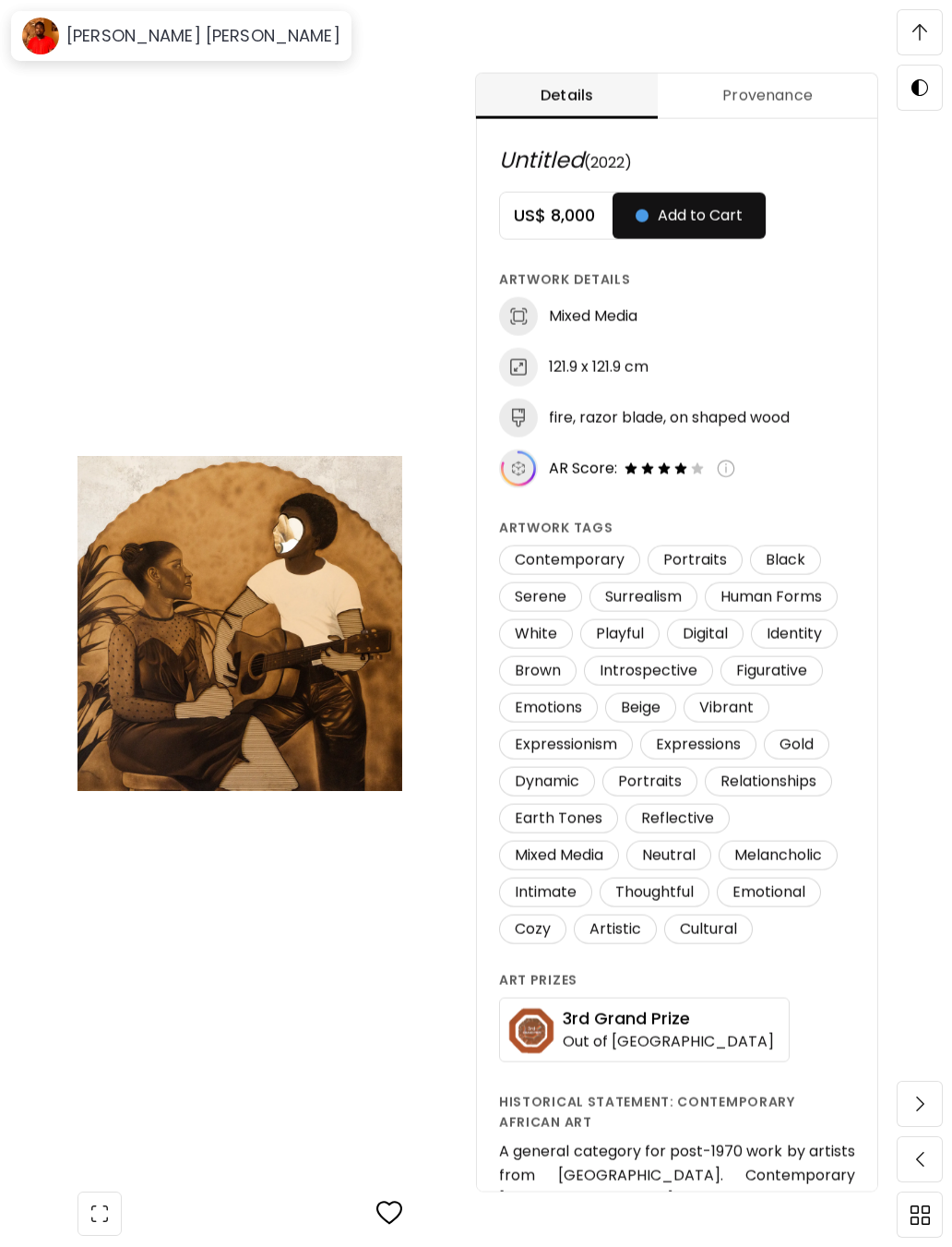
scroll to position [899, 0]
click at [132, 46] on h6 "[PERSON_NAME] [PERSON_NAME]" at bounding box center [203, 36] width 274 height 22
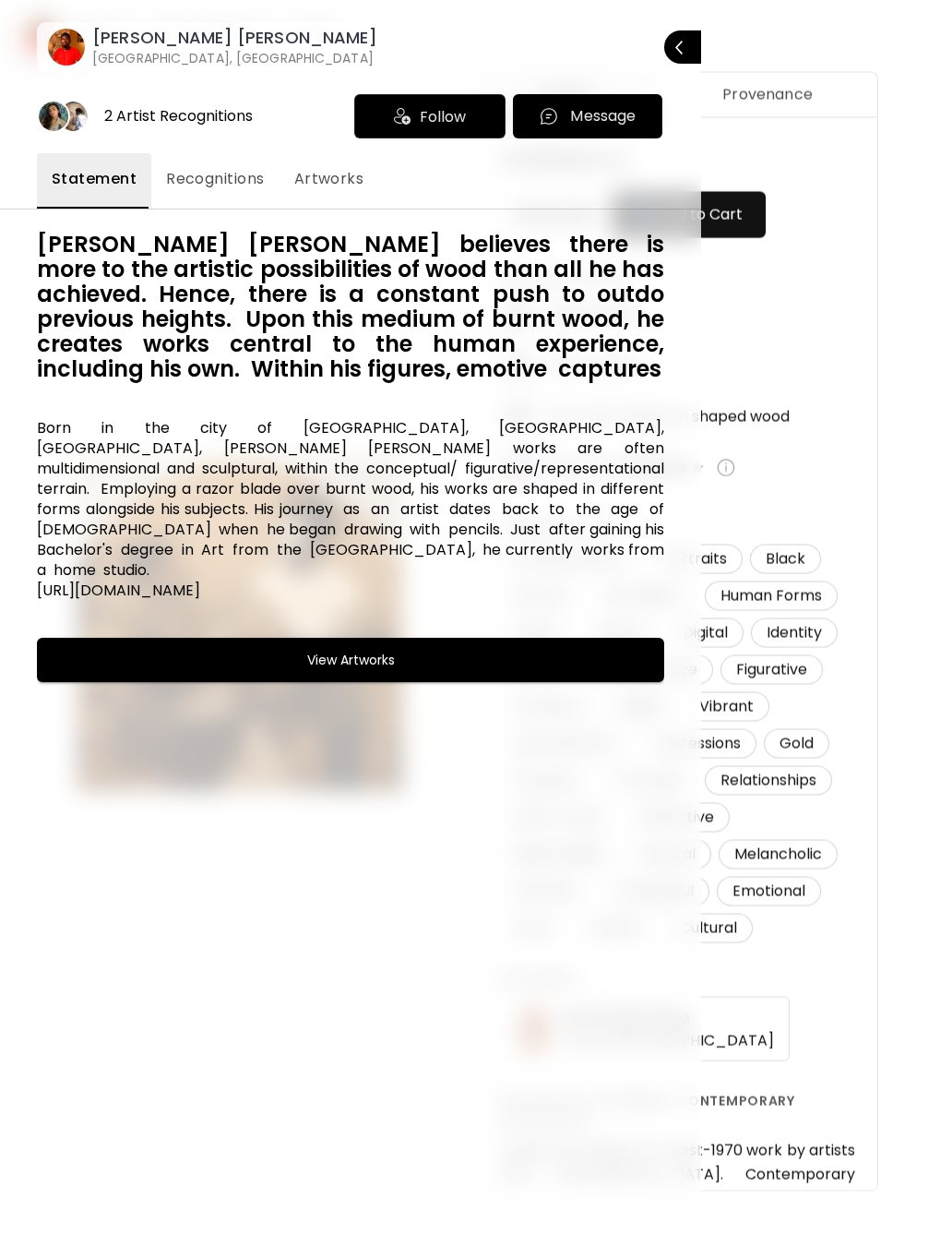
click at [341, 188] on span "Artworks" at bounding box center [329, 179] width 70 height 22
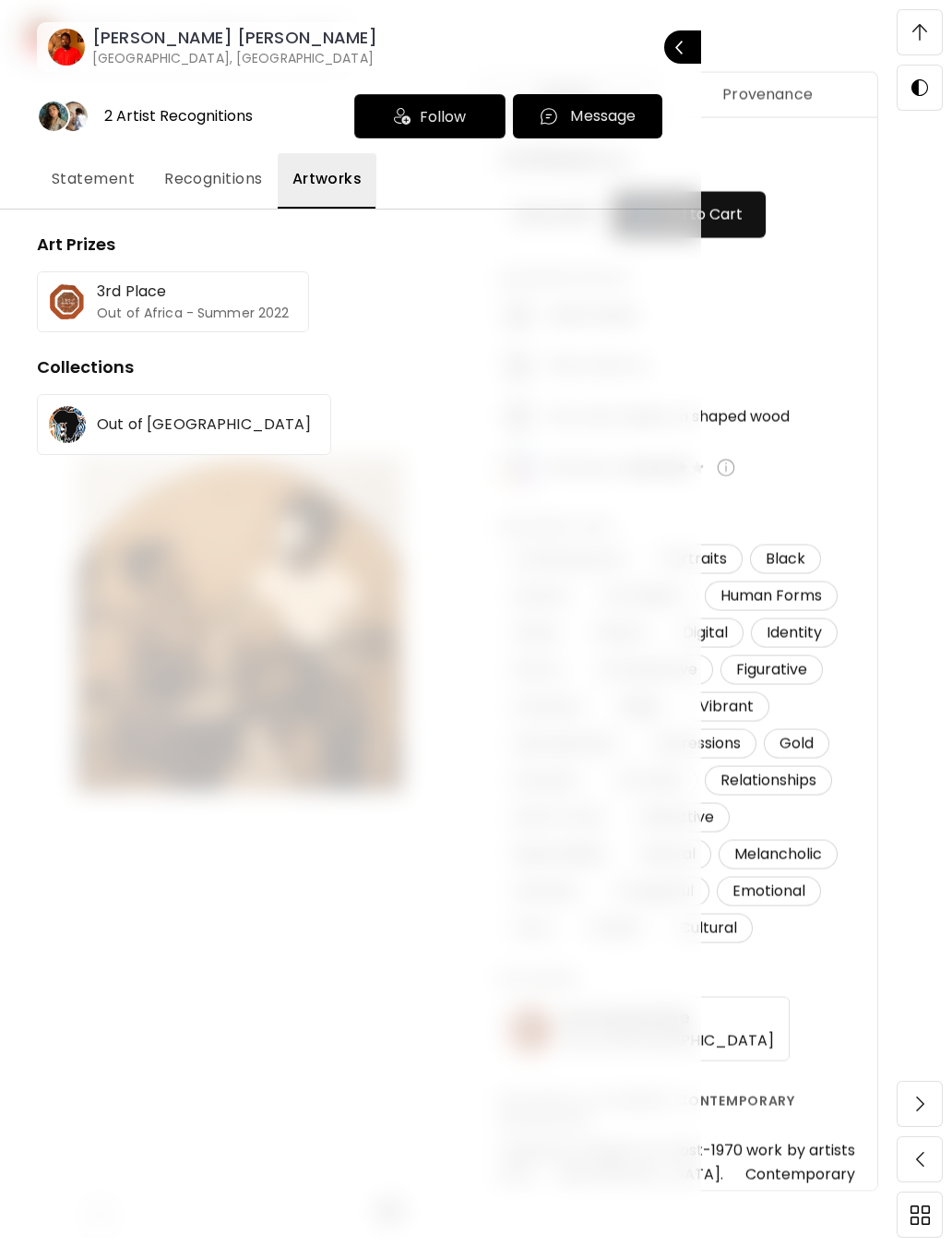
click at [920, 42] on div at bounding box center [476, 624] width 952 height 1247
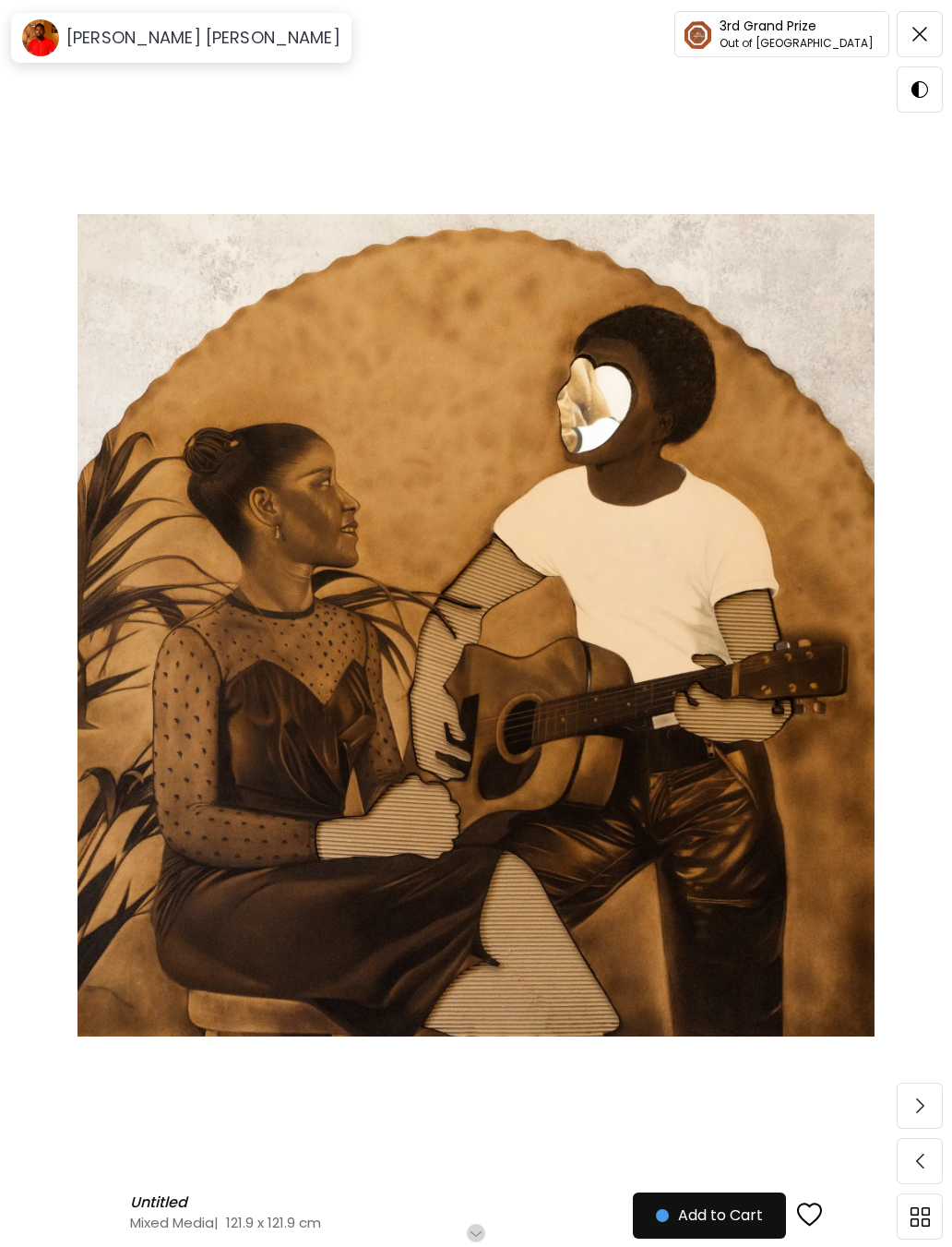
scroll to position [0, 0]
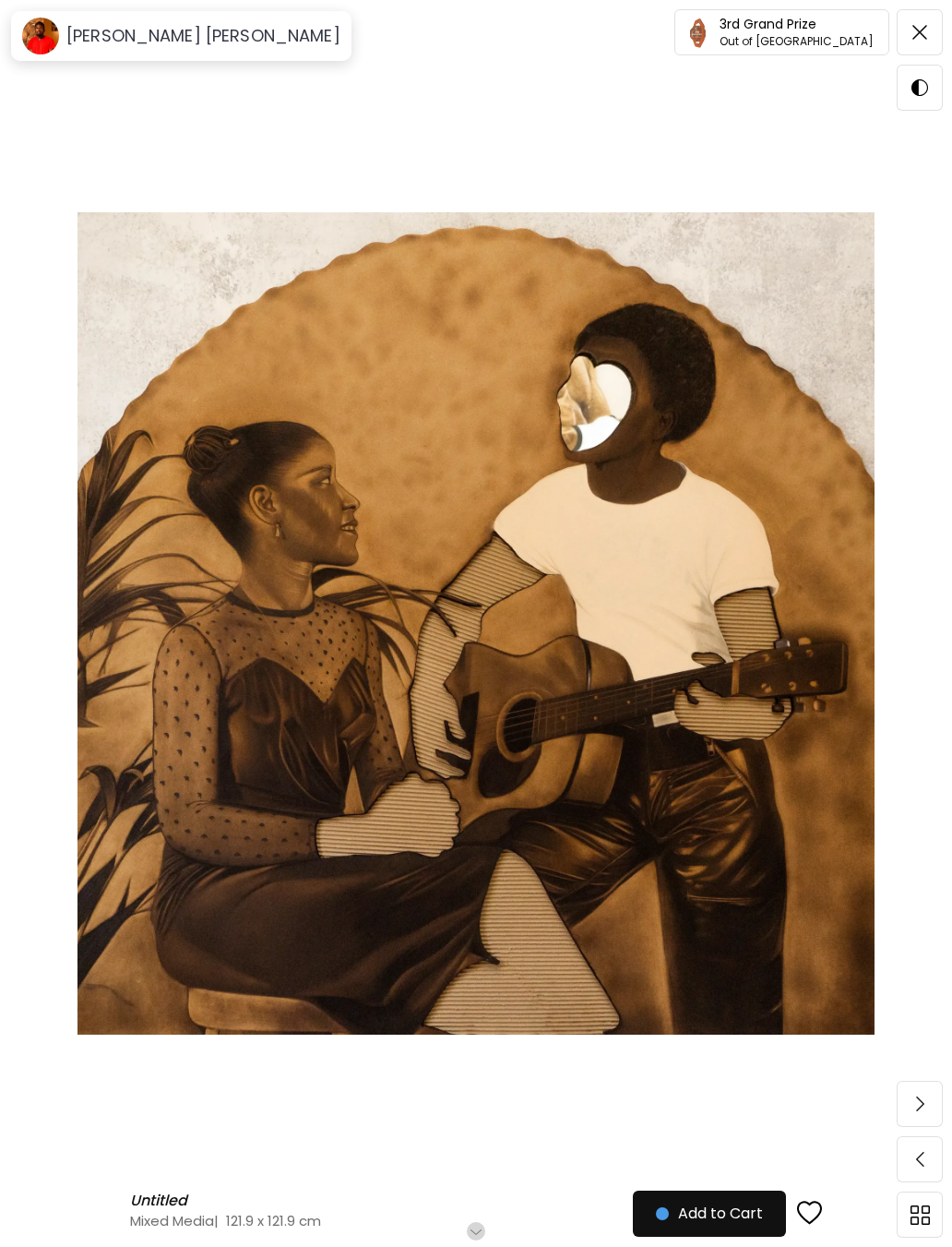
click at [925, 20] on span at bounding box center [920, 33] width 39 height 39
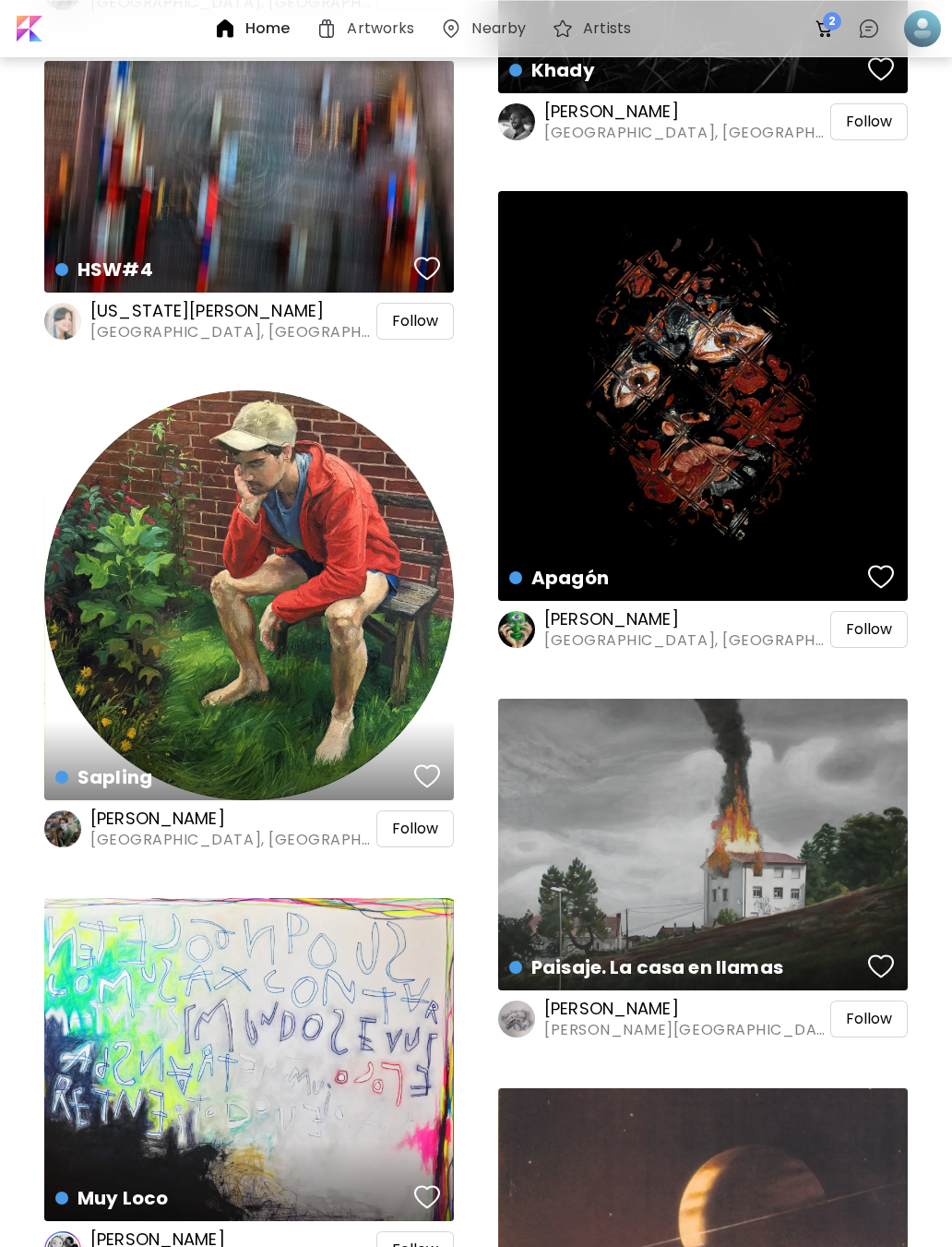
scroll to position [112087, 0]
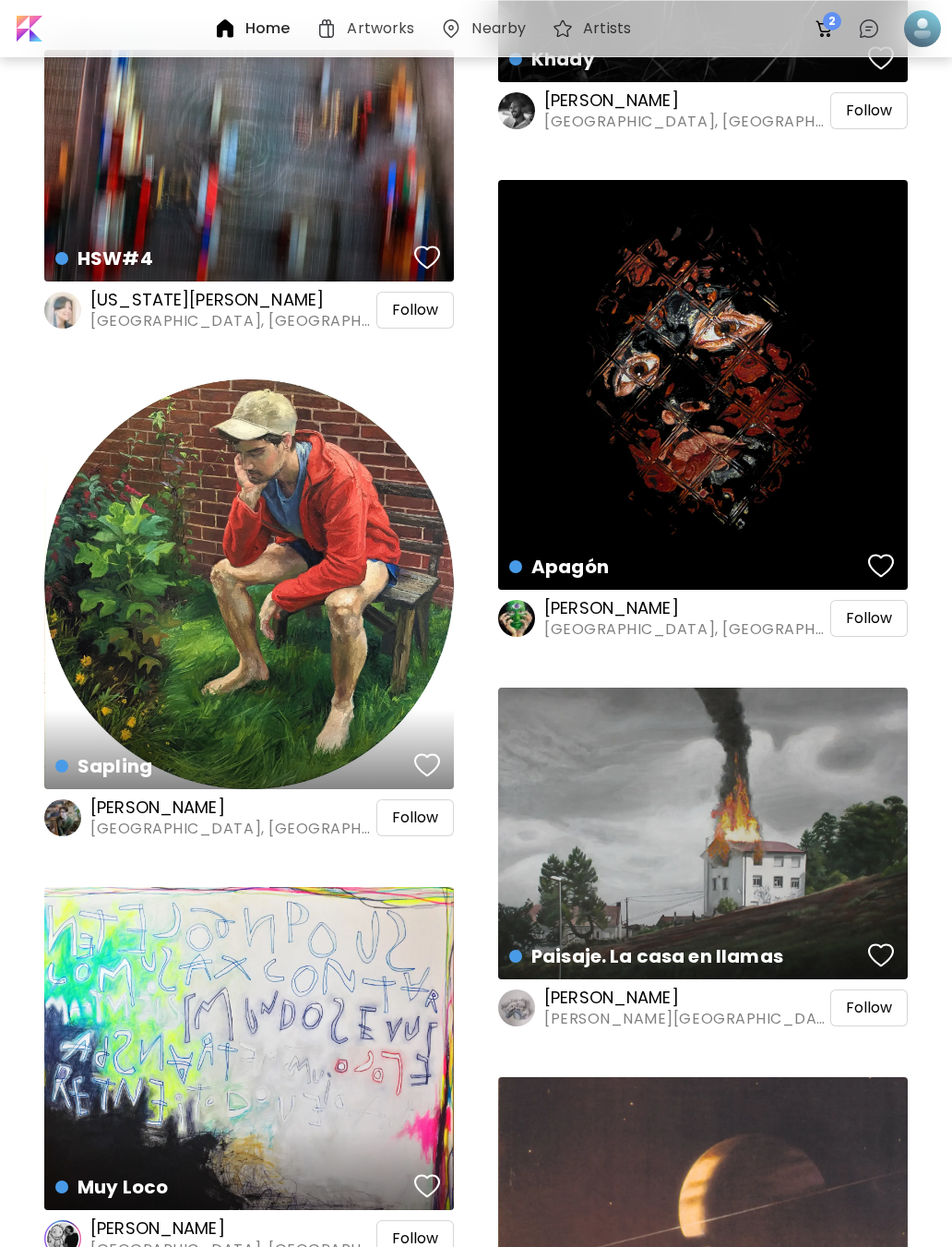
click at [590, 36] on h6 "Artists" at bounding box center [607, 29] width 48 height 15
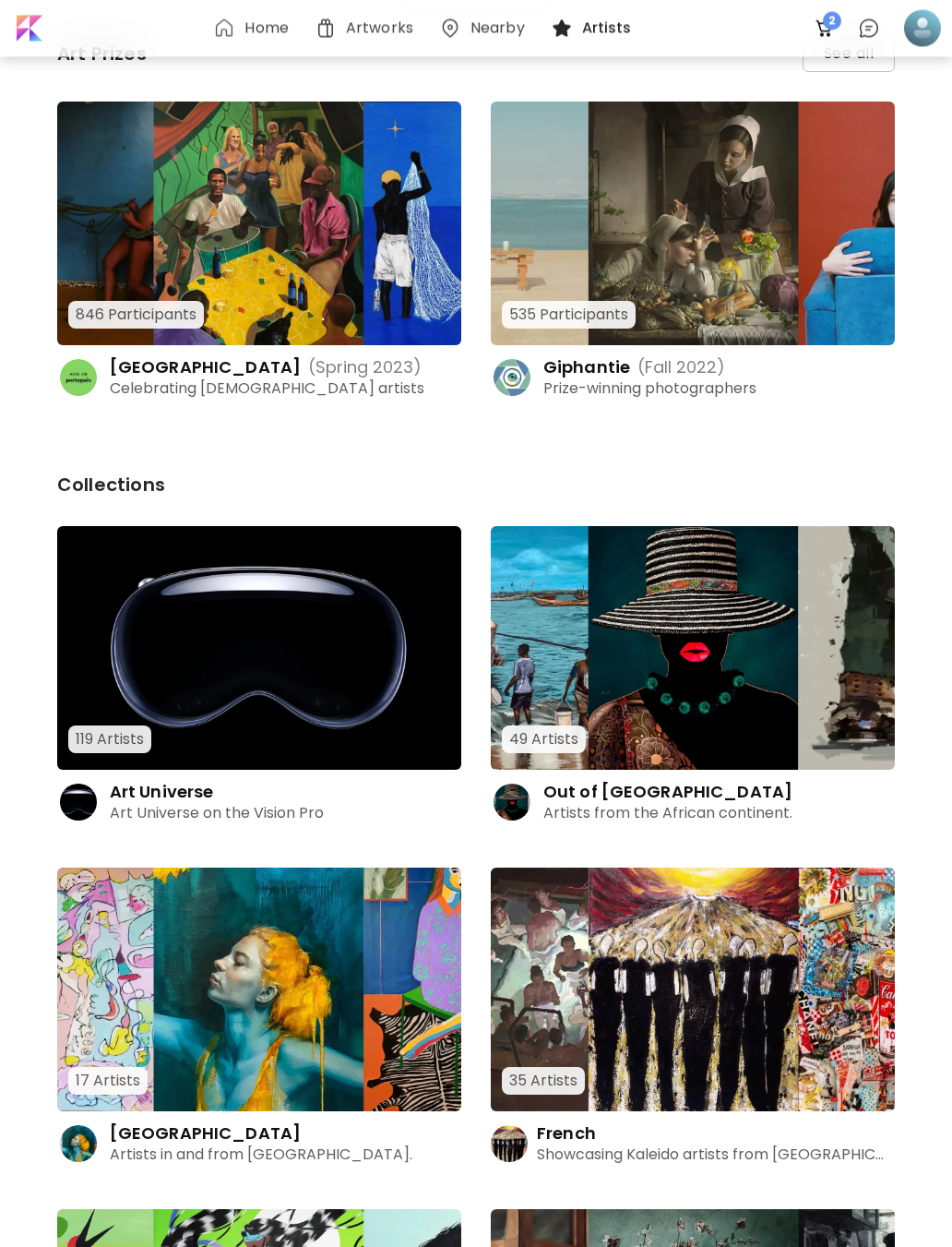
scroll to position [106, 0]
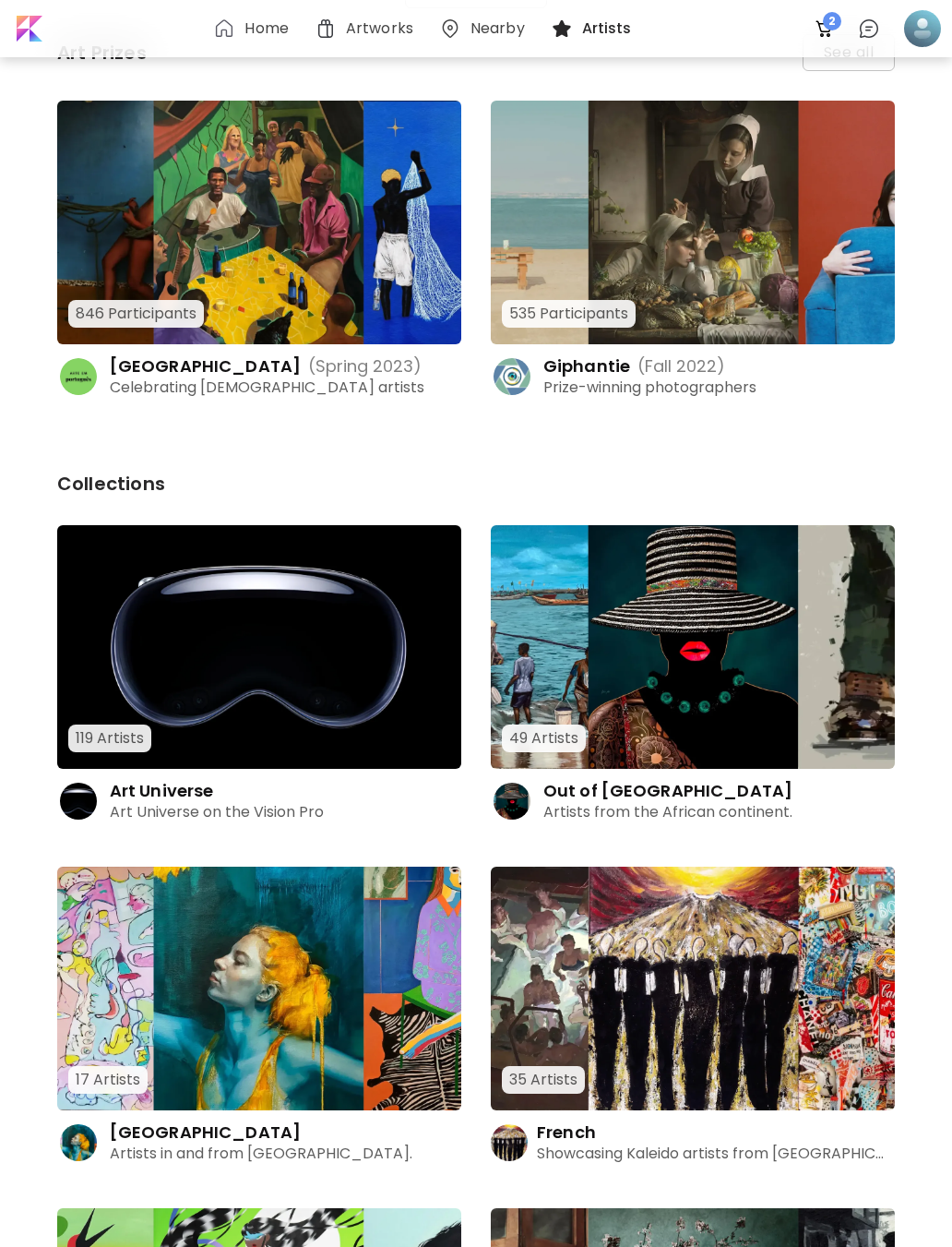
click at [393, 291] on img at bounding box center [259, 222] width 404 height 244
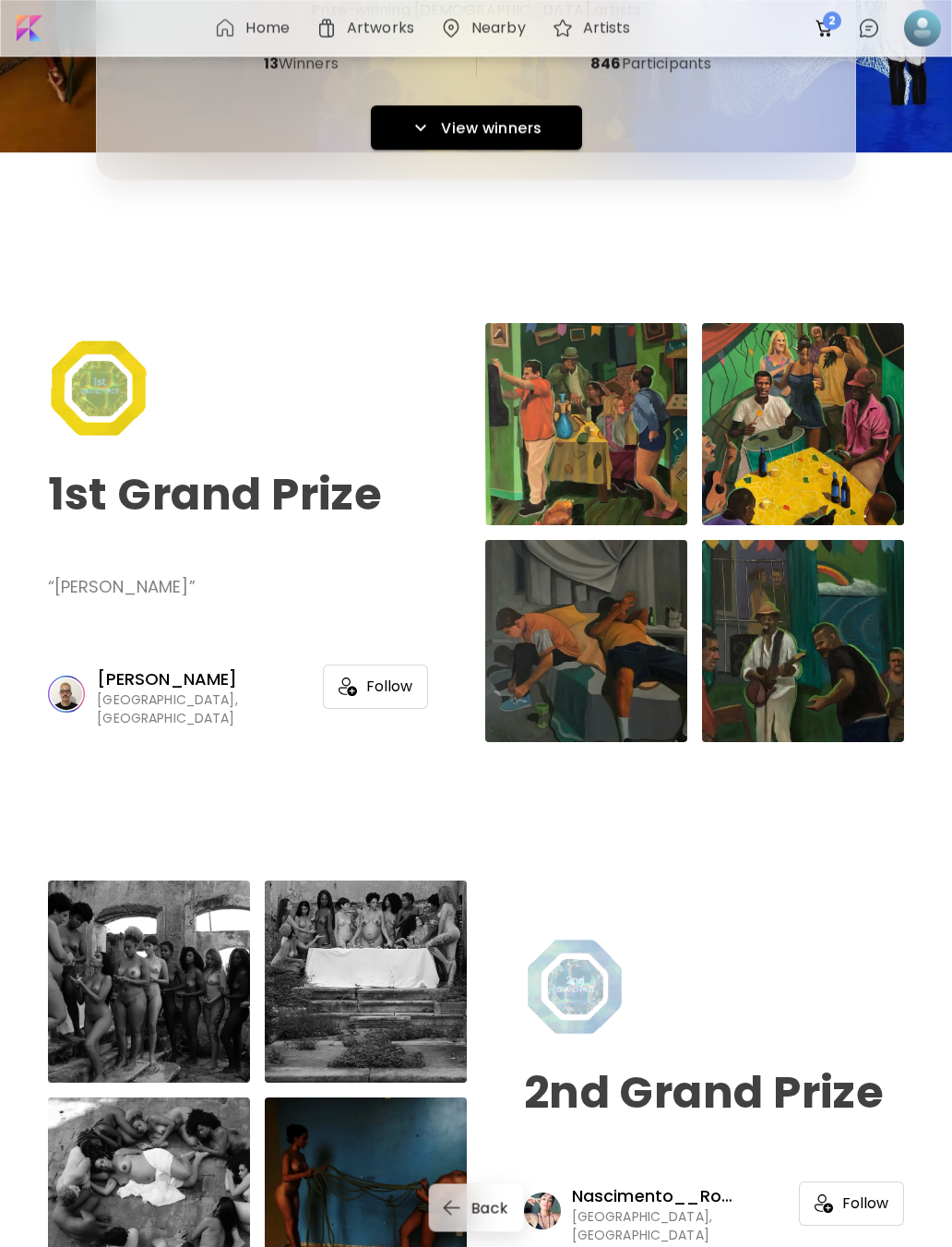
scroll to position [275, 0]
click at [854, 478] on div at bounding box center [804, 424] width 203 height 203
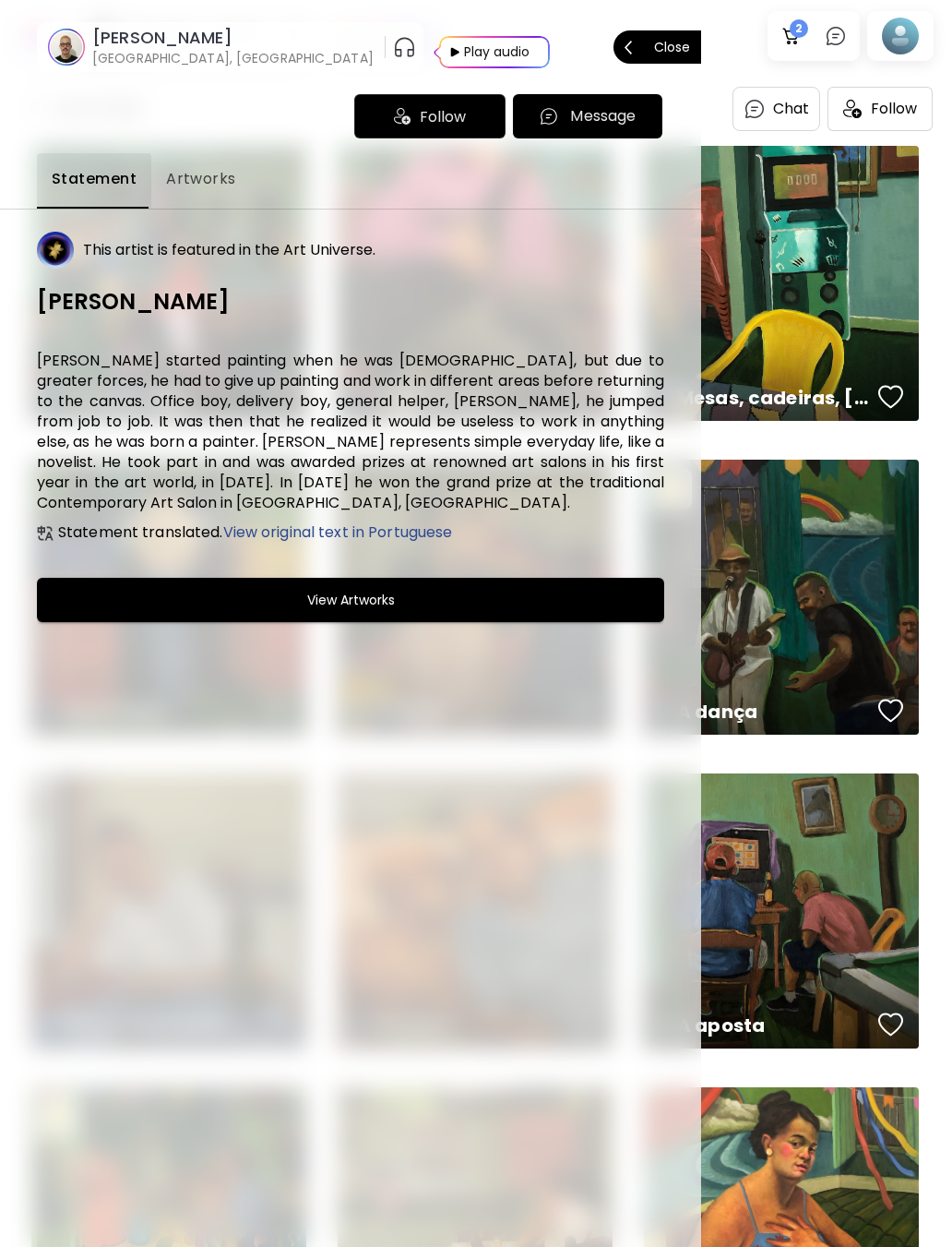
click at [891, 643] on div at bounding box center [476, 624] width 952 height 1247
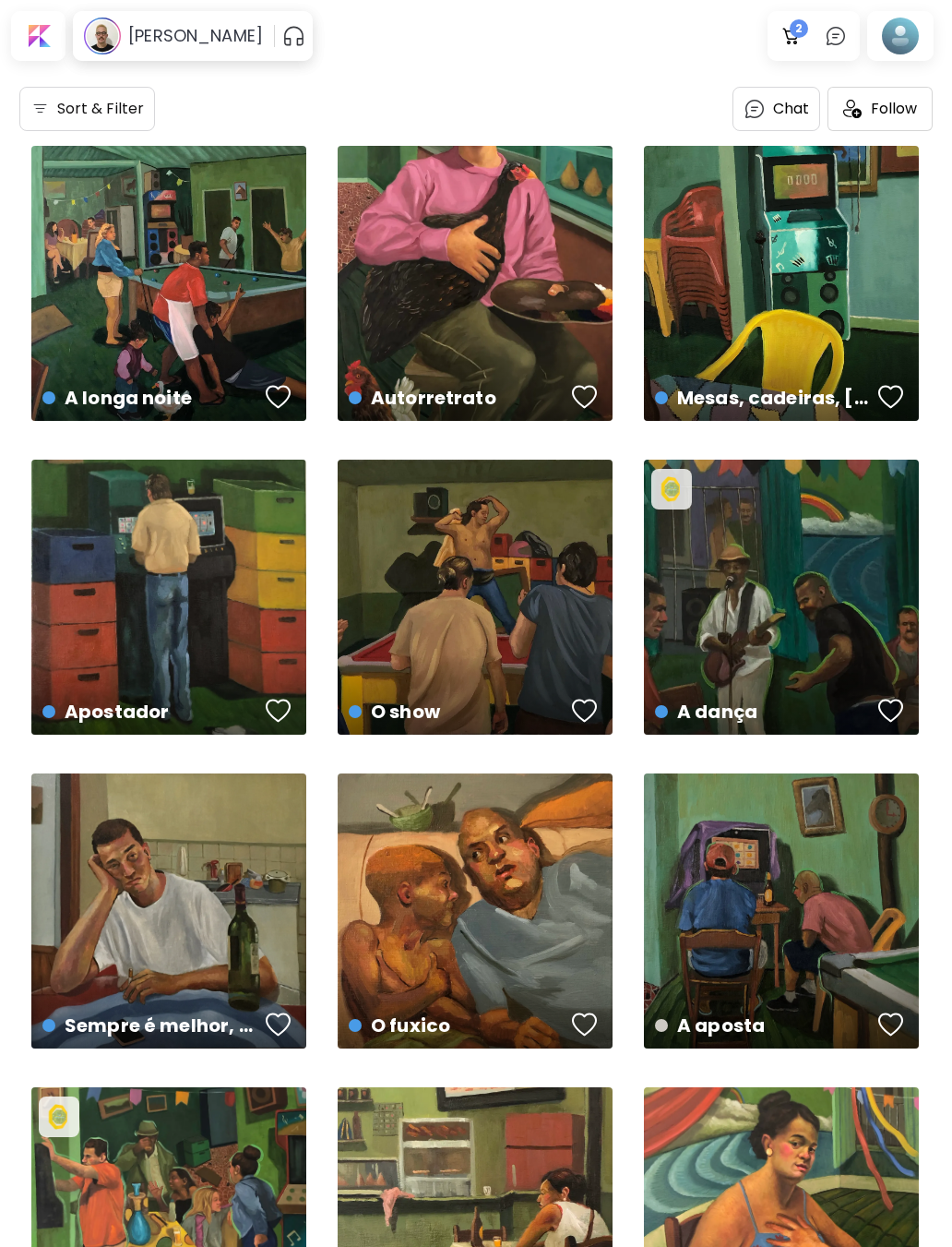
click at [907, 694] on button "button" at bounding box center [891, 711] width 35 height 37
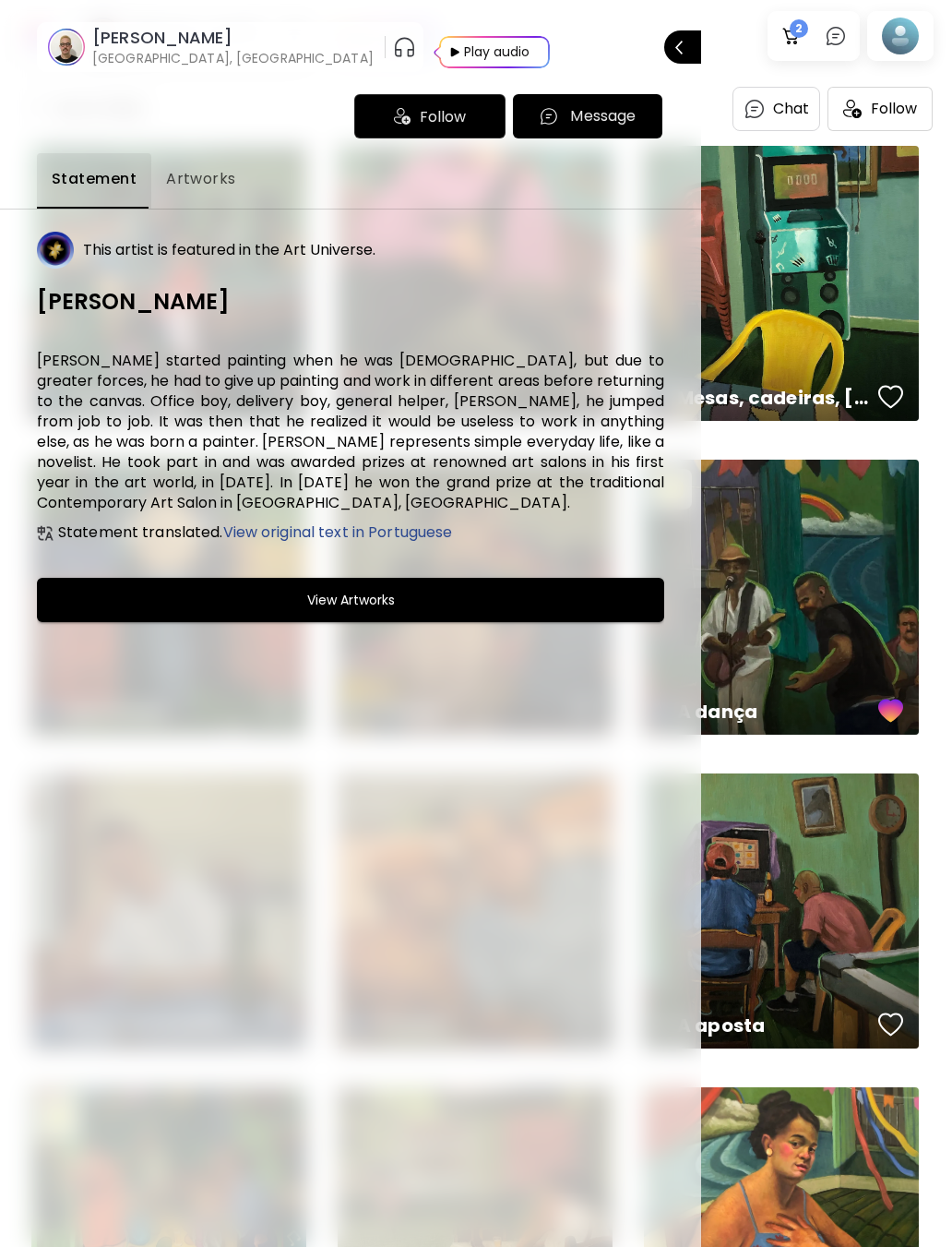
click at [705, 49] on p "Close" at bounding box center [705, 48] width 0 height 13
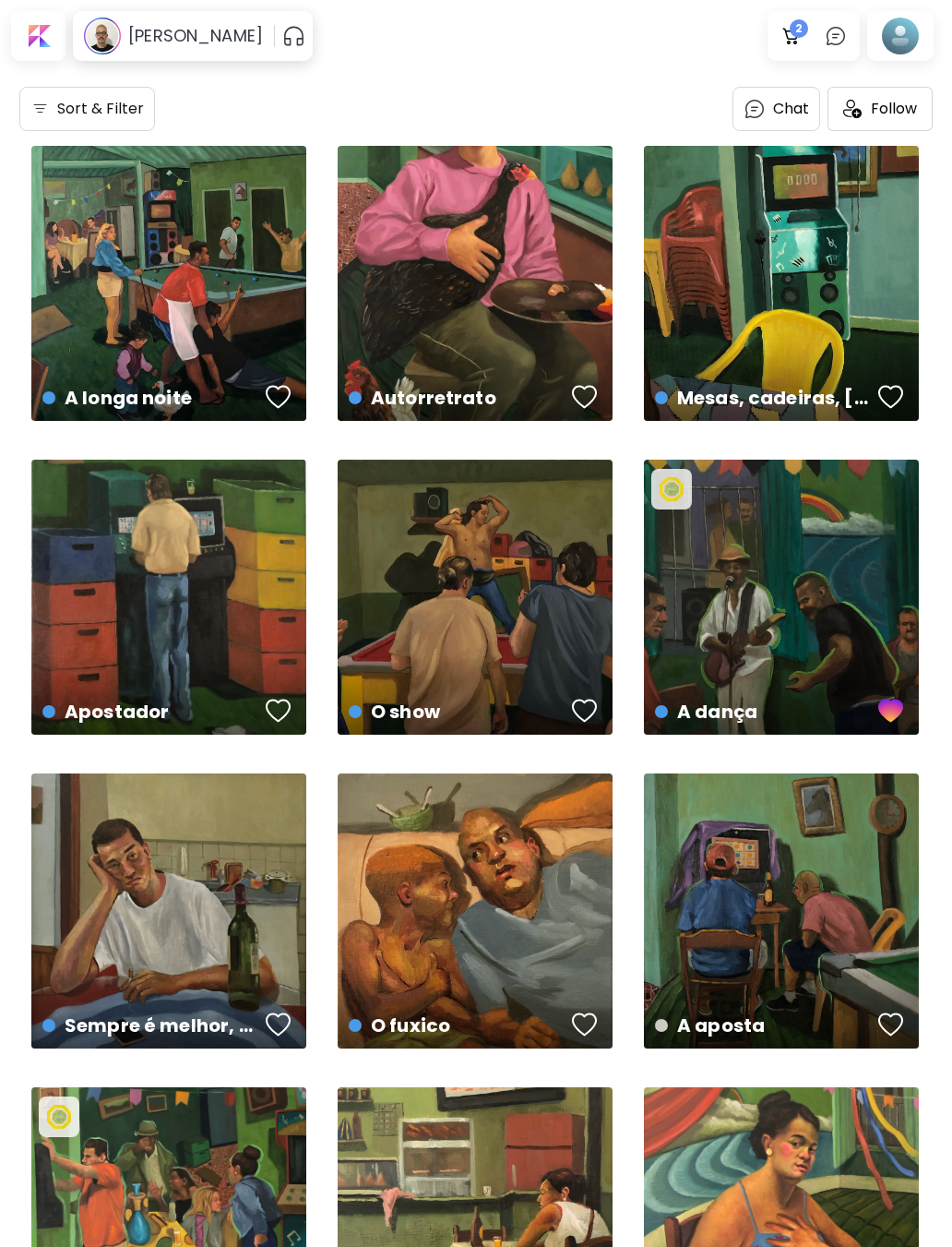
click at [25, 36] on div at bounding box center [38, 35] width 47 height 42
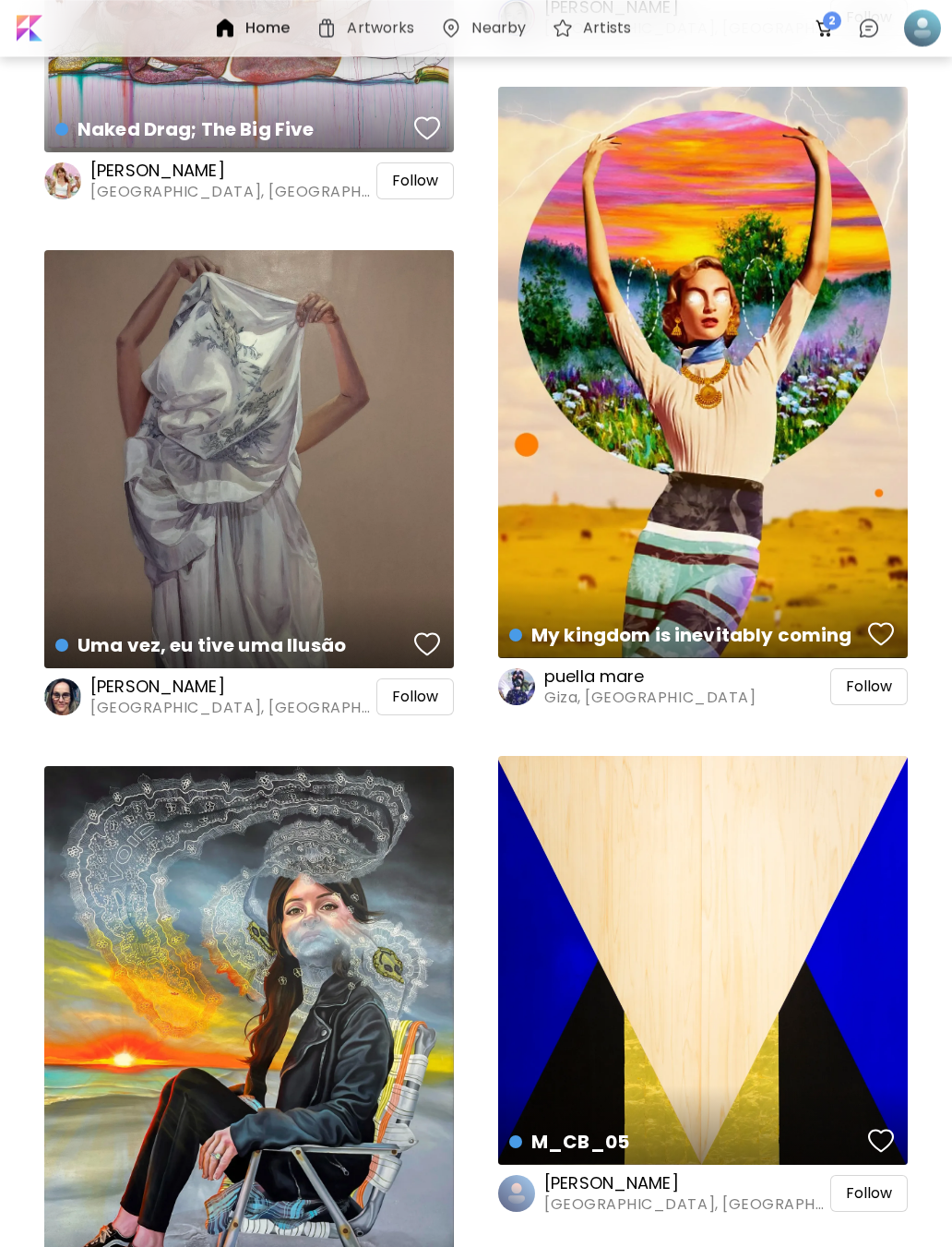
scroll to position [39726, 0]
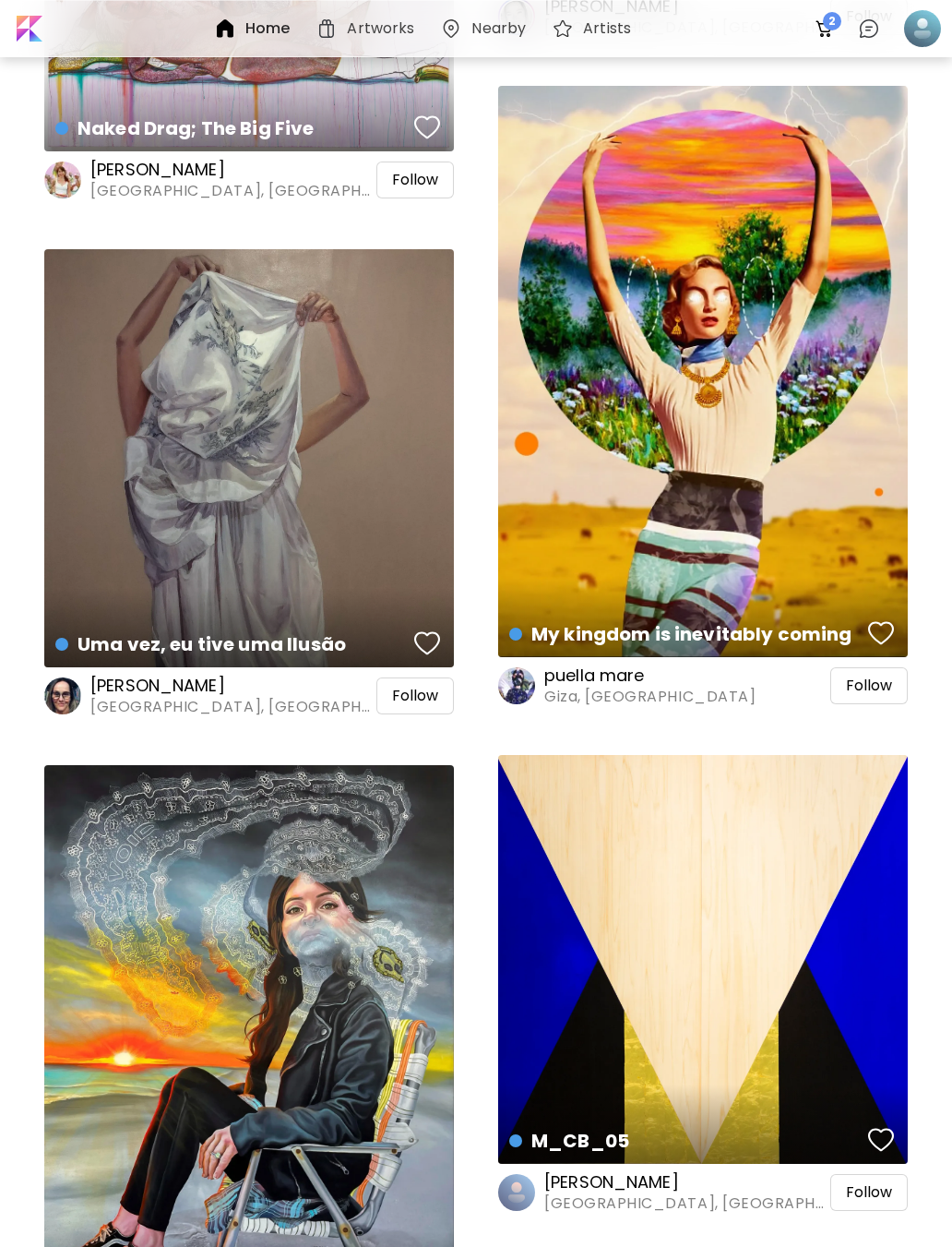
click at [280, 36] on h6 "Home" at bounding box center [267, 29] width 44 height 15
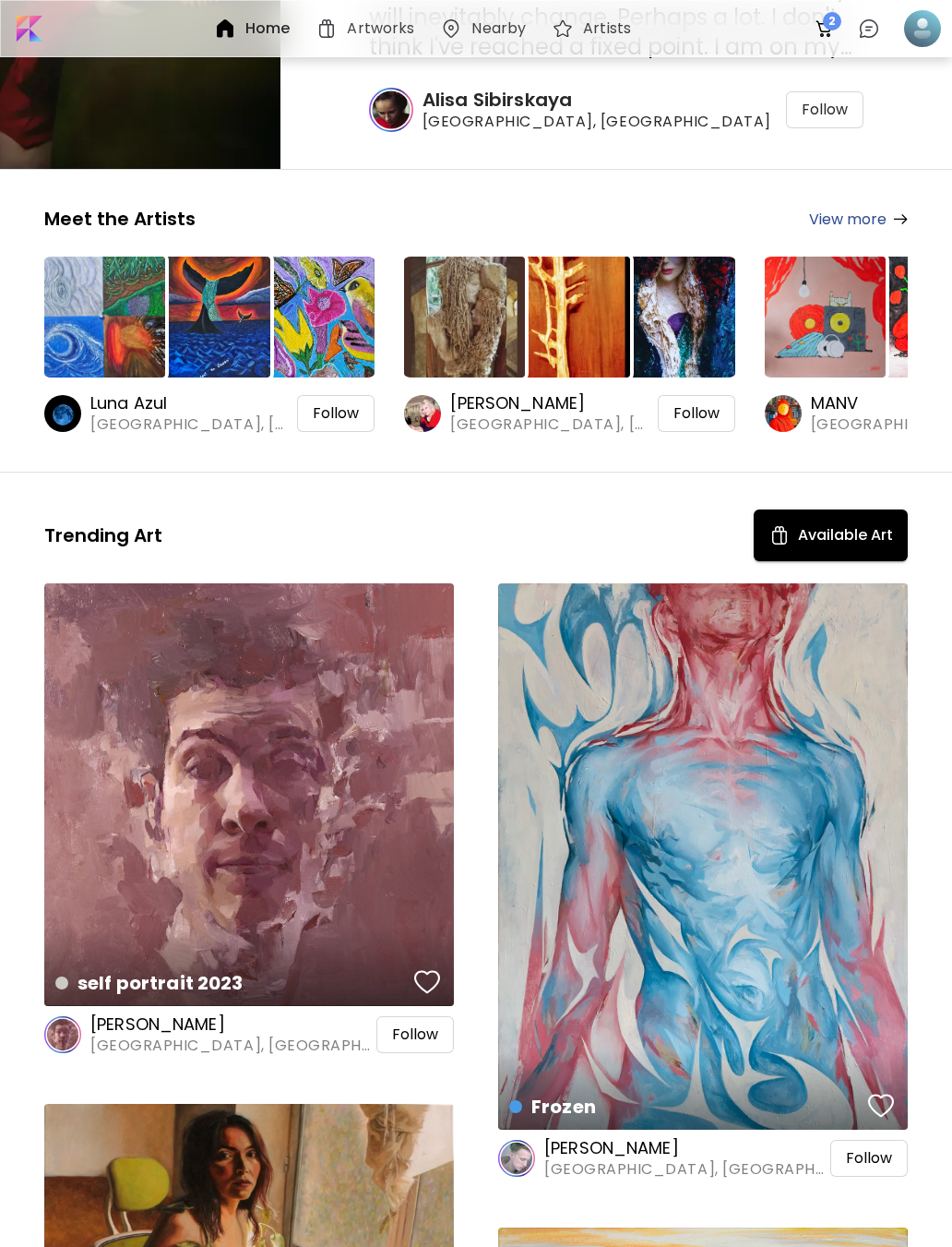
scroll to position [263, 0]
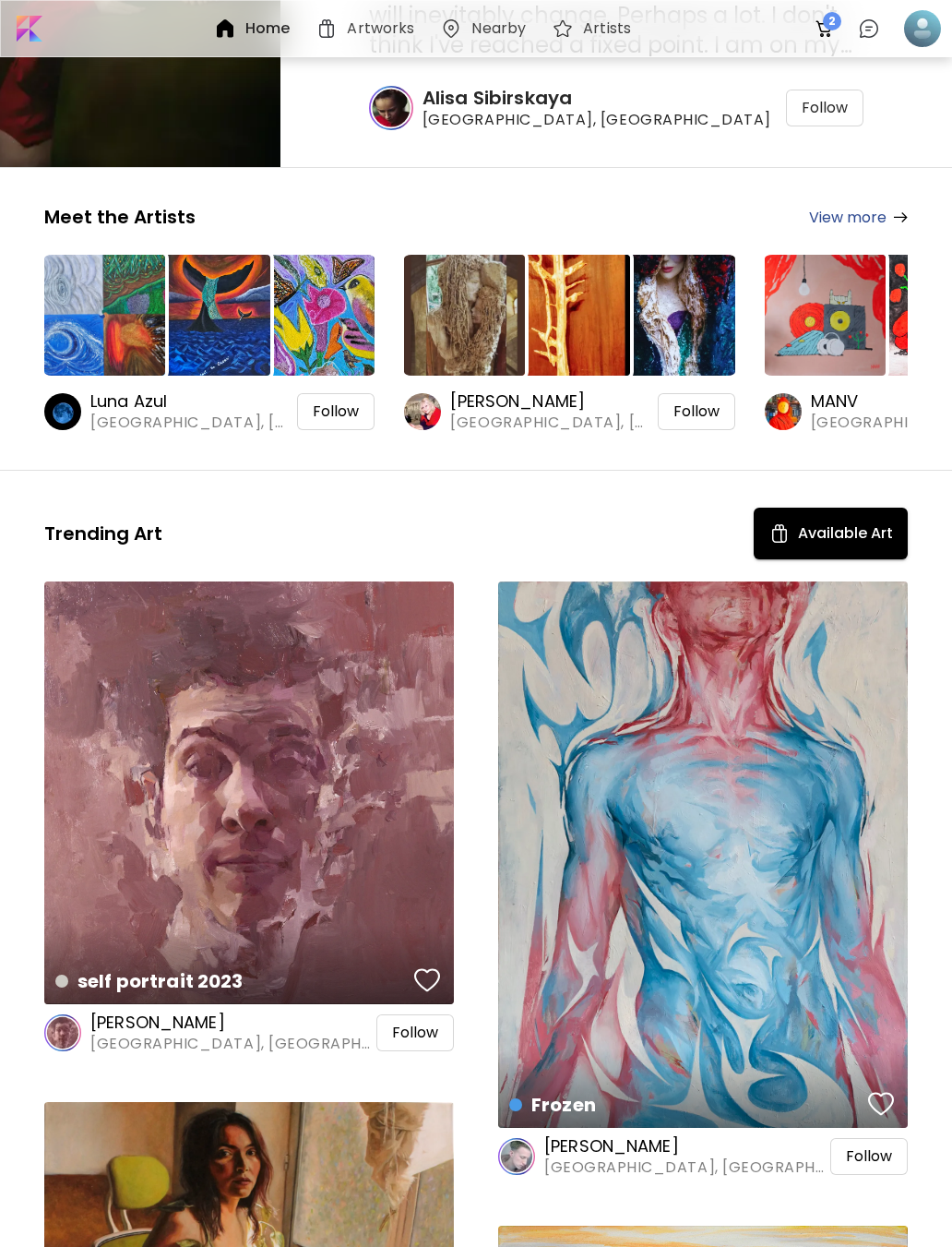
click at [898, 226] on link "View more" at bounding box center [859, 217] width 99 height 23
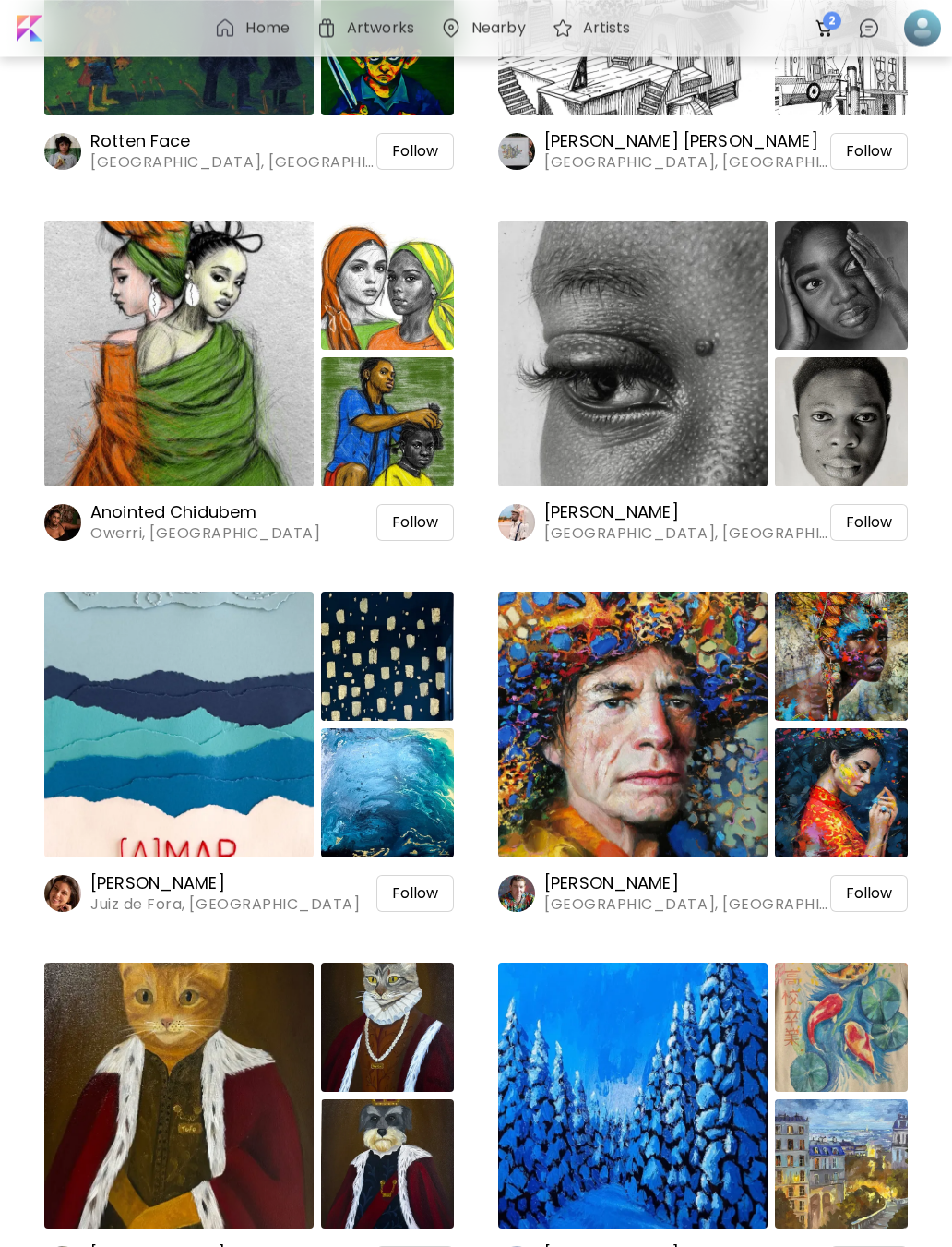
scroll to position [15874, 0]
click at [378, 391] on img at bounding box center [387, 422] width 133 height 129
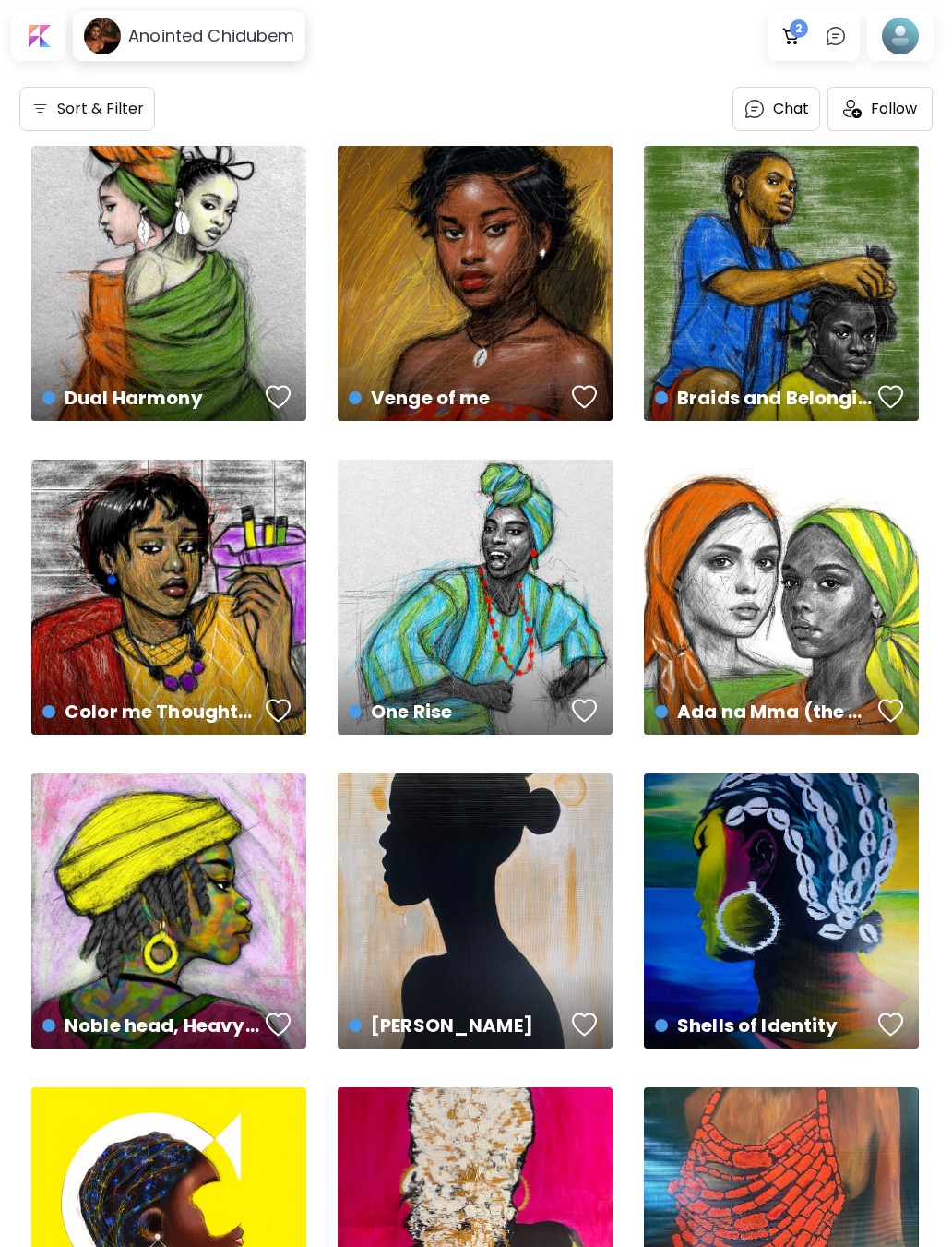
click at [882, 994] on div "Shells of Identity US$ 2,000 | 71.1 x 91.4 cm" at bounding box center [781, 1008] width 283 height 87
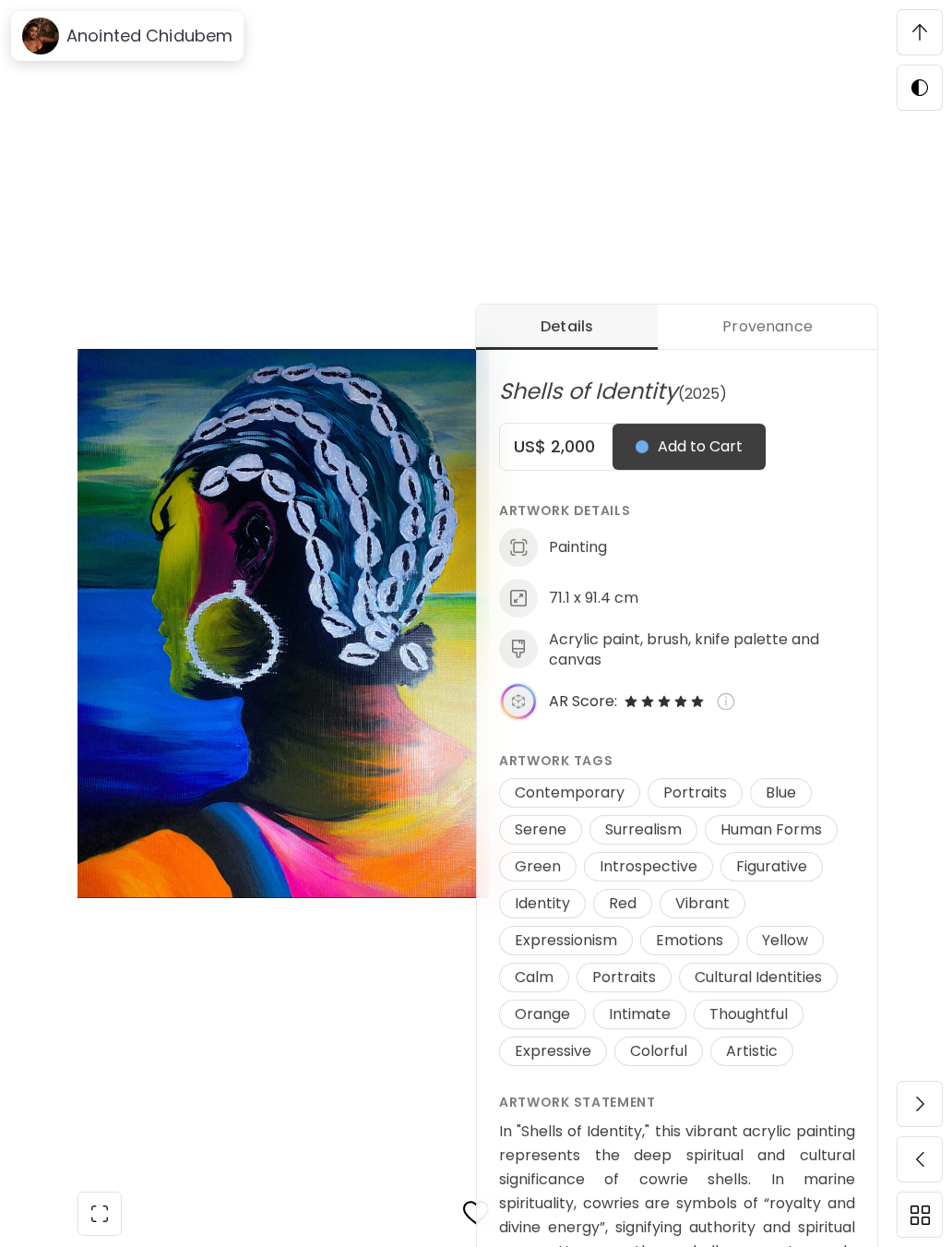
scroll to position [611, 0]
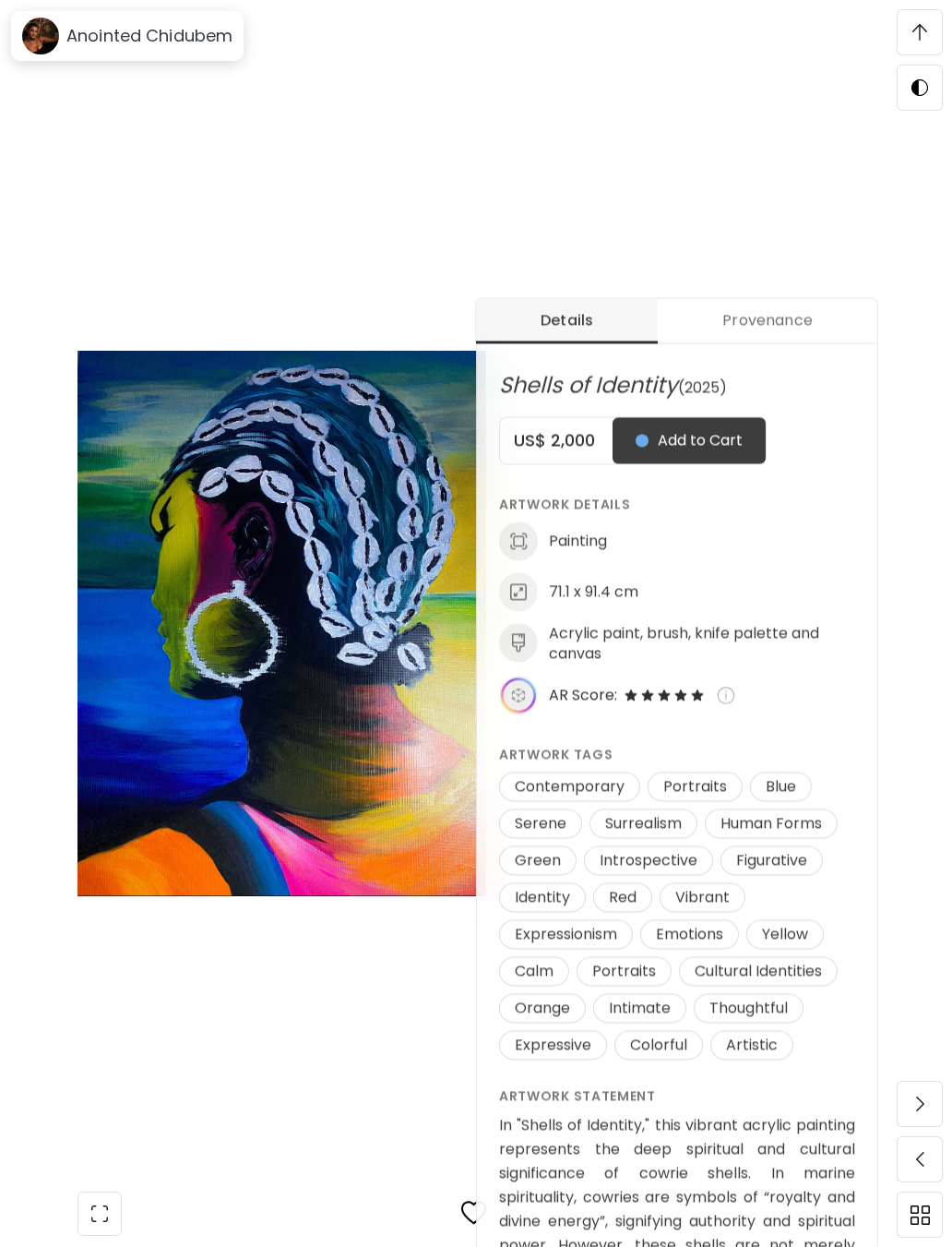
click at [904, 25] on span at bounding box center [920, 33] width 39 height 39
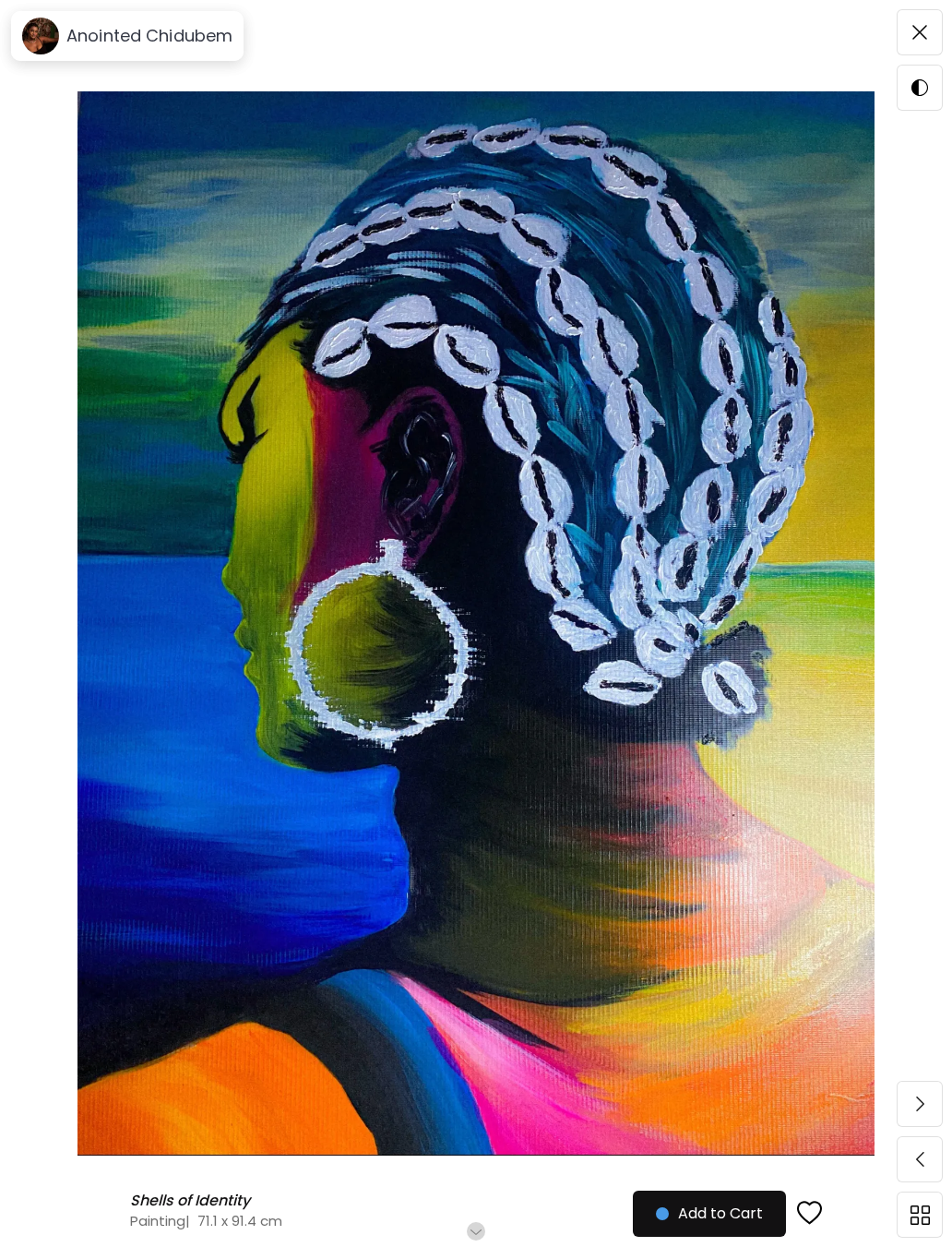
click at [907, 24] on h6 "Close" at bounding box center [928, 33] width 41 height 24
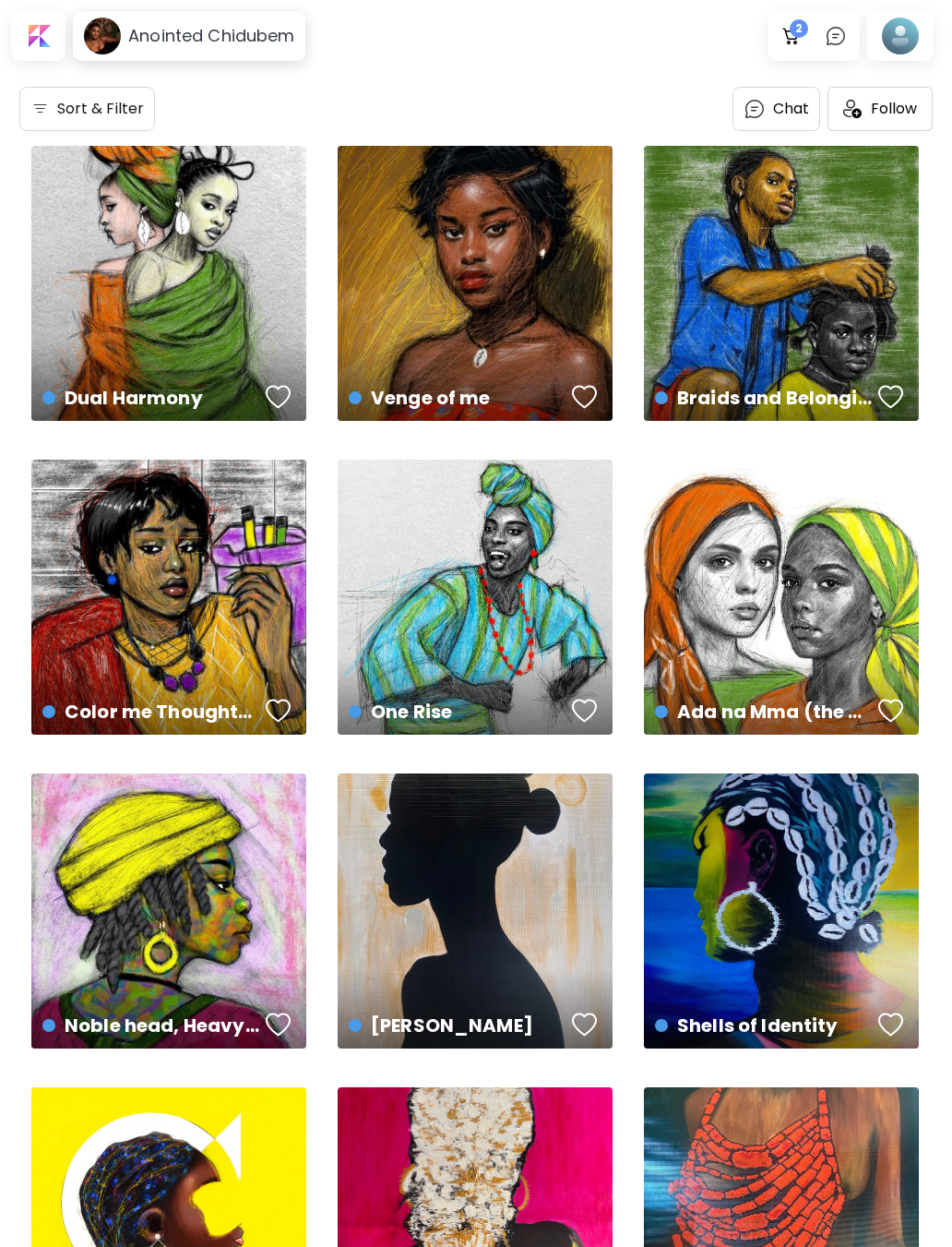
click at [47, 42] on div at bounding box center [38, 35] width 47 height 42
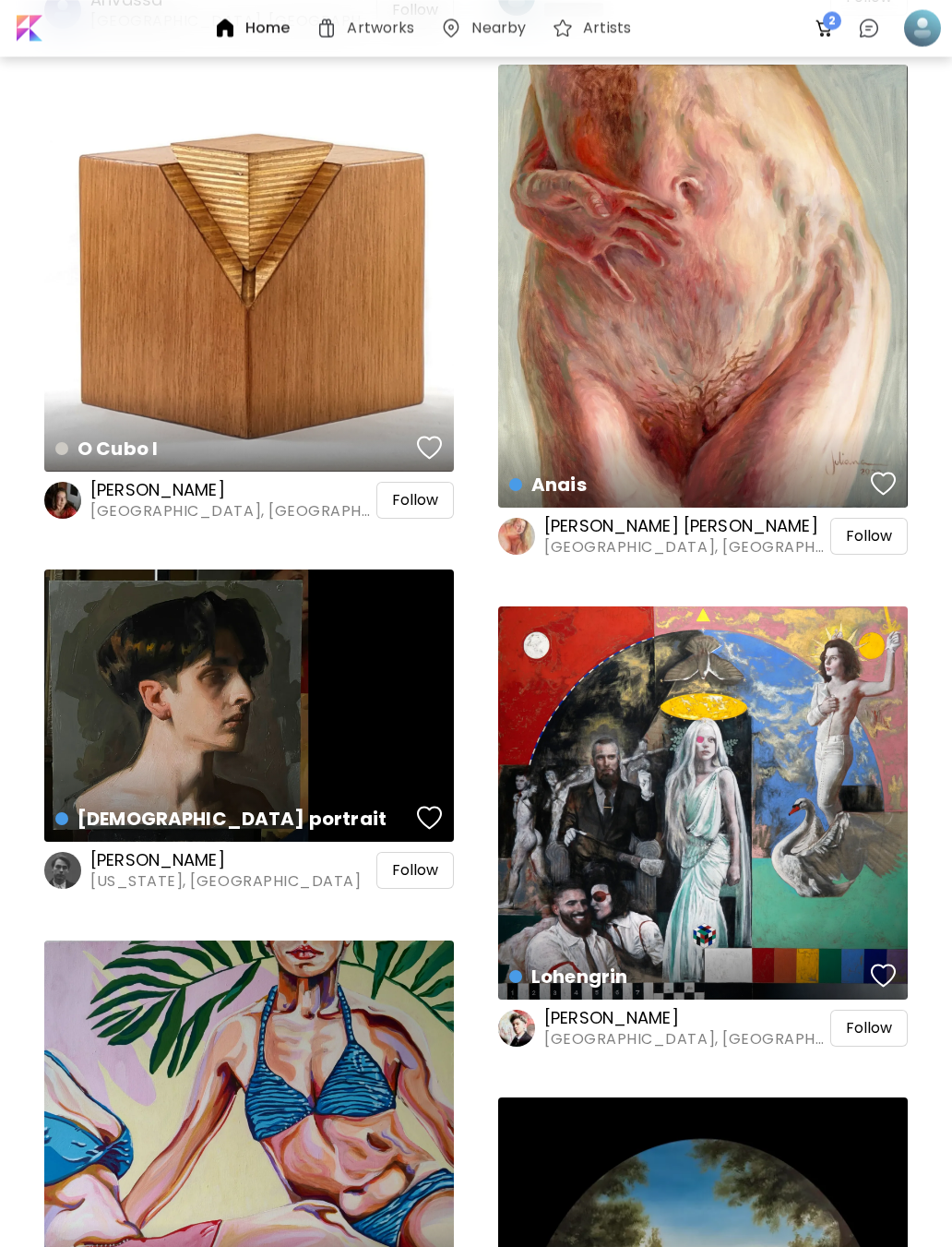
scroll to position [12348, 0]
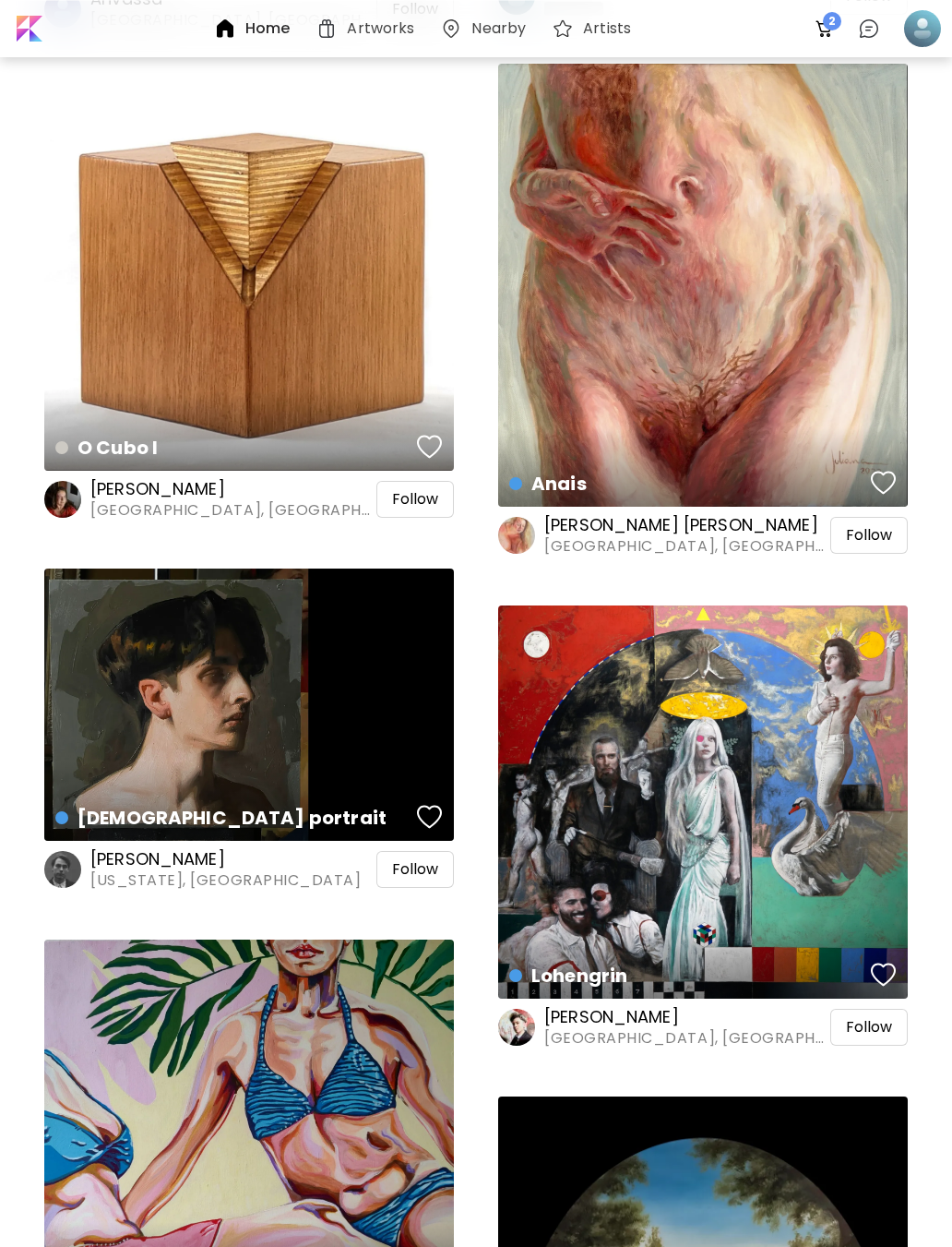
click at [907, 36] on div at bounding box center [923, 29] width 41 height 41
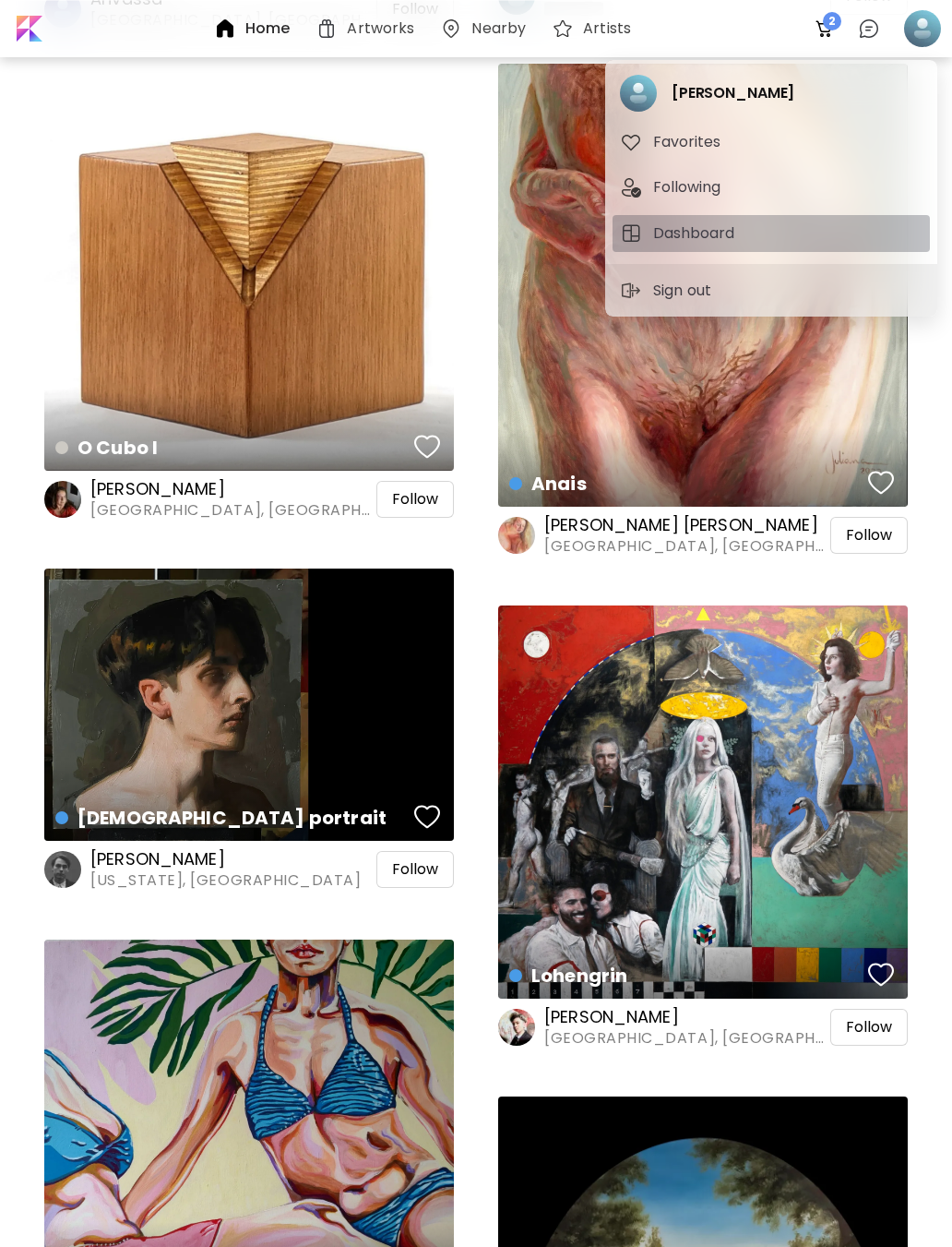
click at [812, 237] on span "Dashboard" at bounding box center [772, 233] width 302 height 22
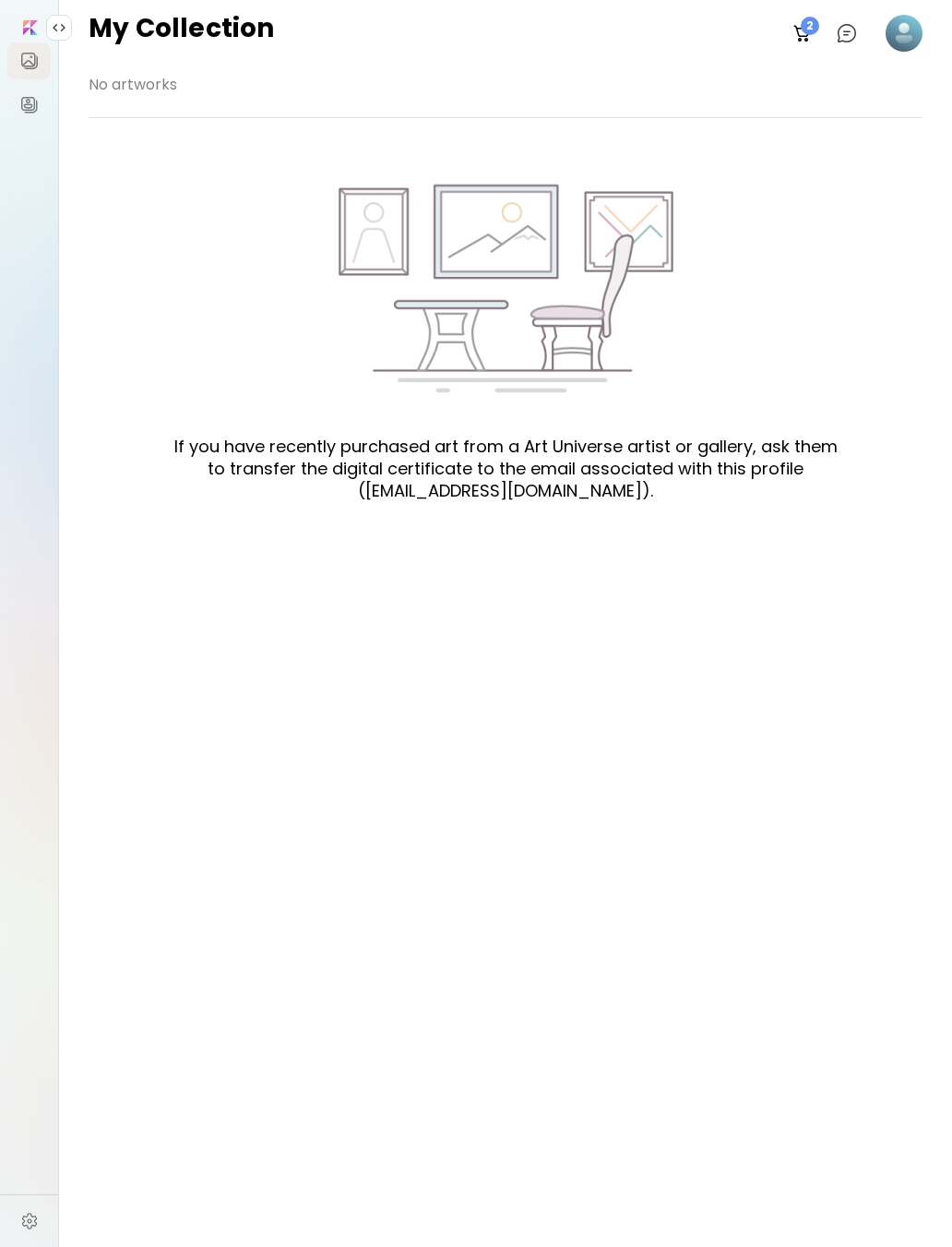
click at [20, 52] on img at bounding box center [30, 61] width 22 height 22
click at [819, 33] on div at bounding box center [804, 34] width 37 height 37
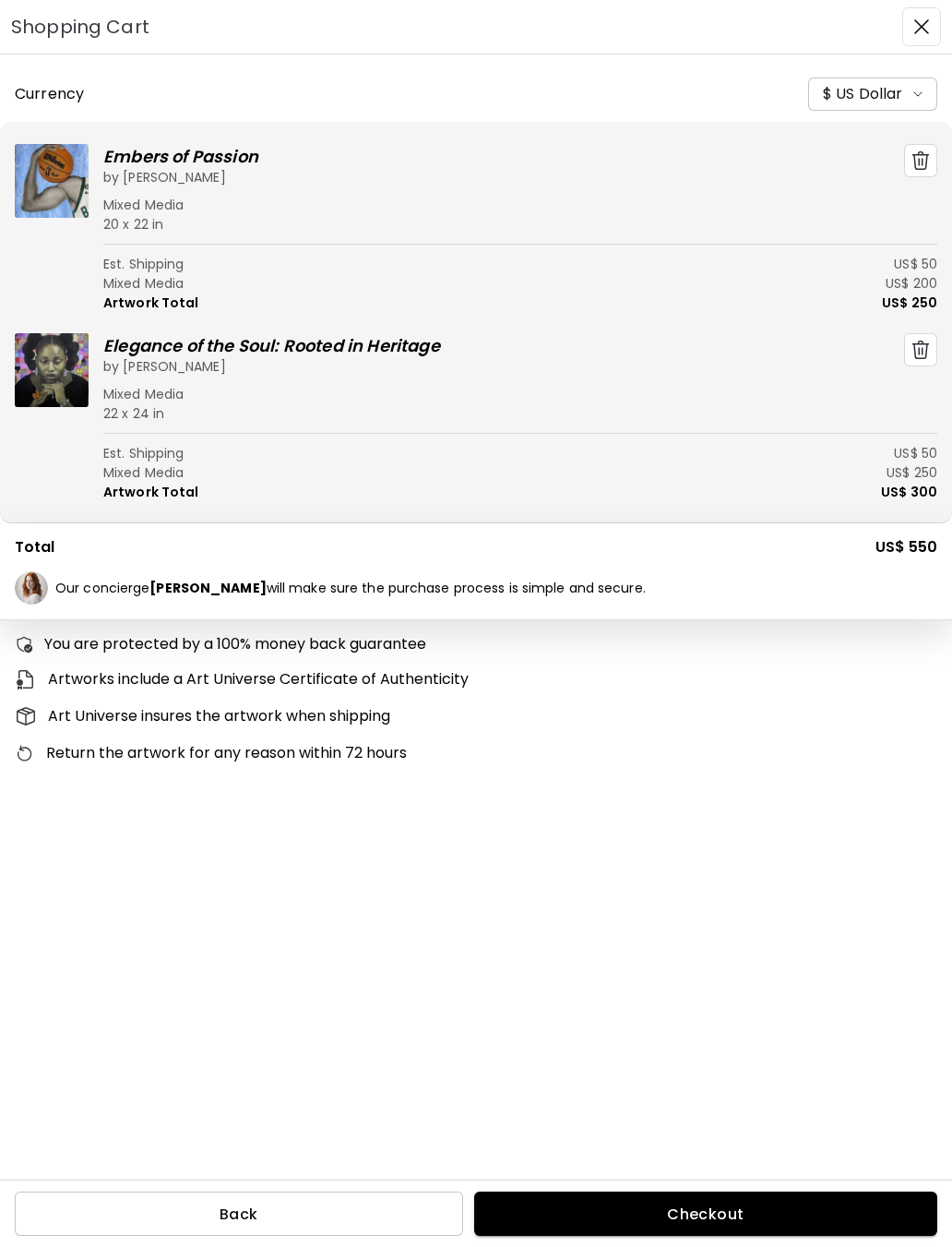
click at [906, 24] on button "button" at bounding box center [922, 27] width 39 height 39
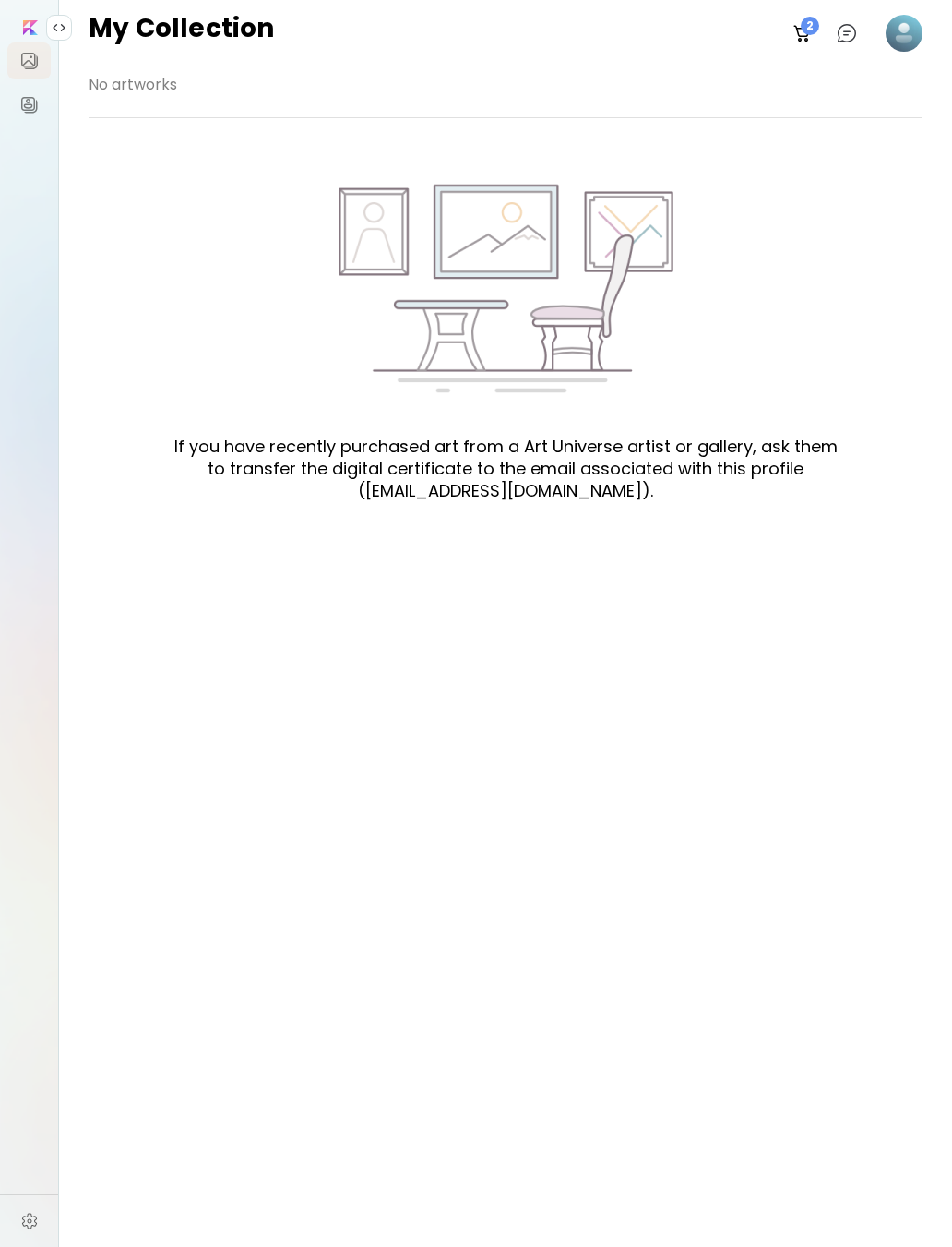
click at [21, 17] on div at bounding box center [29, 25] width 33 height 21
click at [890, 5] on div "My Collection 2 0" at bounding box center [505, 33] width 893 height 66
click at [907, 39] on image at bounding box center [904, 34] width 37 height 37
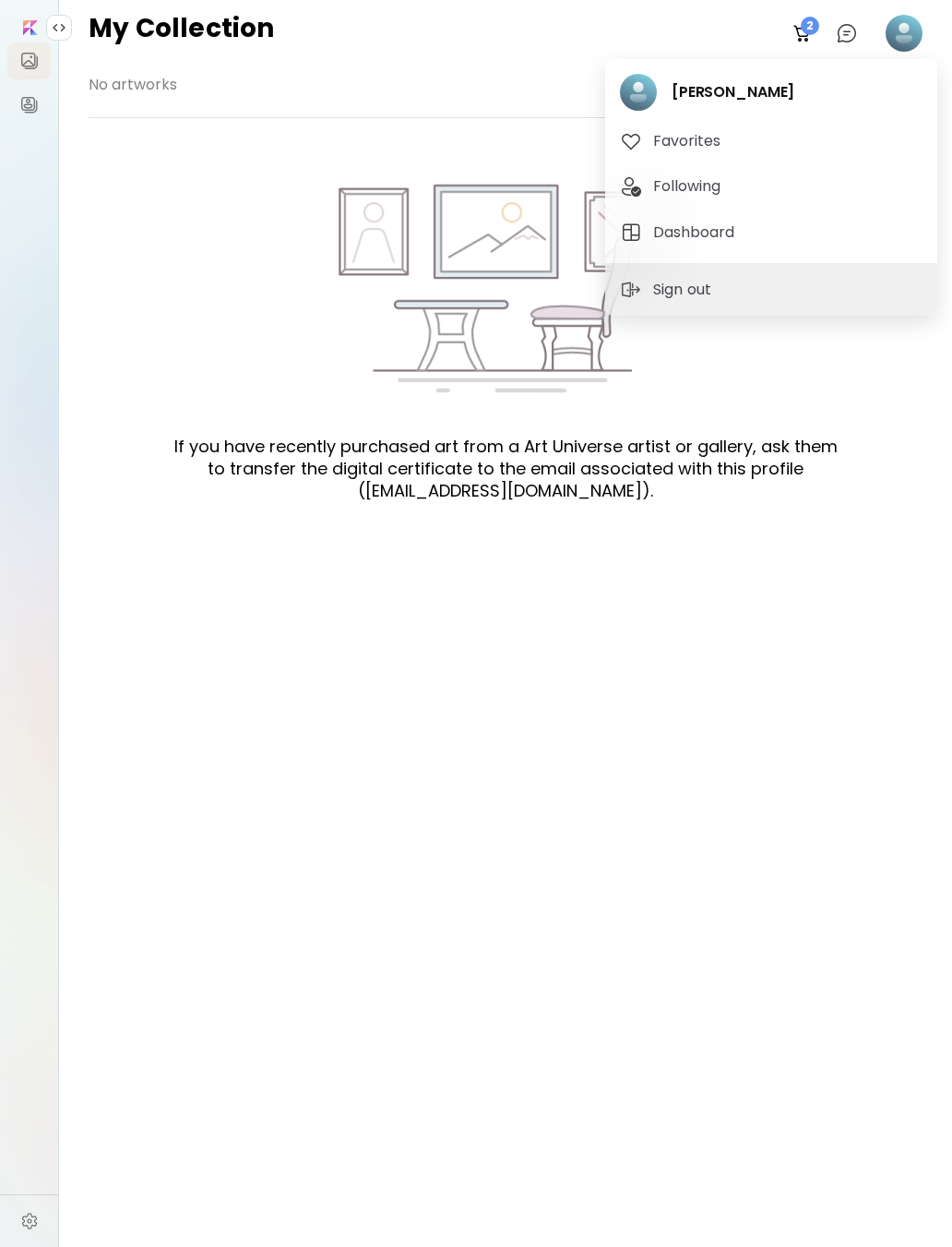
click at [782, 95] on div "[PERSON_NAME] Favorites Following Dashboard" at bounding box center [772, 161] width 332 height 204
click at [674, 100] on div "[PERSON_NAME] Favorites Following Dashboard" at bounding box center [772, 161] width 332 height 204
click at [646, 95] on div "[PERSON_NAME] Favorites Following Dashboard" at bounding box center [772, 161] width 332 height 204
click at [748, 249] on button "Dashboard" at bounding box center [772, 232] width 317 height 37
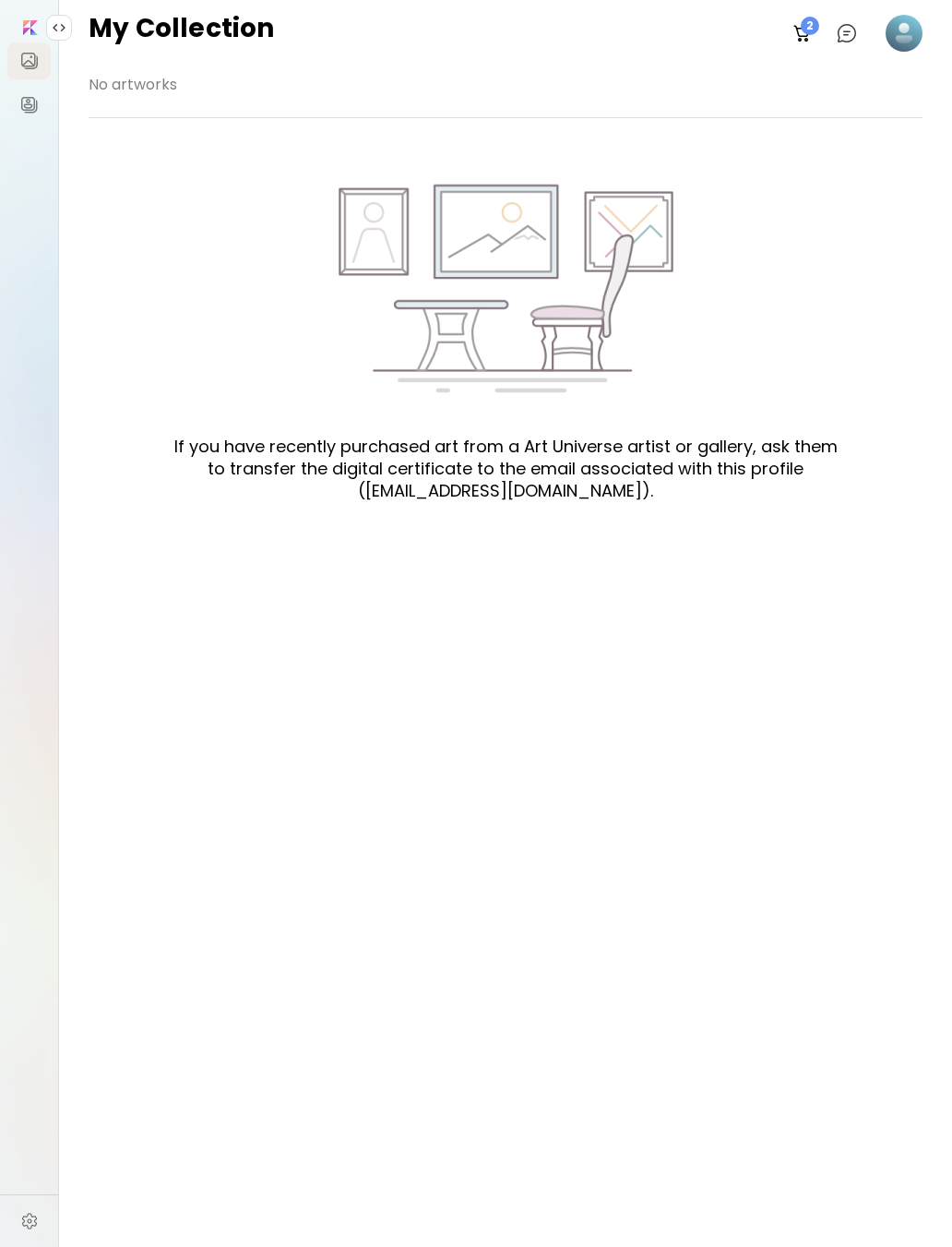
click at [906, 30] on image at bounding box center [904, 34] width 37 height 37
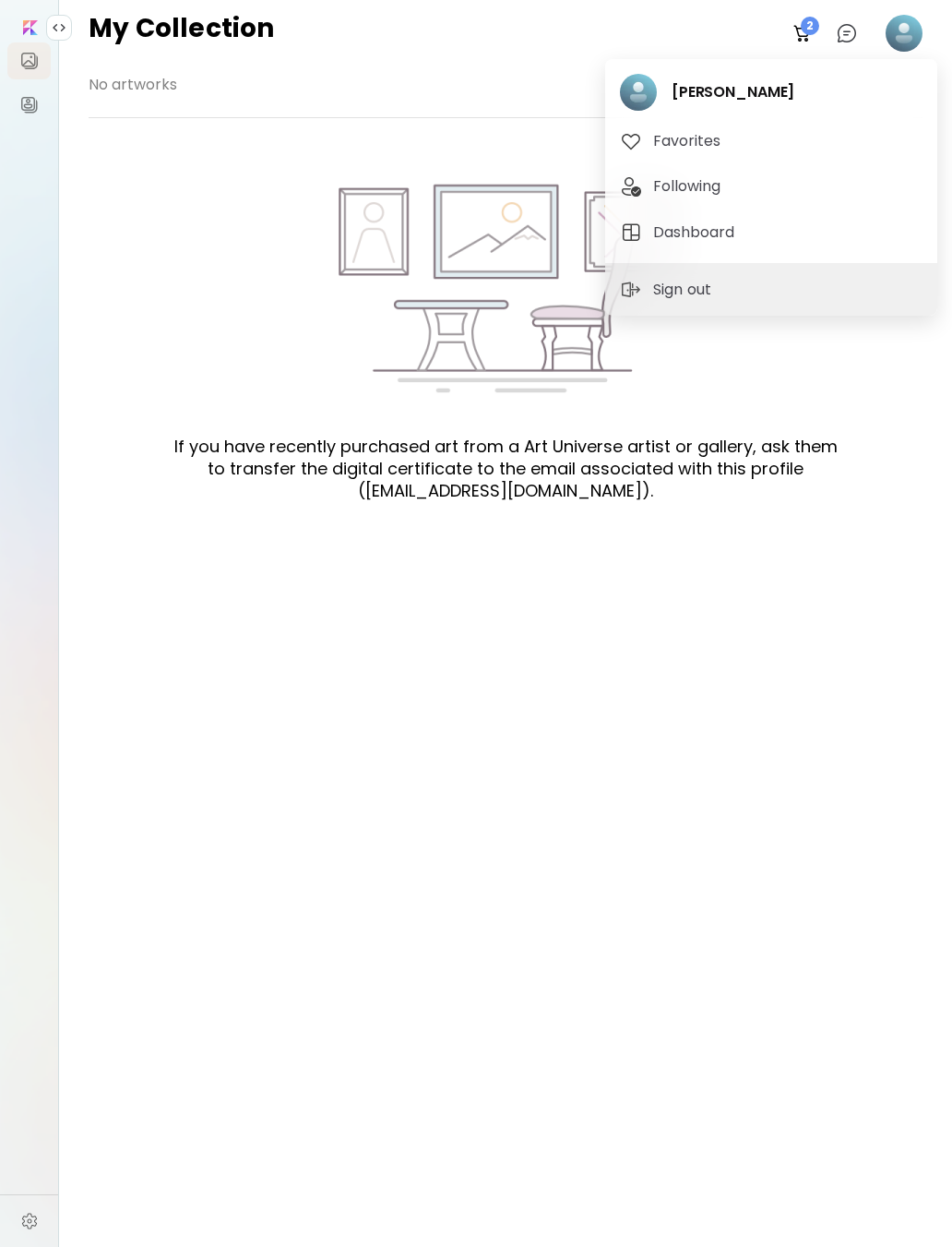
click at [751, 147] on span "Favorites" at bounding box center [772, 141] width 302 height 22
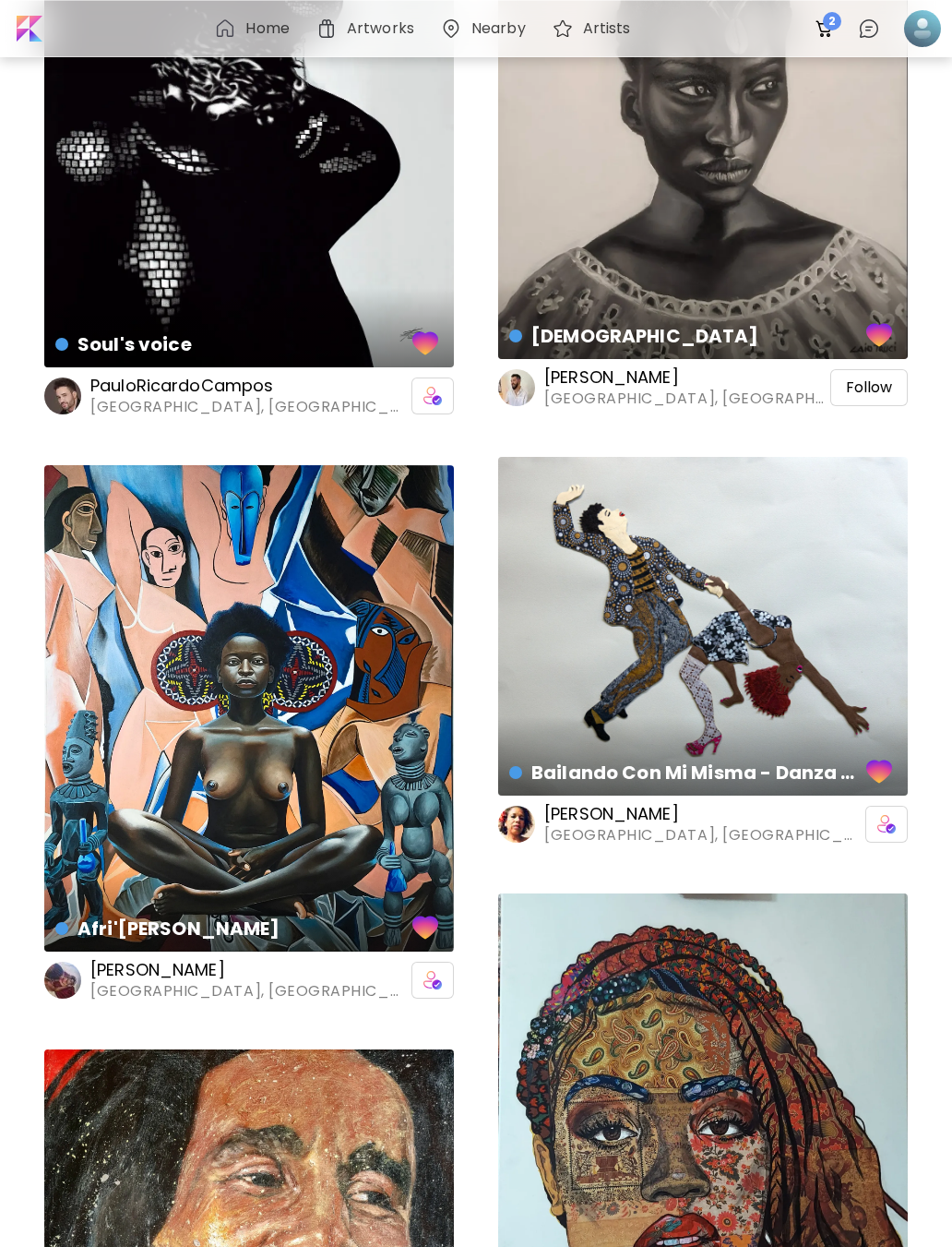
scroll to position [1282, 0]
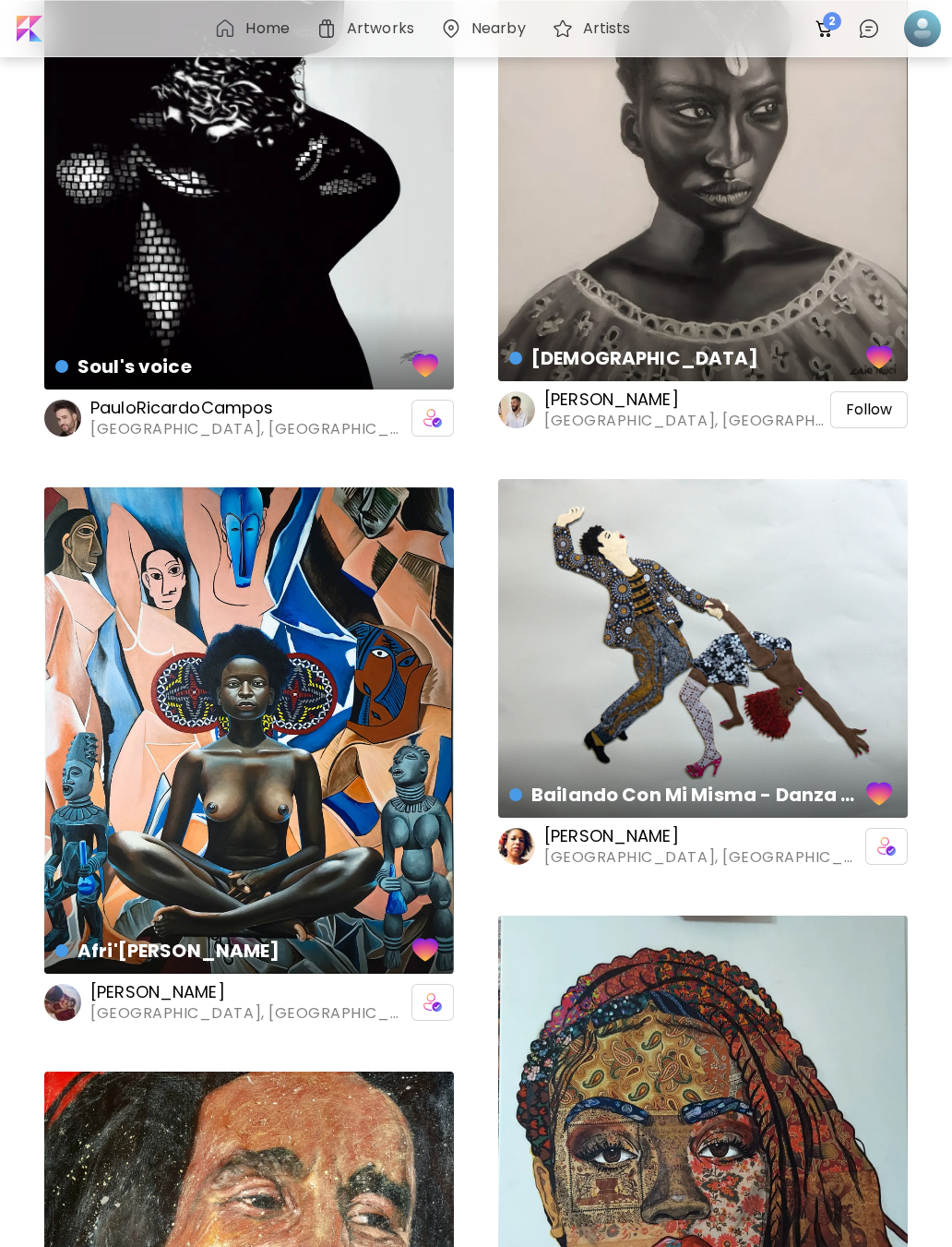
click at [815, 321] on div "Ewá Painting | 38 x 46 cm" at bounding box center [703, 341] width 417 height 87
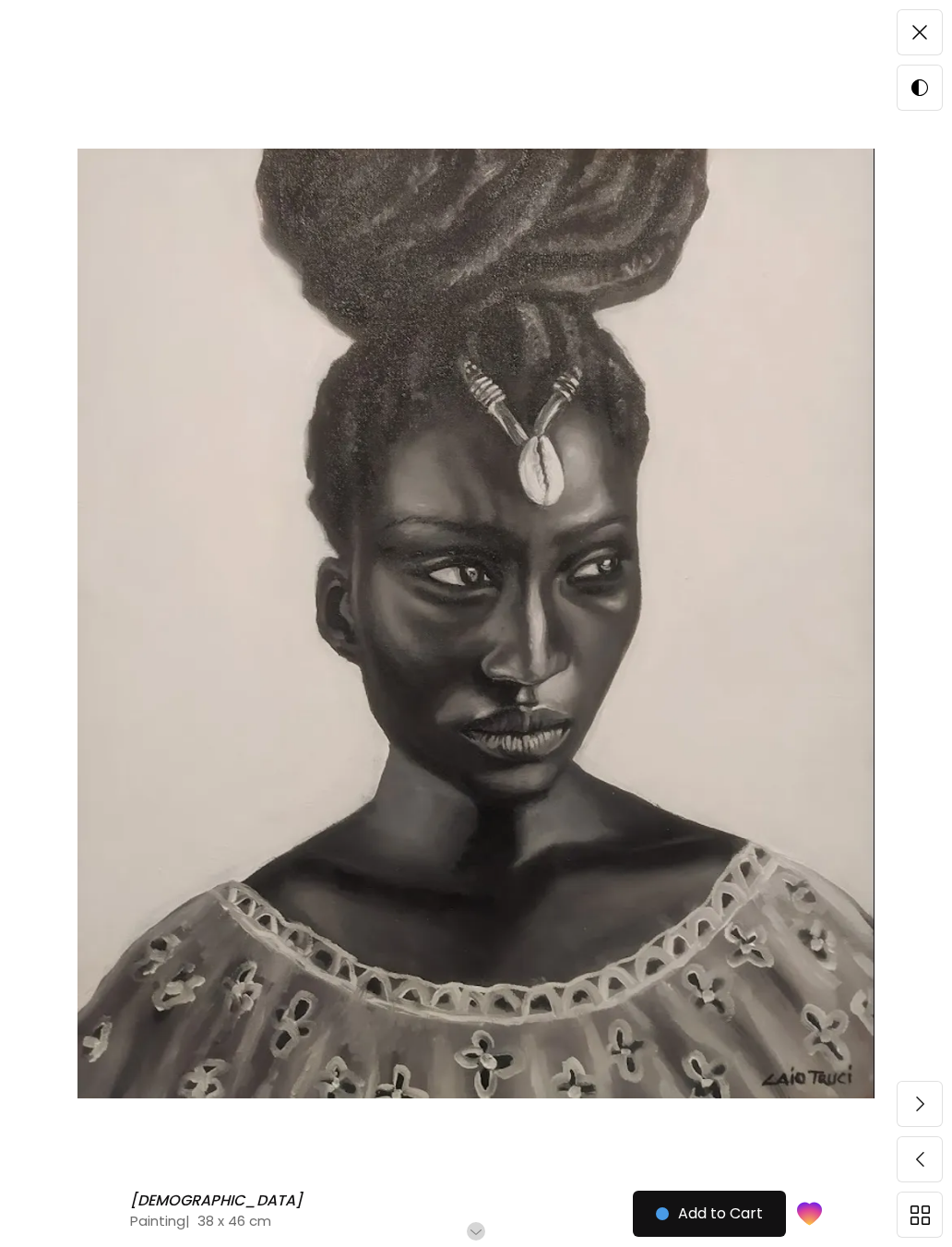
click at [917, 12] on div at bounding box center [919, 32] width 44 height 44
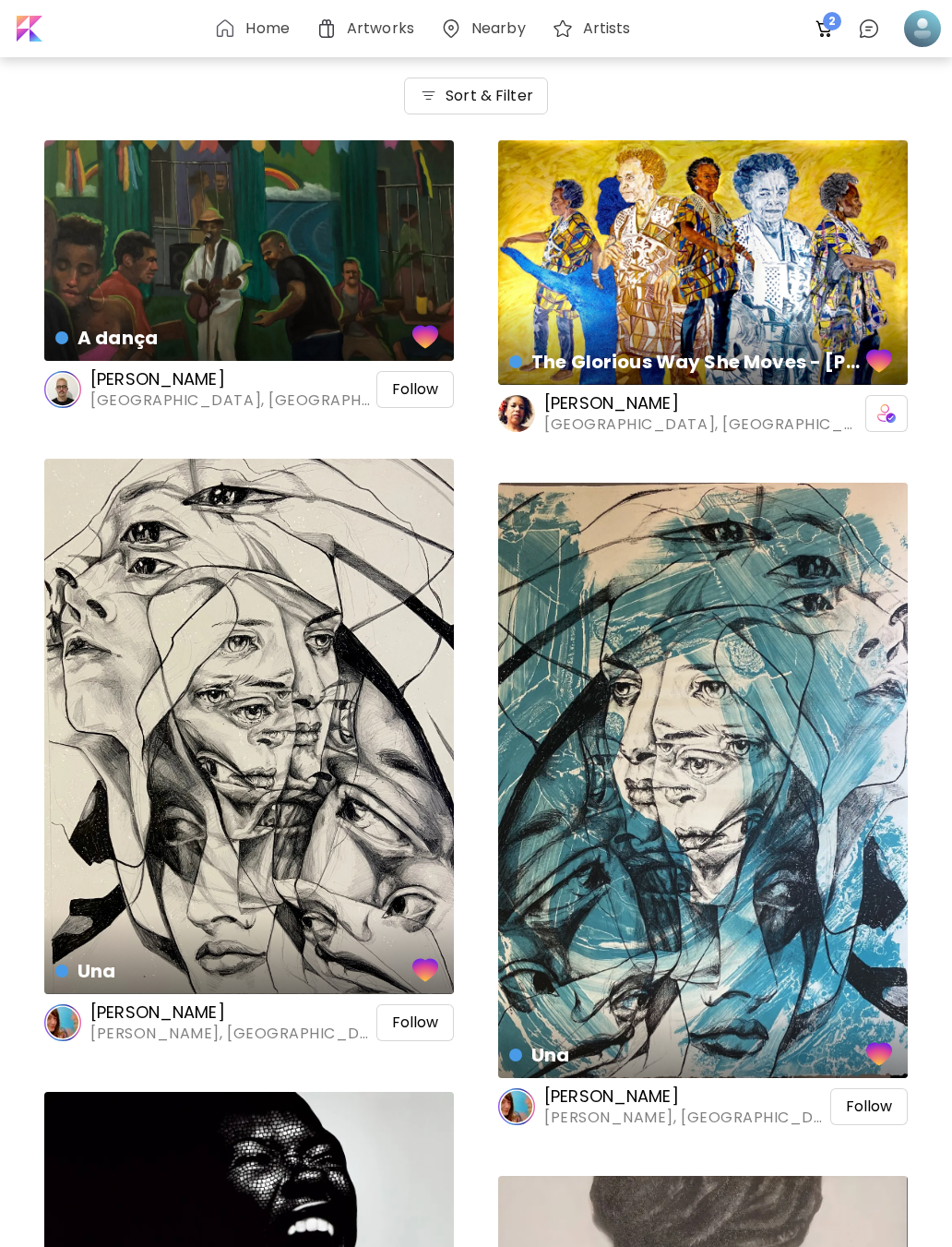
scroll to position [1282, 0]
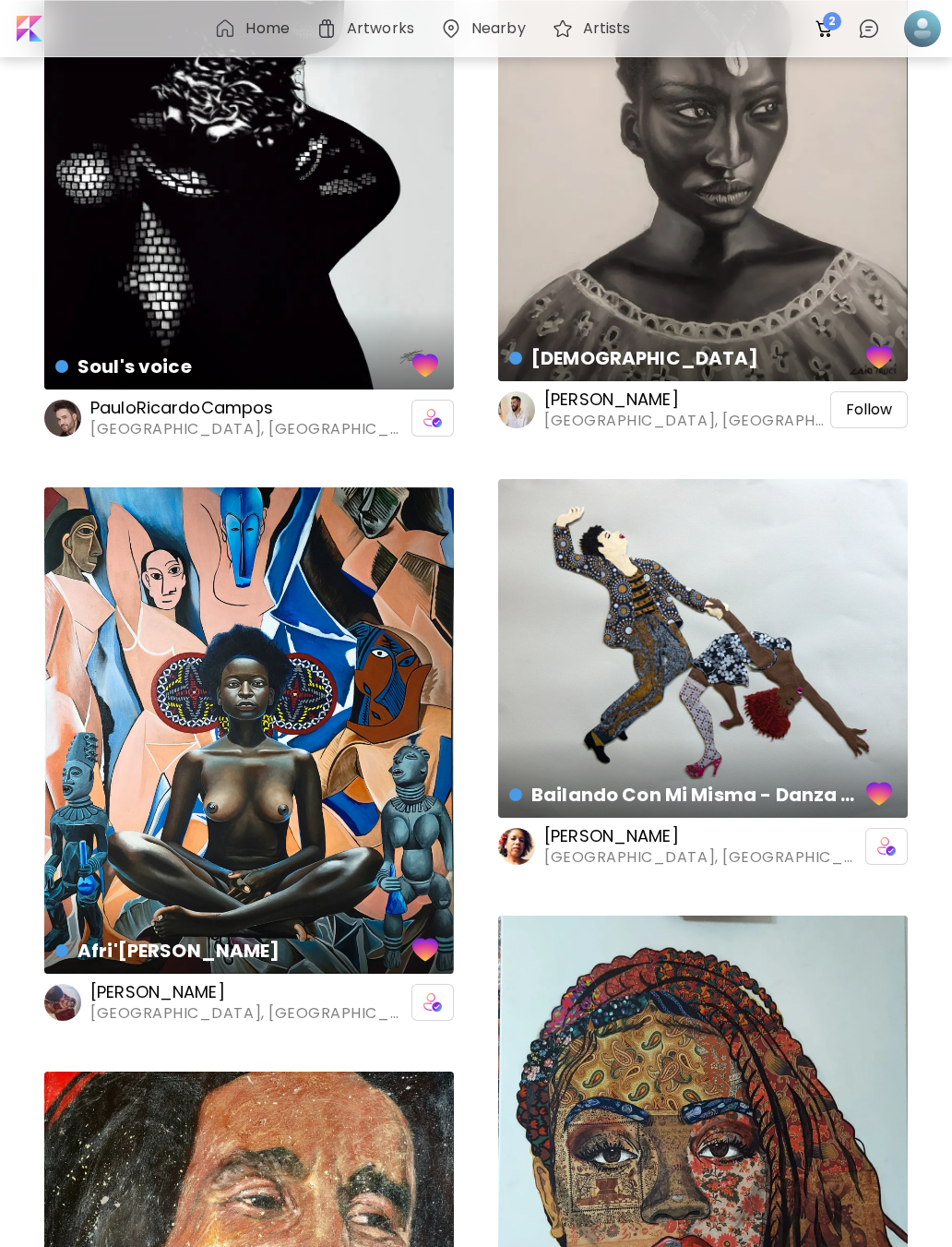
click at [855, 301] on div "Ewá Painting | 38 x 46 cm" at bounding box center [703, 341] width 417 height 87
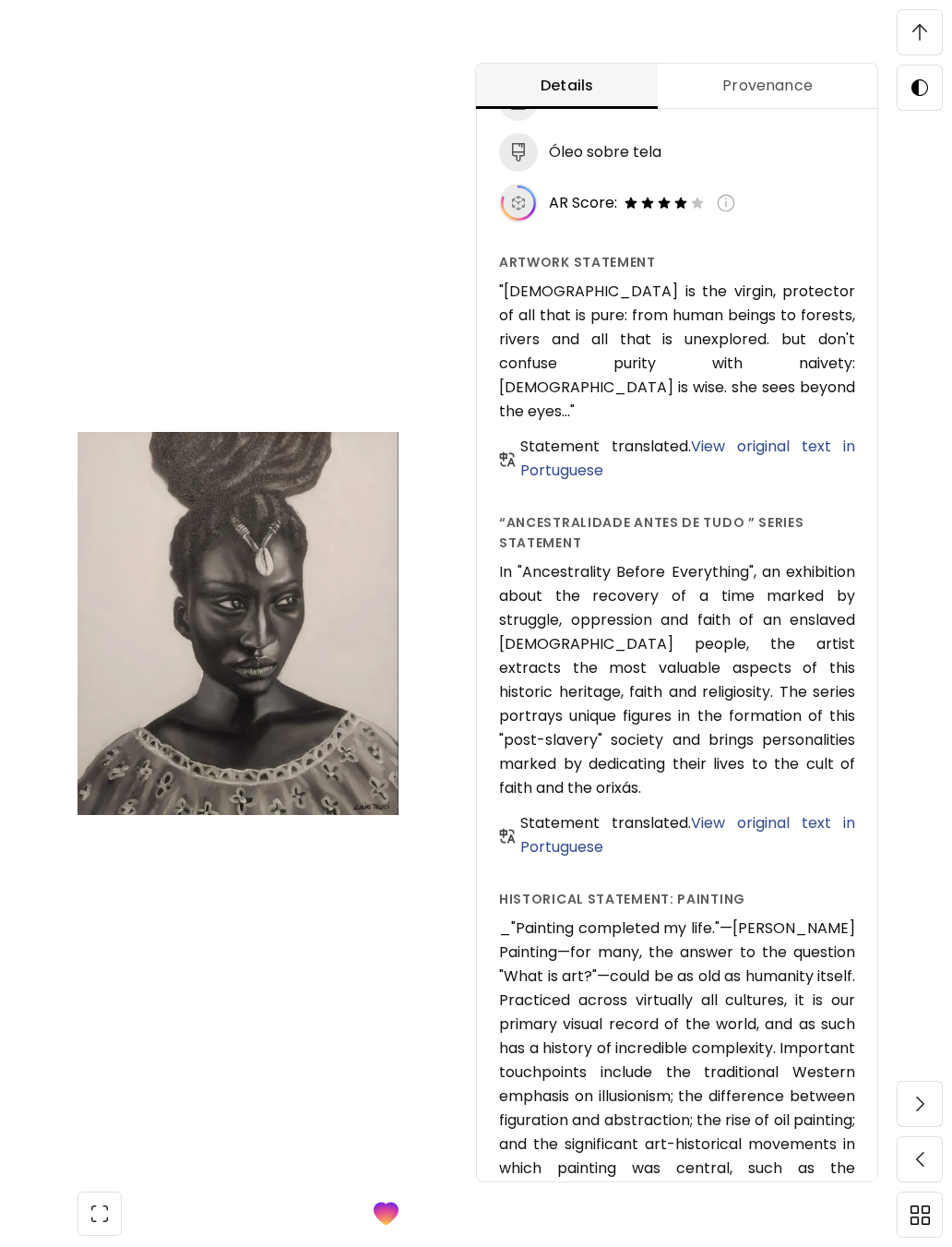
scroll to position [1568, 0]
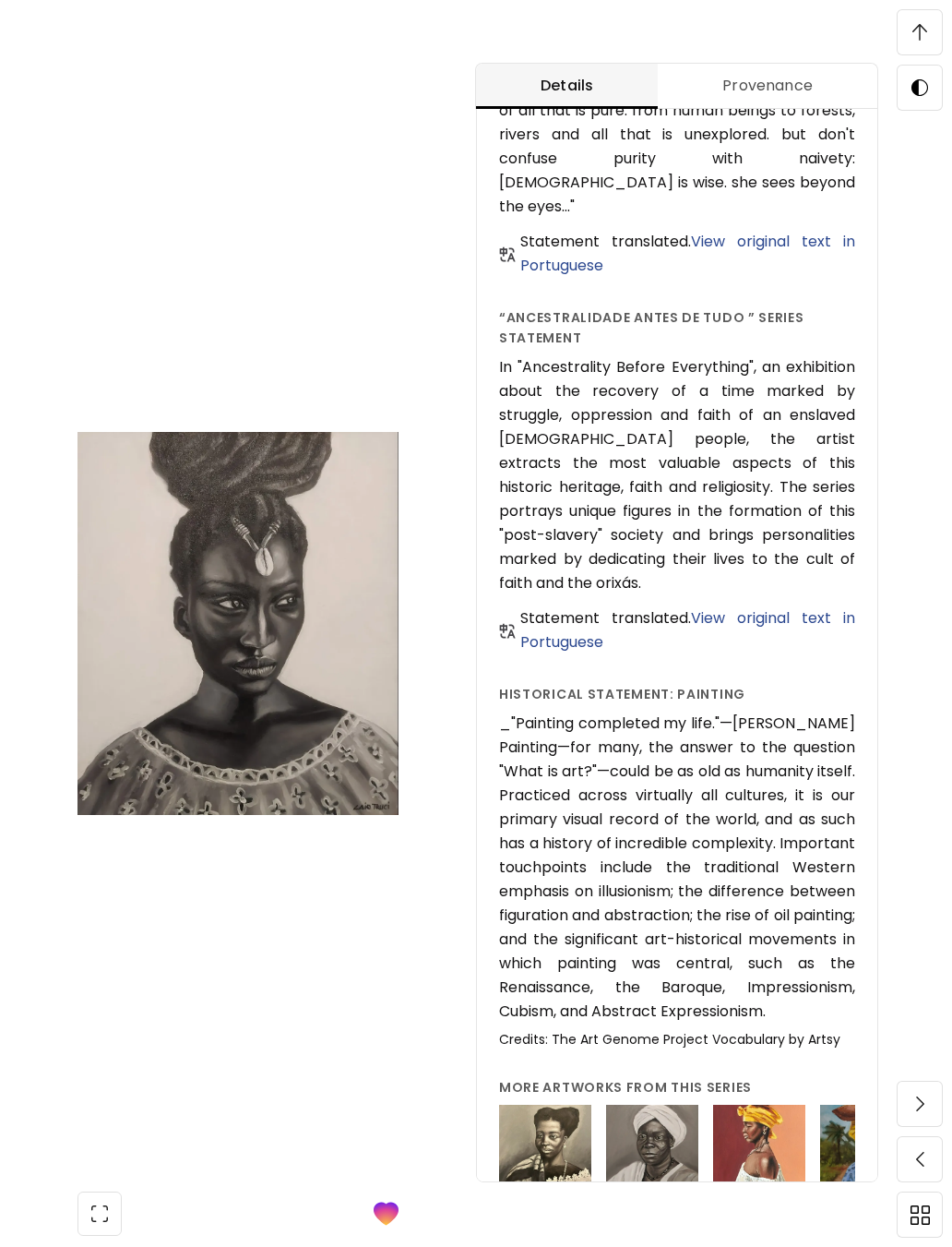
click at [762, 1107] on img at bounding box center [759, 1151] width 92 height 92
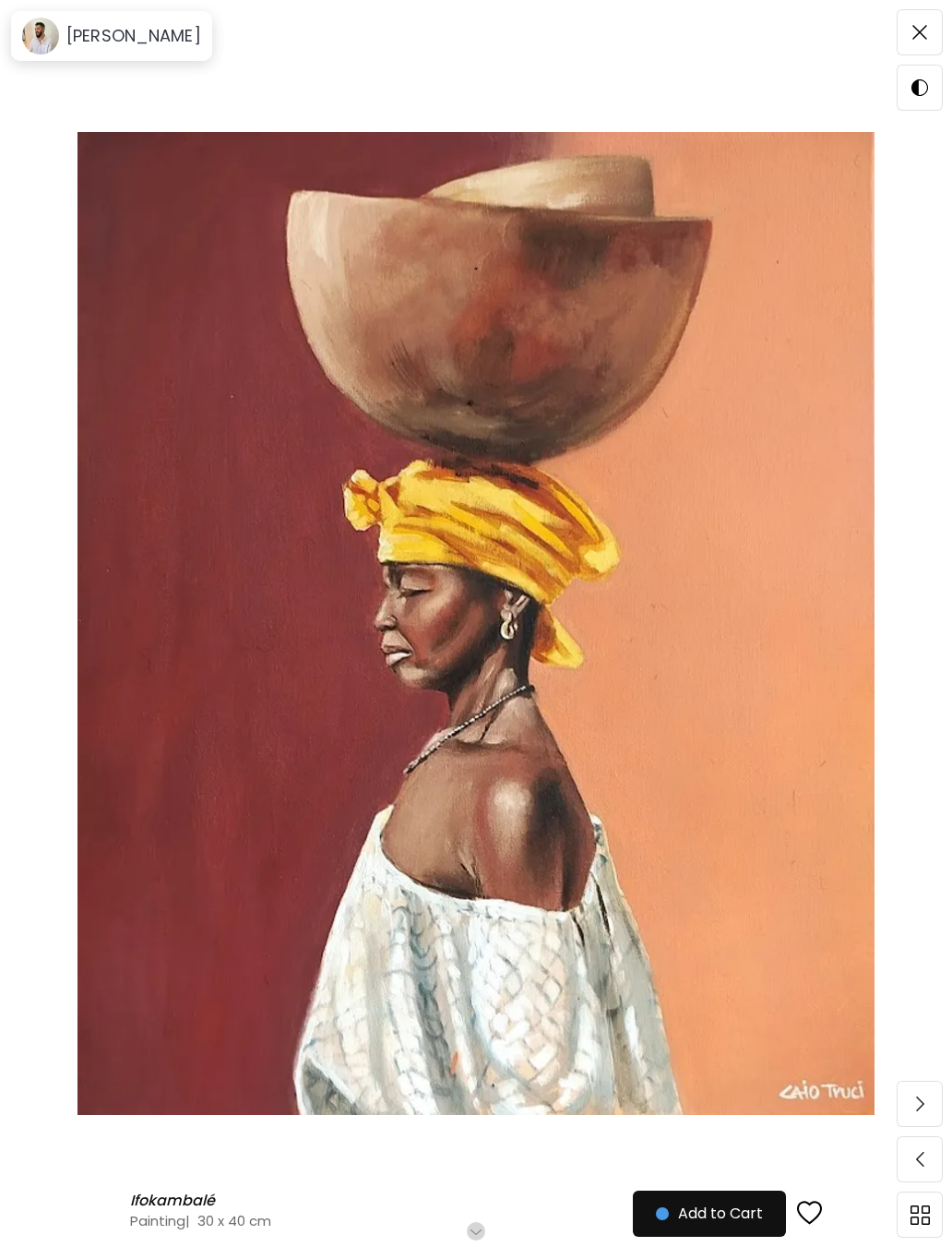
click at [135, 26] on h6 "[PERSON_NAME]" at bounding box center [133, 36] width 134 height 22
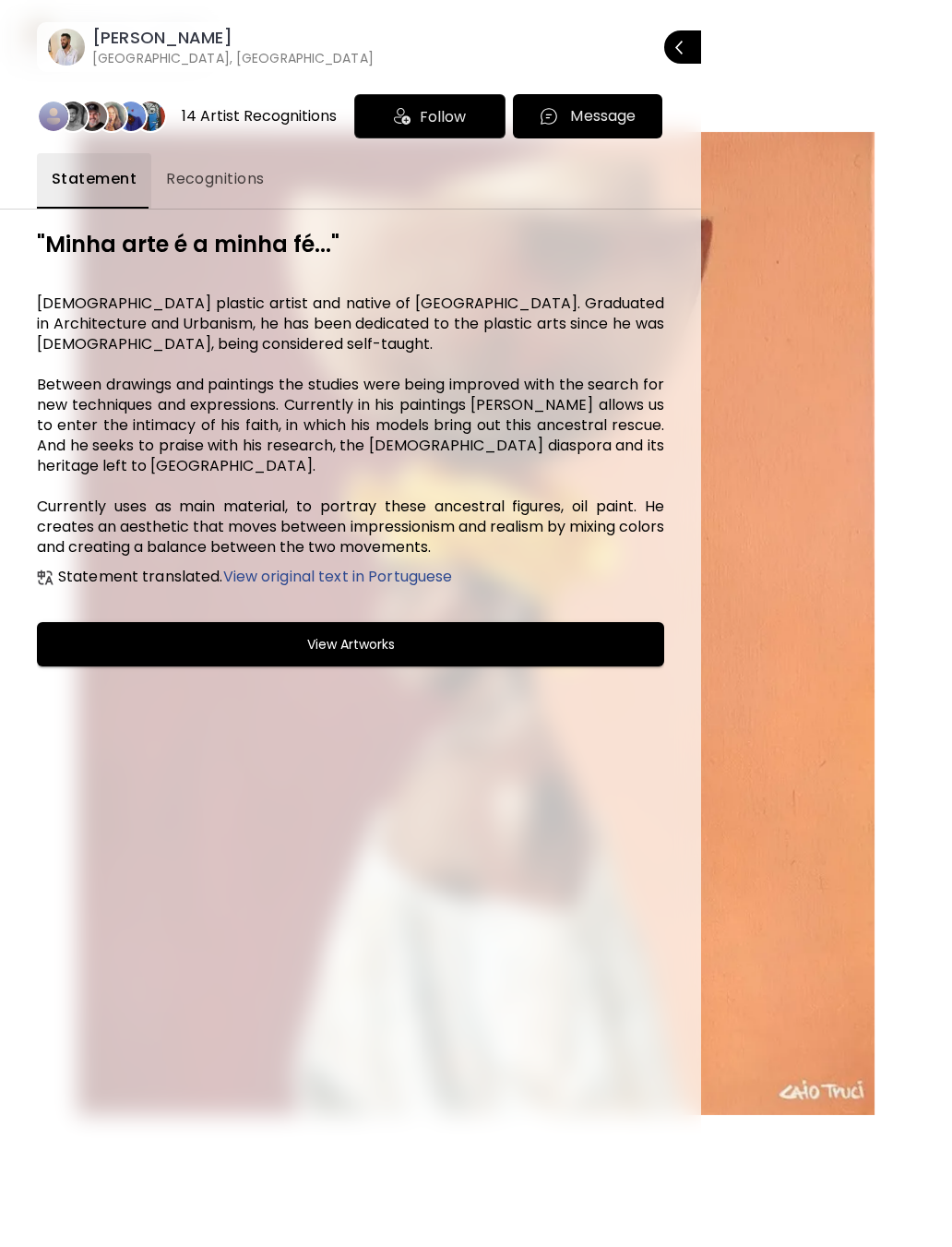
click at [201, 54] on h6 "[GEOGRAPHIC_DATA], [GEOGRAPHIC_DATA]" at bounding box center [233, 58] width 282 height 19
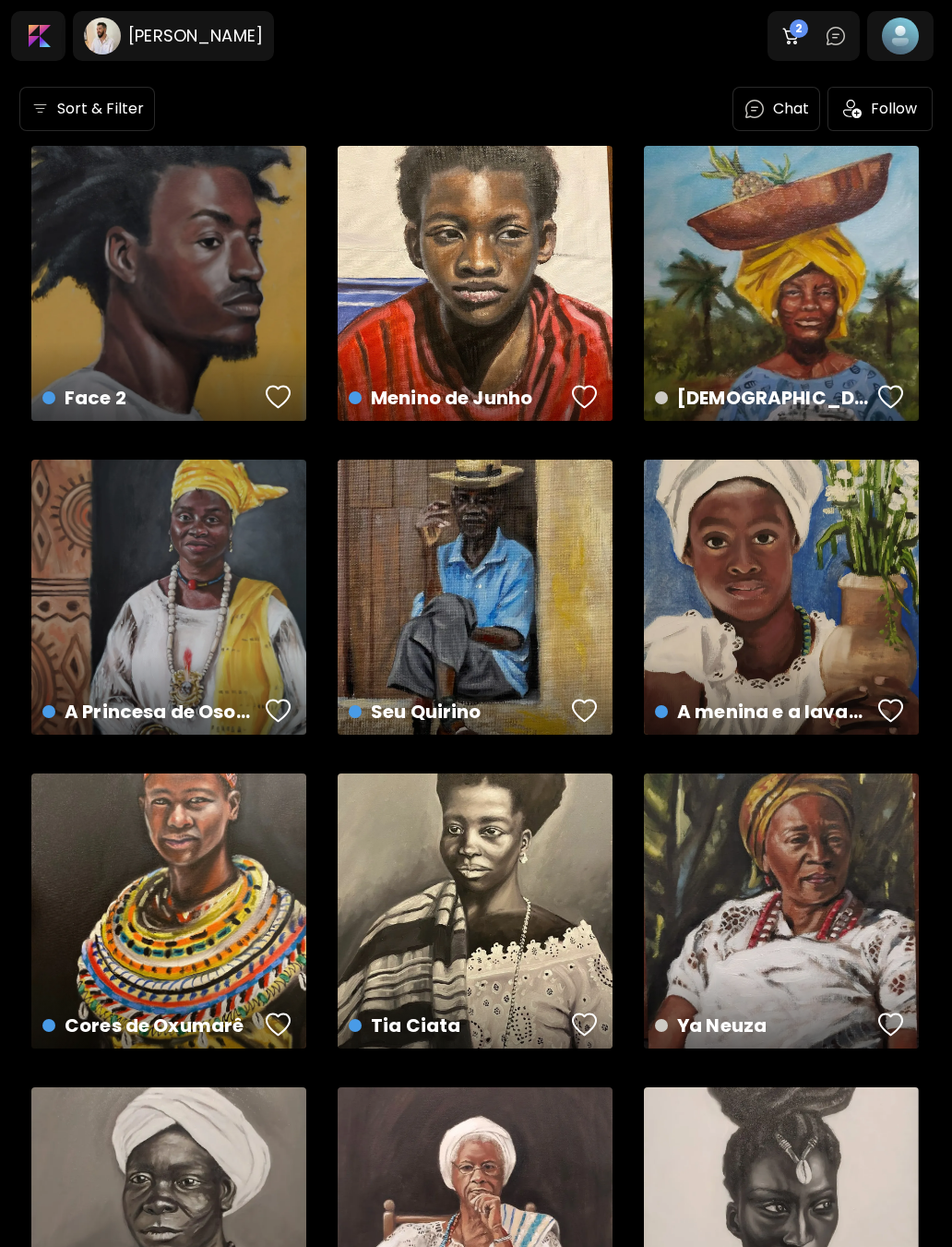
click at [904, 904] on div "Ya Neuza 27 x 35 cm" at bounding box center [781, 911] width 275 height 275
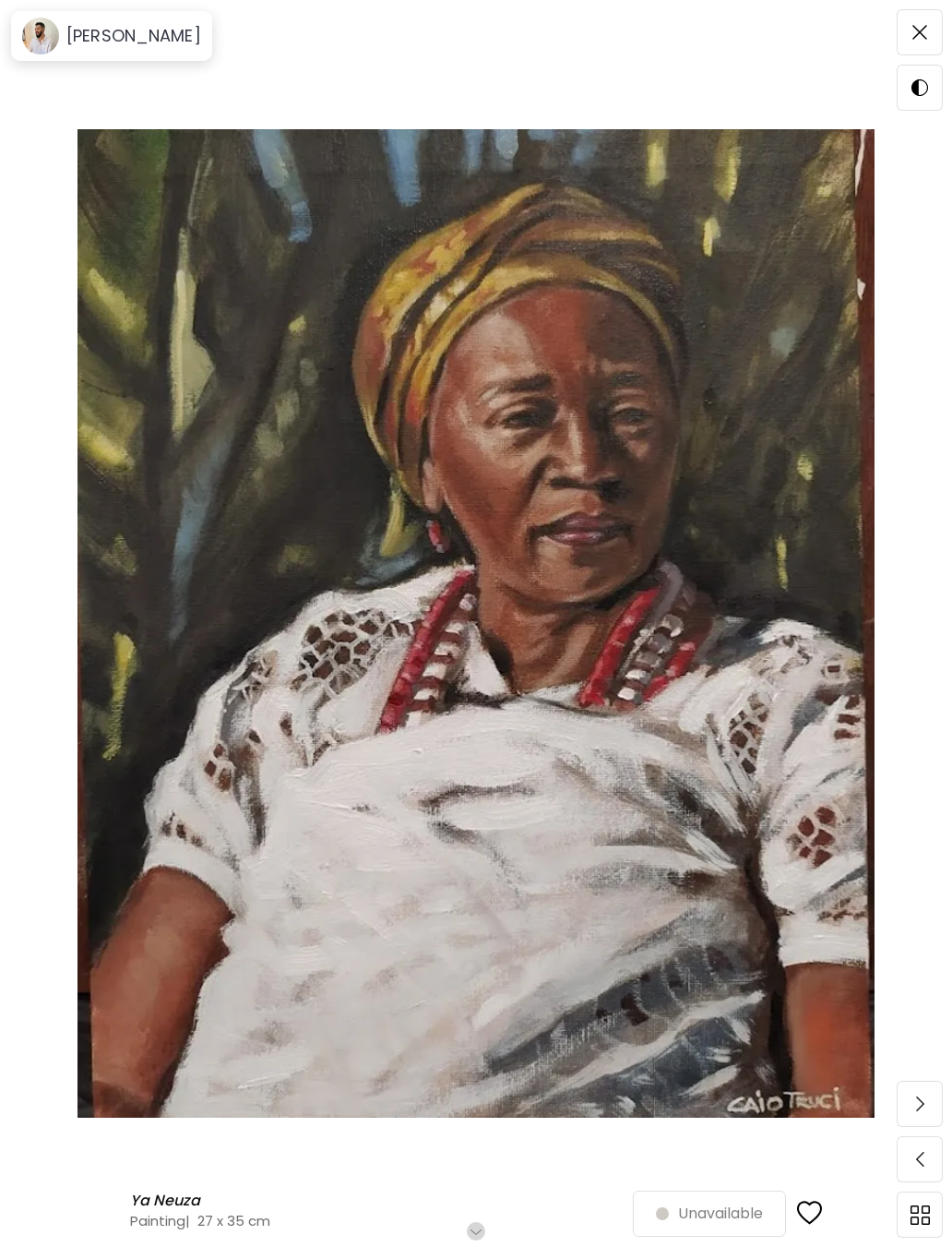
click at [909, 23] on span at bounding box center [920, 33] width 39 height 39
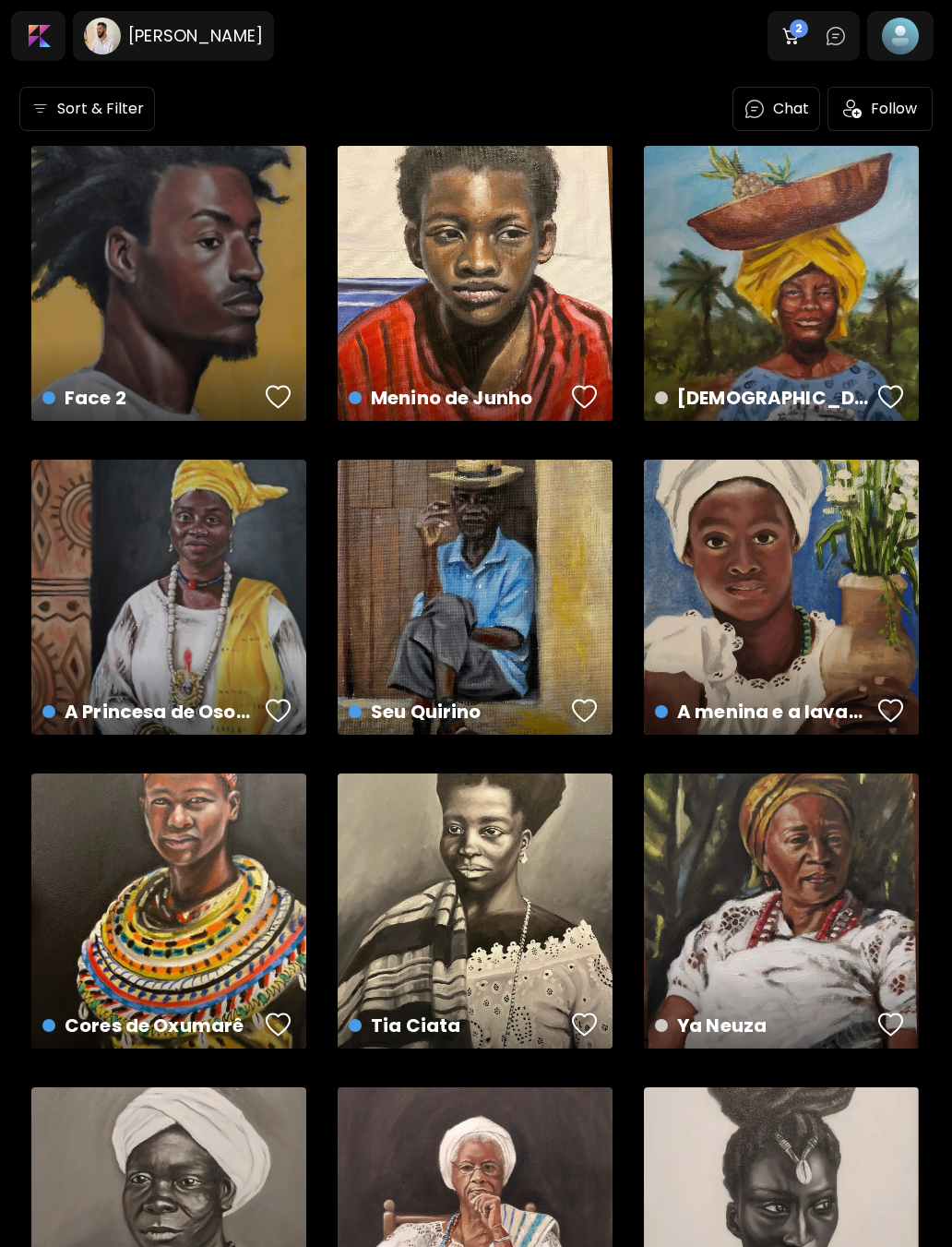
click at [905, 52] on div at bounding box center [900, 35] width 59 height 42
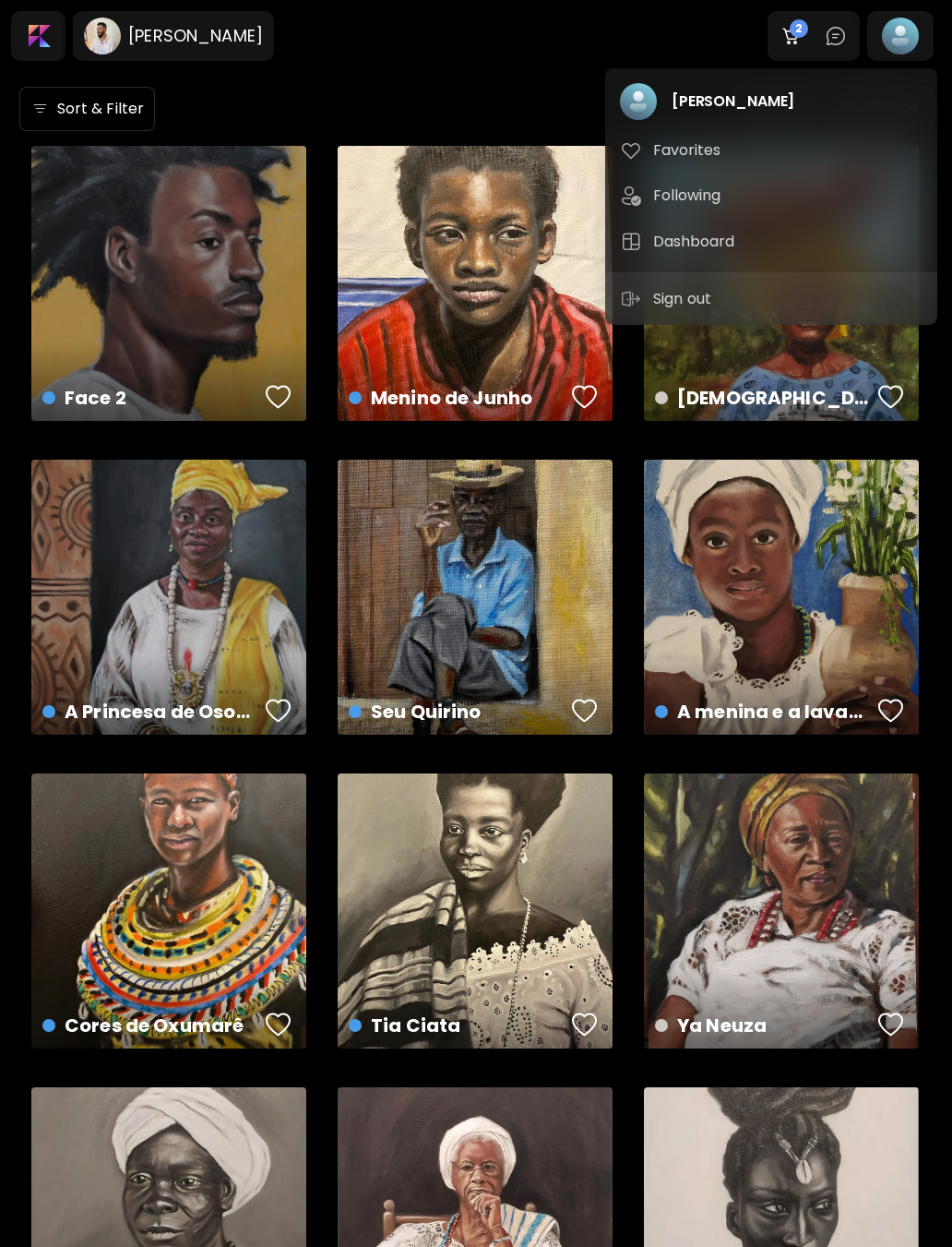
click at [780, 258] on button "Dashboard" at bounding box center [772, 242] width 317 height 37
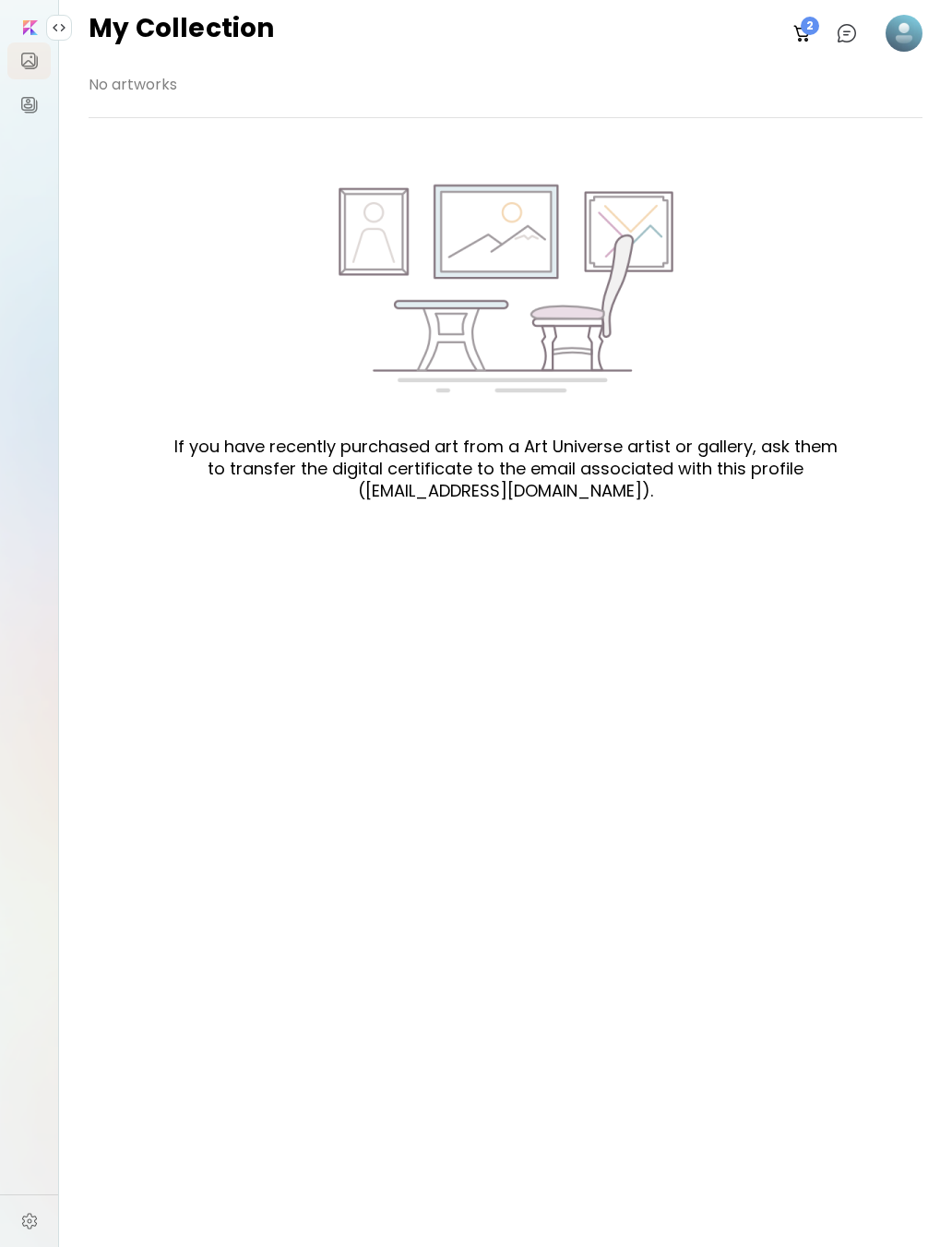
click at [903, 38] on image at bounding box center [904, 34] width 37 height 37
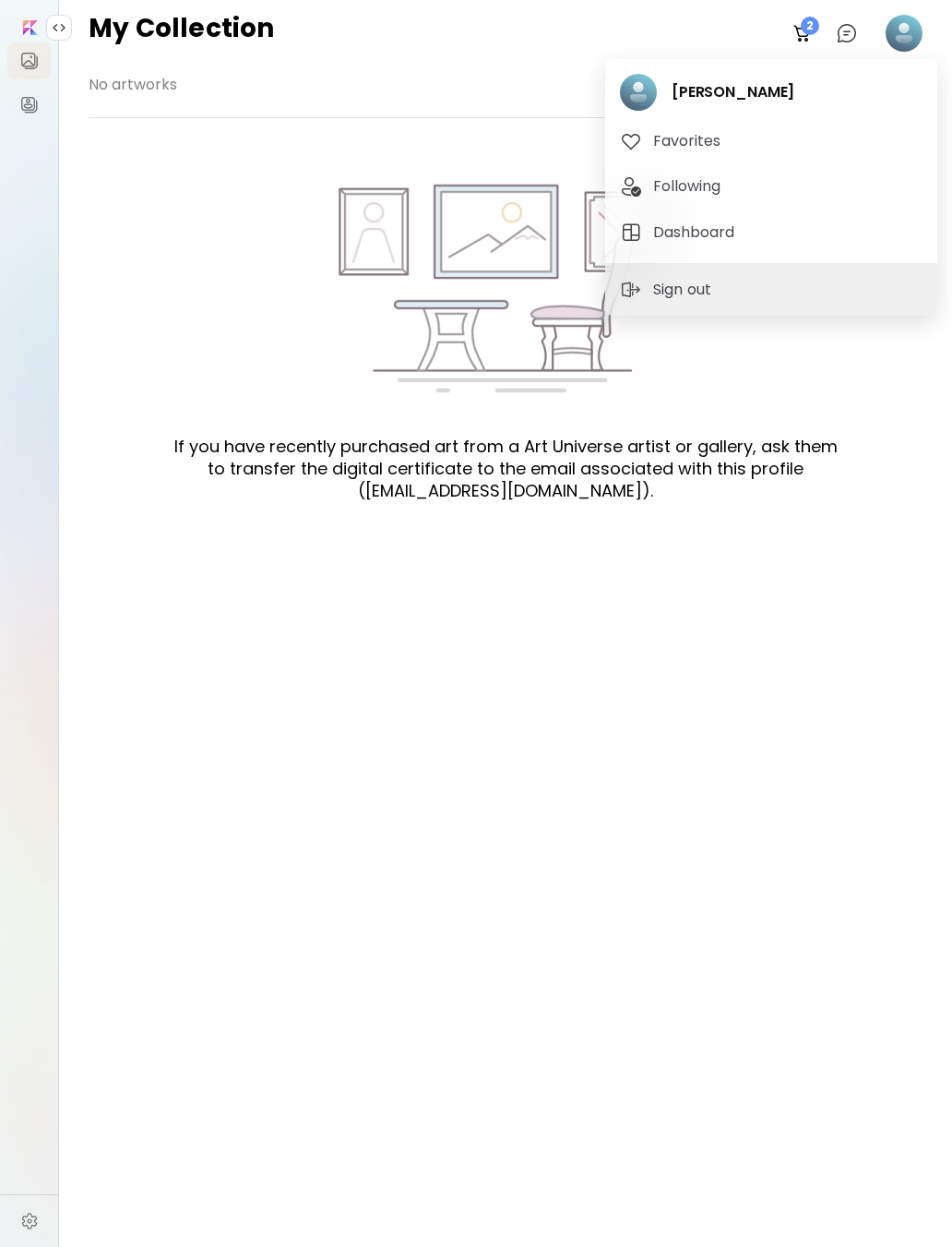
click at [838, 198] on span "Following" at bounding box center [772, 187] width 302 height 22
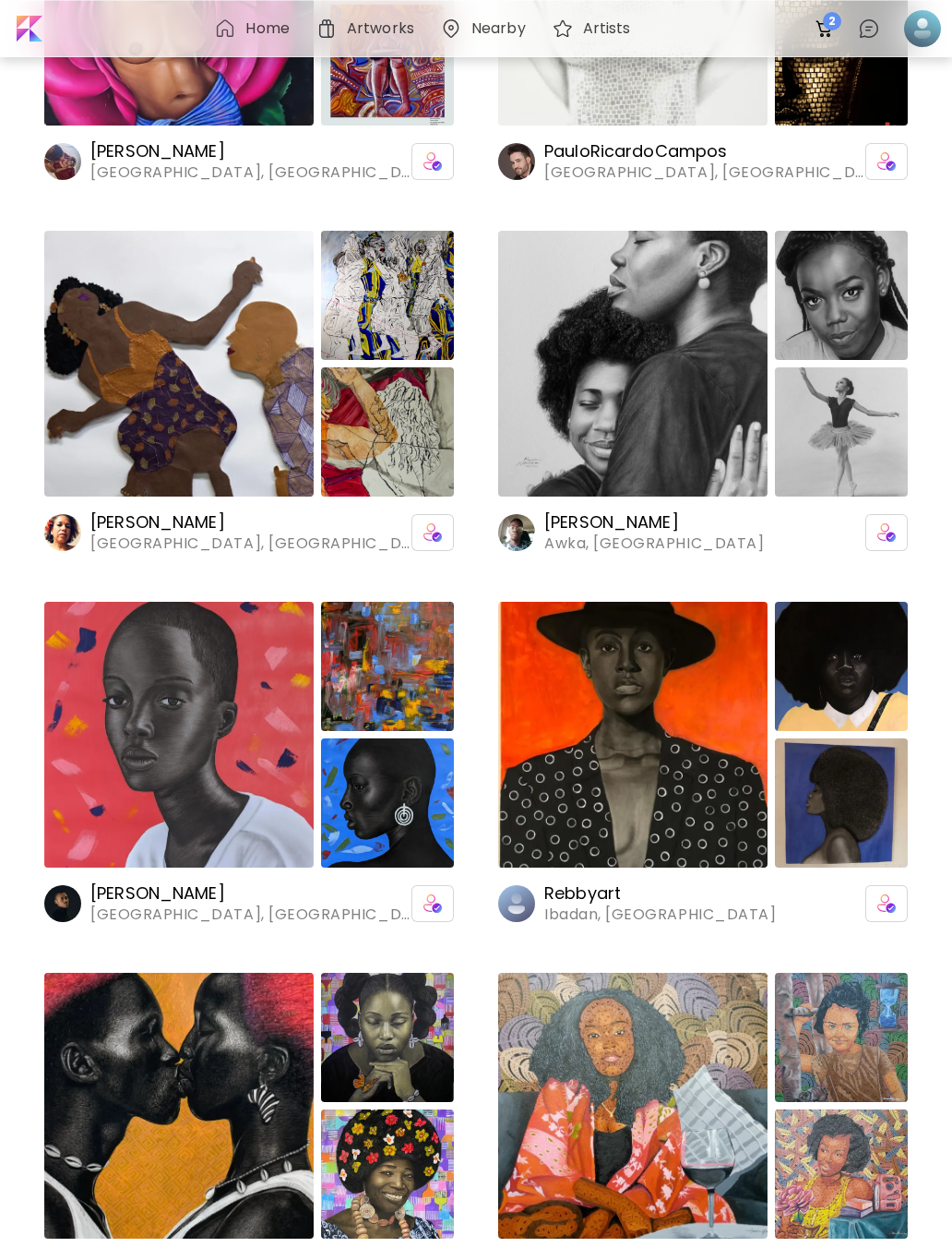
click at [217, 27] on img at bounding box center [225, 29] width 22 height 22
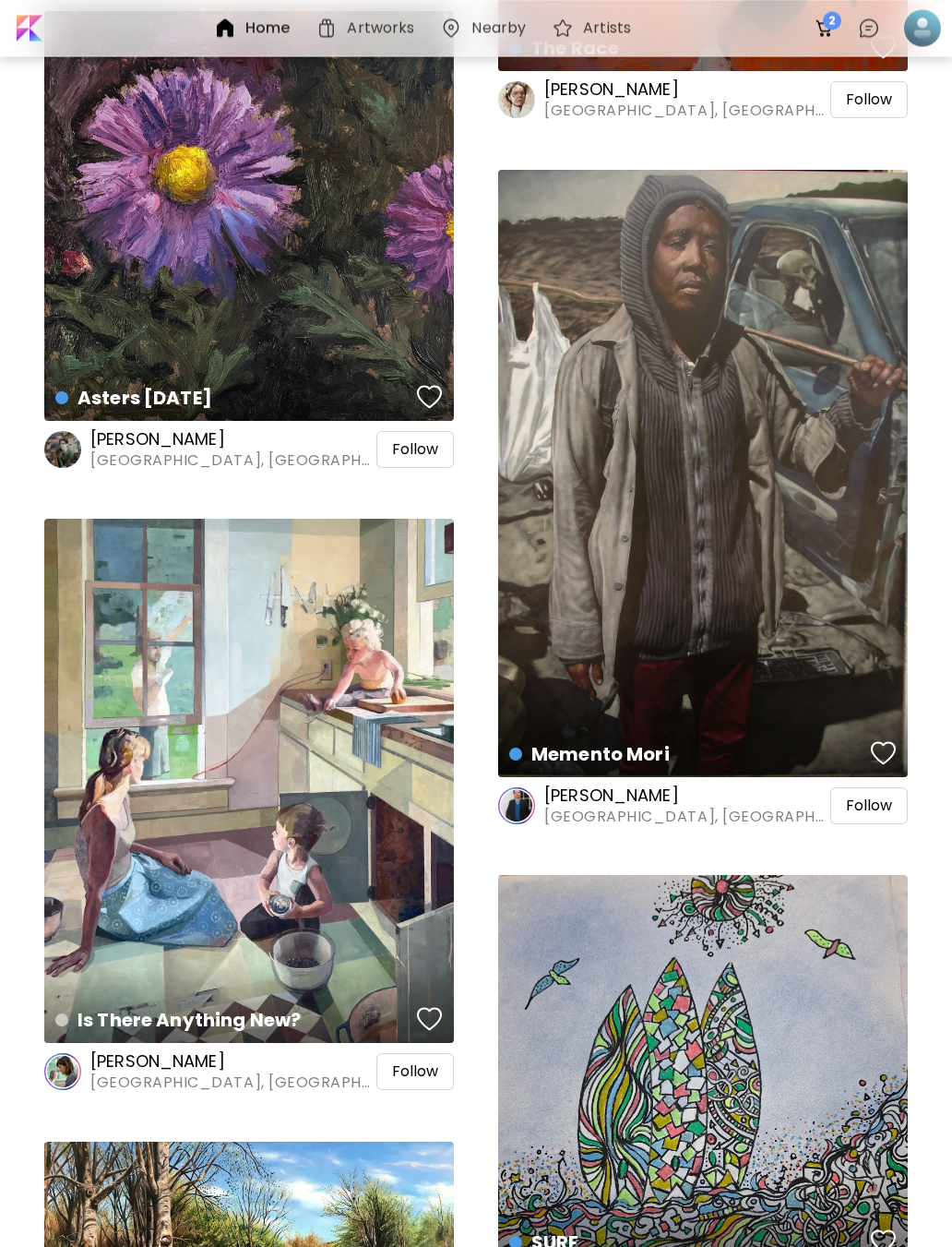
scroll to position [57366, 0]
click at [862, 551] on div "Memento Mori Painting | 70 x 95 cm" at bounding box center [703, 473] width 410 height 608
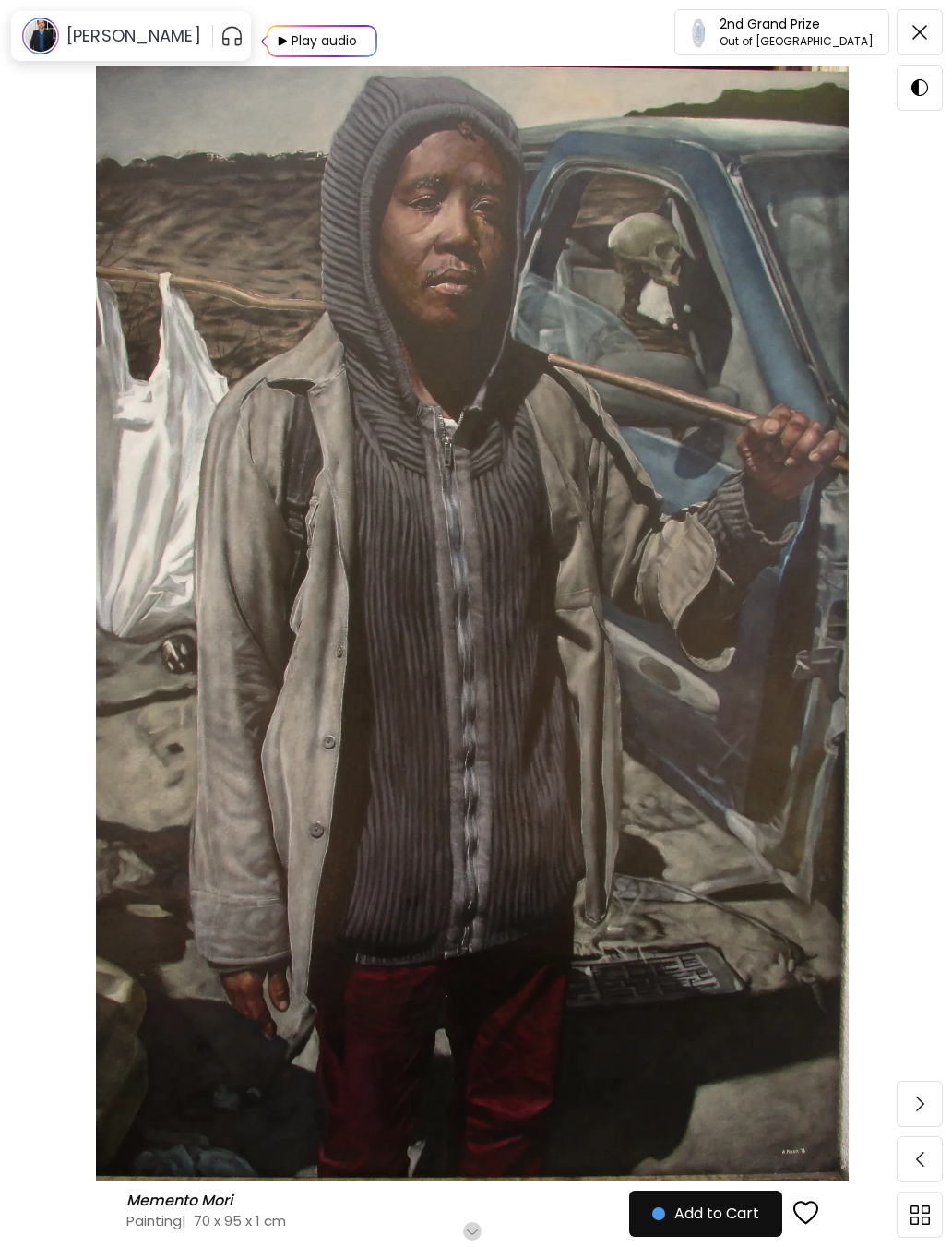
scroll to position [133, 0]
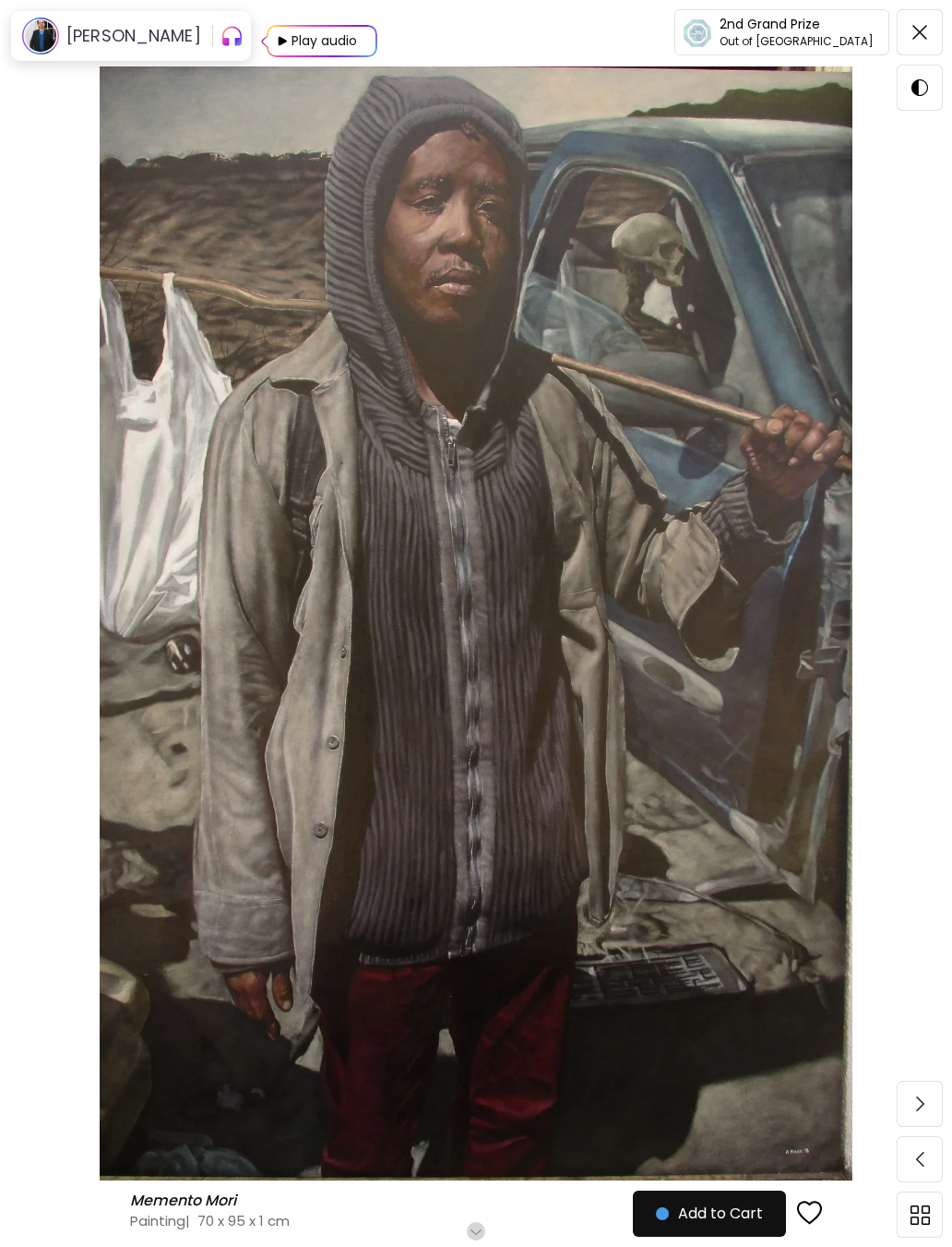
click at [159, 30] on h6 "[PERSON_NAME]" at bounding box center [133, 36] width 134 height 22
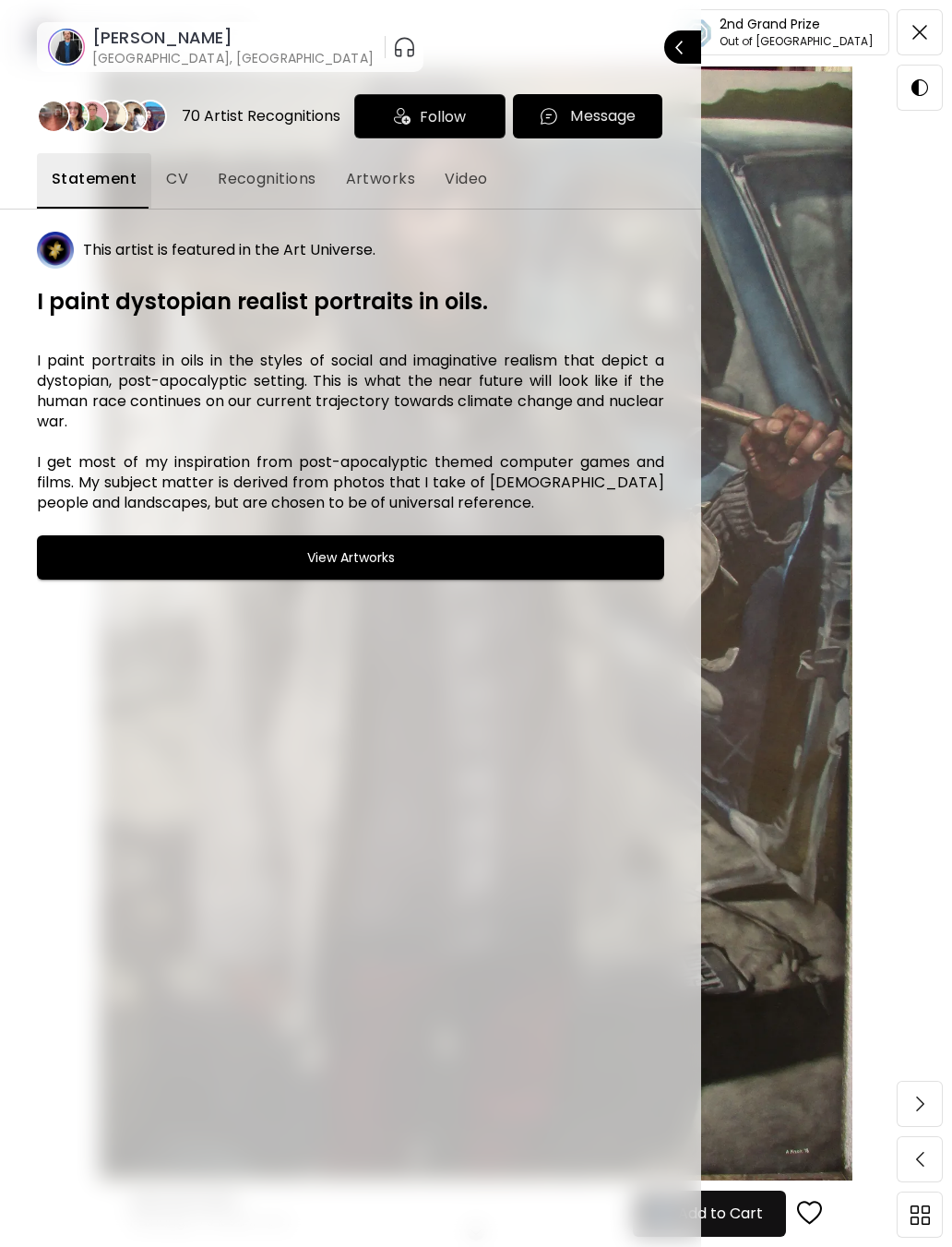
click at [375, 172] on span "Artworks" at bounding box center [381, 179] width 70 height 22
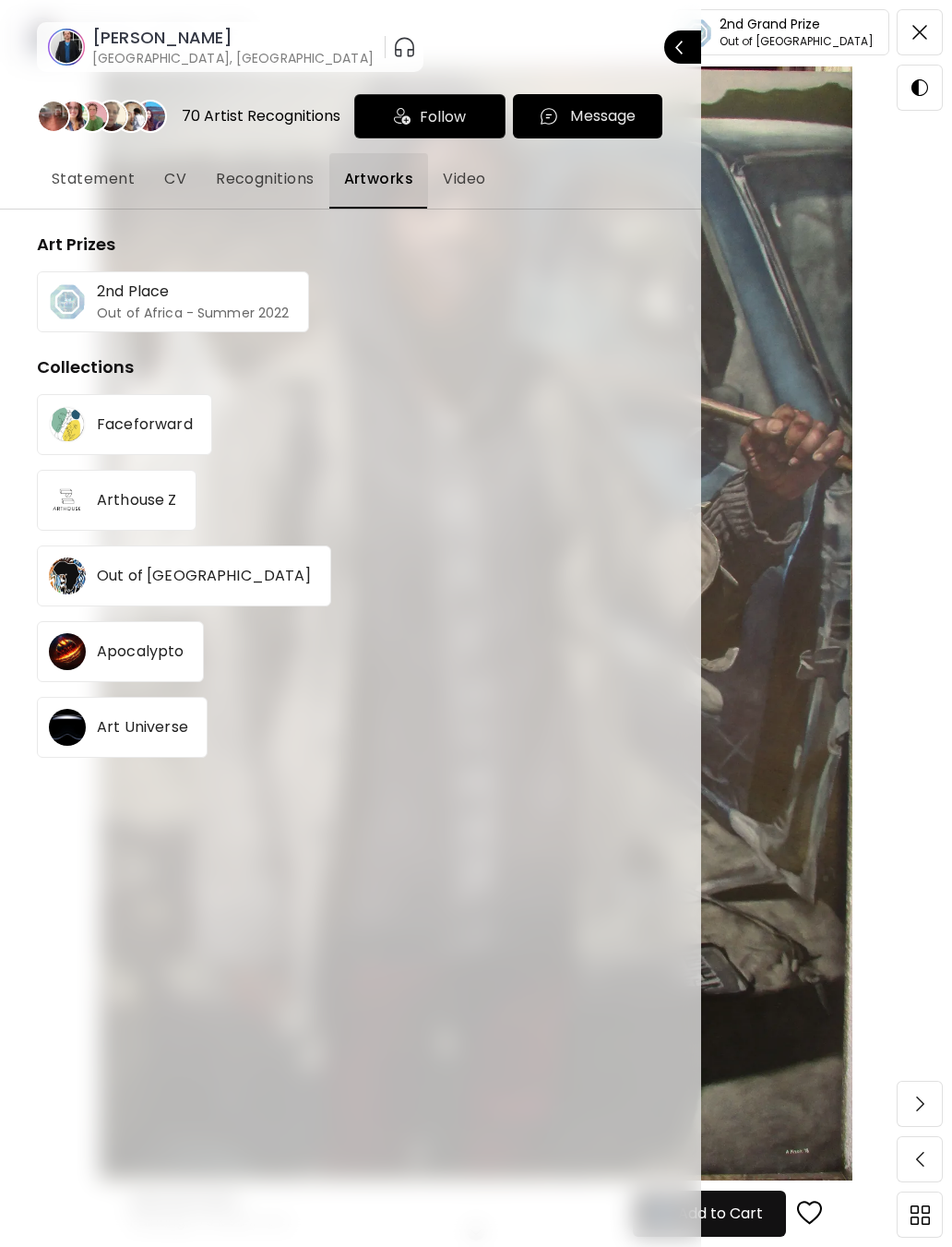
click at [669, 678] on div "70 Artist Recognitions Follow Message Statement CV Recognitions Artworks Video …" at bounding box center [351, 659] width 702 height 1175
click at [675, 615] on div "70 Artist Recognitions Follow Message Statement CV Recognitions Artworks Video …" at bounding box center [351, 659] width 702 height 1175
click at [810, 588] on div at bounding box center [476, 624] width 952 height 1247
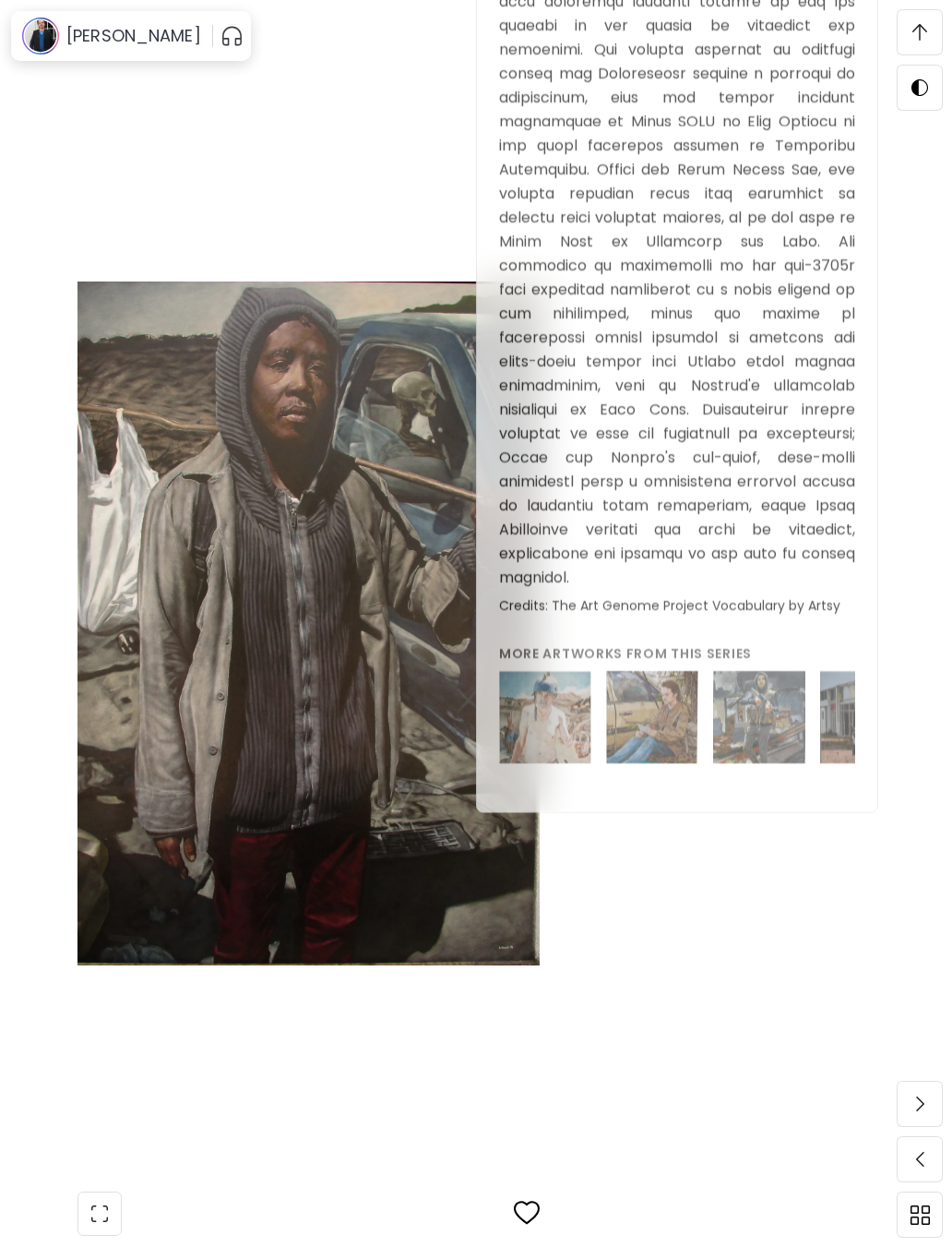
scroll to position [2116, 0]
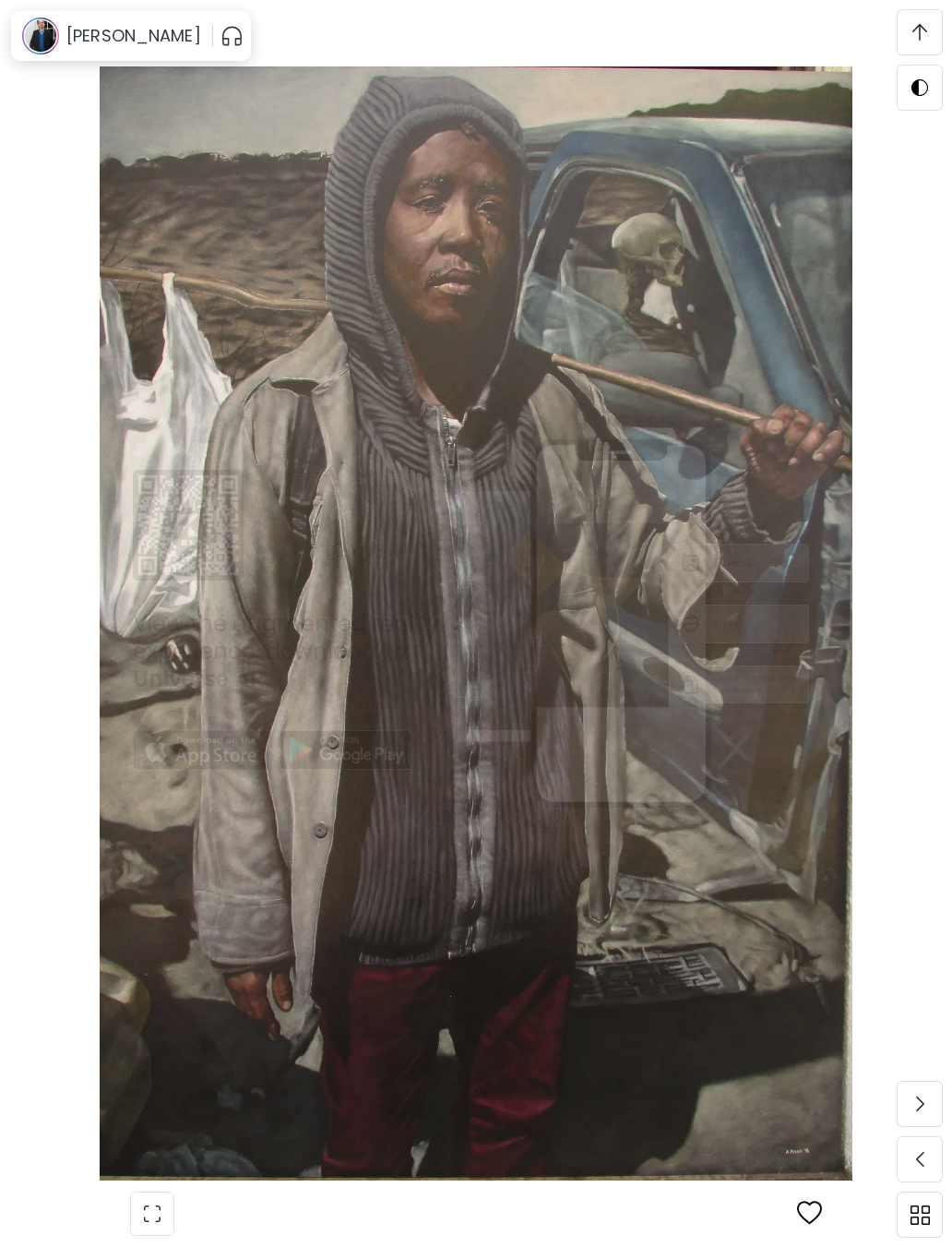
scroll to position [3117, 0]
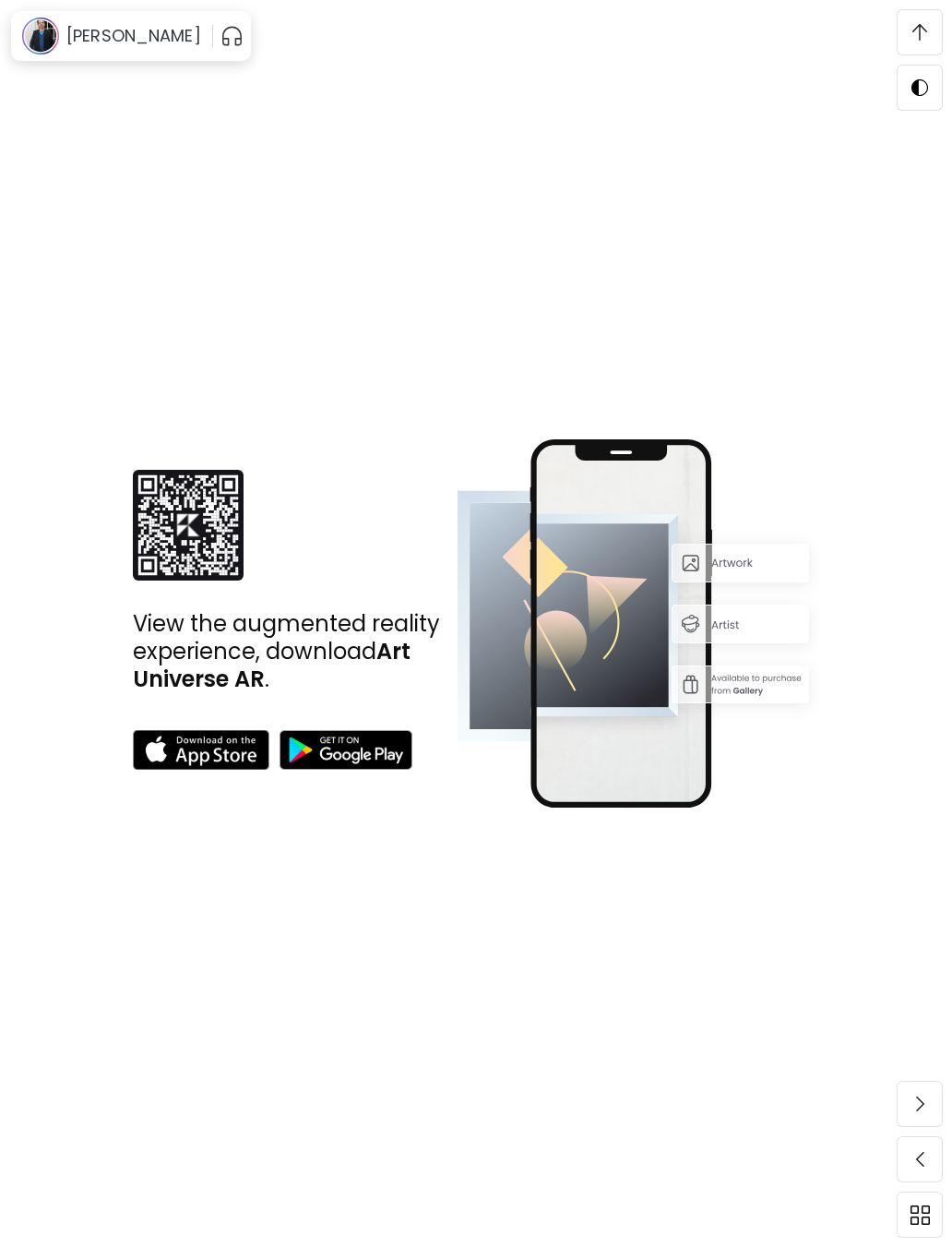
click at [143, 41] on h6 "[PERSON_NAME]" at bounding box center [133, 36] width 134 height 22
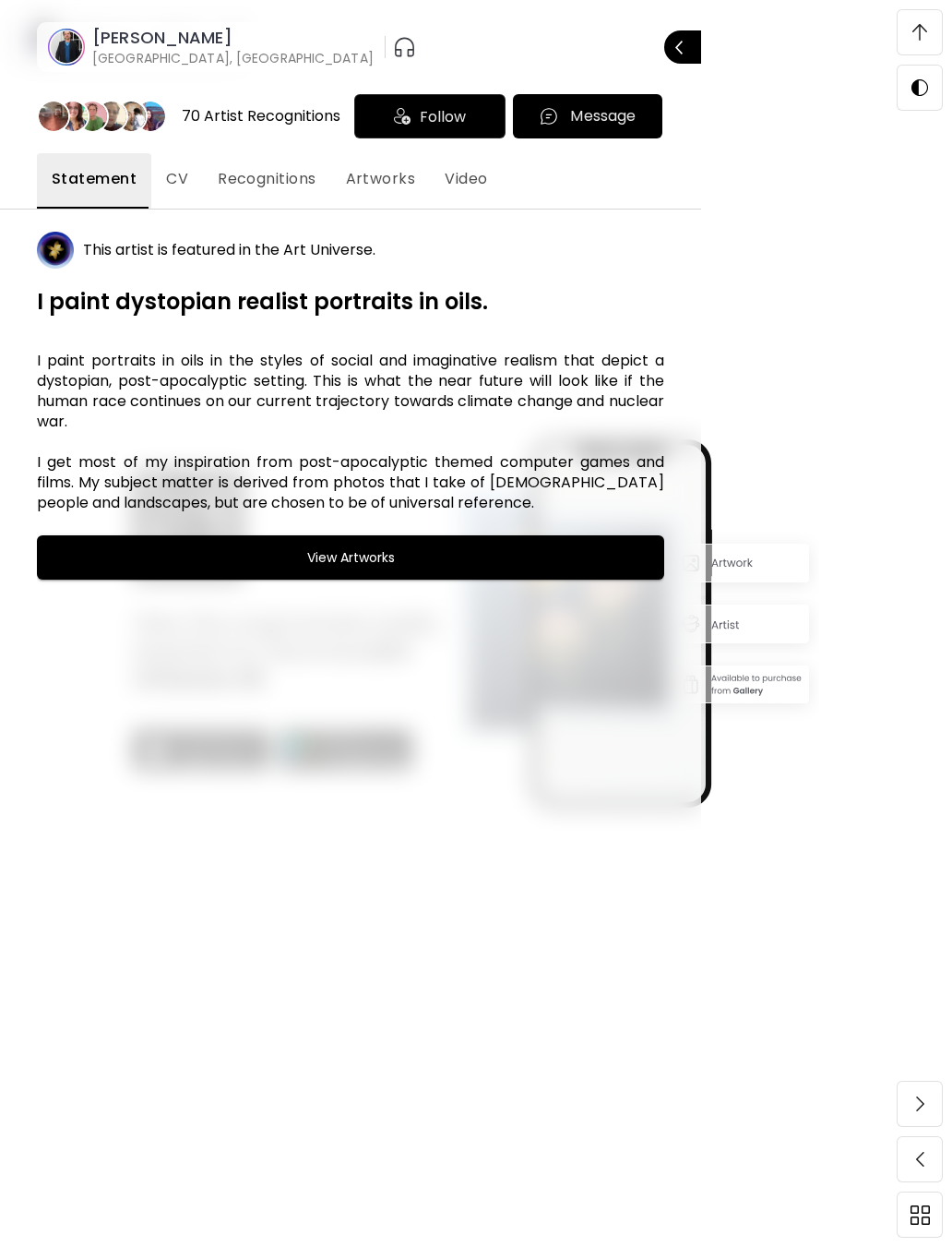
click at [385, 186] on span "Artworks" at bounding box center [381, 179] width 70 height 22
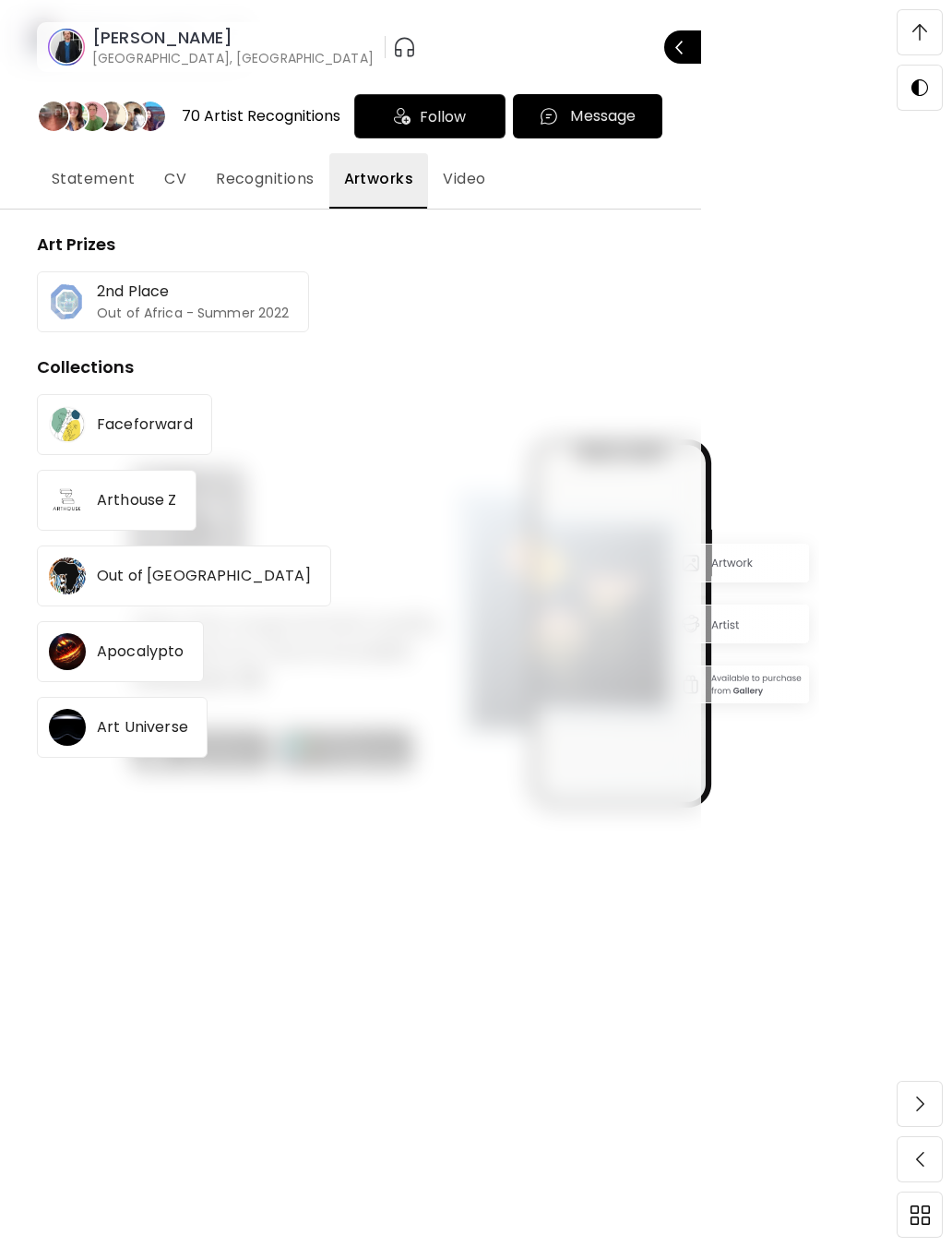
click at [270, 299] on div "2nd Place Out of Africa - Summer 2022" at bounding box center [193, 302] width 193 height 35
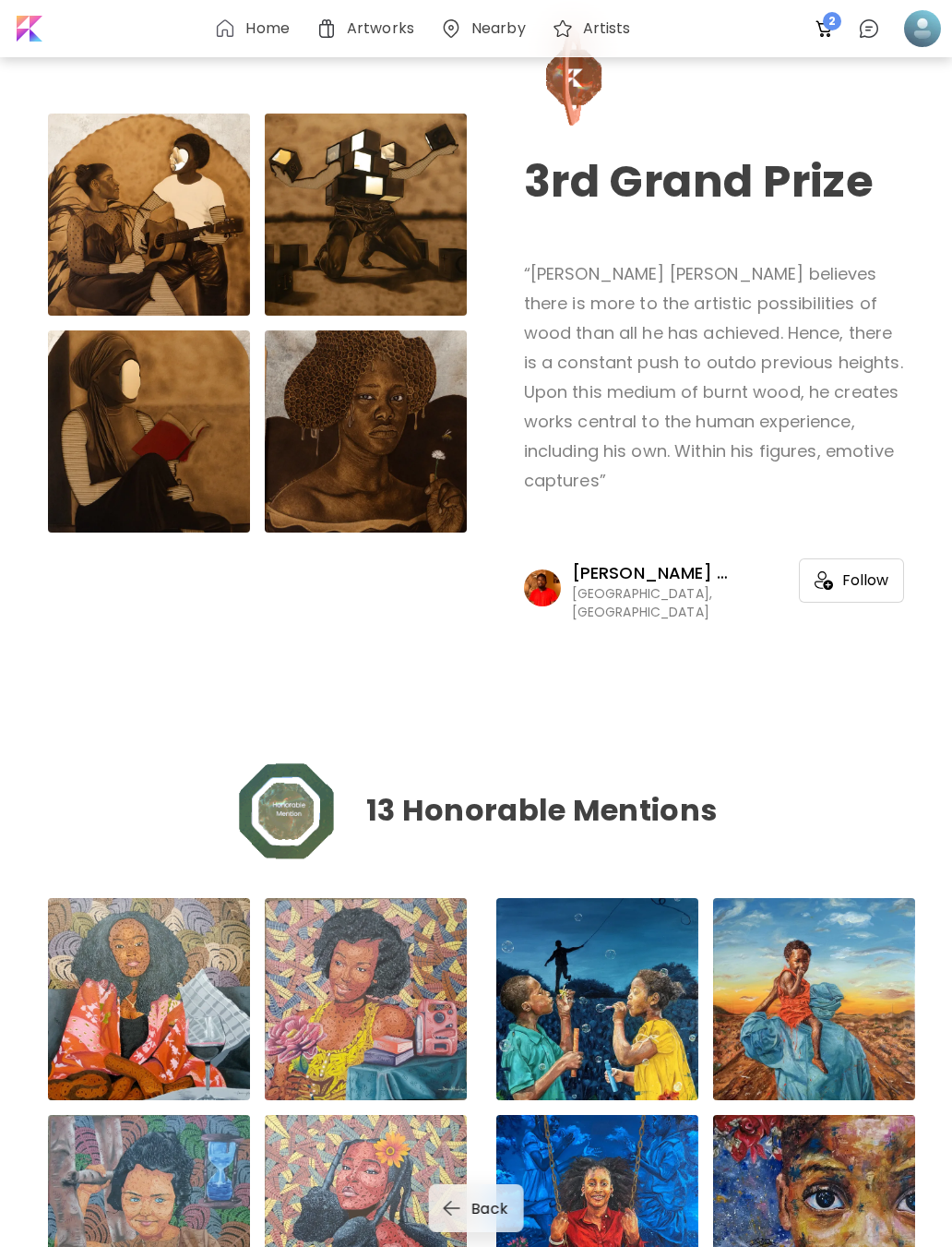
scroll to position [2228, 0]
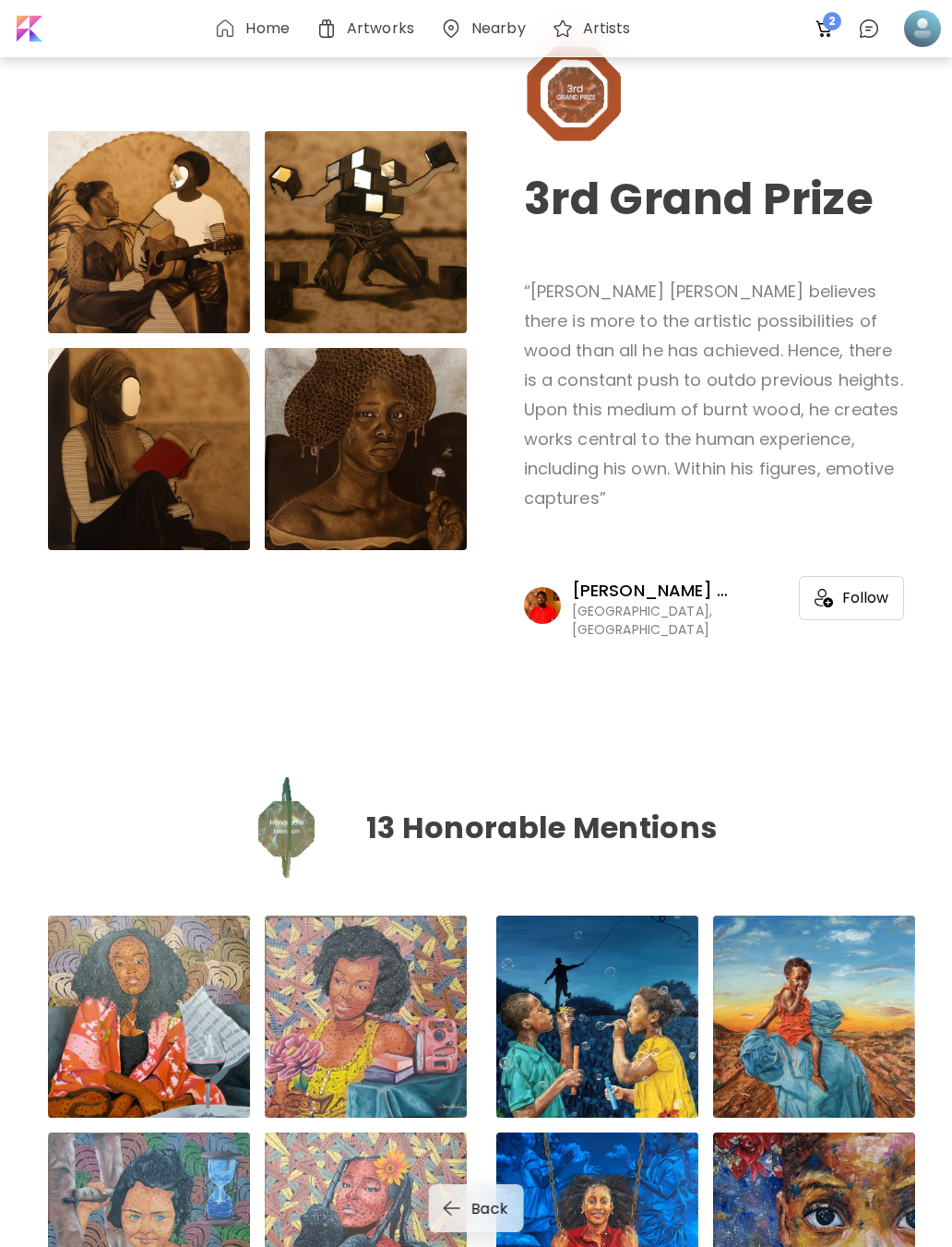
click at [429, 491] on div at bounding box center [366, 449] width 203 height 203
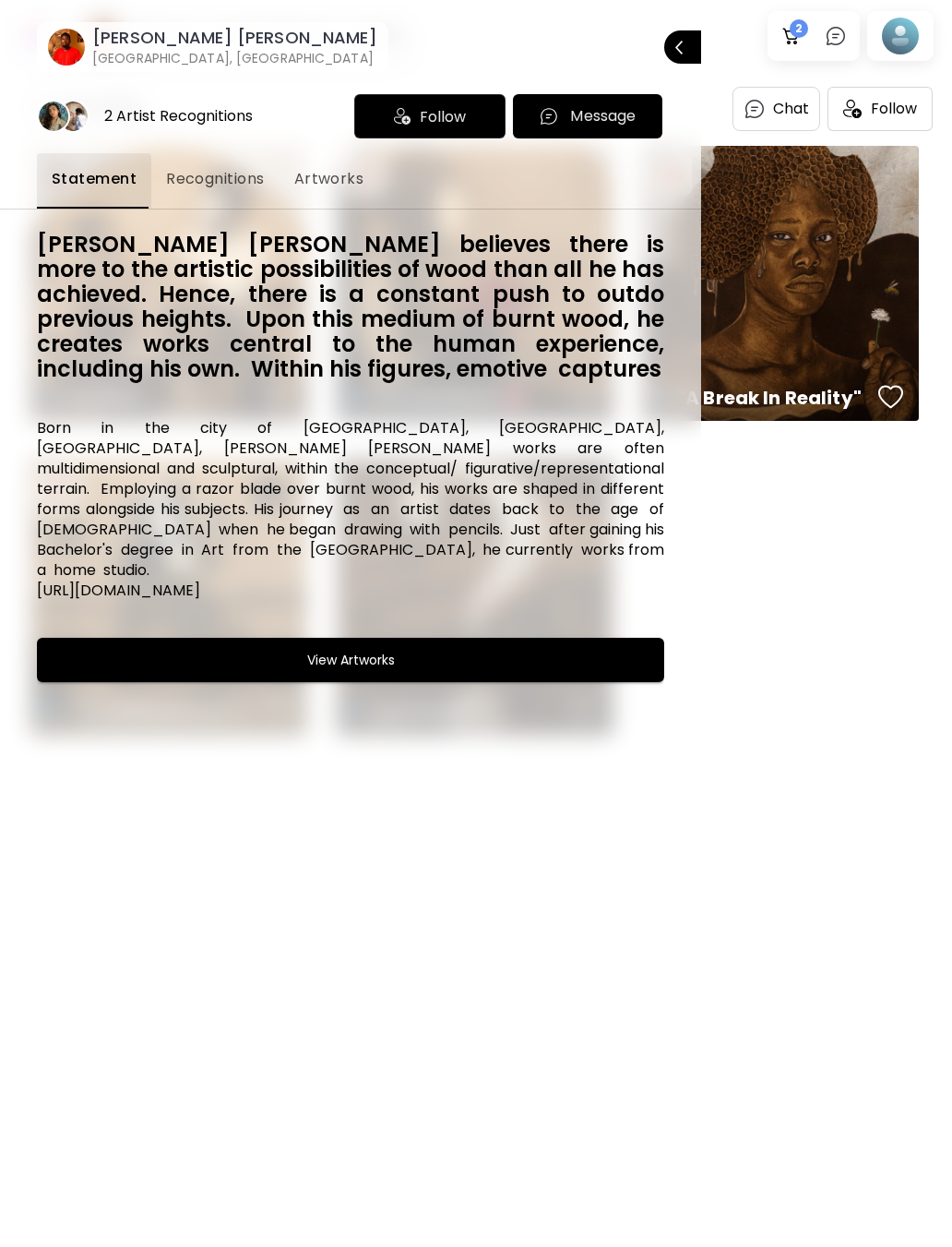
click at [853, 337] on div at bounding box center [476, 624] width 952 height 1247
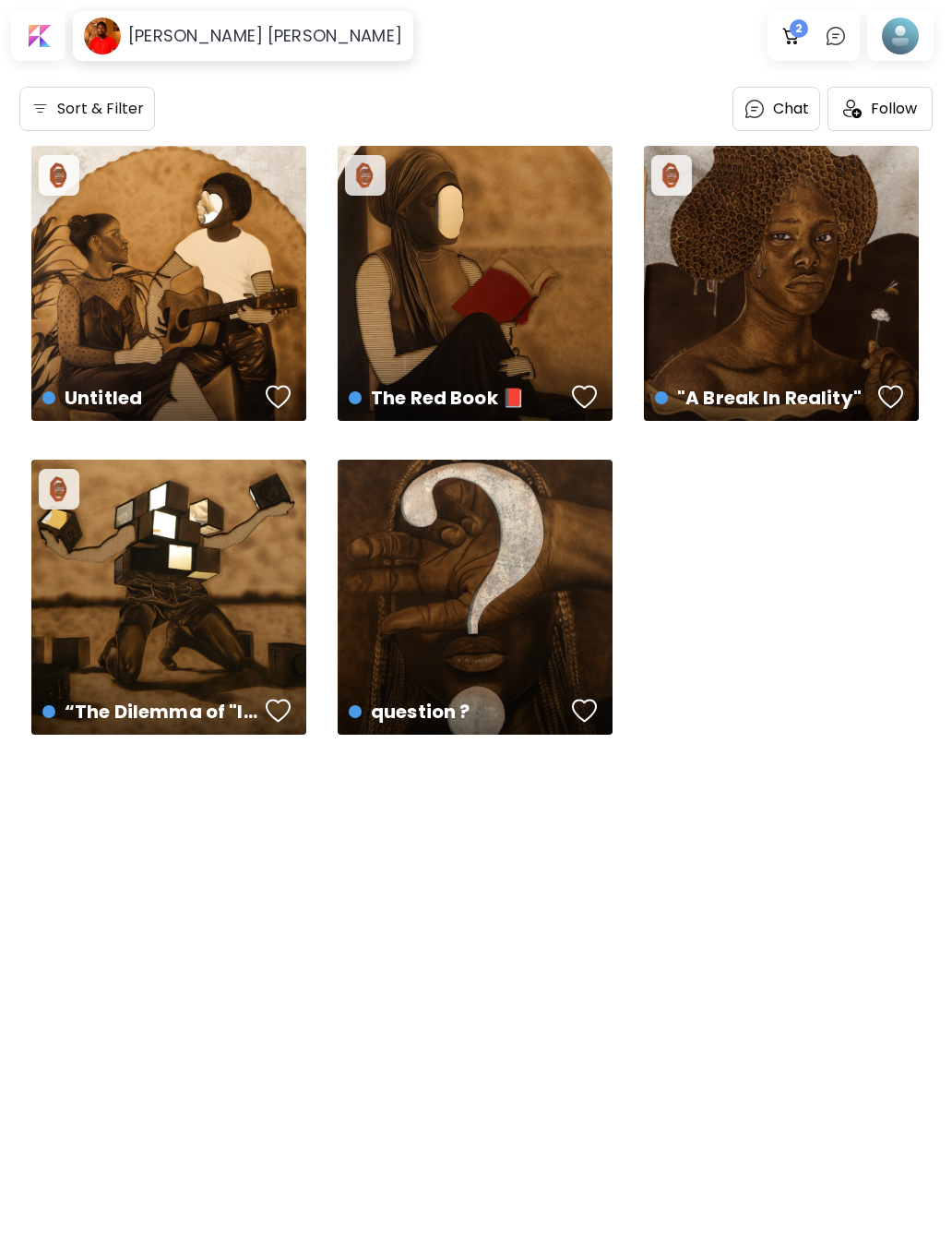
click at [863, 520] on div "3rd Grand Prize Out of Africa Untitled US$ 8,000 | 121.9 x 121.9 cm 3rd Grand P…" at bounding box center [476, 459] width 889 height 627
click at [555, 386] on h4 "The Red Book 📕" at bounding box center [457, 398] width 217 height 28
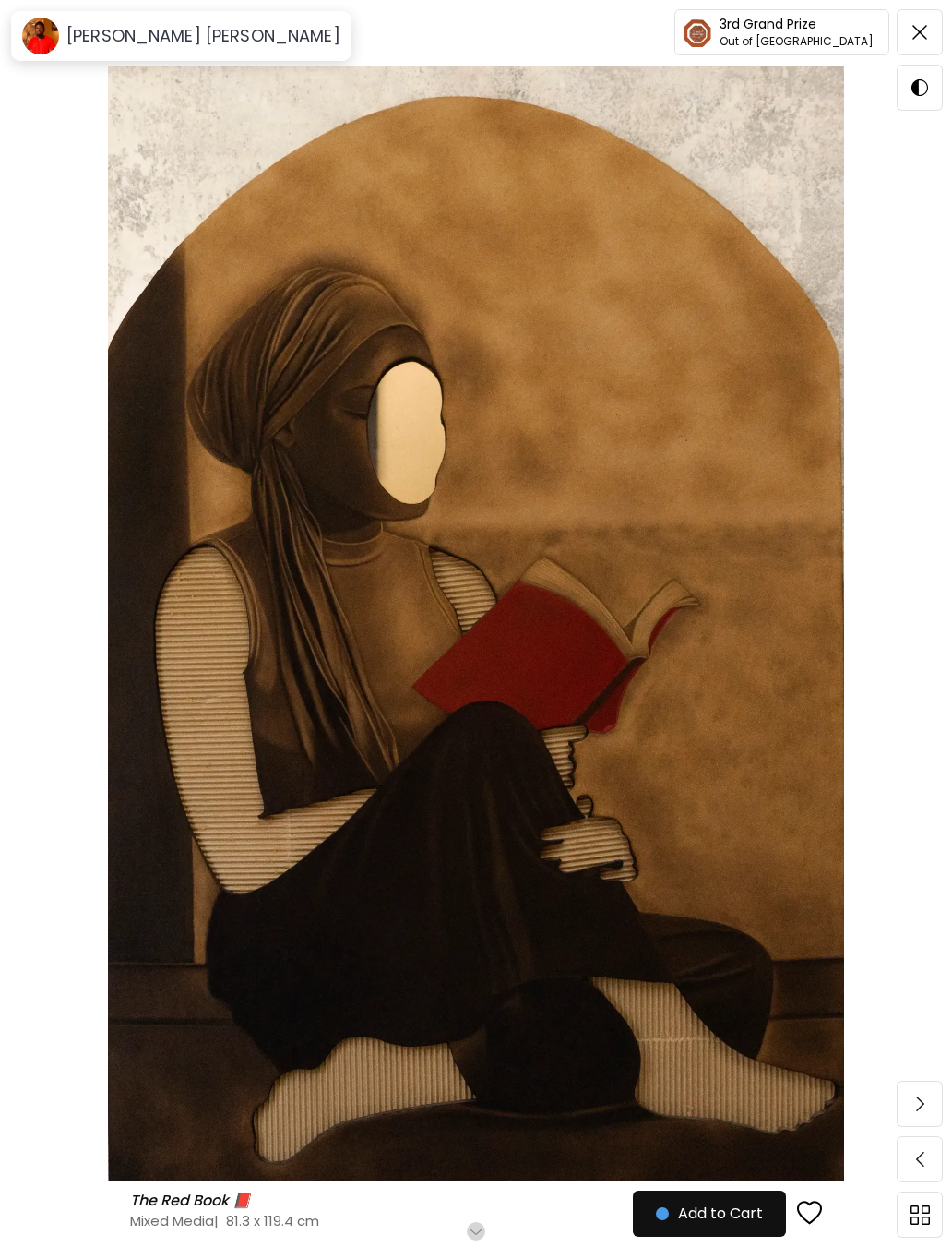
click at [914, 36] on img at bounding box center [920, 33] width 15 height 15
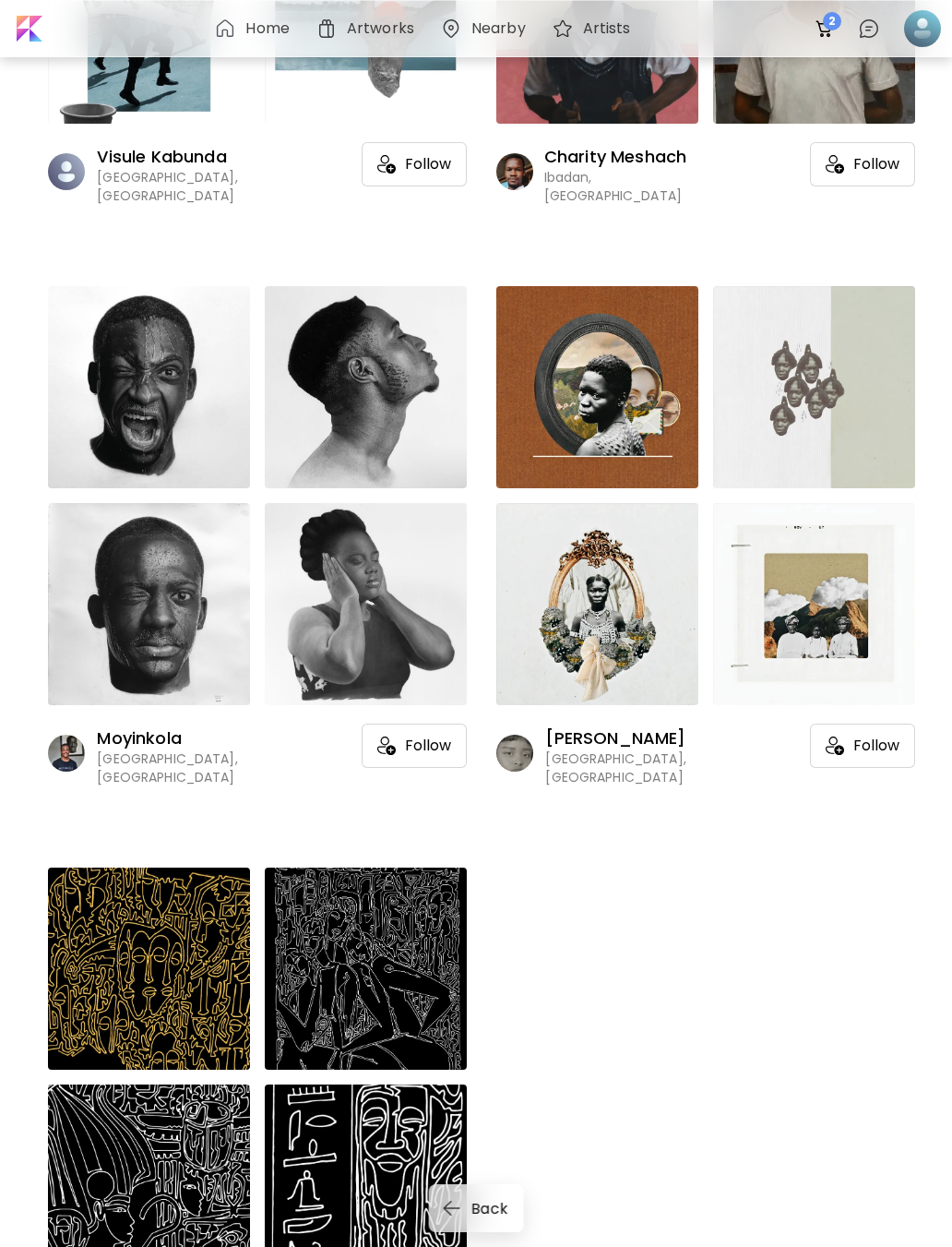
scroll to position [5857, 0]
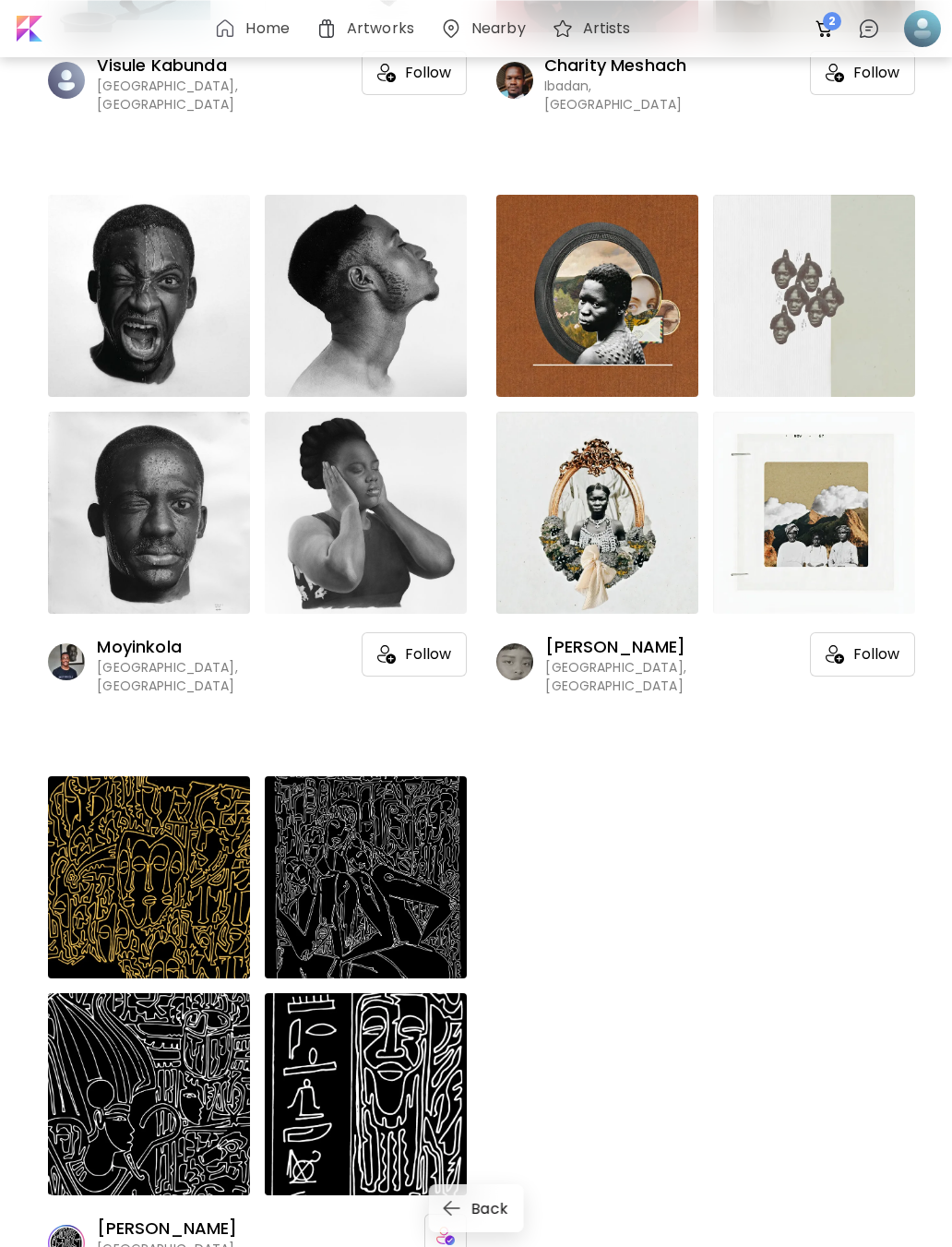
click at [833, 33] on img at bounding box center [825, 29] width 22 height 22
